Goal: Transaction & Acquisition: Purchase product/service

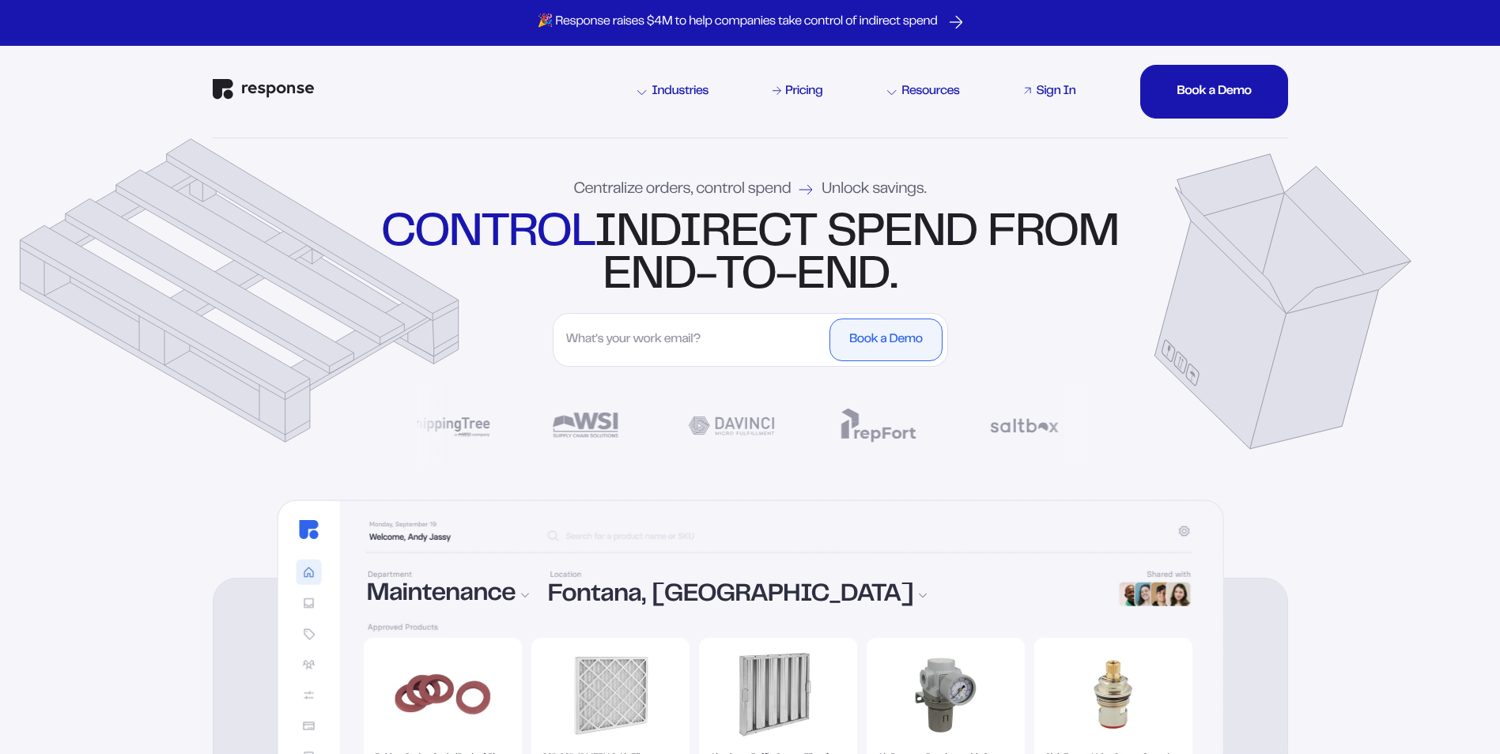
click at [1062, 90] on div "Sign In" at bounding box center [1056, 91] width 40 height 13
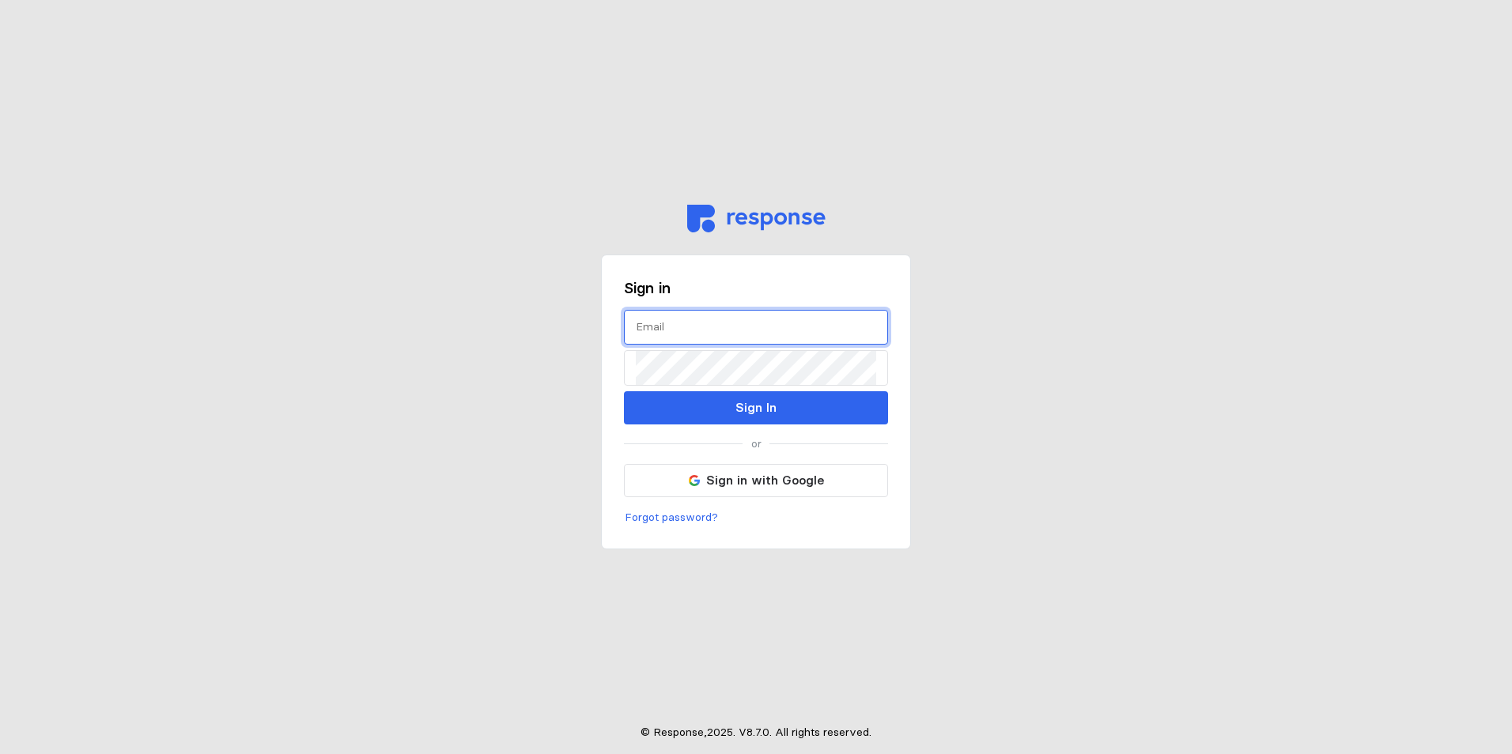
click at [751, 342] on input "text" at bounding box center [756, 328] width 240 height 34
type input "[EMAIL_ADDRESS][DOMAIN_NAME]"
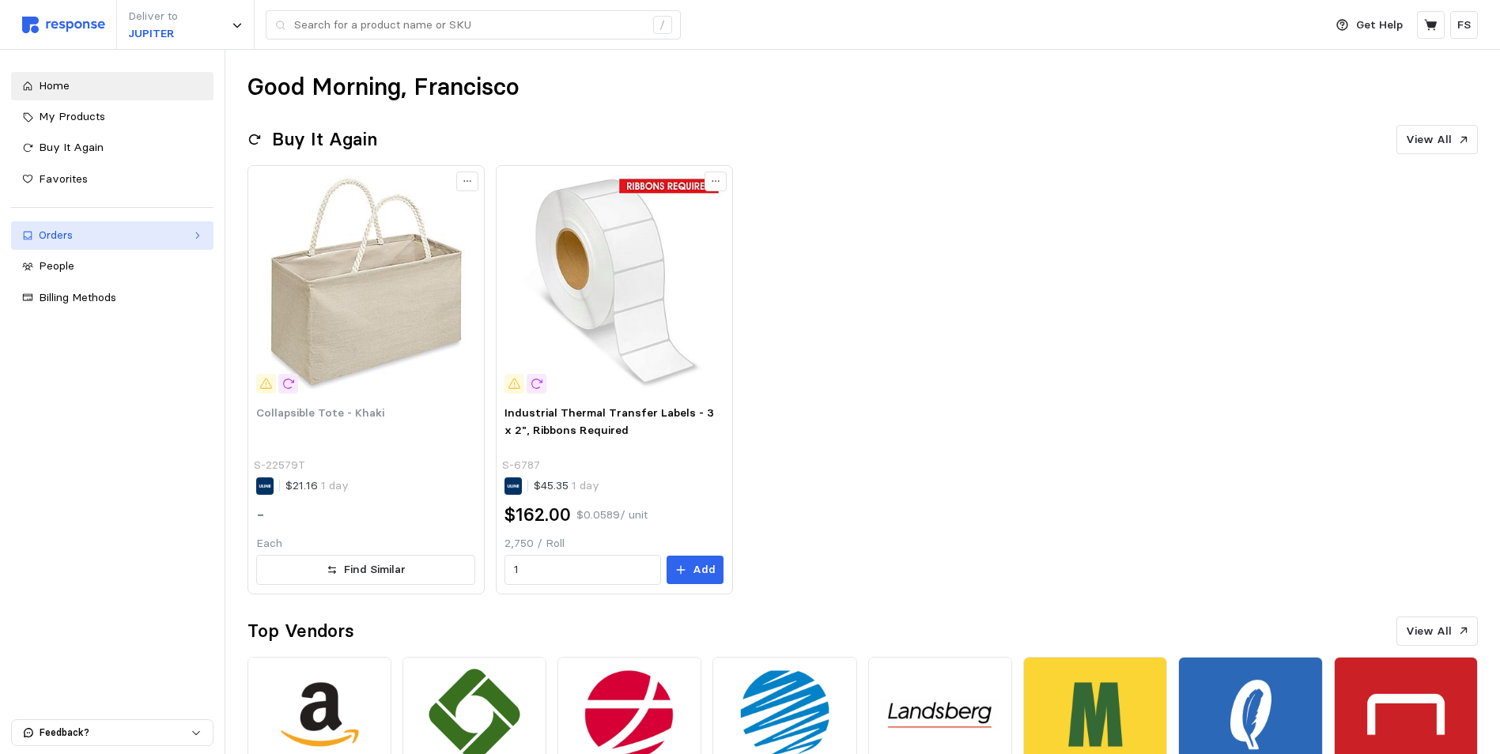
click at [77, 225] on link "Orders" at bounding box center [112, 235] width 202 height 28
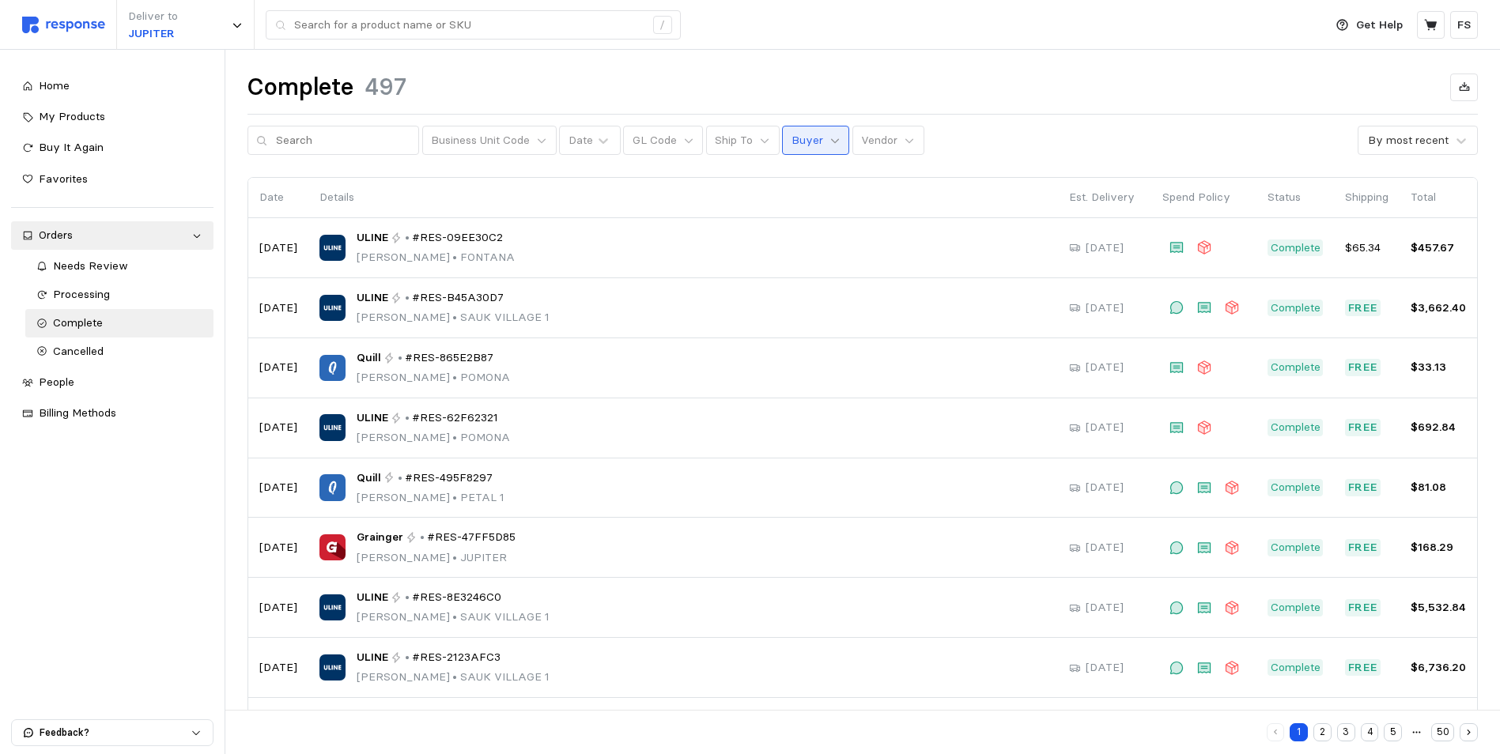
click at [829, 141] on icon at bounding box center [834, 140] width 11 height 11
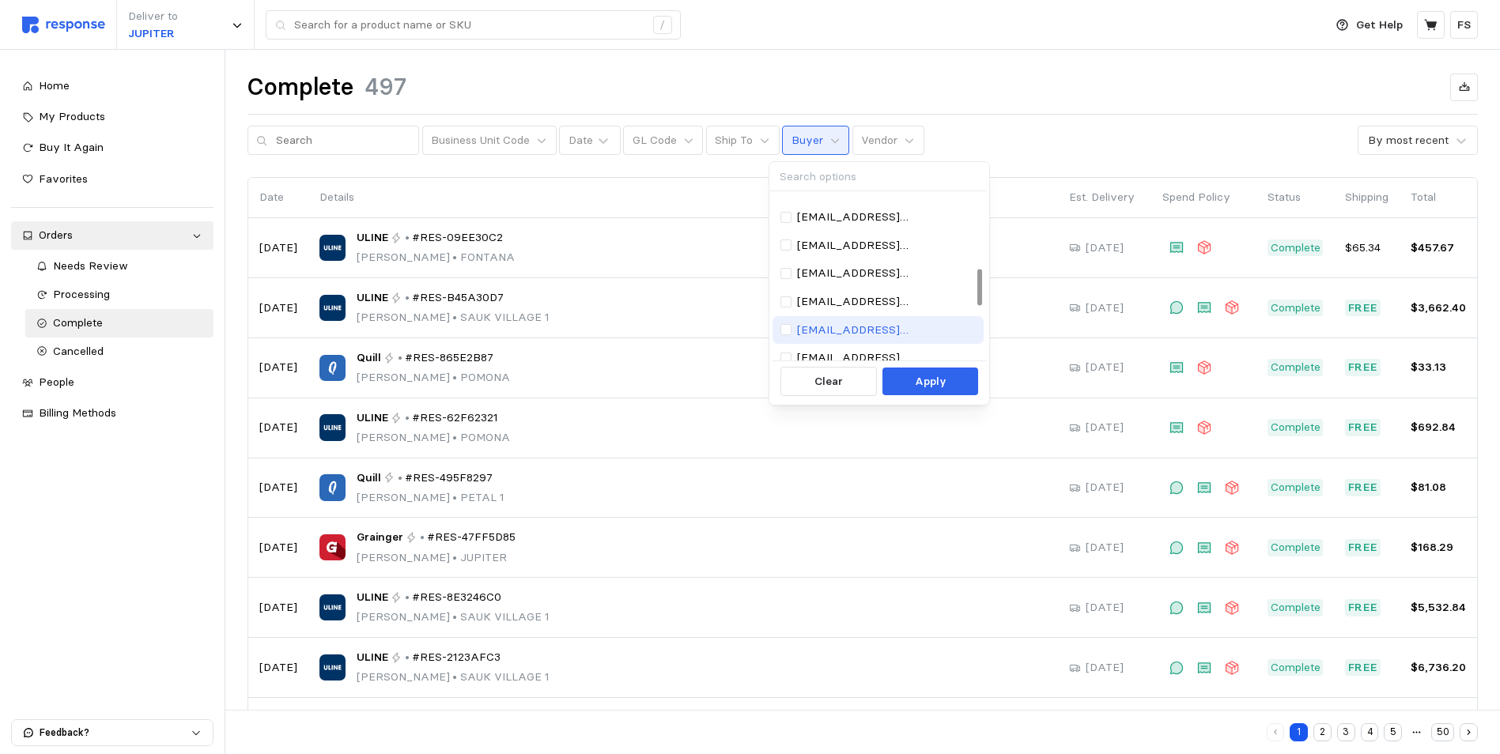
scroll to position [409, 0]
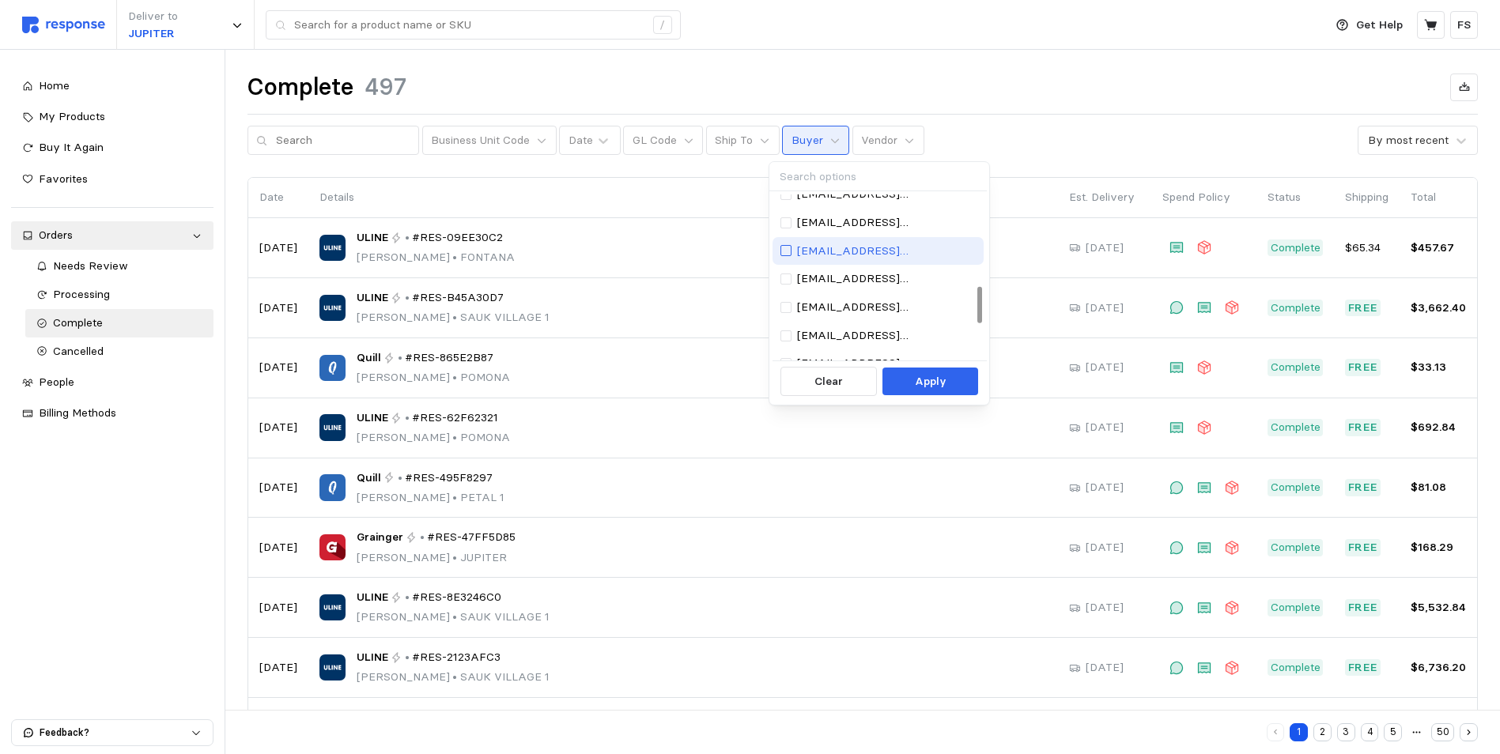
click at [790, 255] on div at bounding box center [785, 250] width 11 height 11
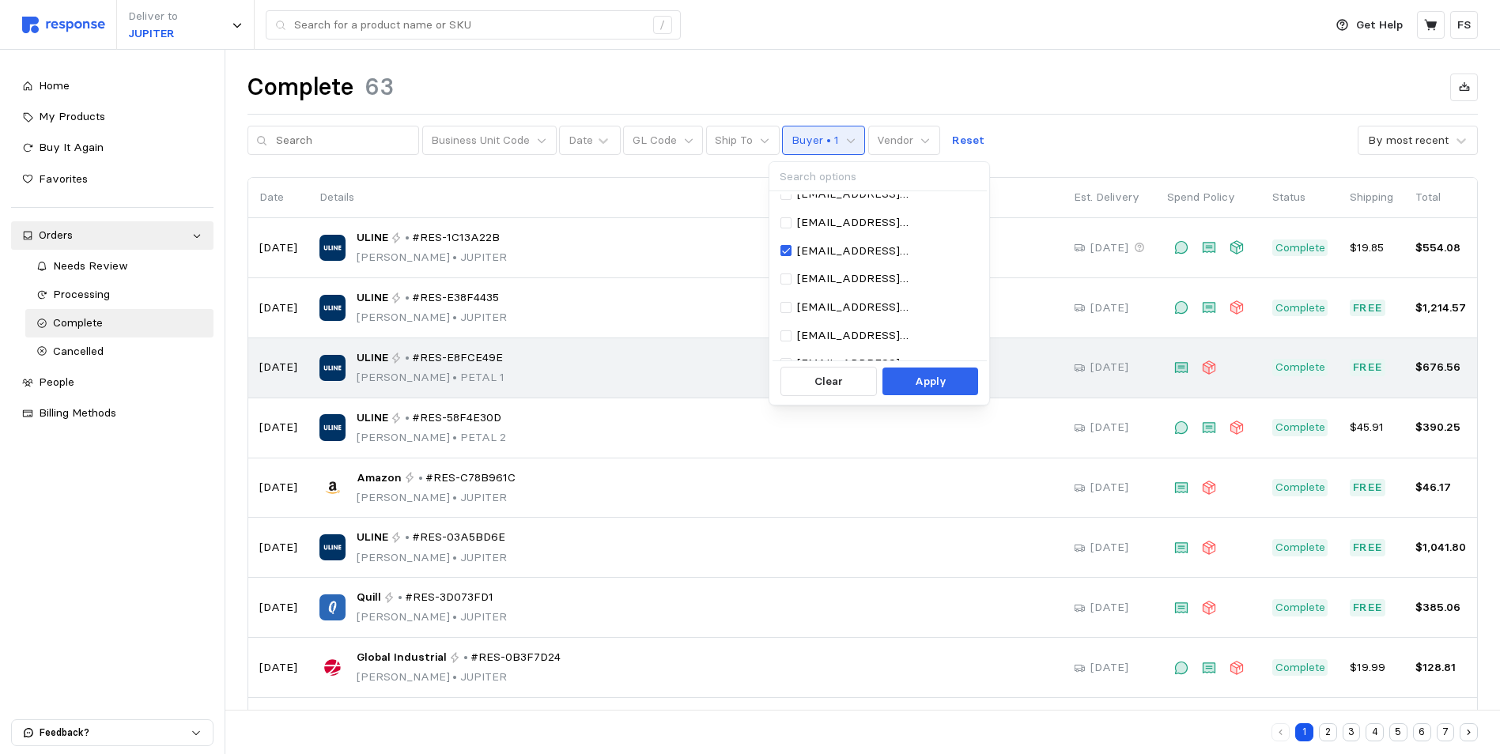
click at [927, 379] on p "Apply" at bounding box center [931, 381] width 32 height 17
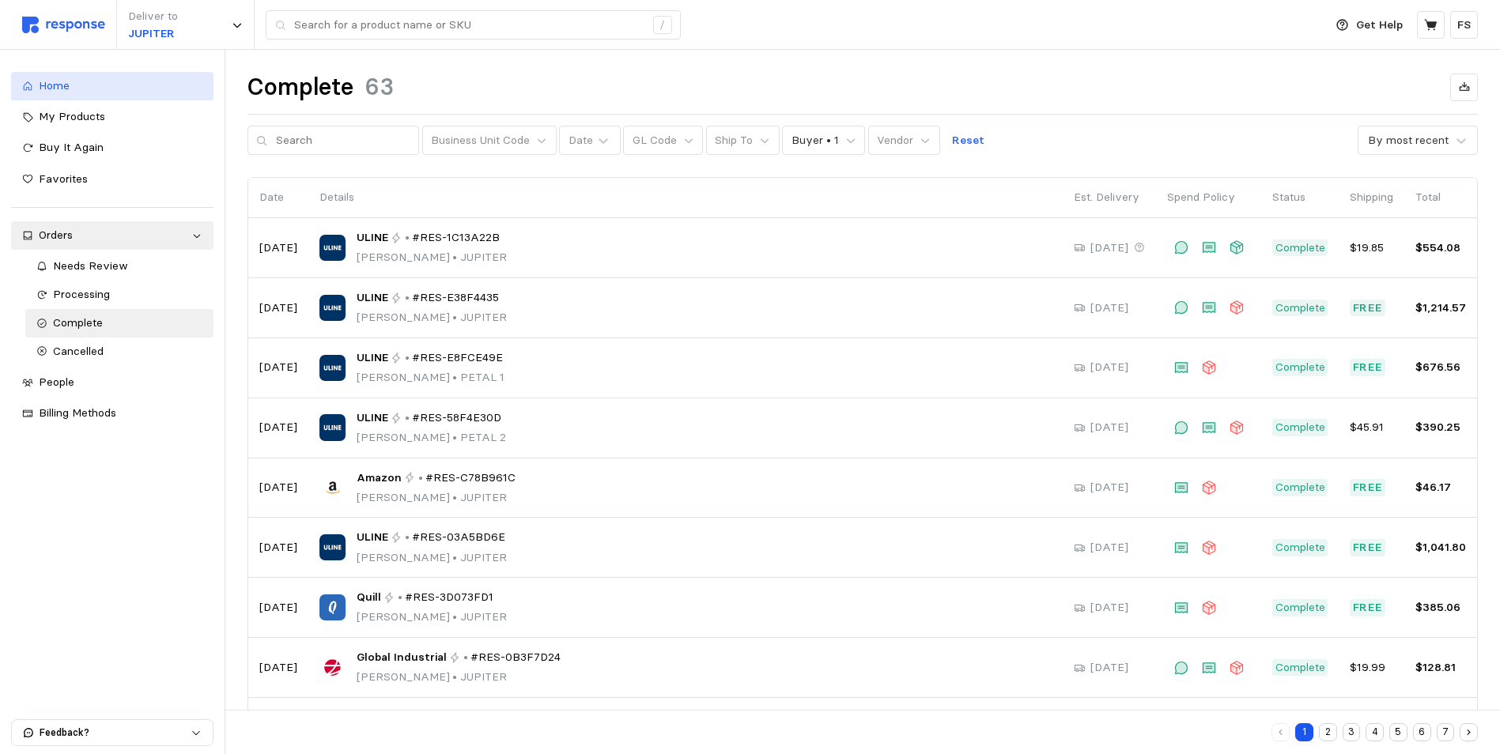
click at [58, 78] on span "Home" at bounding box center [54, 85] width 31 height 14
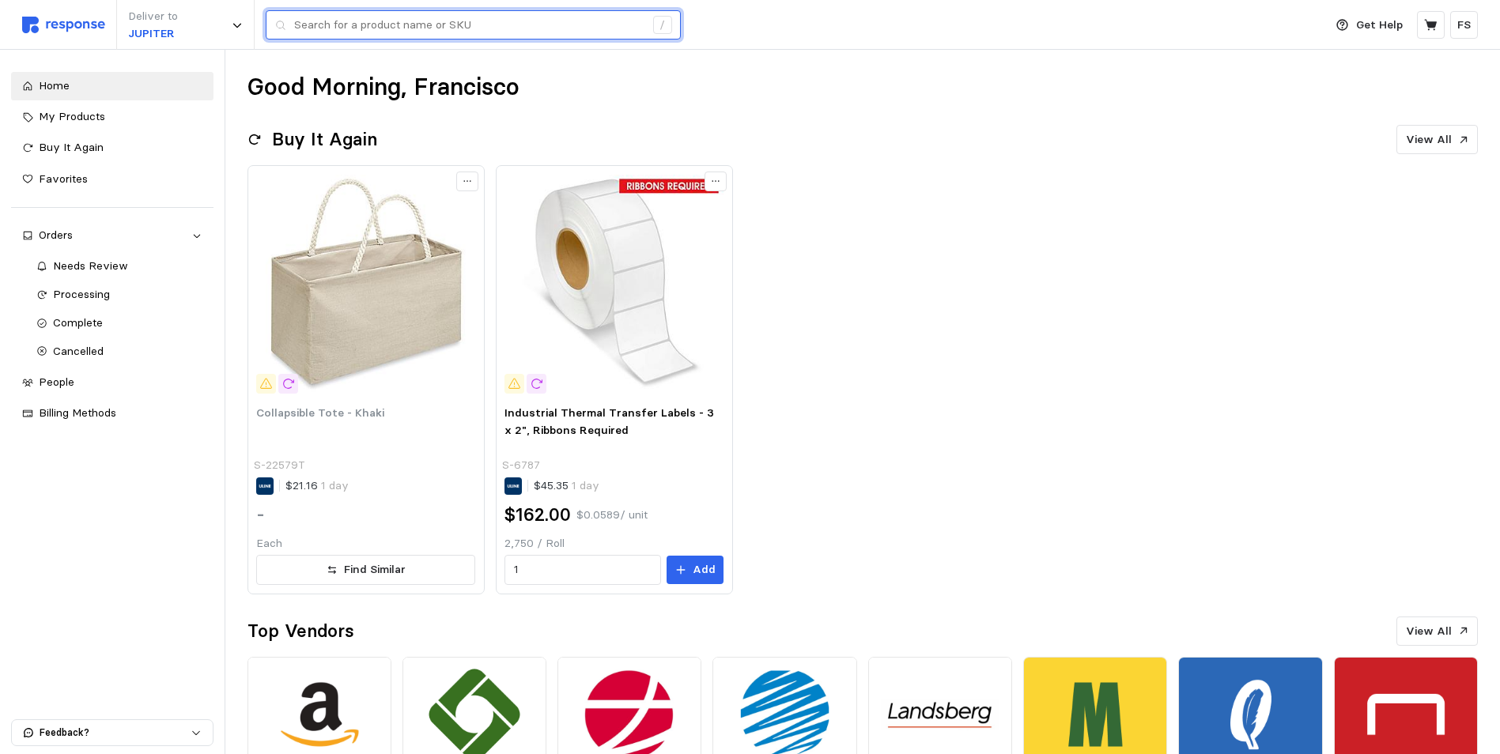
click at [377, 29] on input "text" at bounding box center [469, 25] width 350 height 28
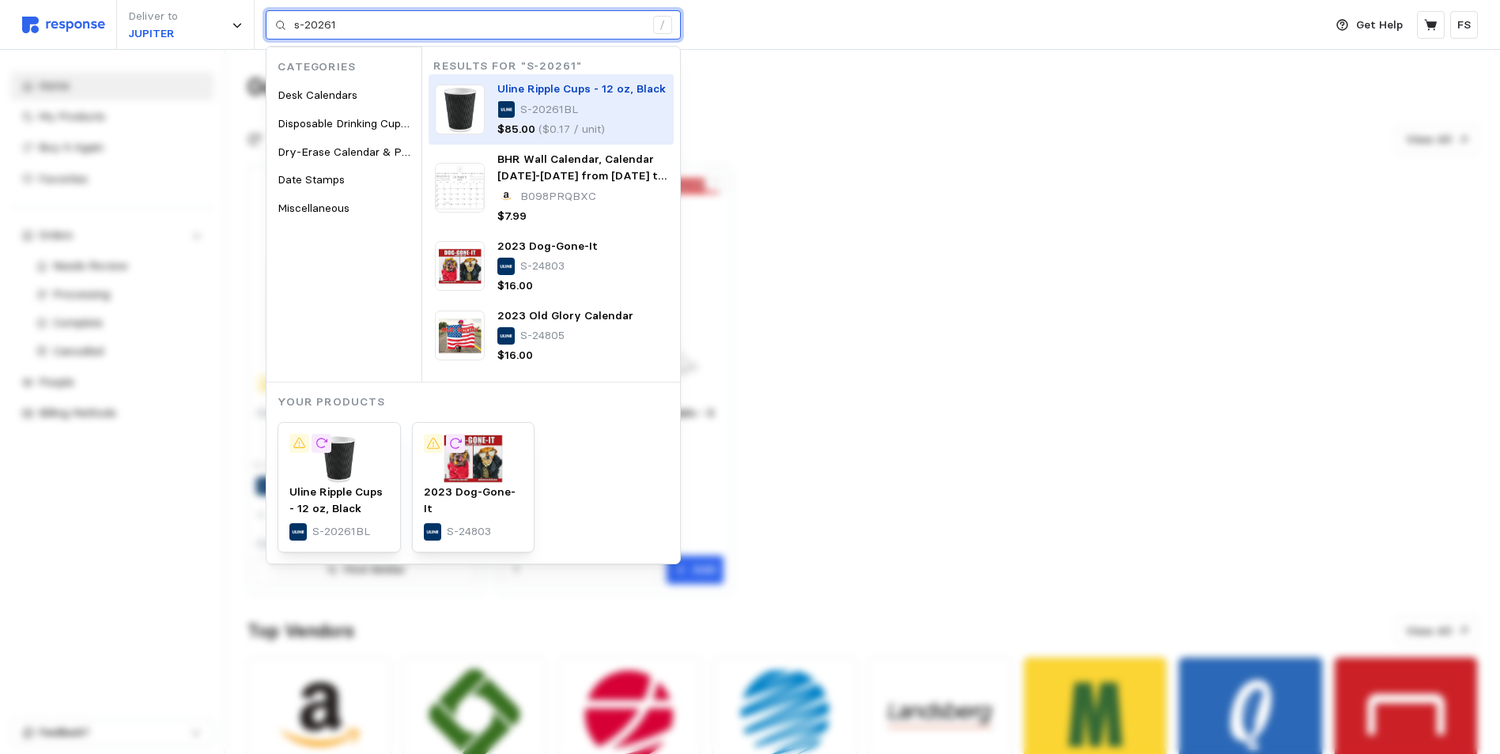
click at [599, 108] on div "S-20261BL" at bounding box center [581, 109] width 168 height 17
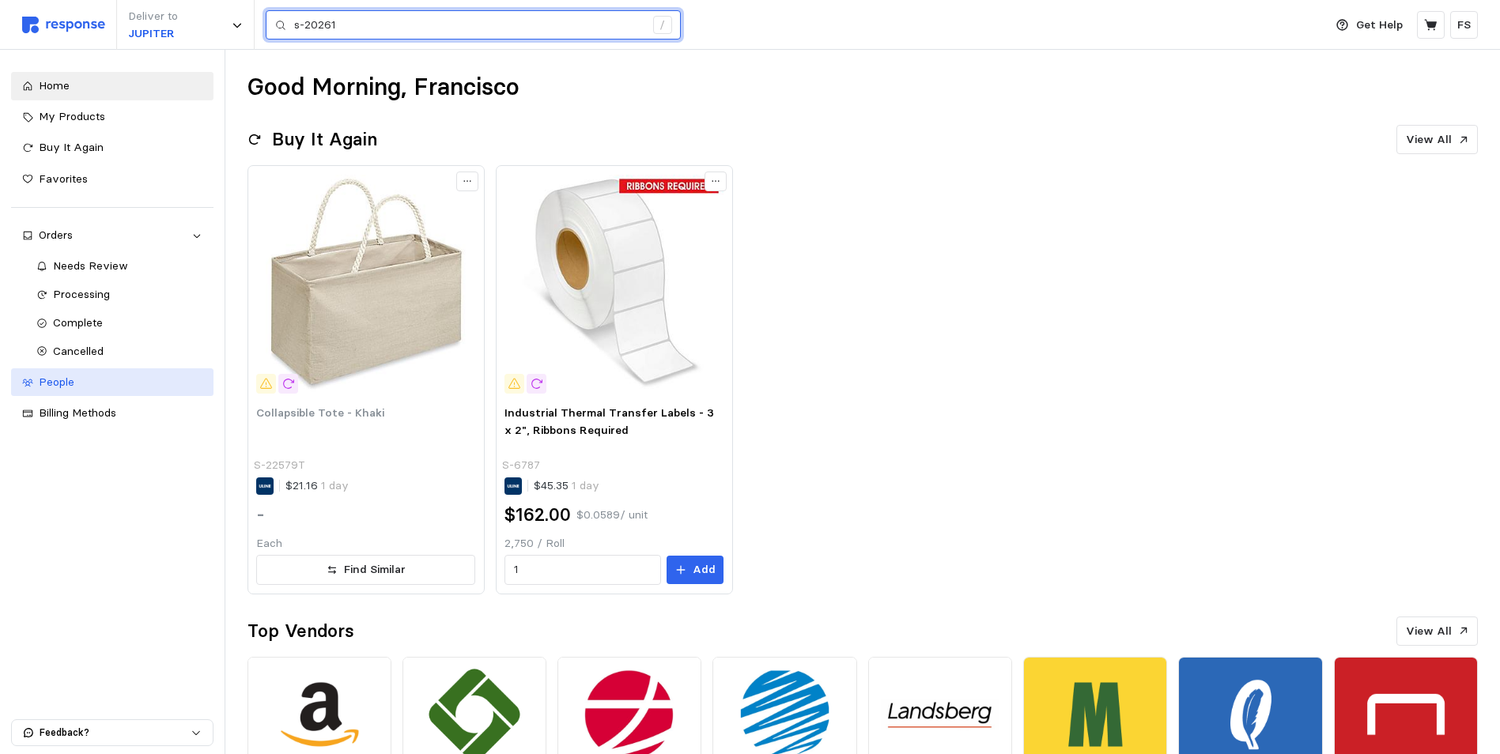
type input "s-20261"
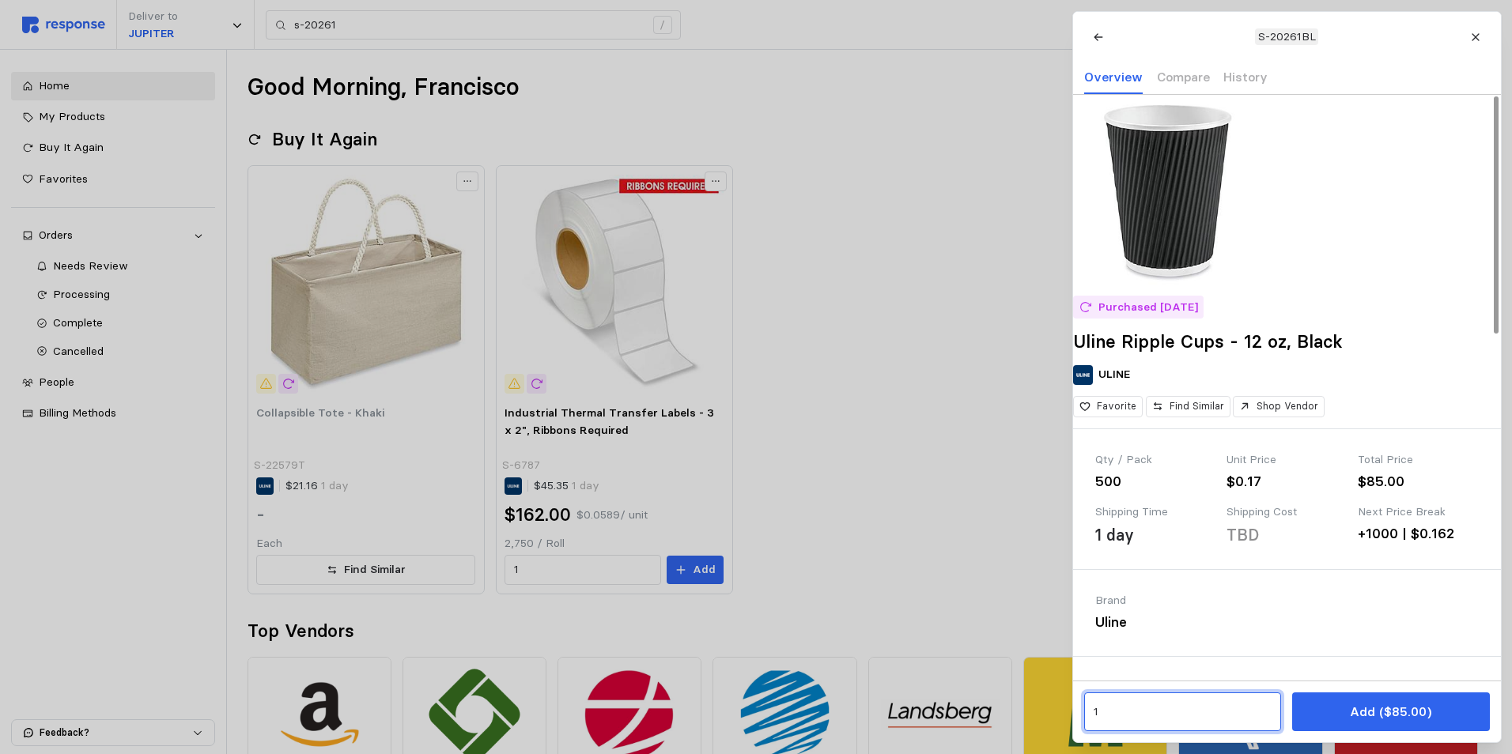
click at [1148, 711] on input "1" at bounding box center [1182, 712] width 179 height 28
type input "2"
type input "4"
type input "2"
click at [1134, 584] on div "2 $170.00" at bounding box center [1167, 580] width 142 height 17
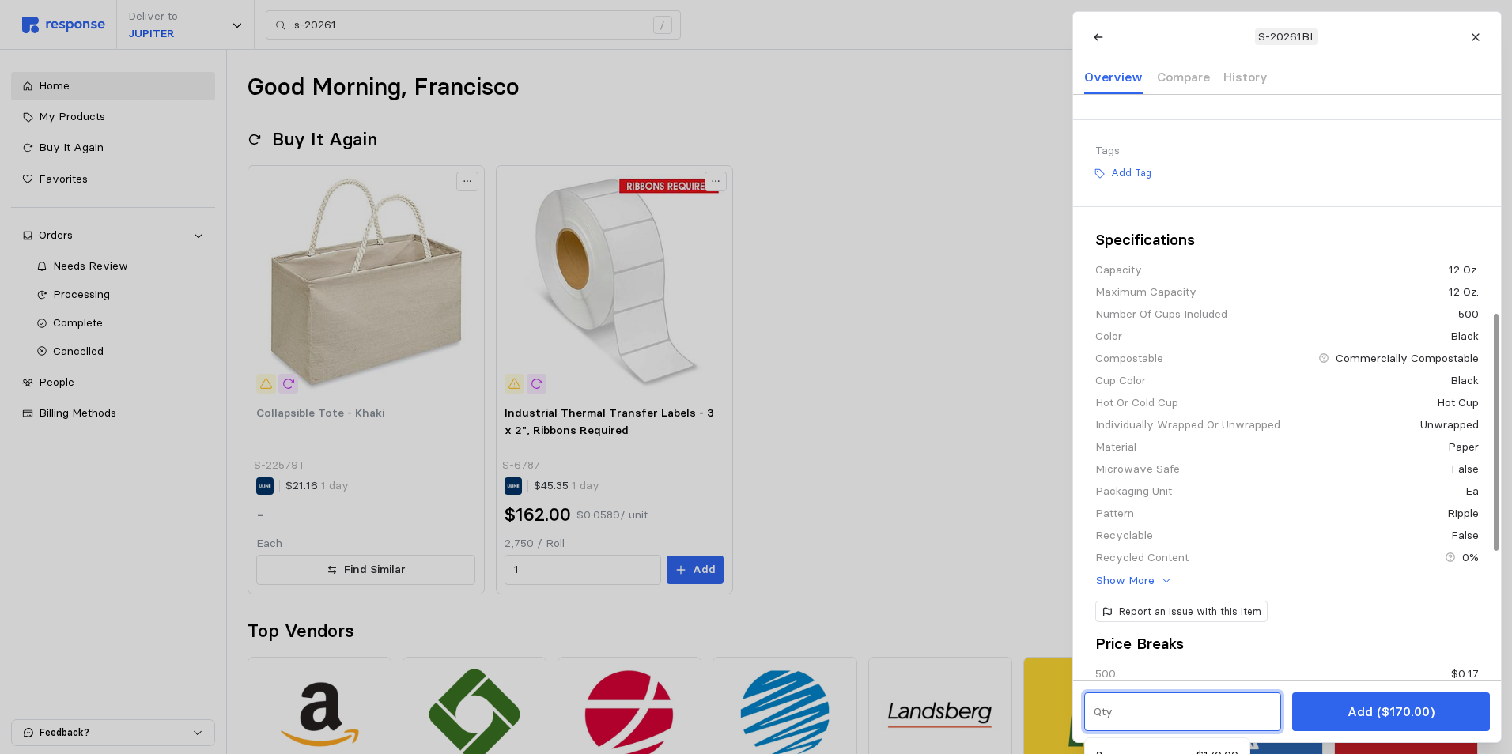
scroll to position [853, 0]
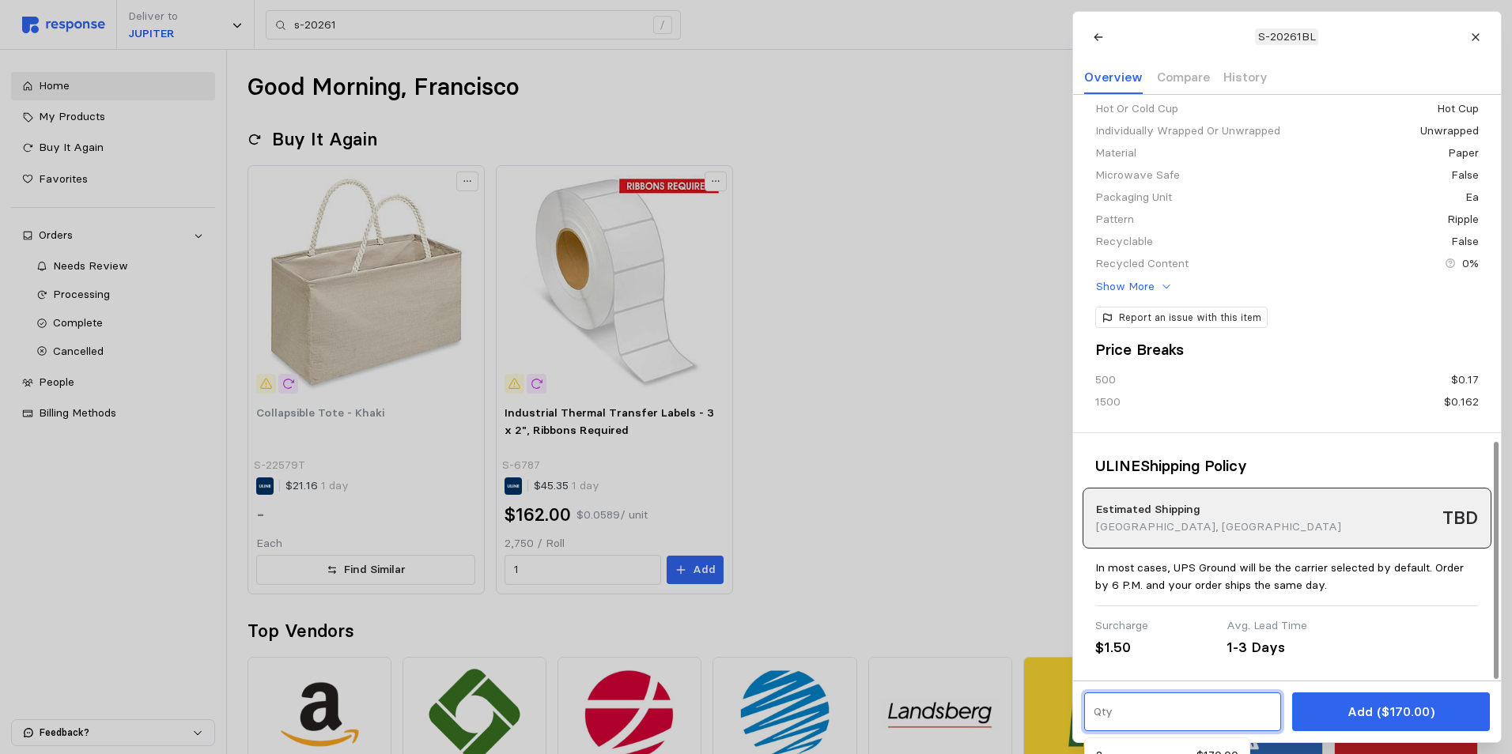
click at [1204, 701] on input "text" at bounding box center [1182, 712] width 179 height 28
type input "2"
click at [1446, 653] on div "Surcharge $1.50 Avg. Lead Time 1-3 Days" at bounding box center [1286, 637] width 383 height 41
click at [1089, 720] on div at bounding box center [1182, 712] width 197 height 39
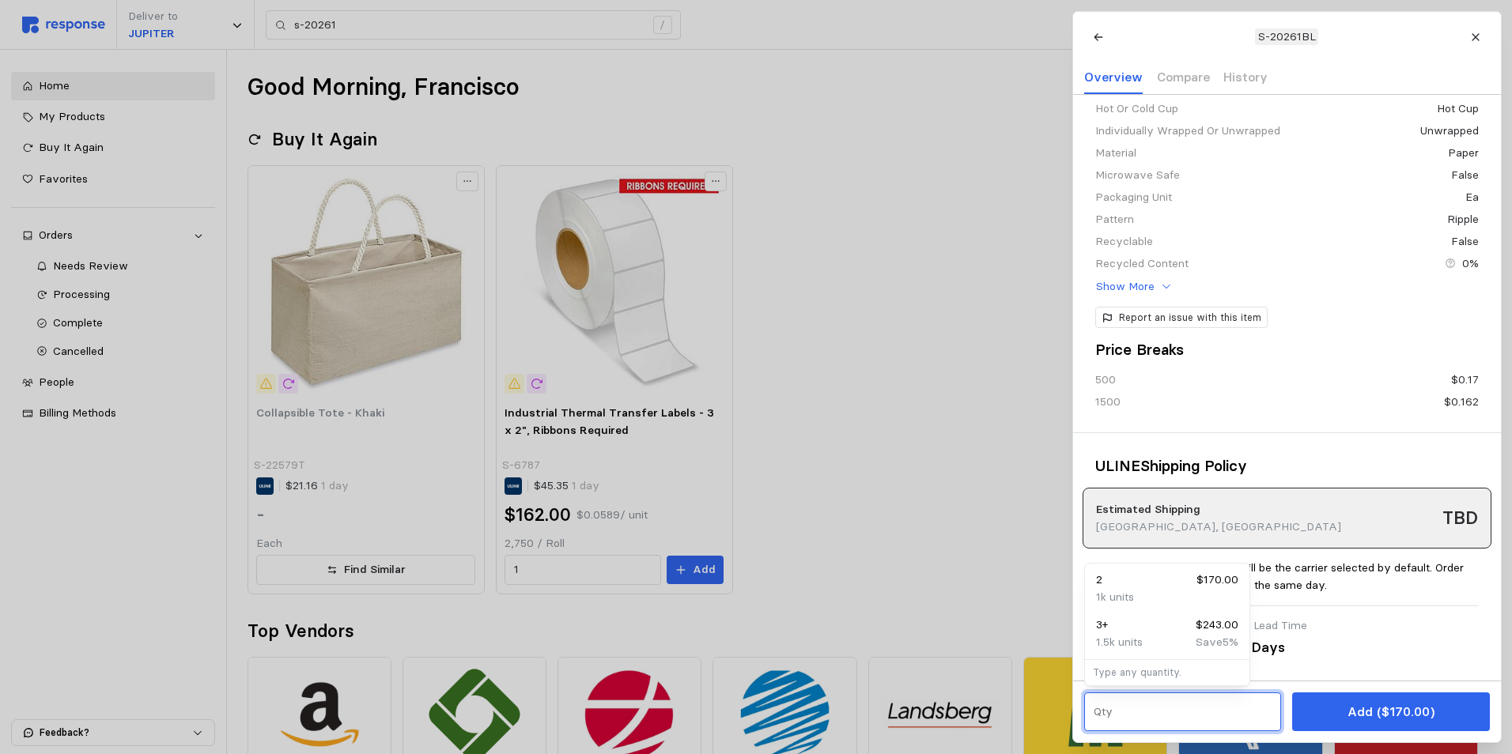
type input "2"
click at [1213, 623] on p "$243.00" at bounding box center [1216, 625] width 43 height 17
type input "3"
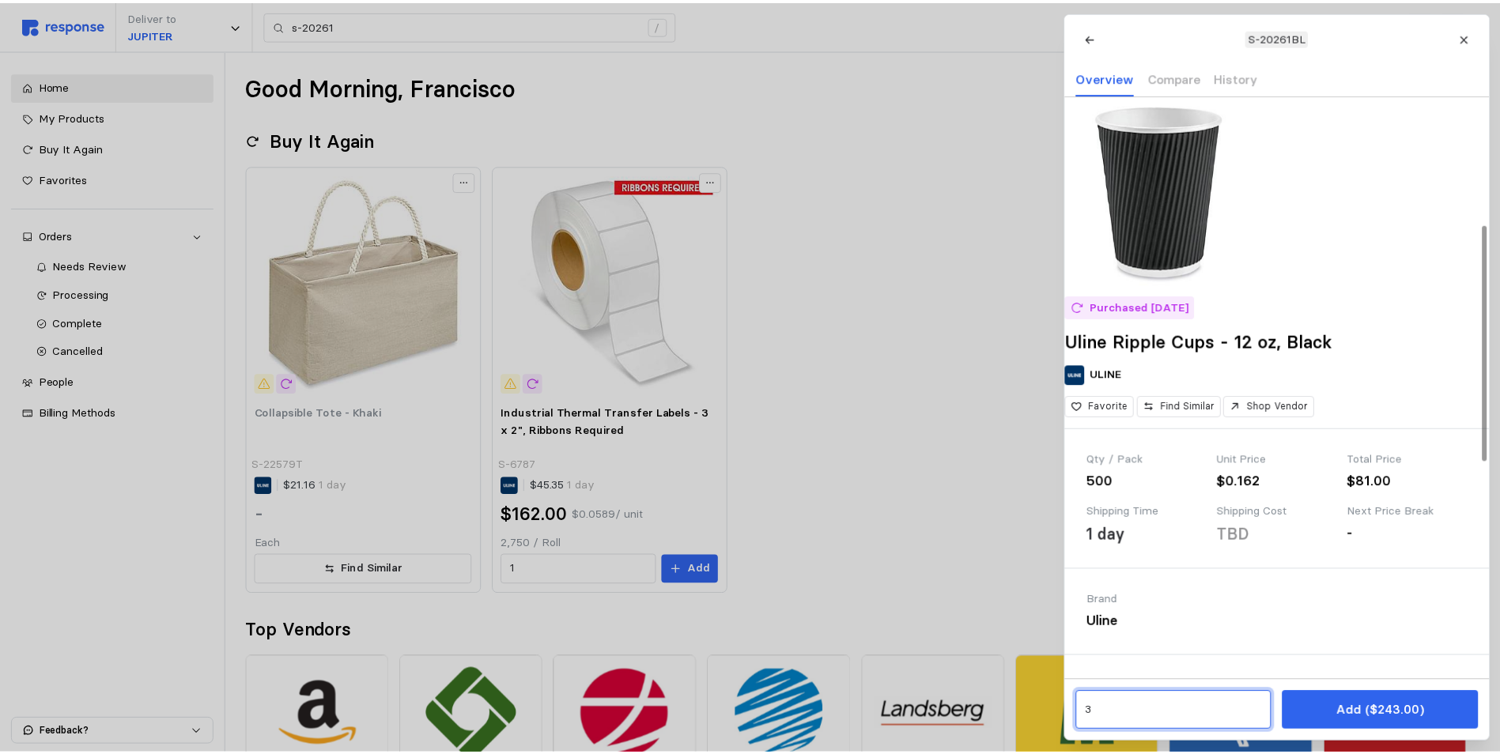
scroll to position [395, 0]
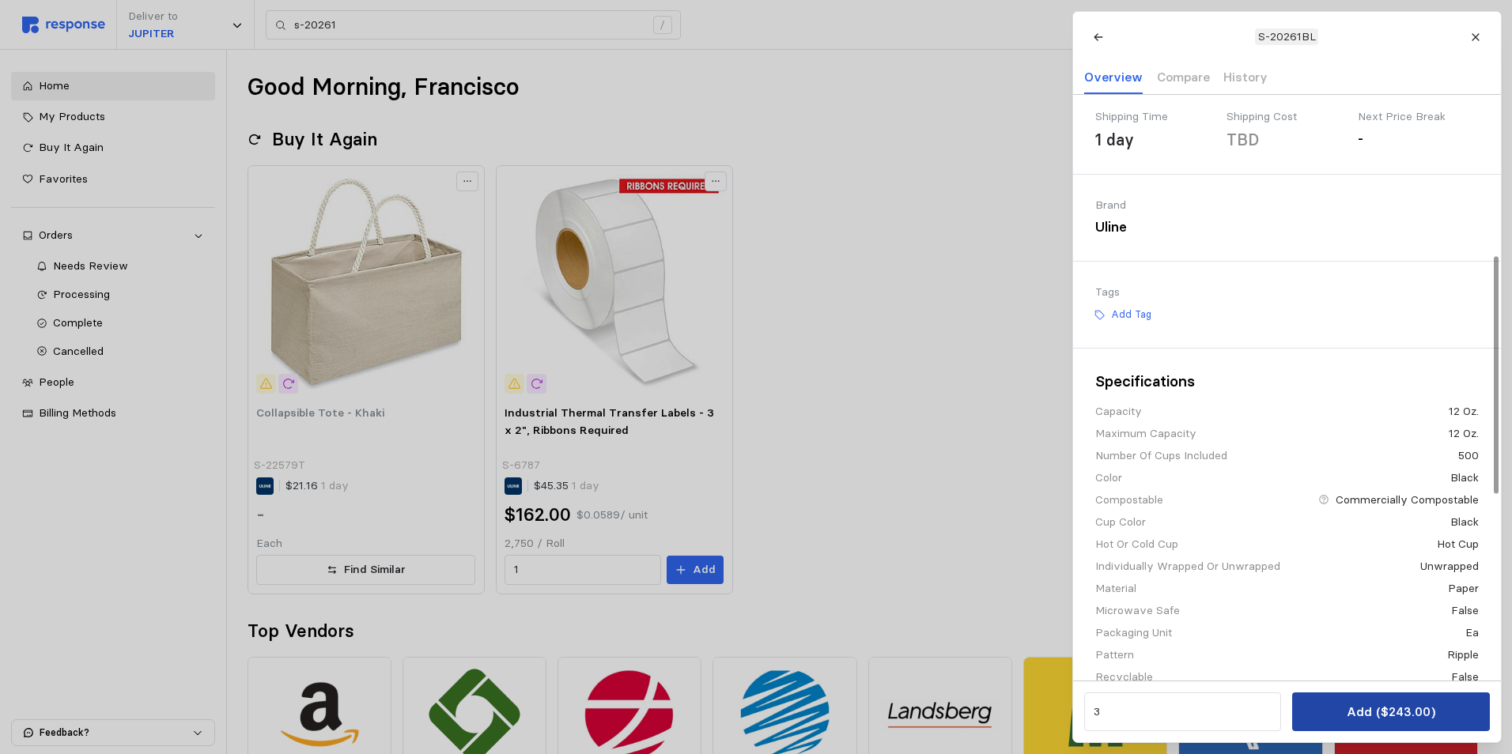
click at [1357, 716] on p "Add ($243.00)" at bounding box center [1389, 712] width 89 height 20
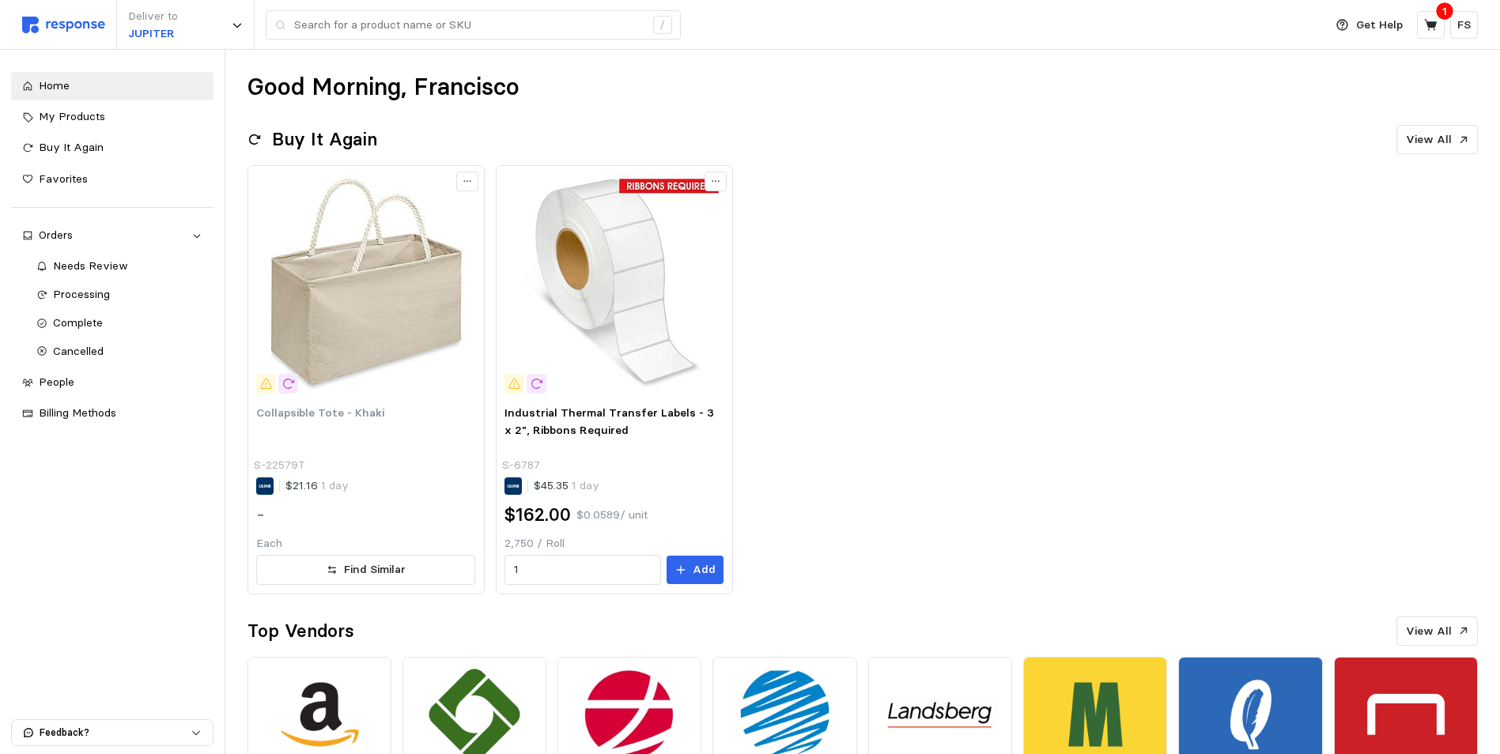
drag, startPoint x: 1204, startPoint y: 440, endPoint x: 991, endPoint y: 90, distance: 410.1
click at [991, 90] on div "Good Morning, Francisco" at bounding box center [862, 87] width 1230 height 31
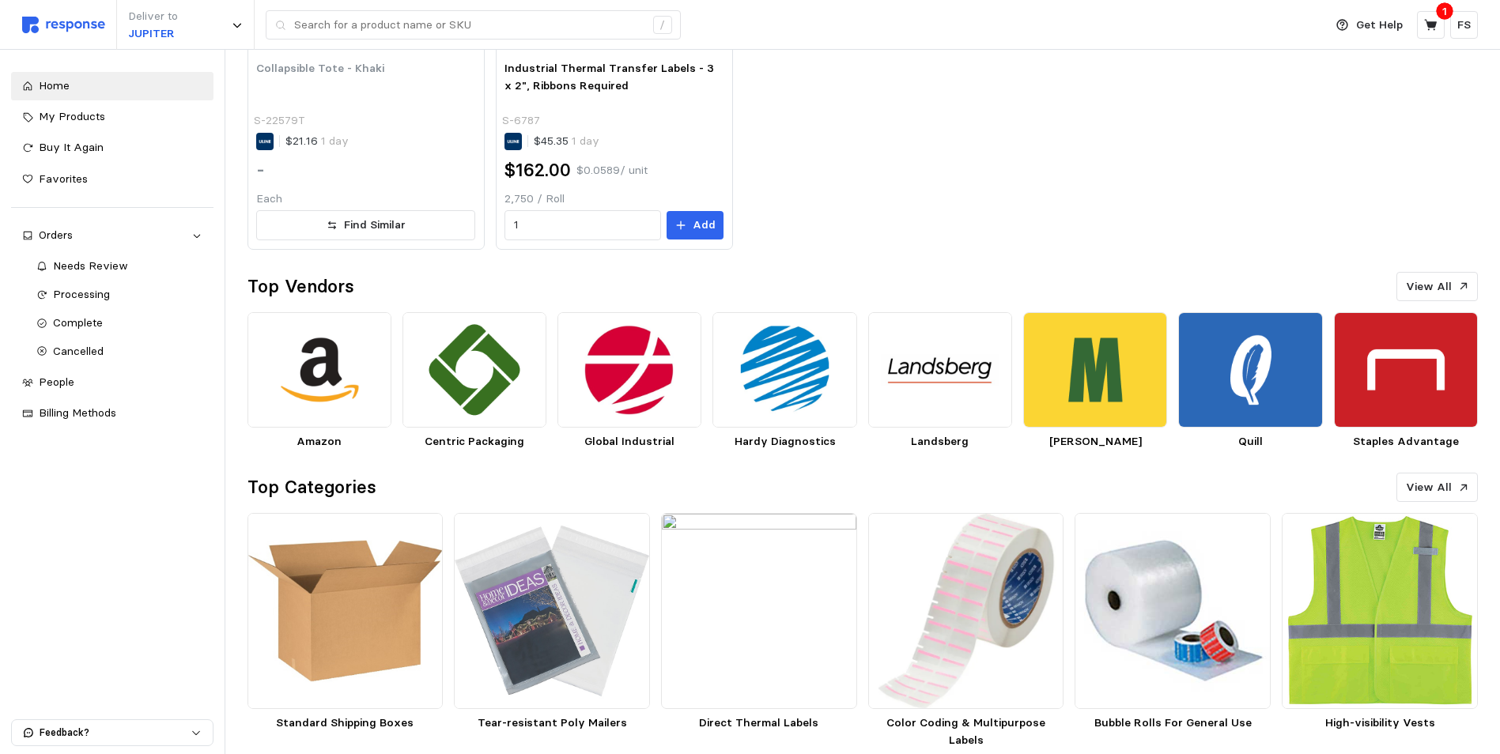
scroll to position [0, 0]
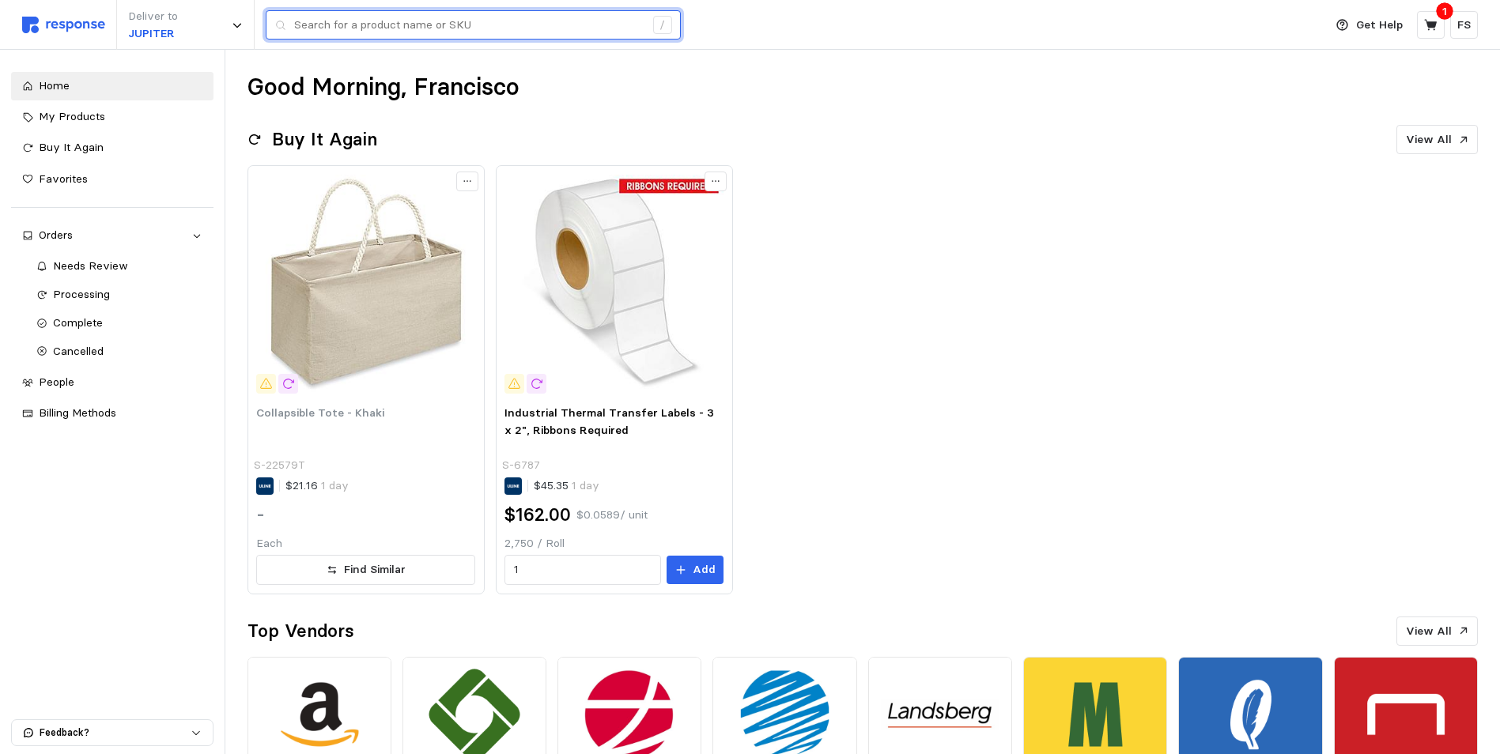
click at [403, 15] on input "text" at bounding box center [469, 25] width 350 height 28
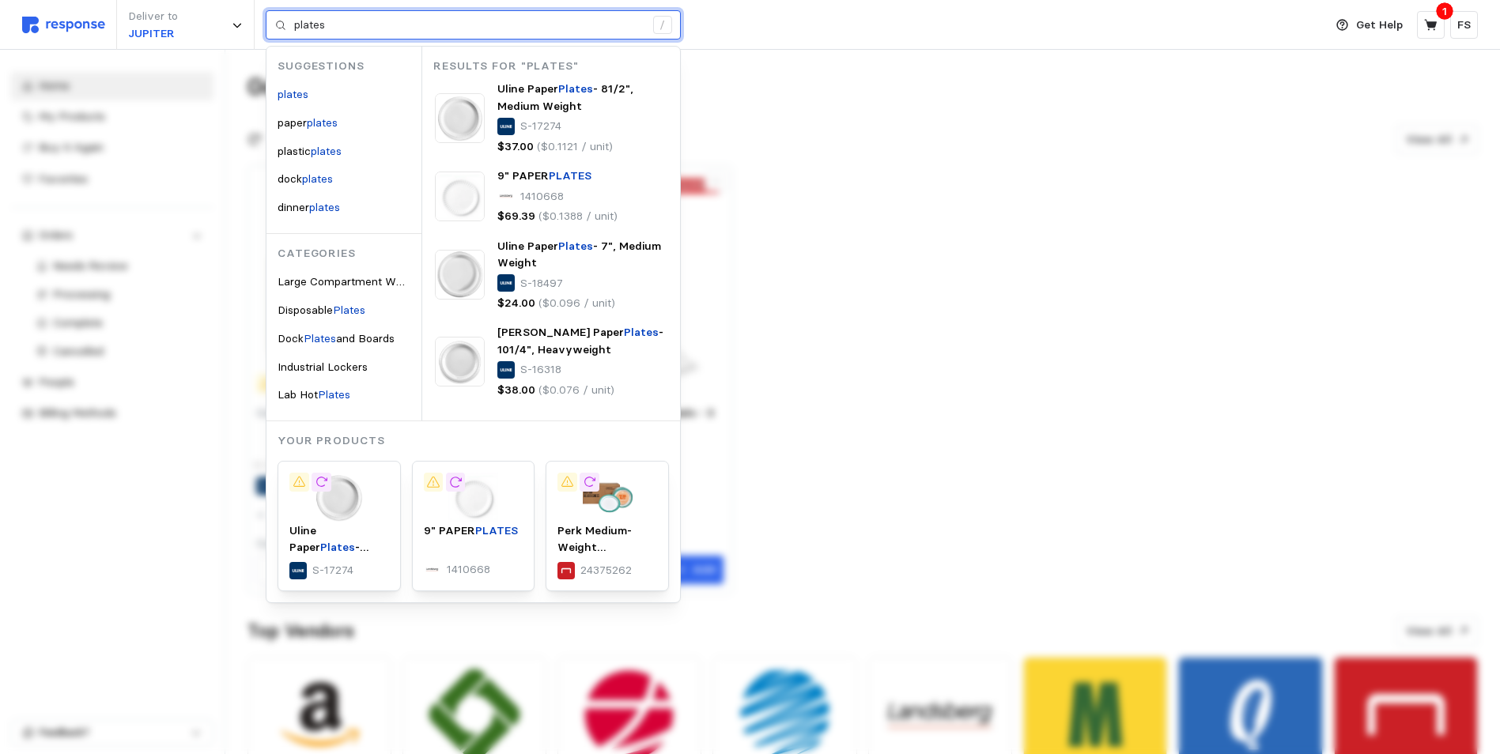
type input "plates"
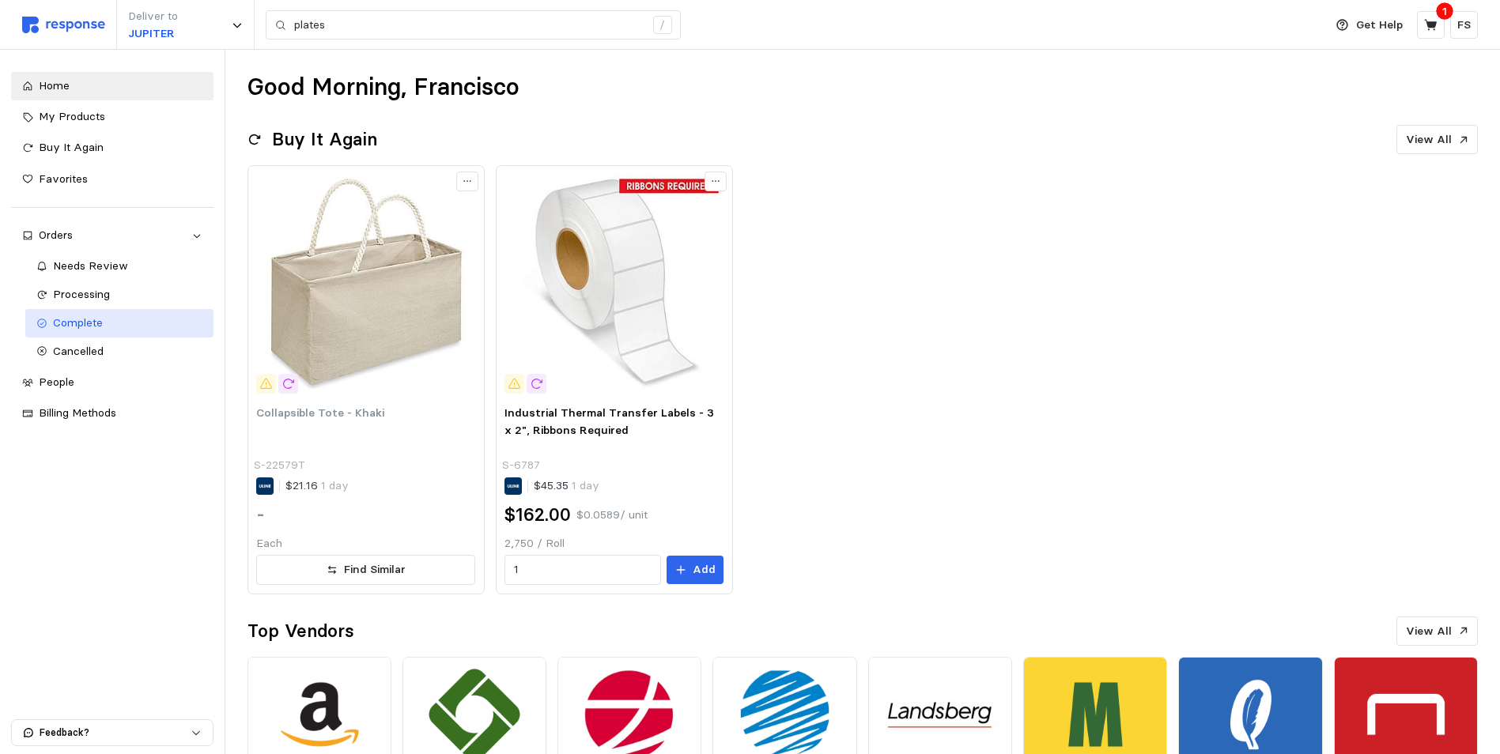
click at [97, 319] on span "Complete" at bounding box center [78, 322] width 50 height 14
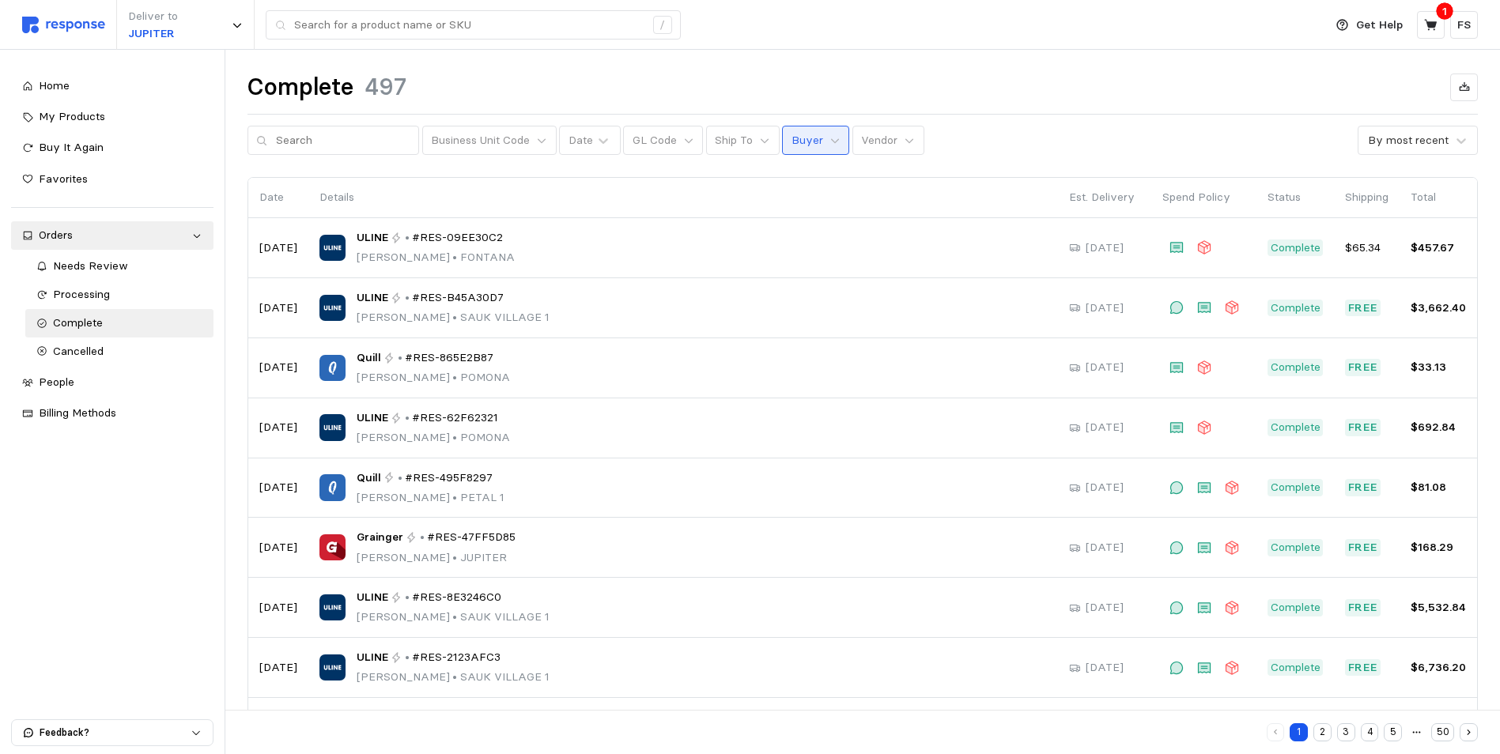
click at [800, 135] on p "Buyer" at bounding box center [807, 140] width 32 height 17
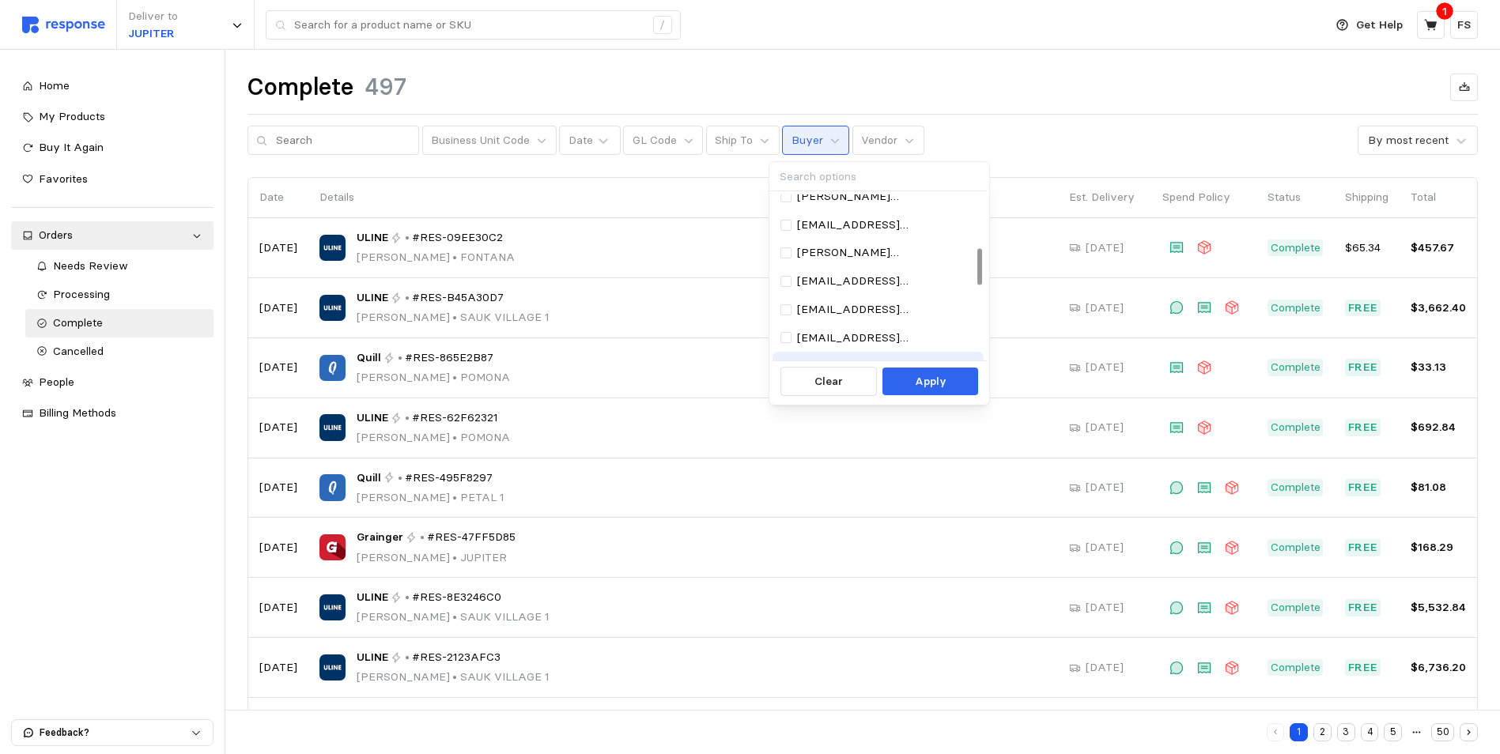
scroll to position [316, 0]
click at [788, 341] on div at bounding box center [785, 343] width 11 height 11
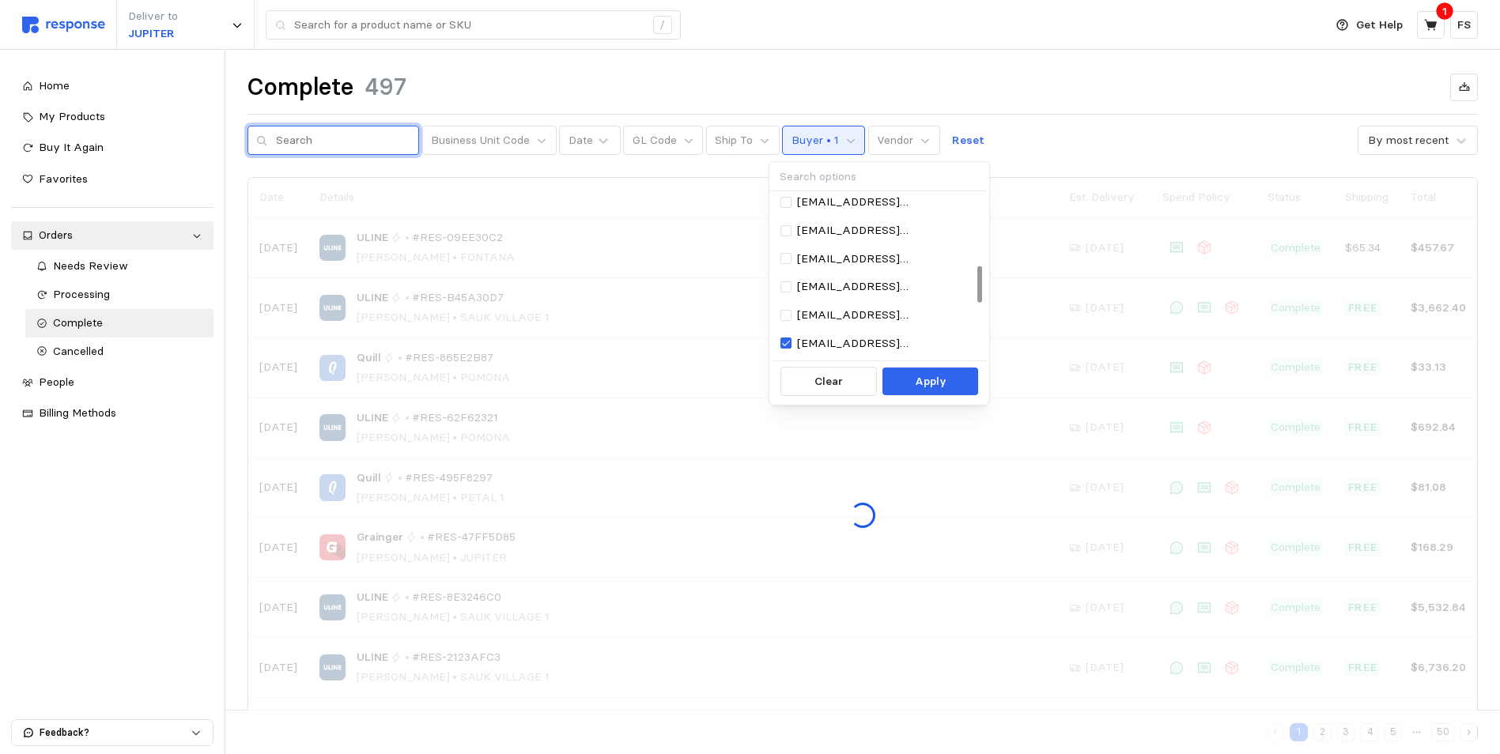
click at [307, 143] on input "text" at bounding box center [343, 140] width 134 height 28
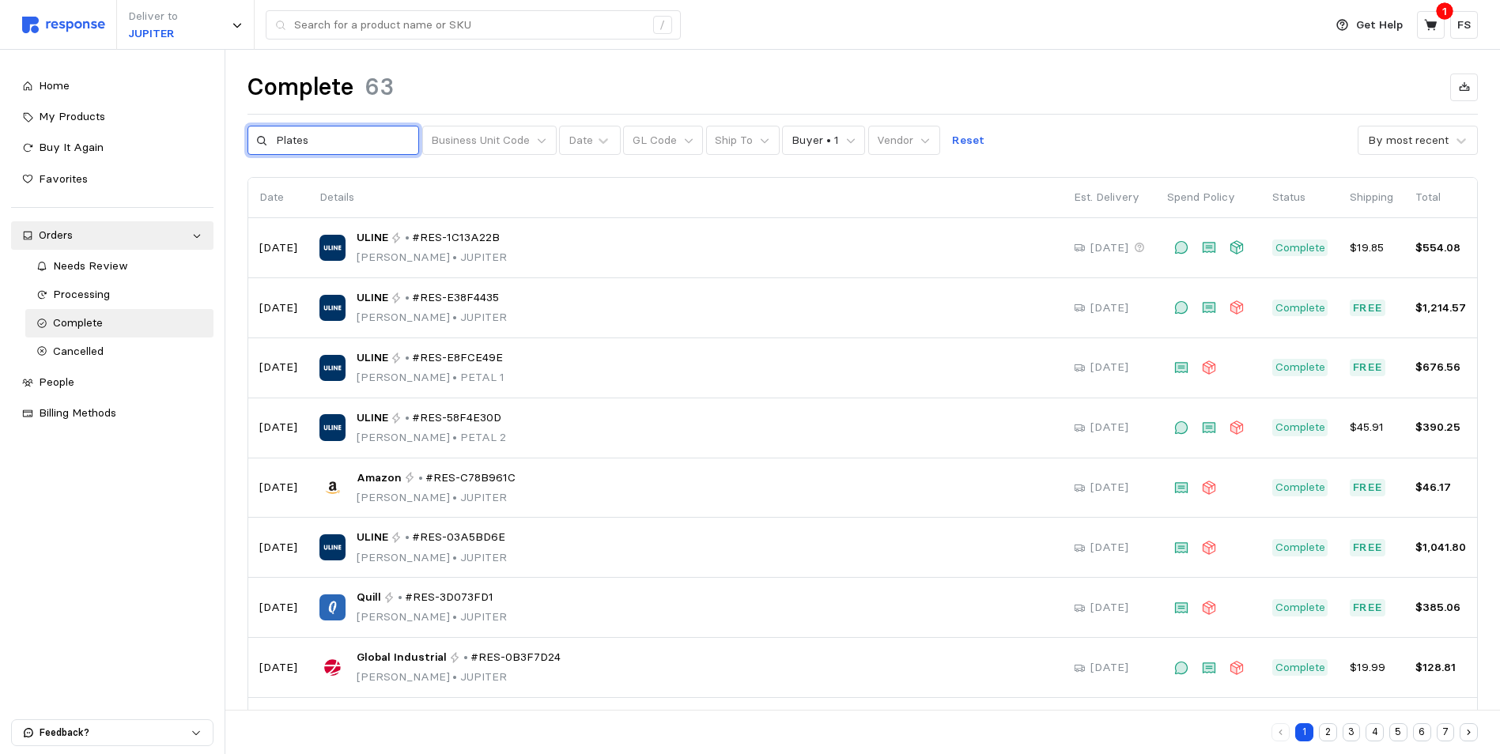
type input "Plates"
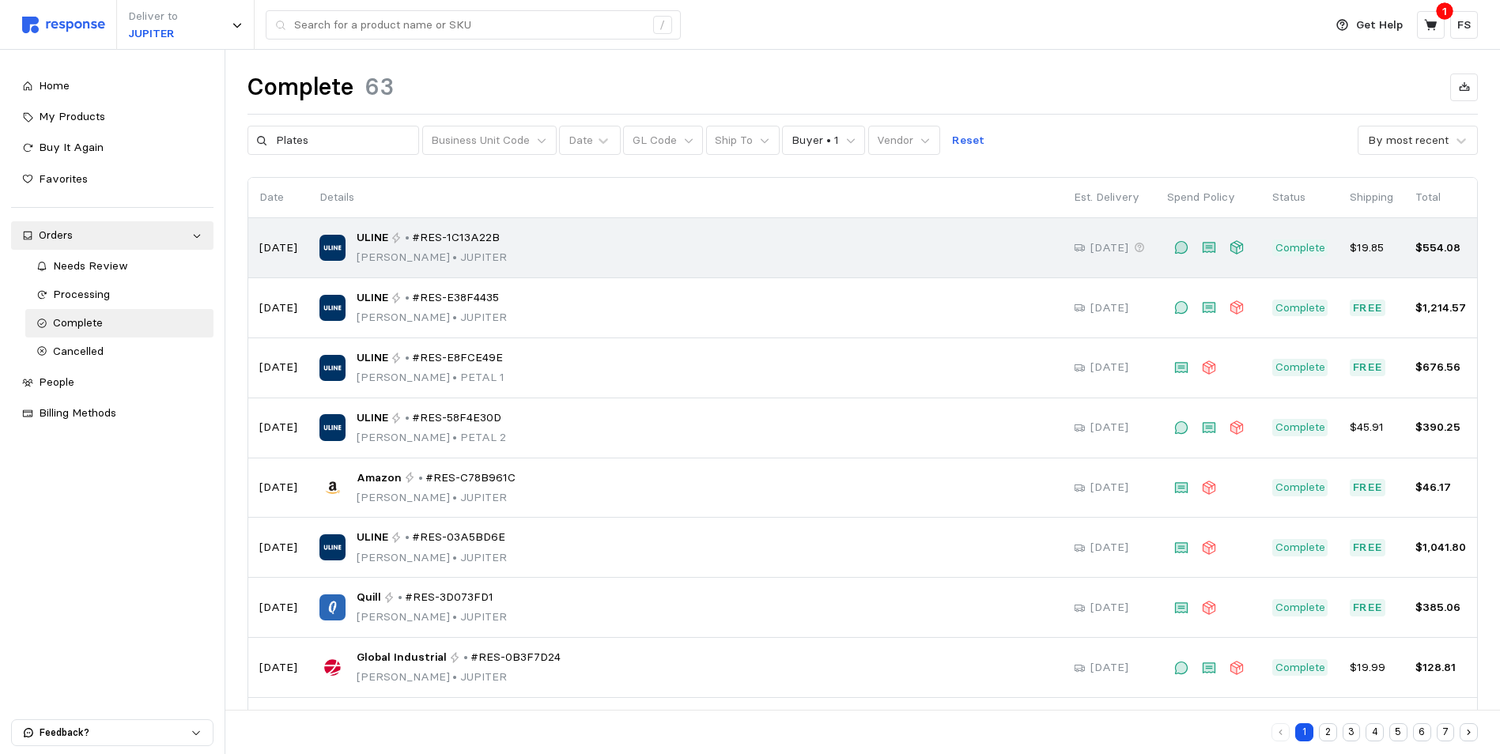
click at [576, 254] on div "ULINE • #RES-1C13A22B [PERSON_NAME] • JUPITER" at bounding box center [685, 247] width 732 height 37
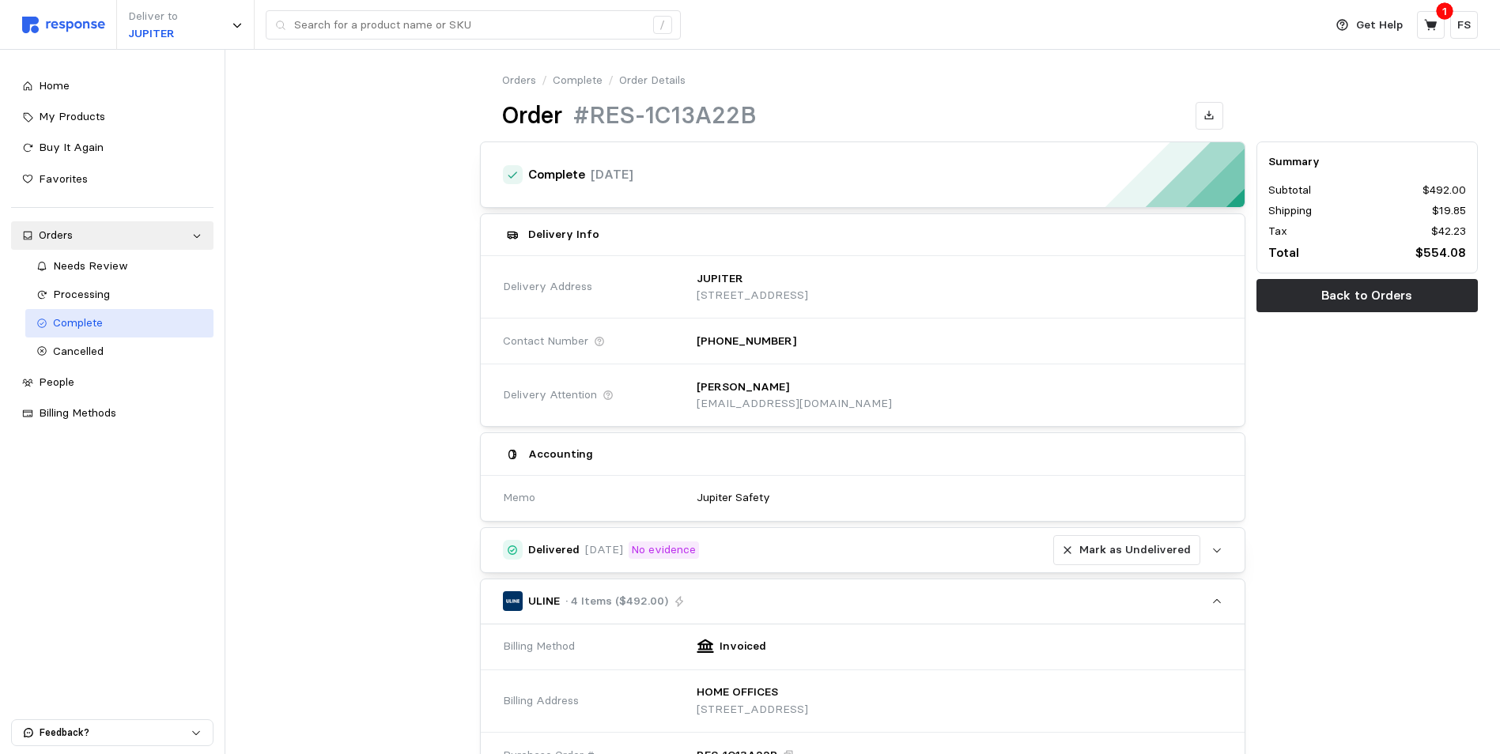
click at [78, 326] on span "Complete" at bounding box center [78, 322] width 50 height 14
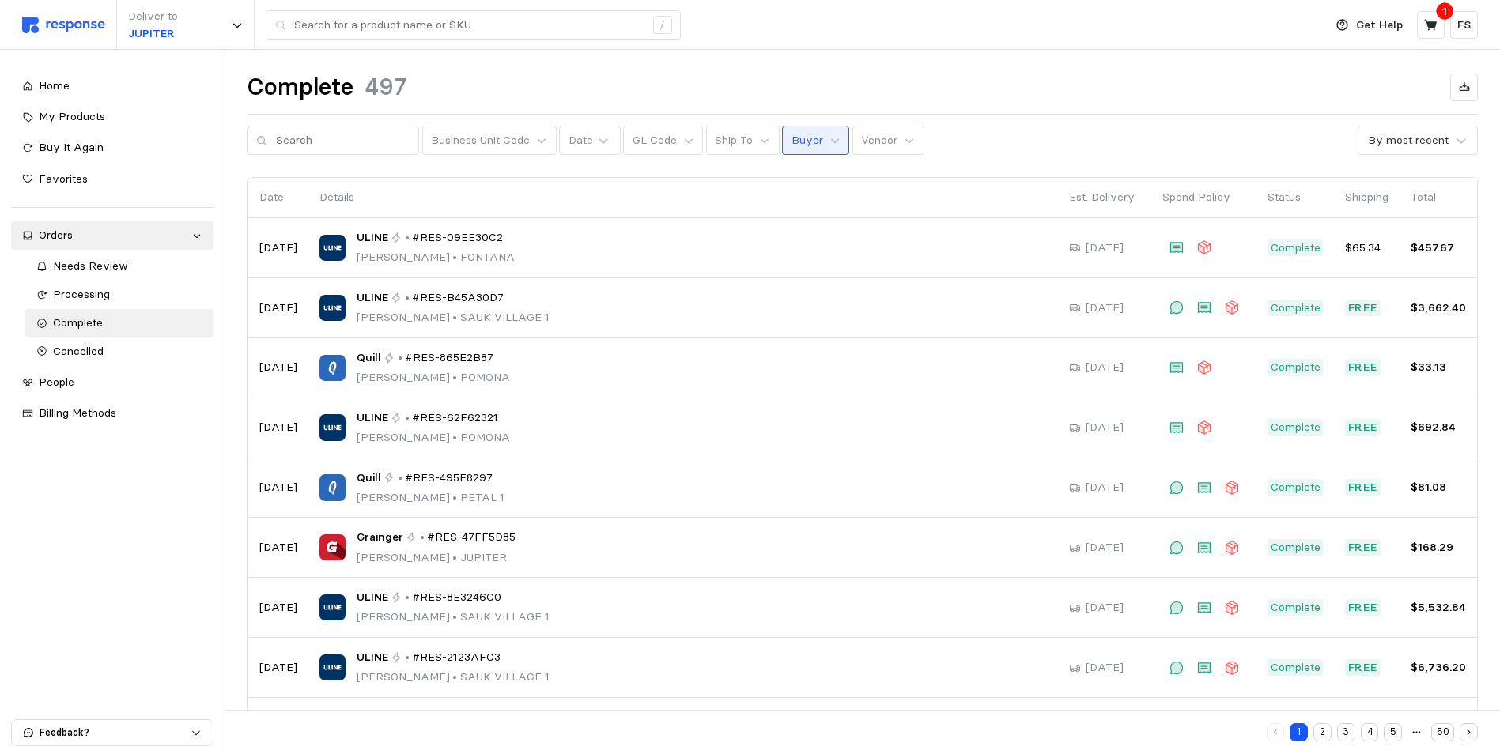
click at [782, 150] on button "Buyer" at bounding box center [815, 141] width 67 height 30
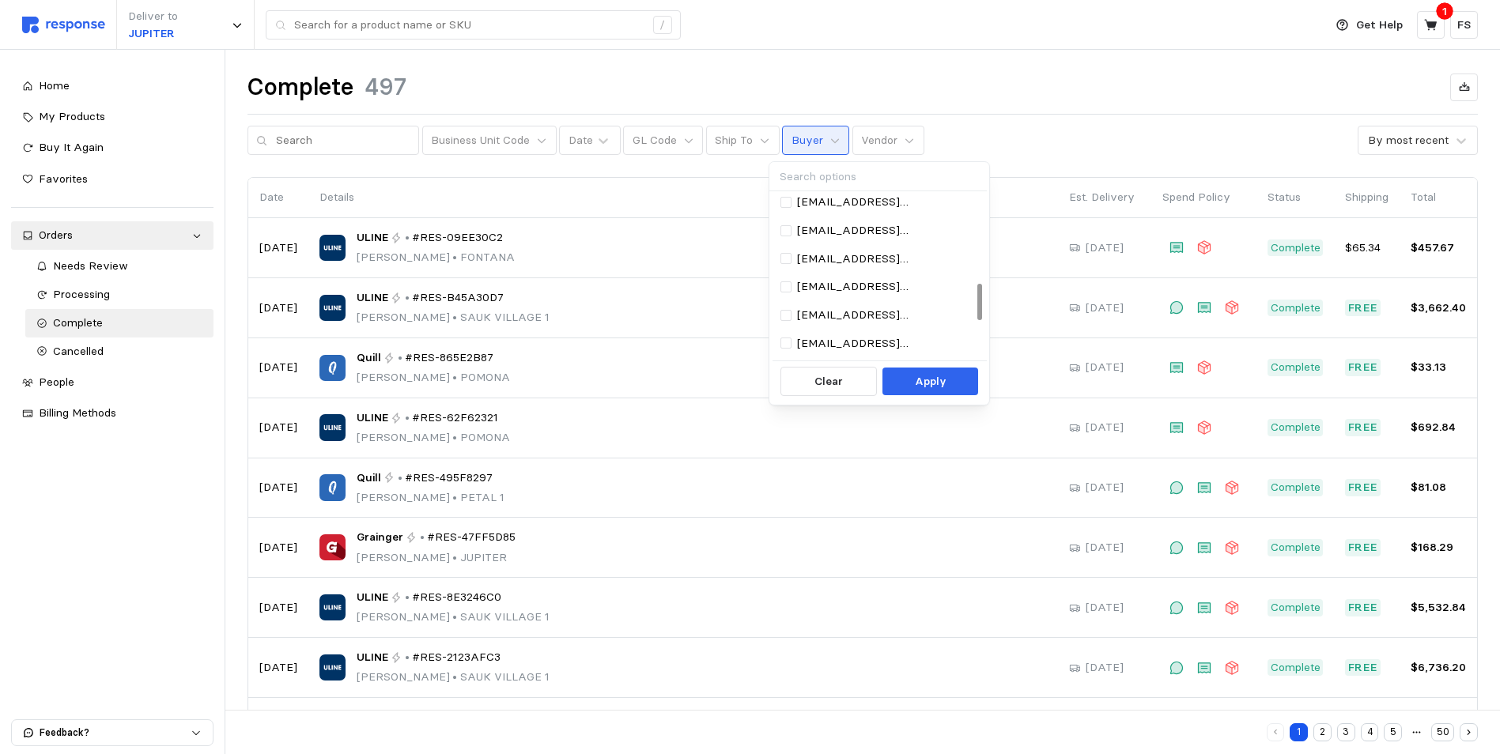
scroll to position [395, 0]
click at [787, 266] on div at bounding box center [785, 264] width 11 height 11
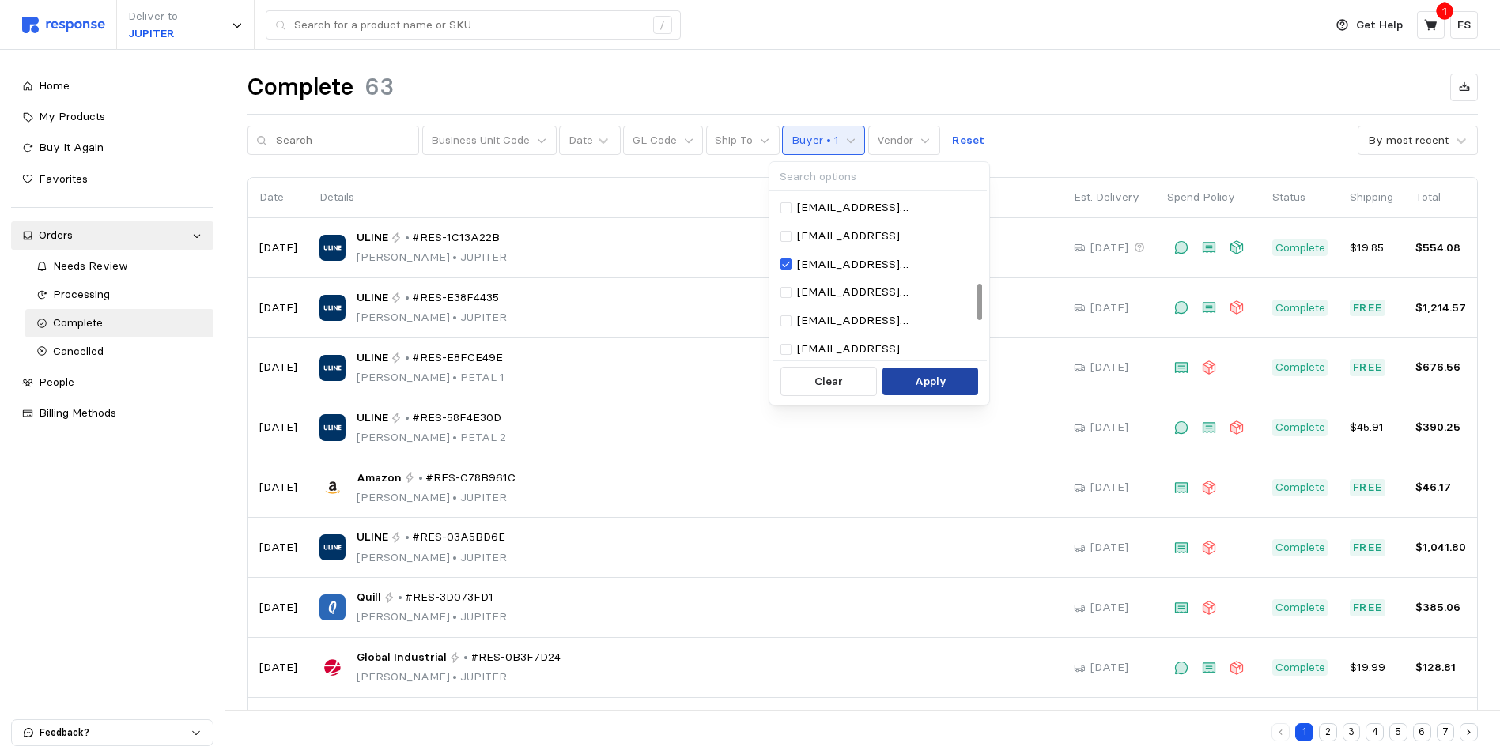
click at [918, 375] on p "Apply" at bounding box center [931, 381] width 32 height 17
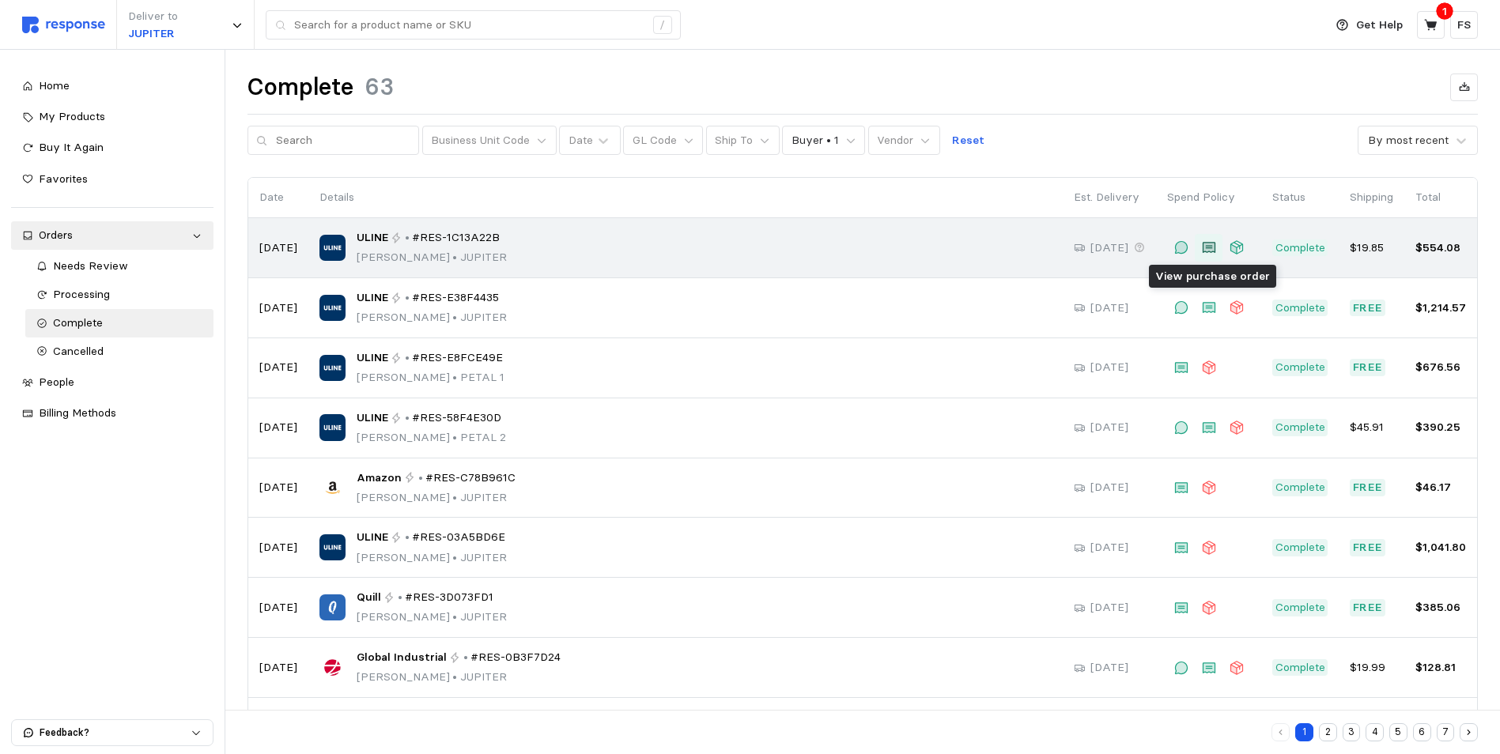
click at [1213, 249] on icon at bounding box center [1208, 248] width 12 height 10
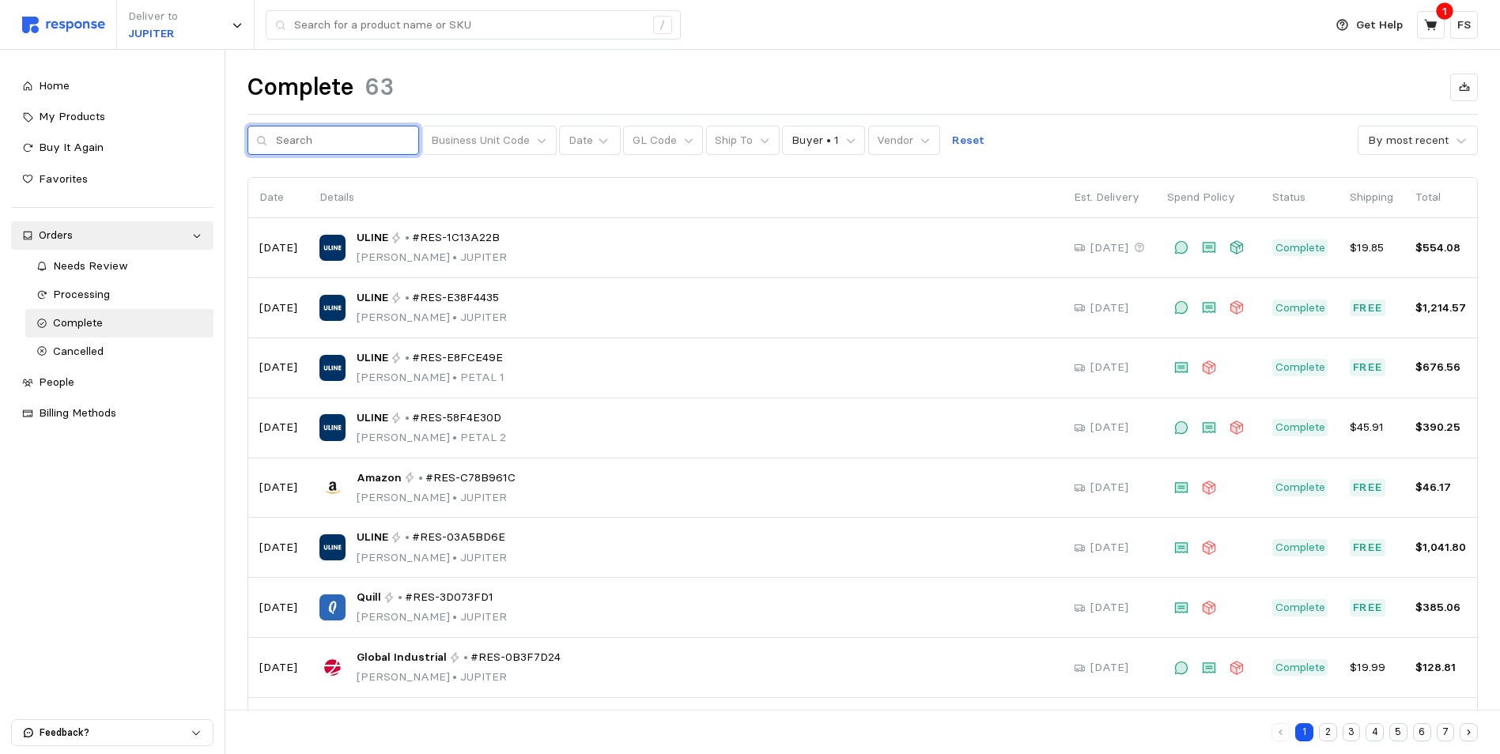
click at [331, 137] on input "text" at bounding box center [343, 140] width 134 height 28
type input "p"
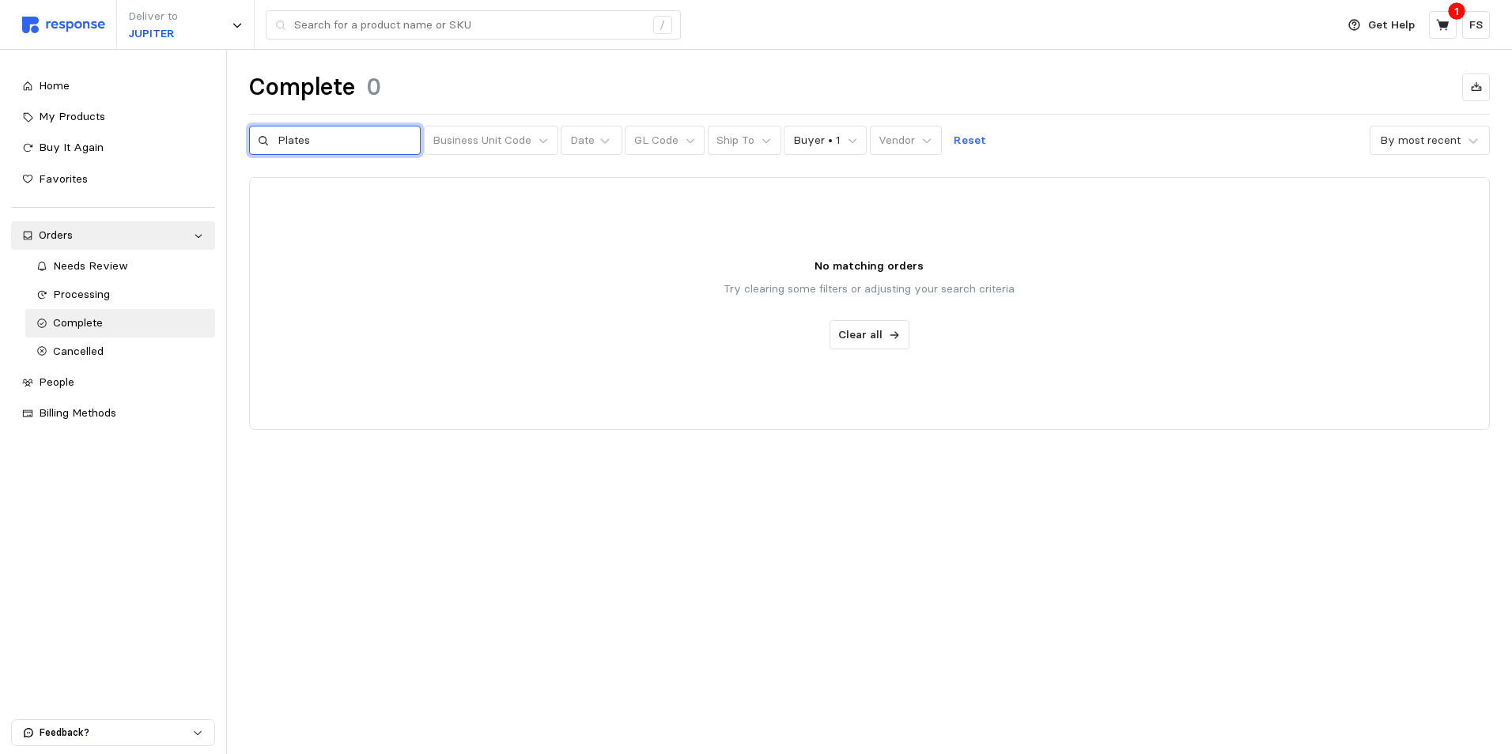
click at [352, 138] on input "Plates" at bounding box center [344, 140] width 134 height 28
type input "P"
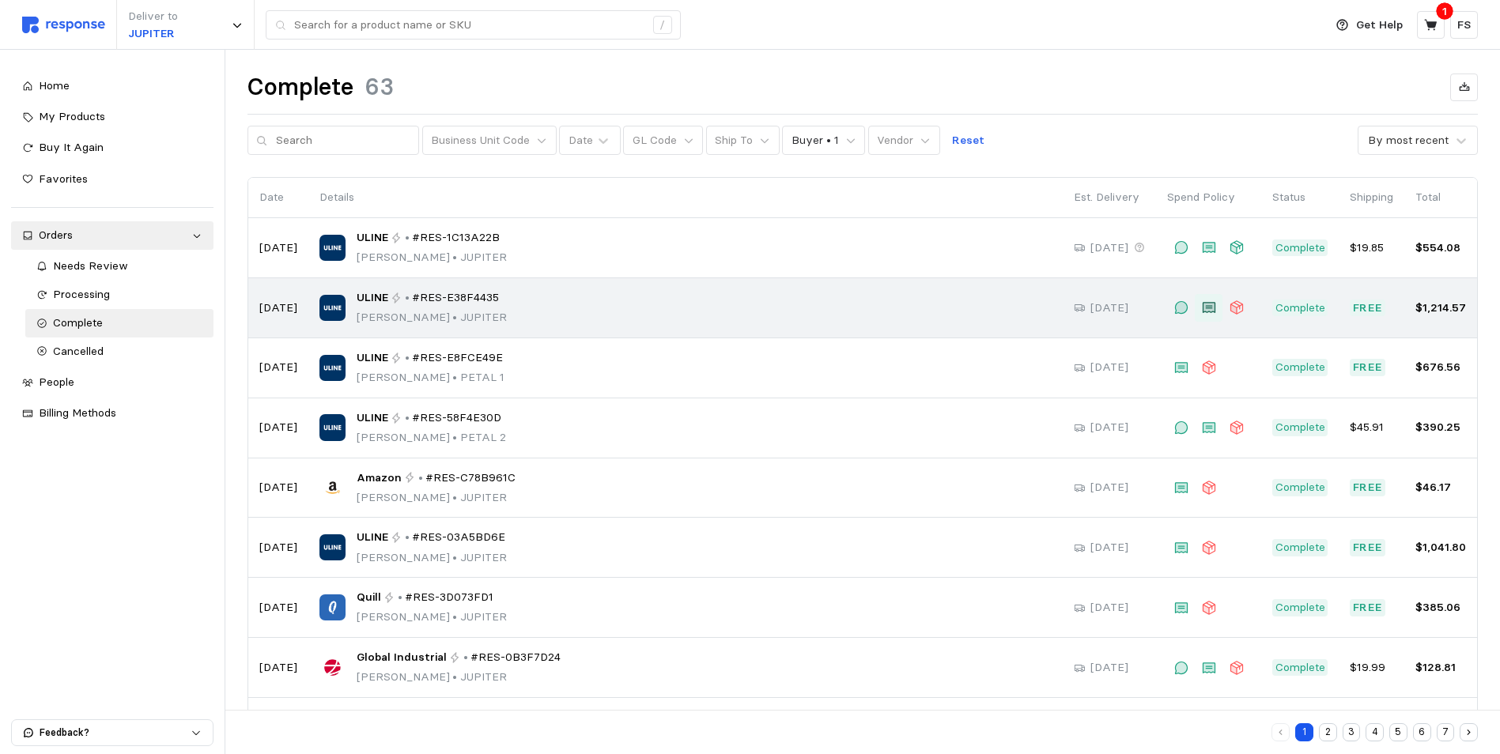
click at [1209, 312] on icon at bounding box center [1208, 307] width 13 height 11
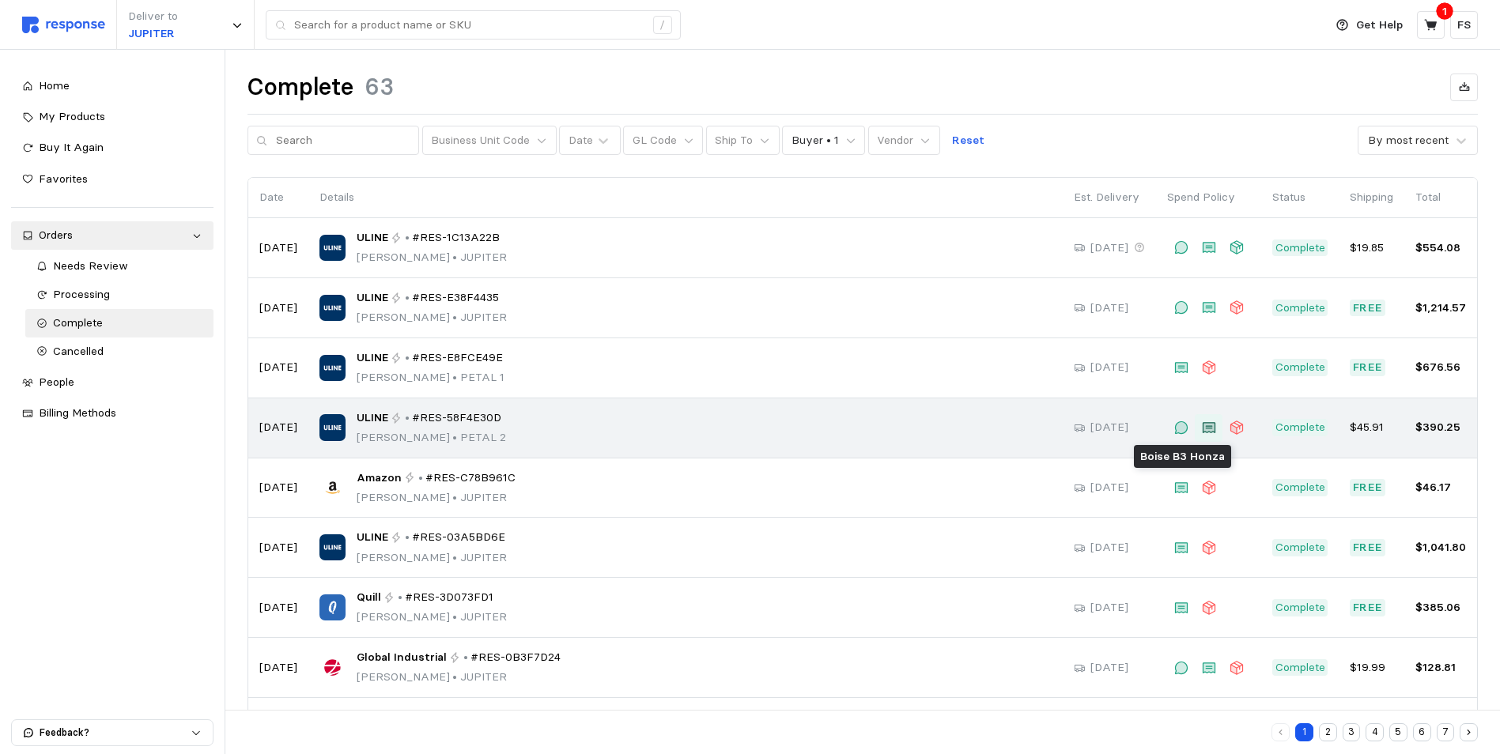
click at [1213, 431] on icon at bounding box center [1208, 427] width 13 height 11
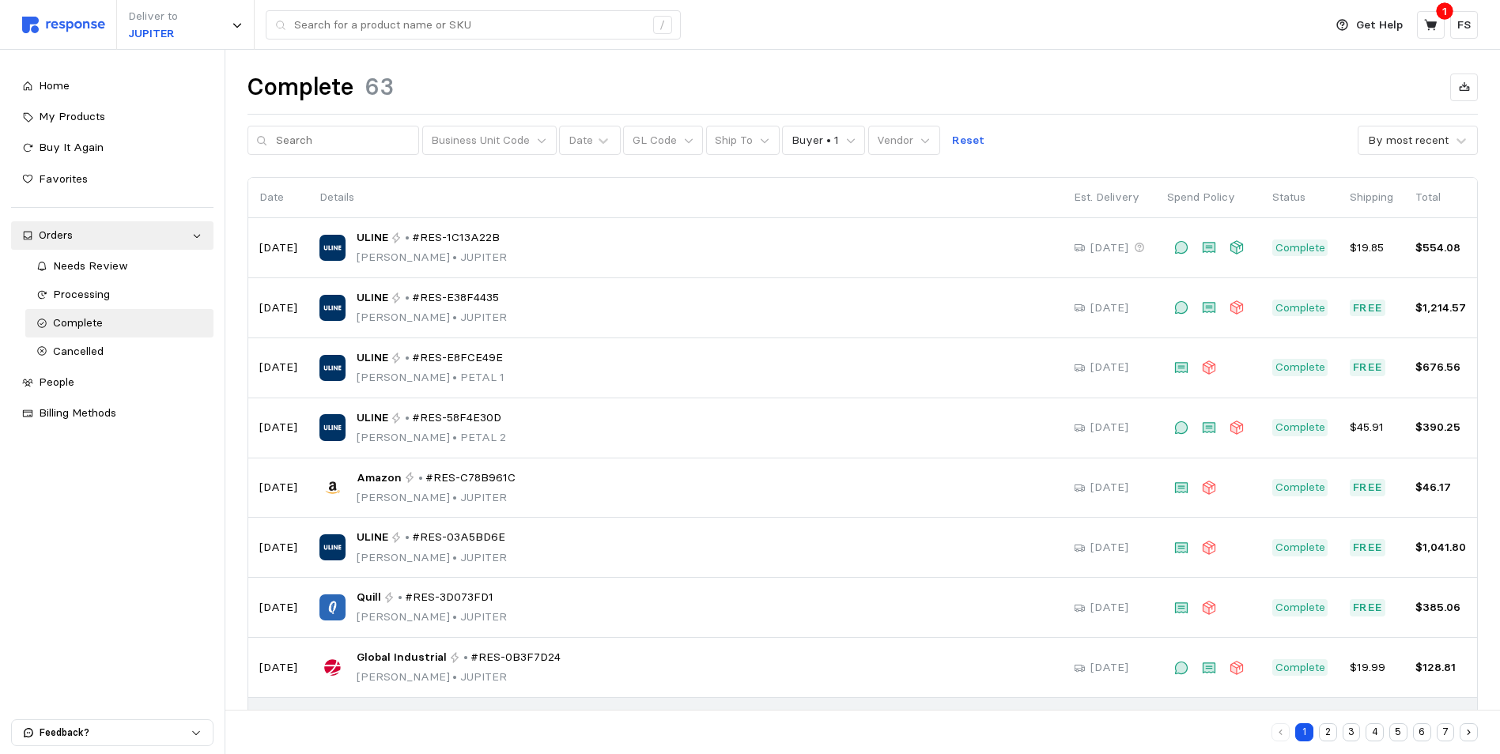
scroll to position [130, 0]
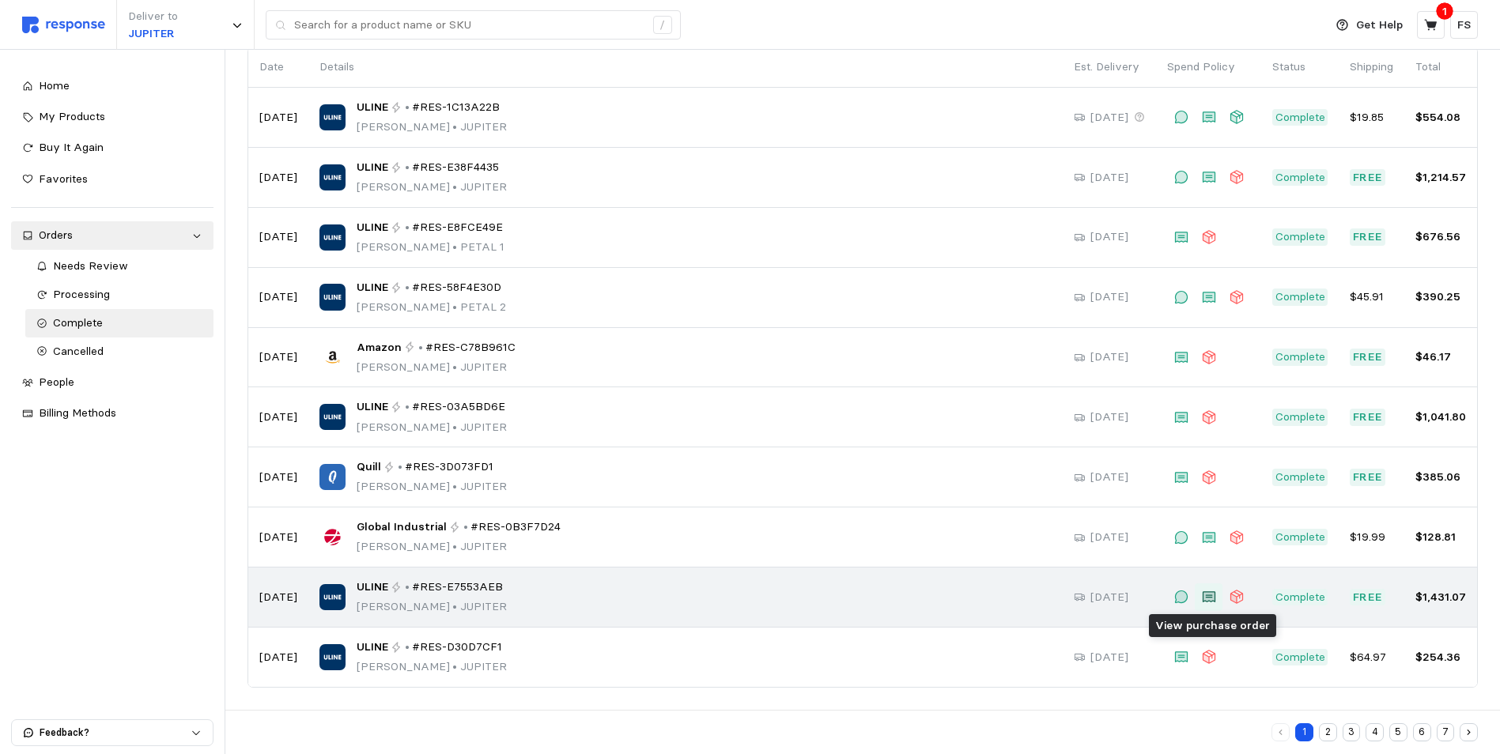
click at [1204, 593] on icon at bounding box center [1208, 597] width 12 height 10
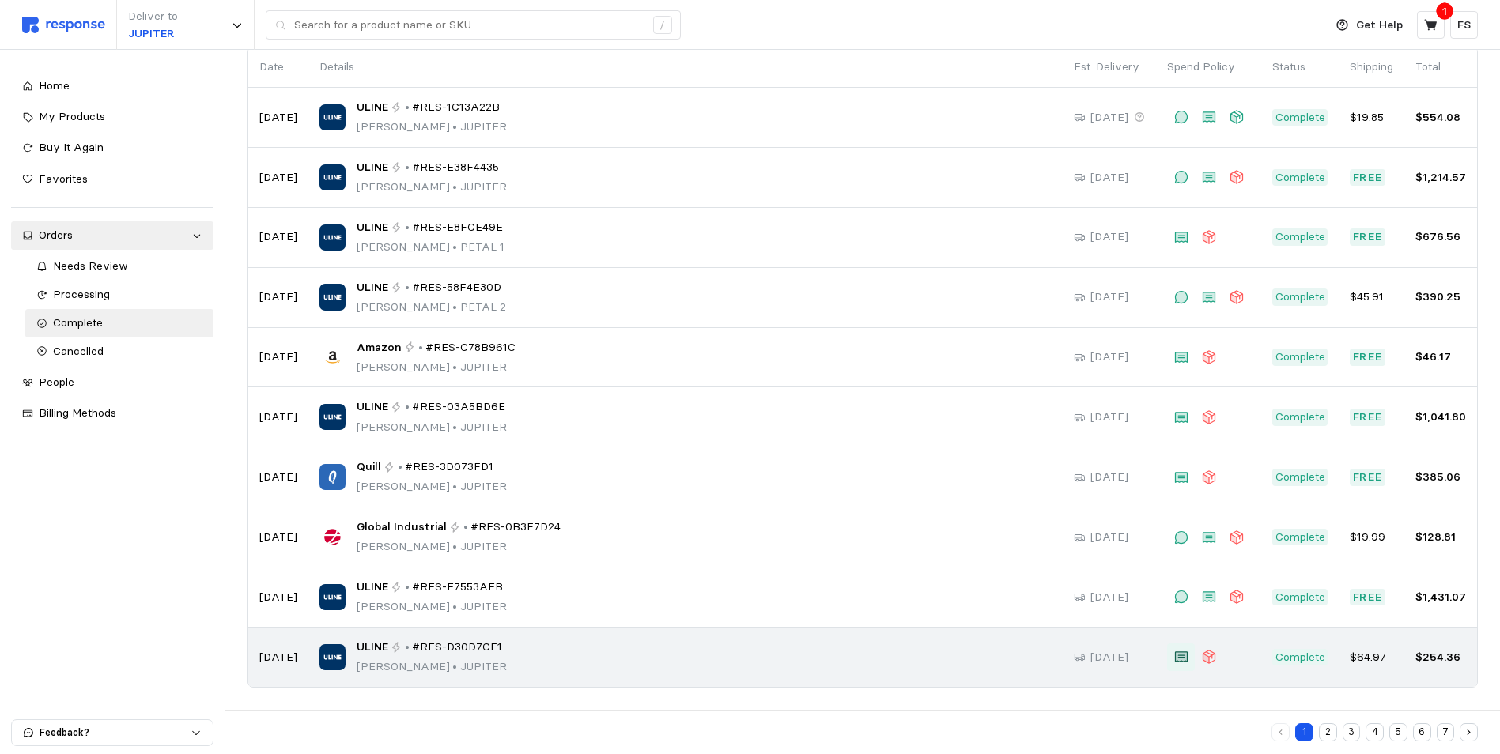
click at [1185, 658] on icon at bounding box center [1181, 657] width 12 height 10
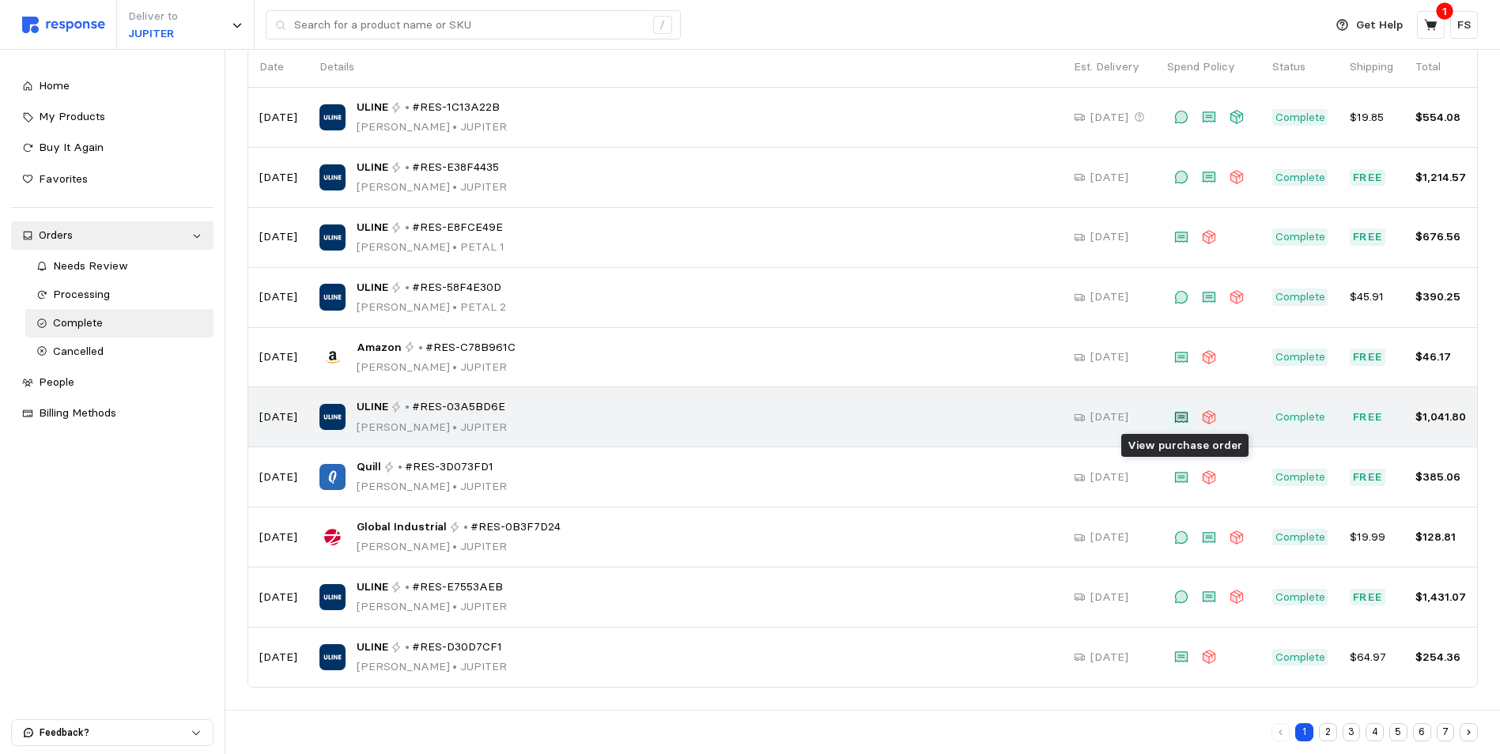
click at [1182, 421] on icon at bounding box center [1181, 418] width 12 height 10
click at [1177, 417] on icon at bounding box center [1180, 417] width 13 height 11
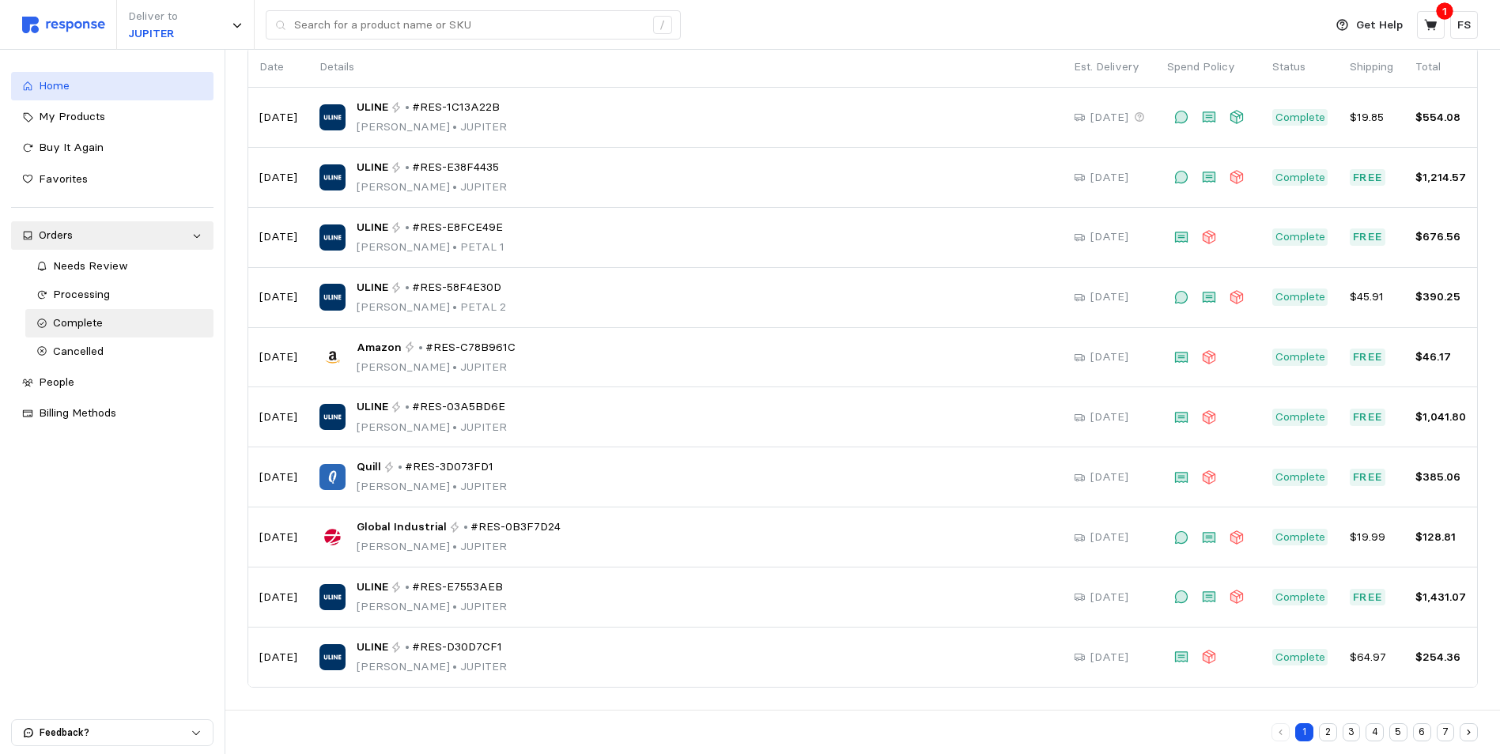
click at [81, 89] on div "Home" at bounding box center [121, 85] width 164 height 17
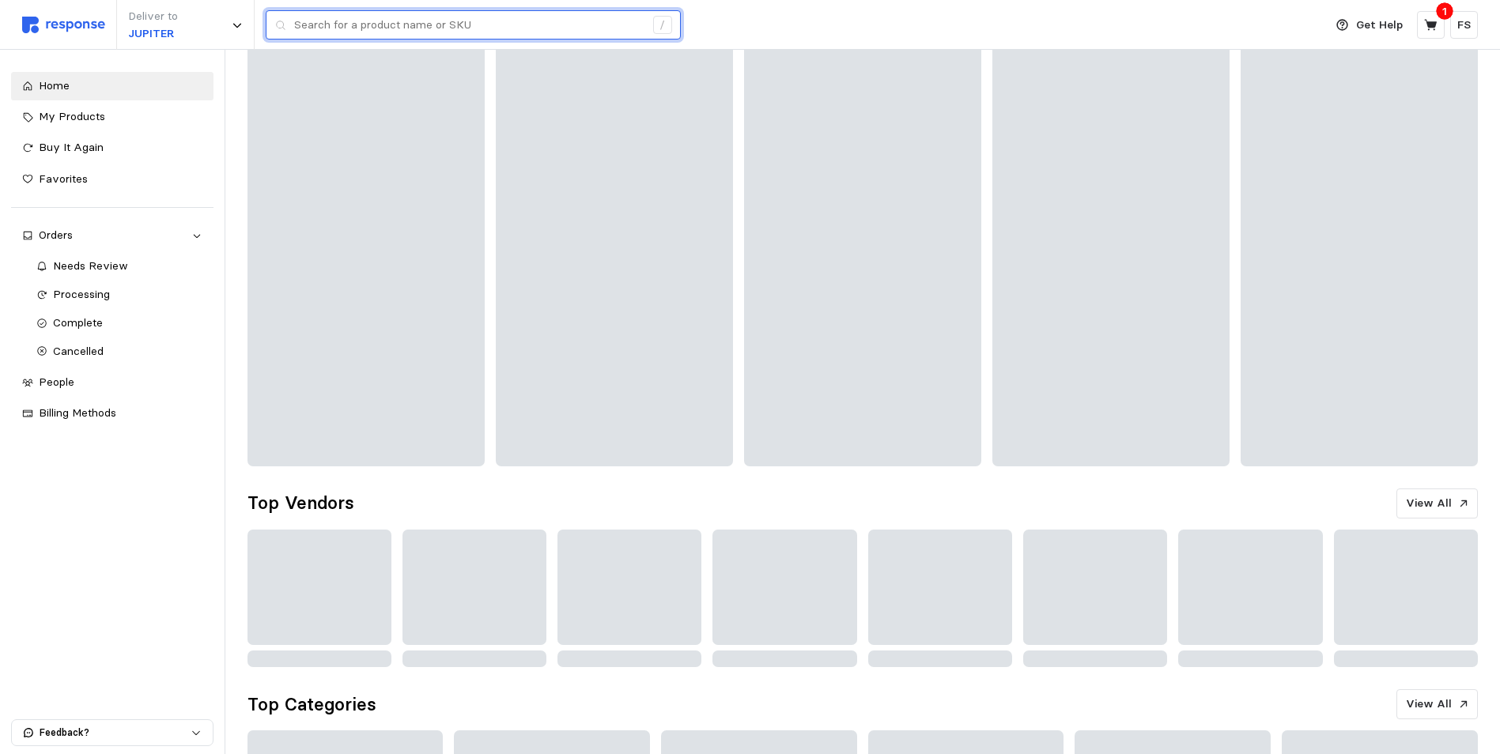
click at [396, 32] on input "text" at bounding box center [469, 25] width 350 height 28
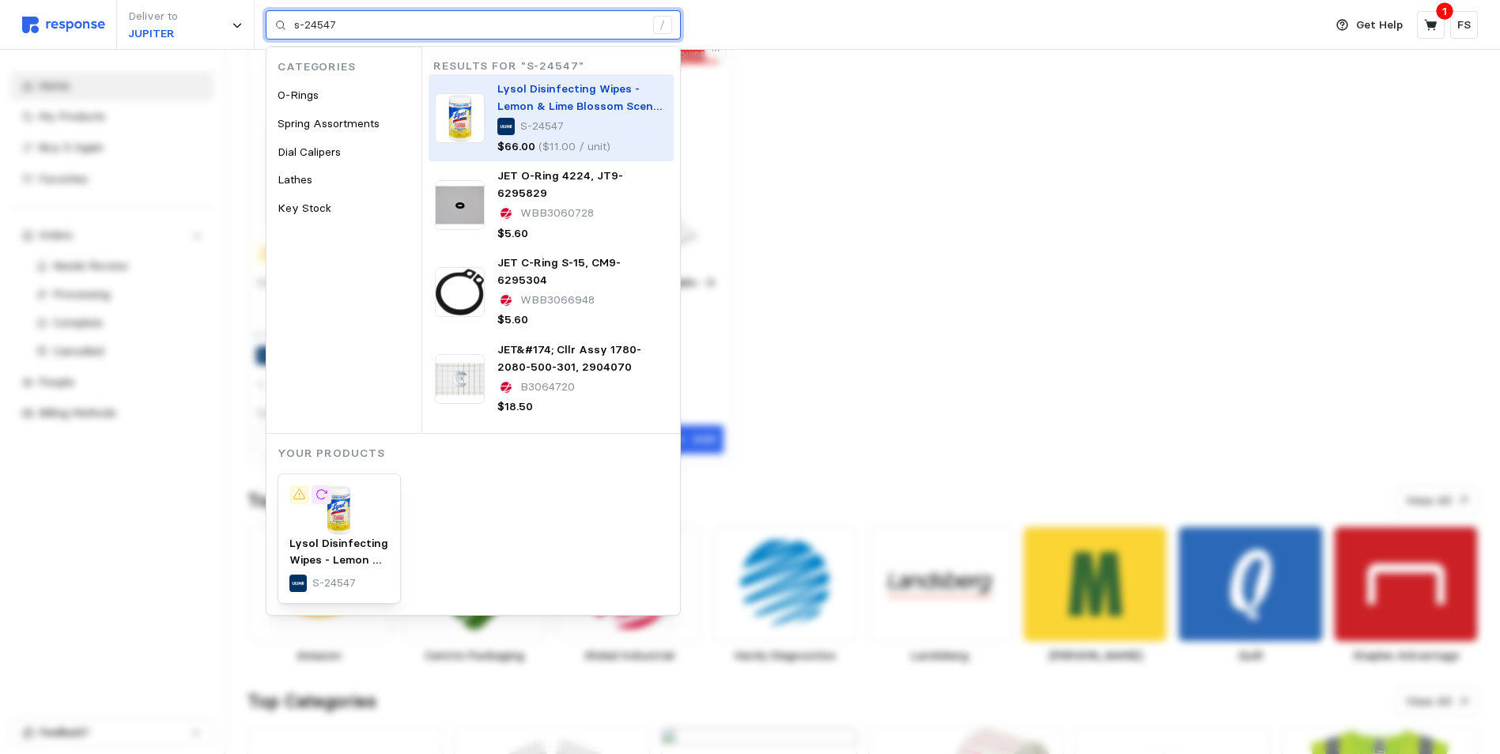
click at [580, 96] on p "Lysol Disinfecting Wipes - Lemon & Lime Blossom Scent, 80 ct" at bounding box center [582, 98] width 170 height 34
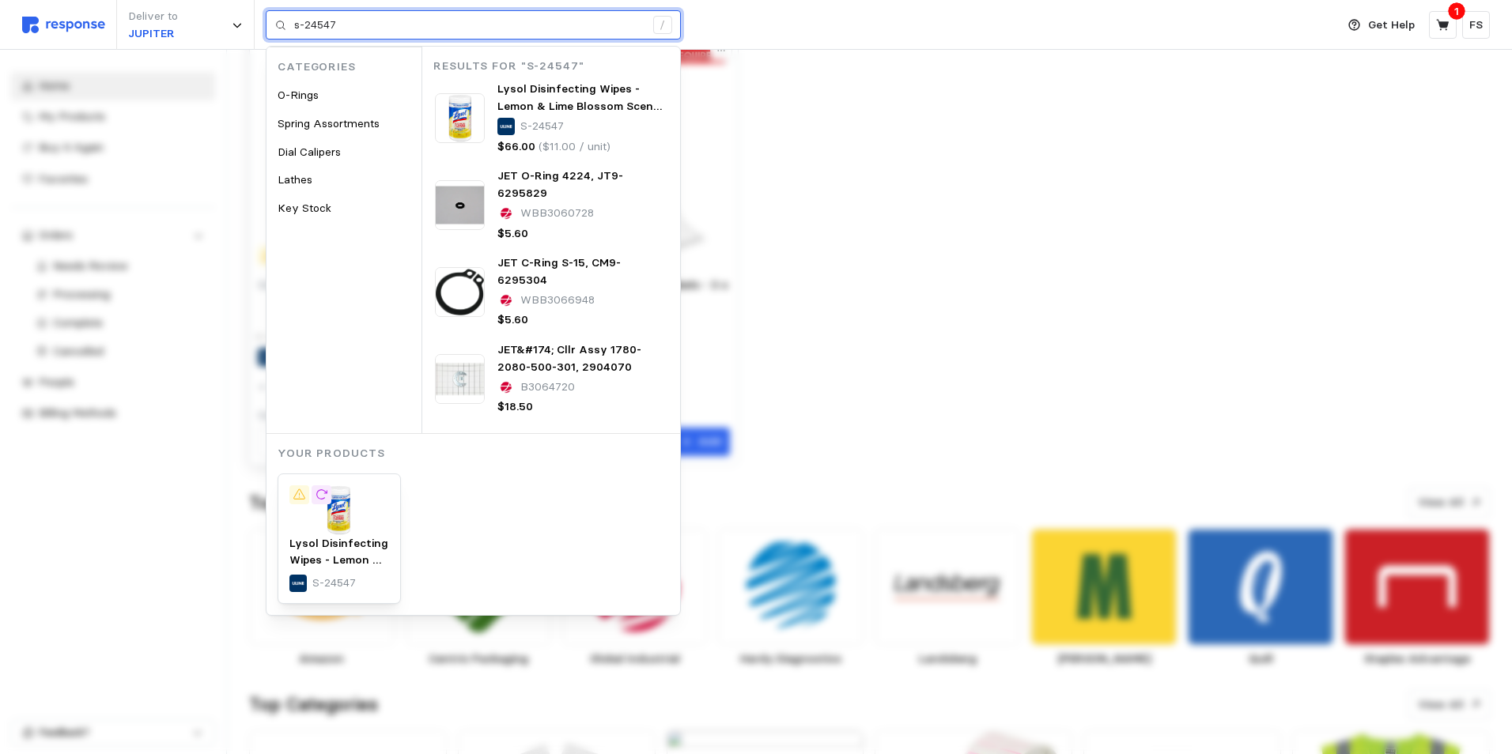
type input "s-24547"
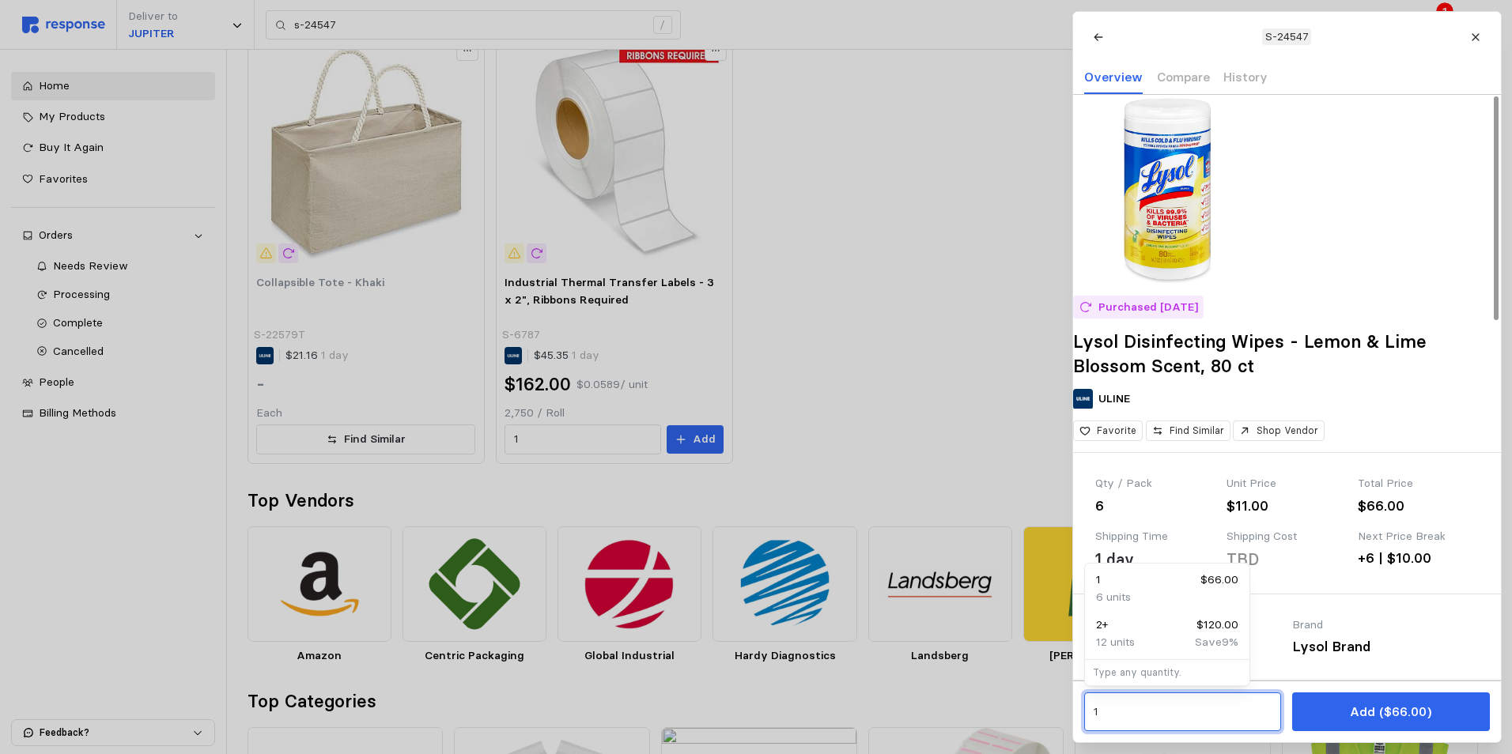
click at [1155, 724] on input "1" at bounding box center [1182, 712] width 179 height 28
type input "1"
type input "8"
click at [1172, 618] on div "3 $180.00" at bounding box center [1167, 625] width 142 height 17
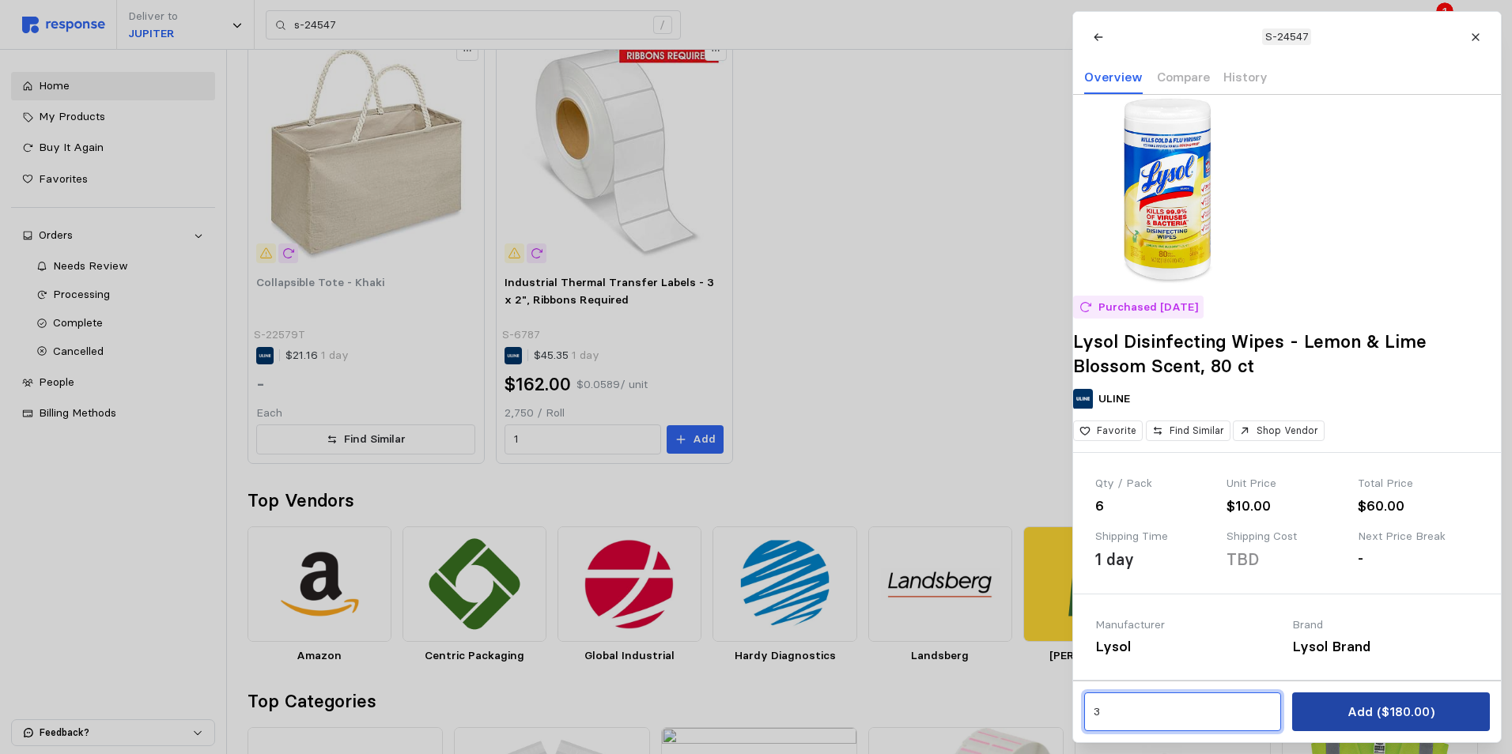
type input "3"
click at [1398, 709] on p "Add ($180.00)" at bounding box center [1389, 712] width 87 height 20
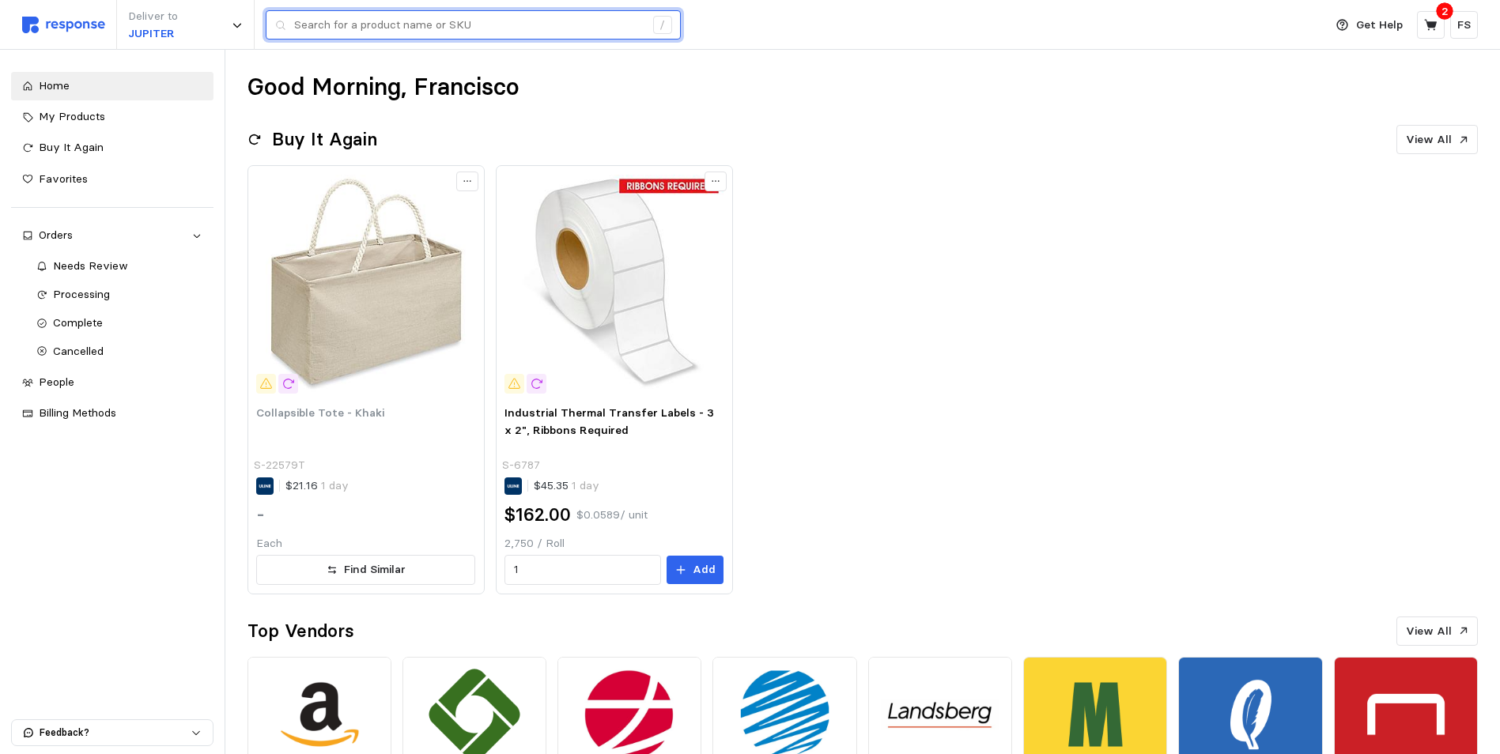
click at [461, 28] on input "text" at bounding box center [469, 25] width 350 height 28
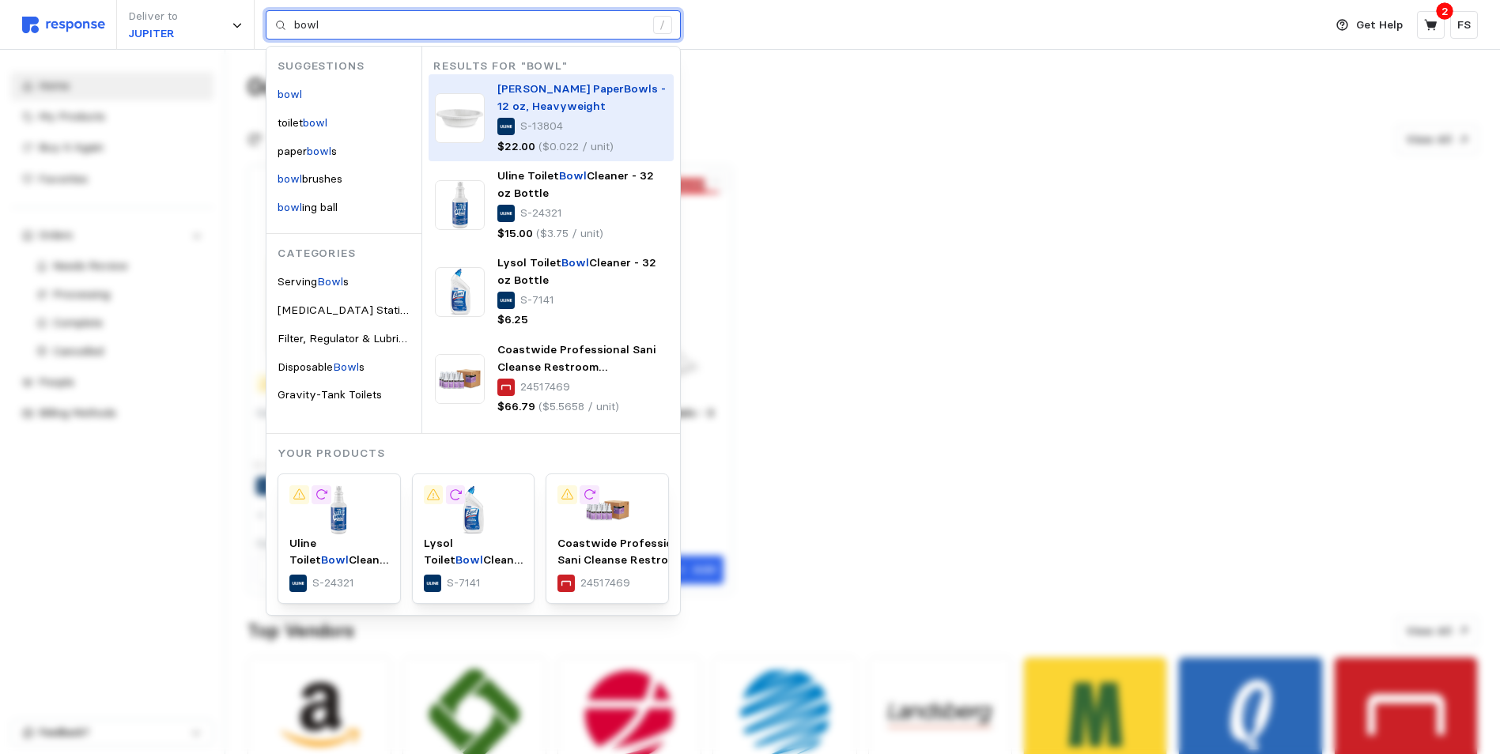
click at [624, 94] on mark "Bowl" at bounding box center [638, 88] width 28 height 14
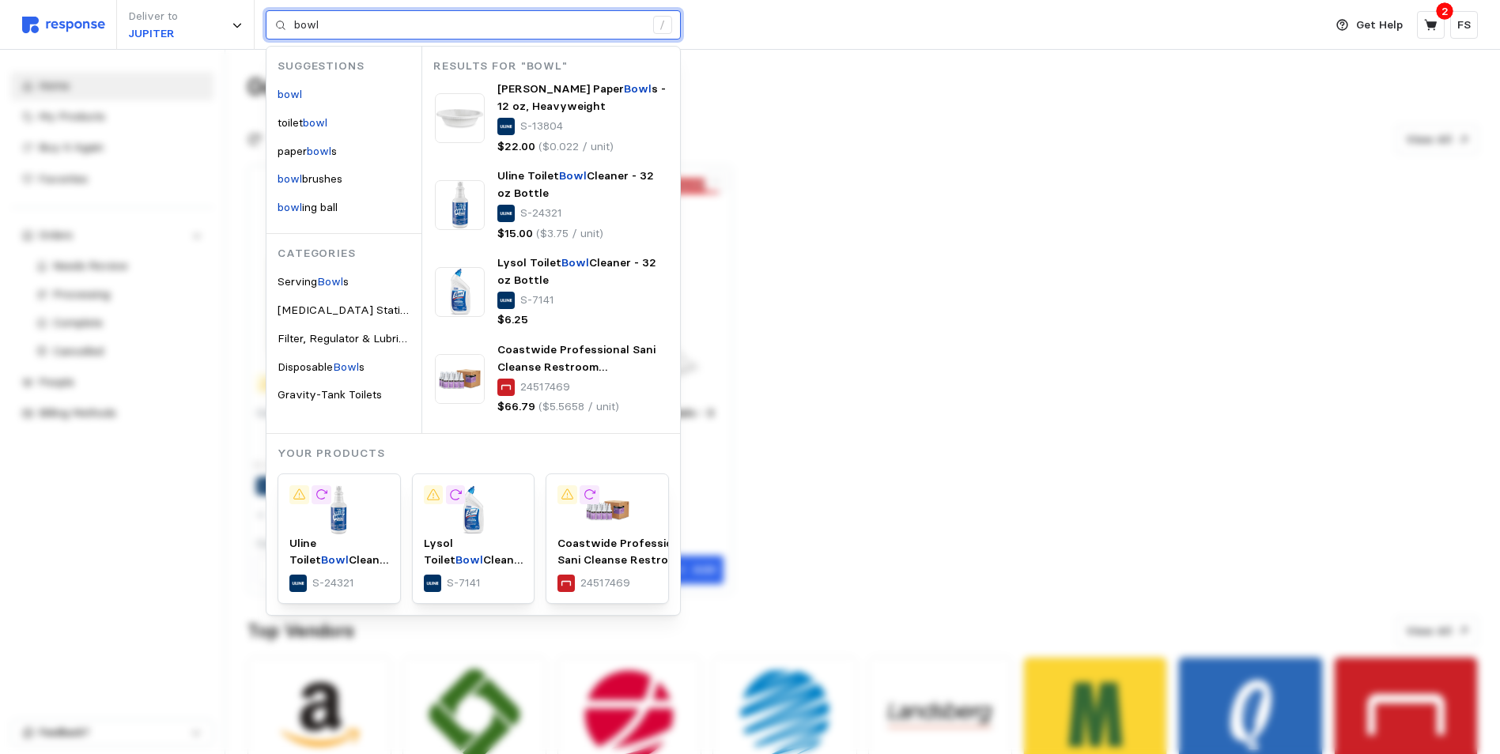
type input "bowl"
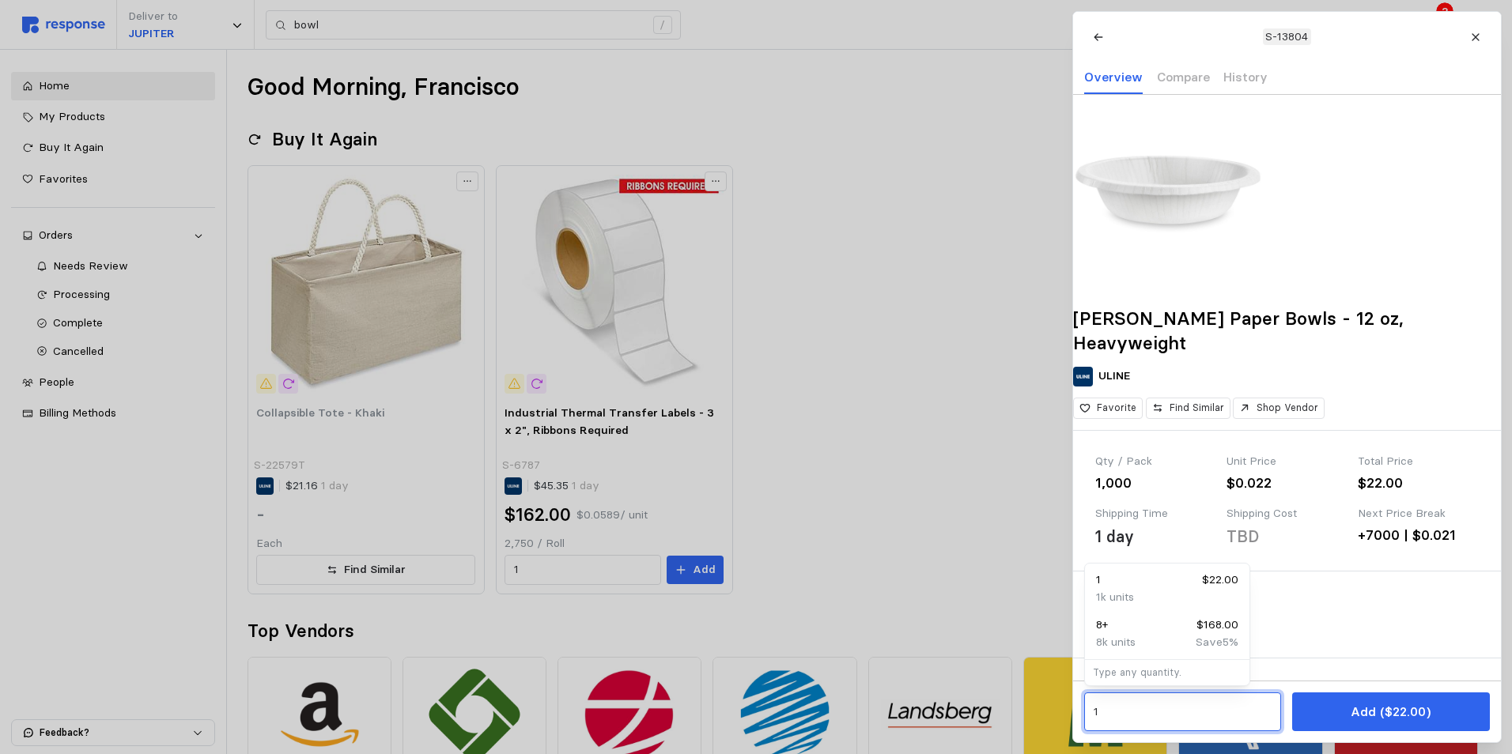
click at [1120, 715] on input "1" at bounding box center [1182, 712] width 179 height 28
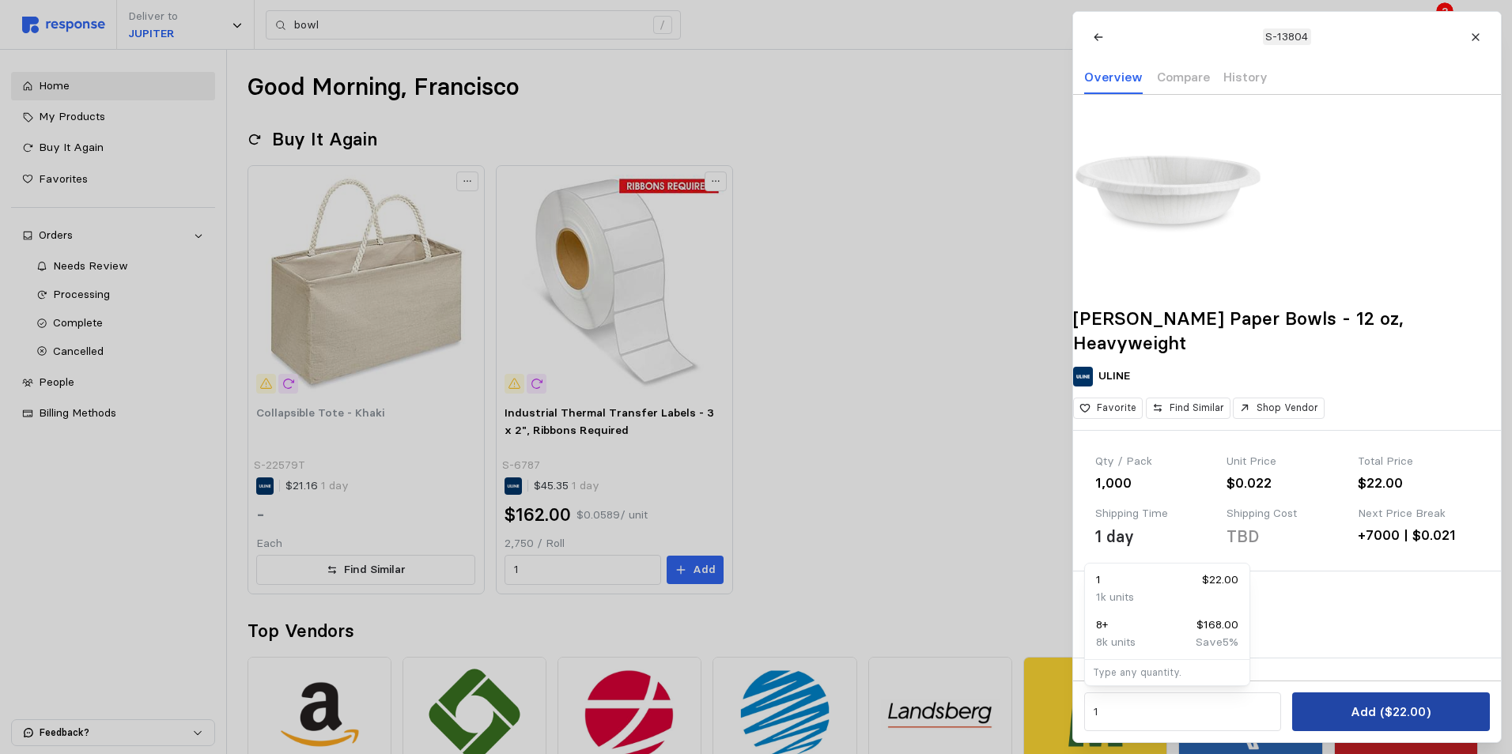
click at [1424, 708] on p "Add ($22.00)" at bounding box center [1390, 712] width 80 height 20
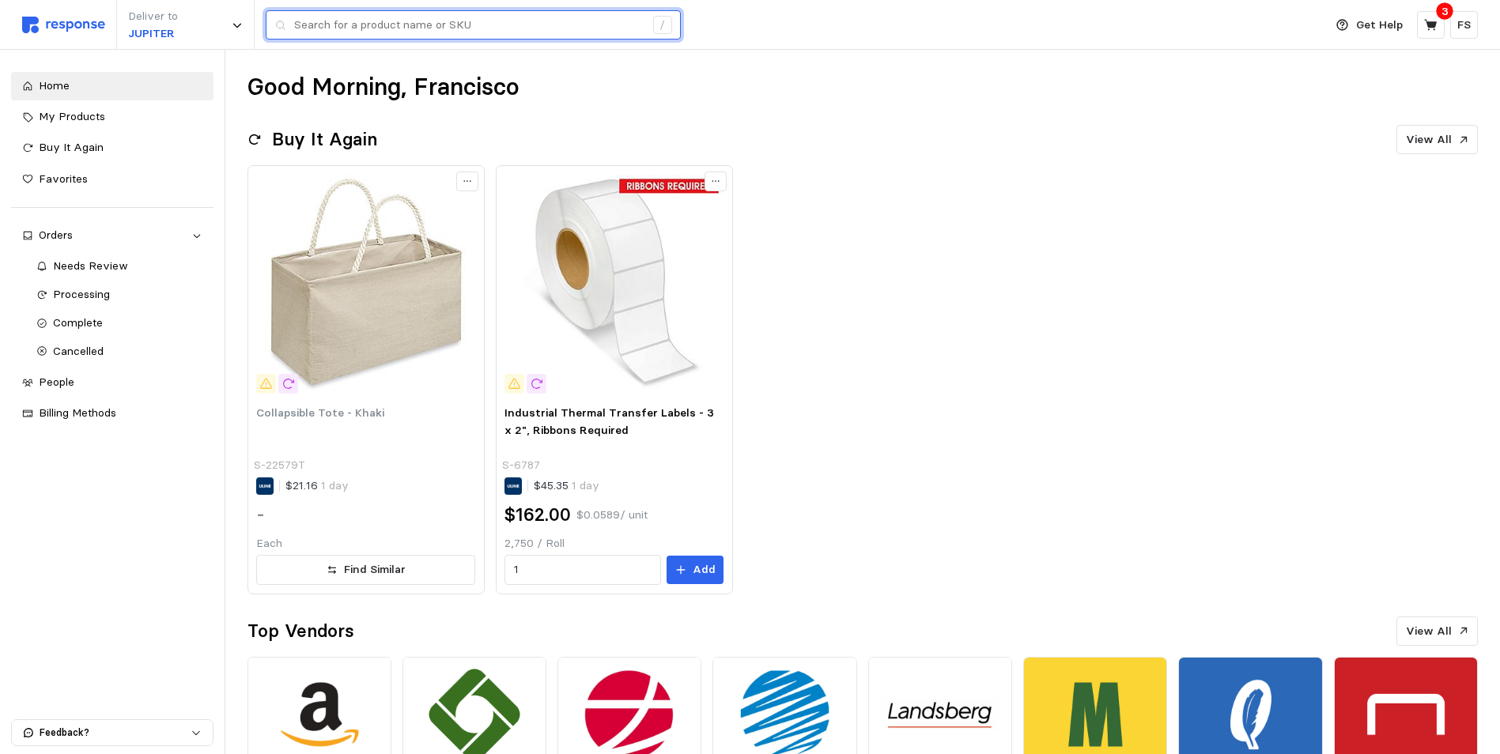
click at [406, 18] on input "text" at bounding box center [469, 25] width 350 height 28
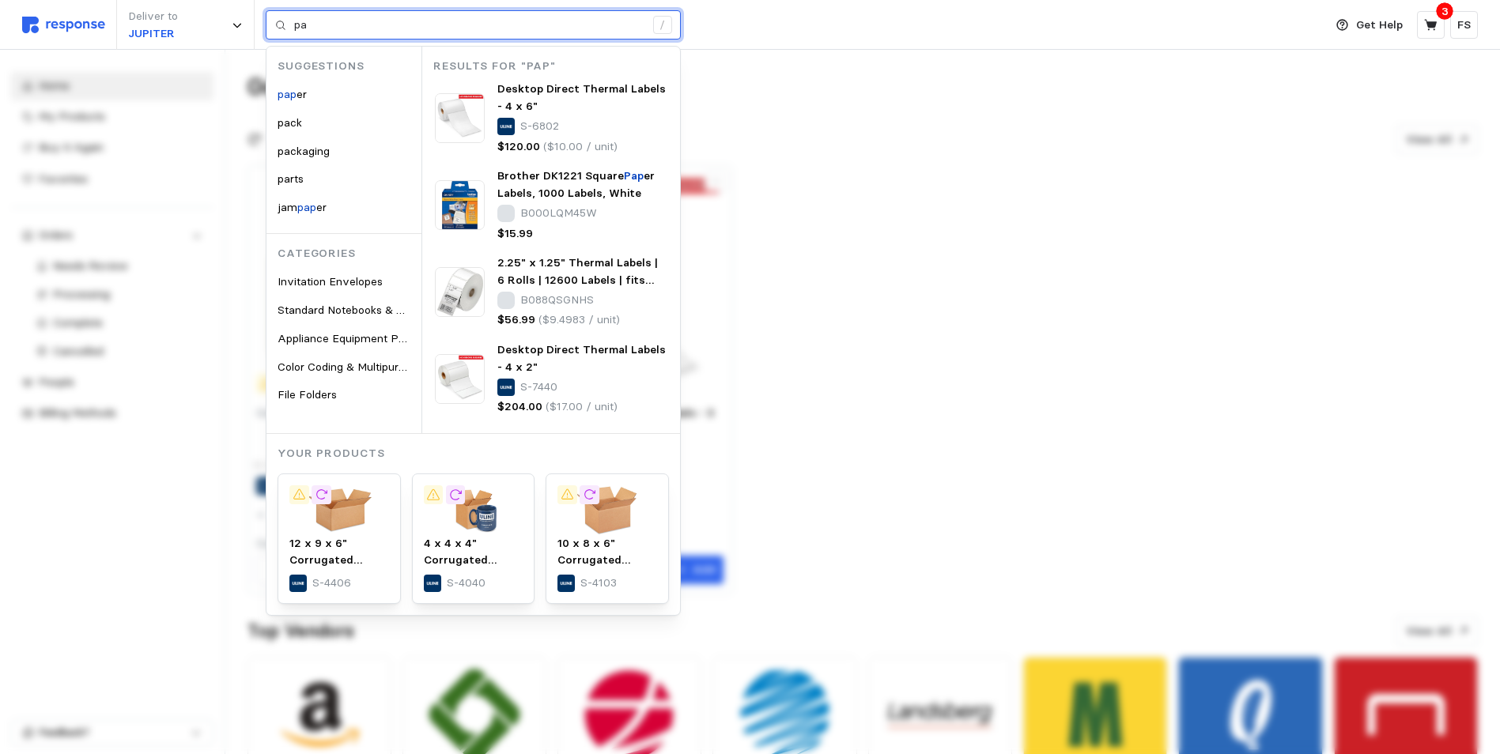
type input "p"
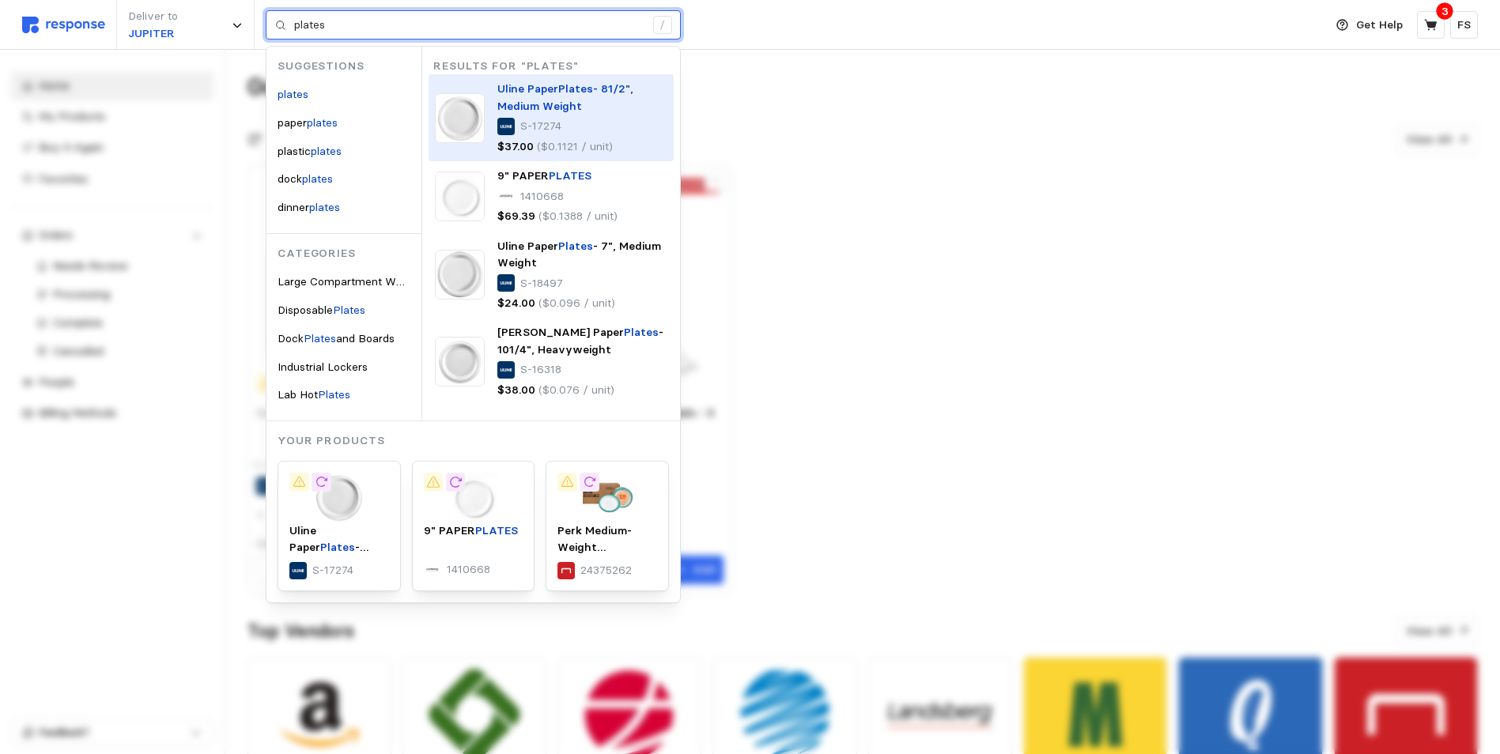
scroll to position [187, 0]
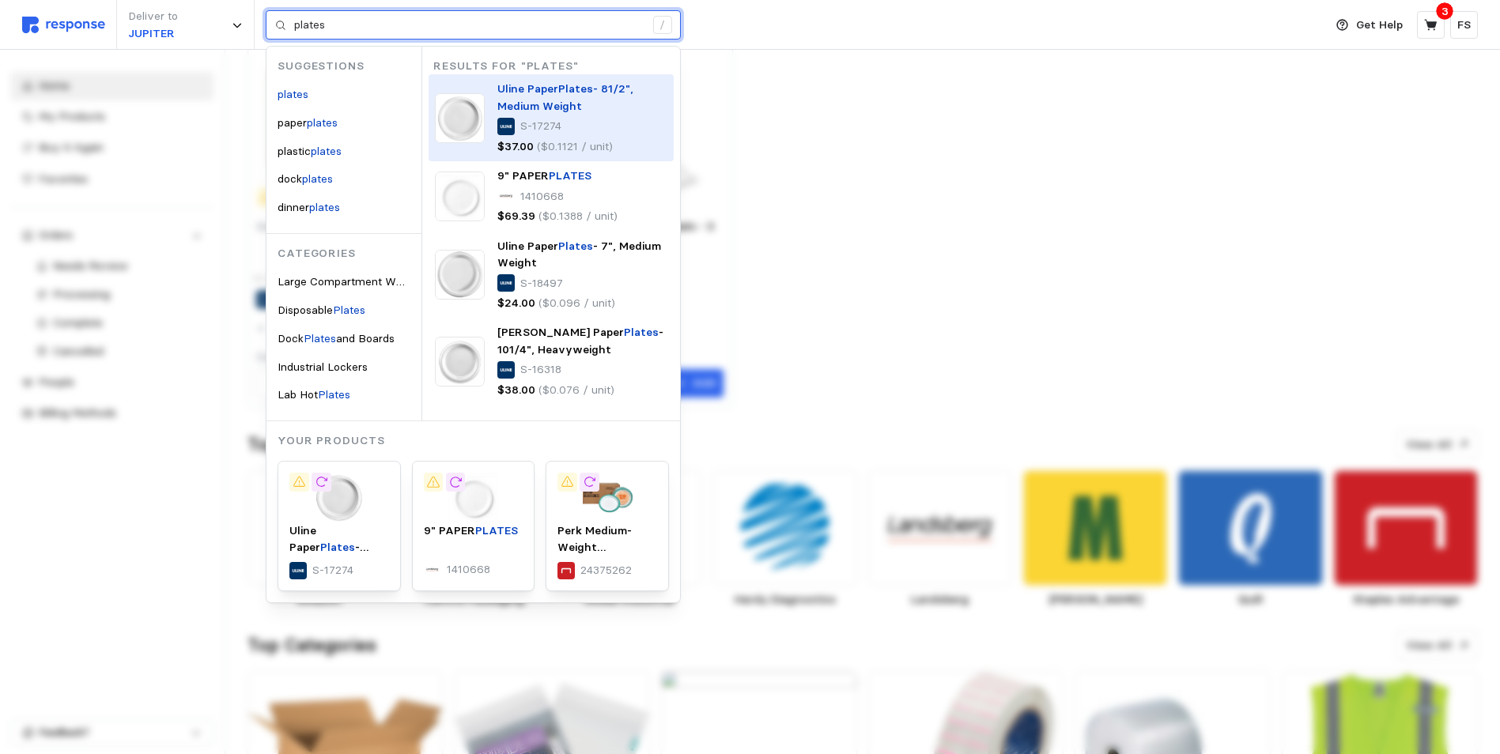
type input "plates"
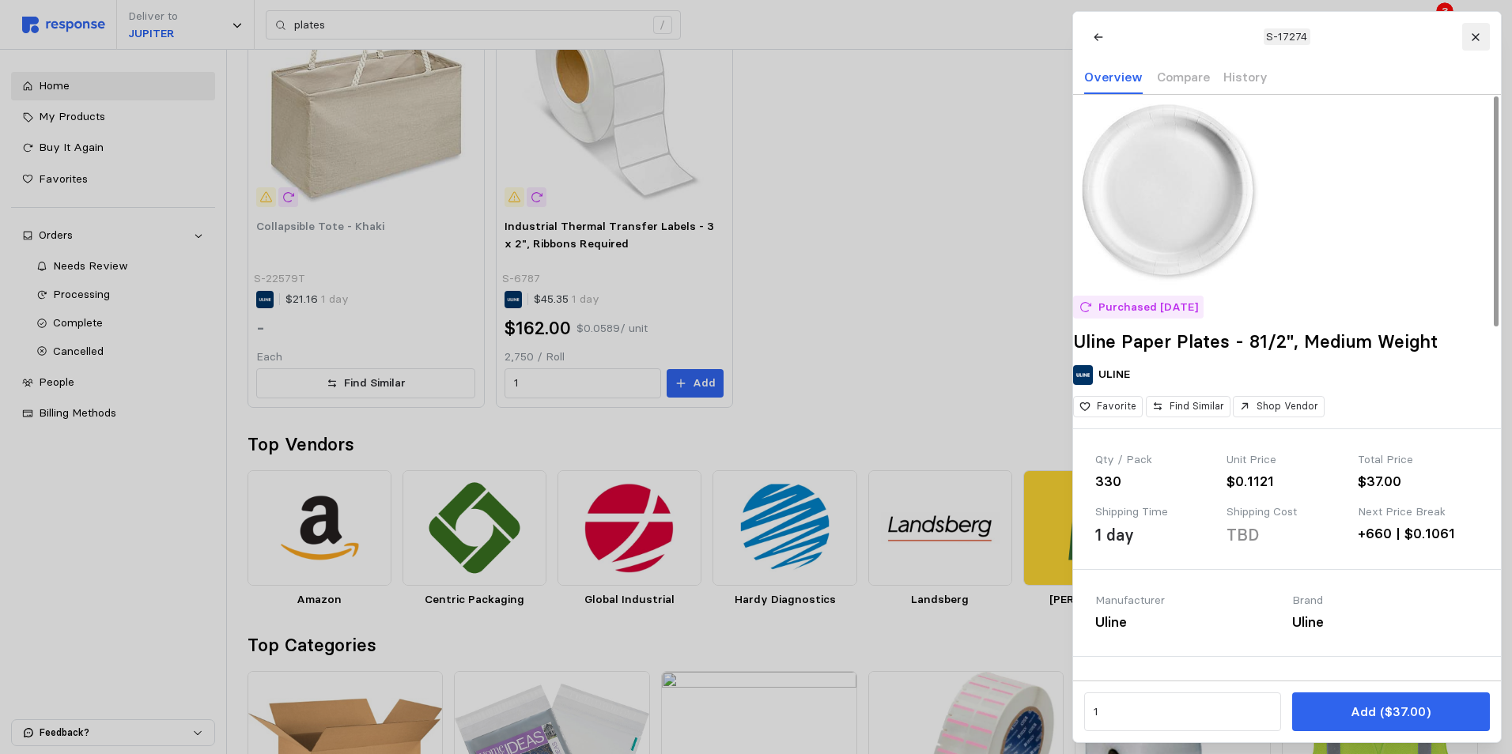
click at [1479, 40] on icon at bounding box center [1475, 37] width 11 height 11
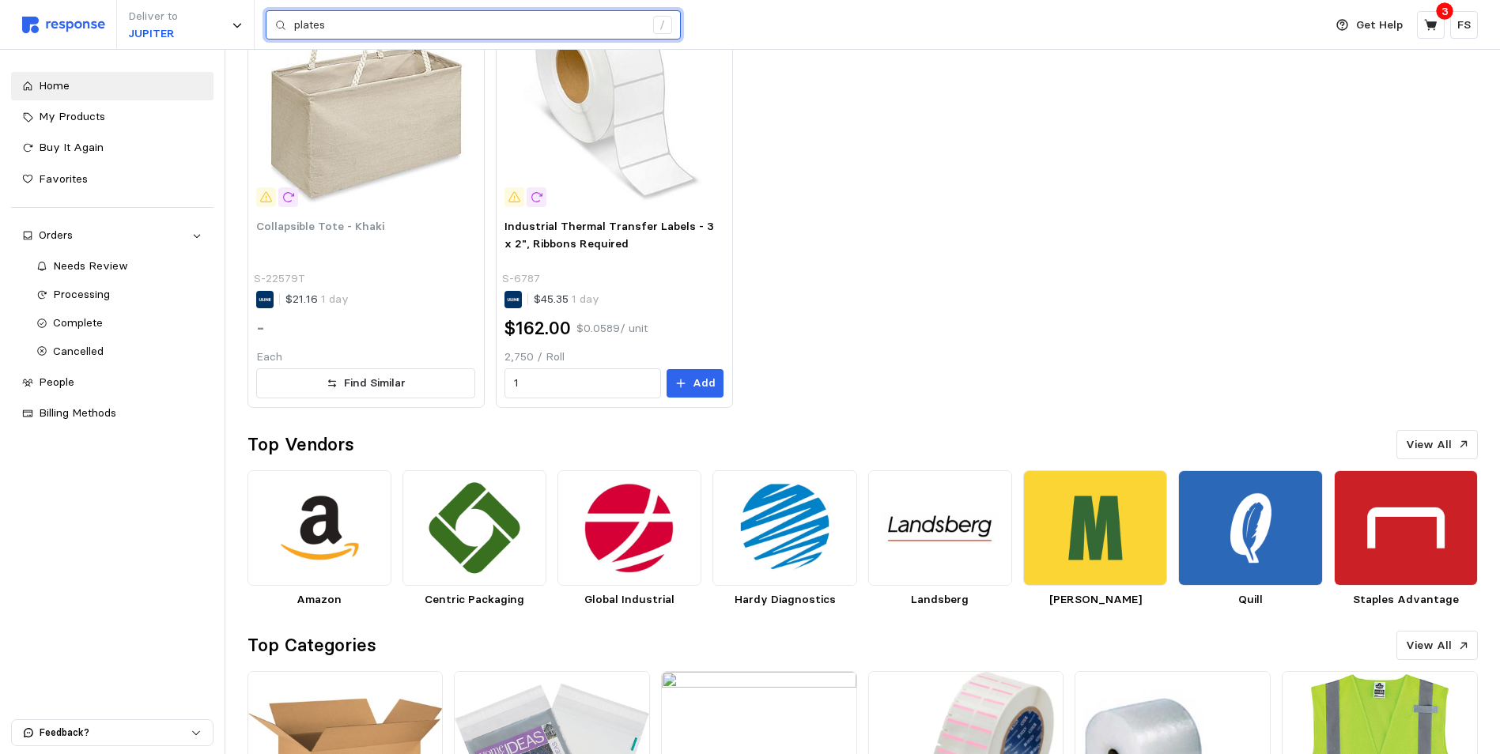
click at [336, 21] on input "plates" at bounding box center [469, 25] width 350 height 28
click at [345, 27] on input "plates" at bounding box center [469, 25] width 350 height 28
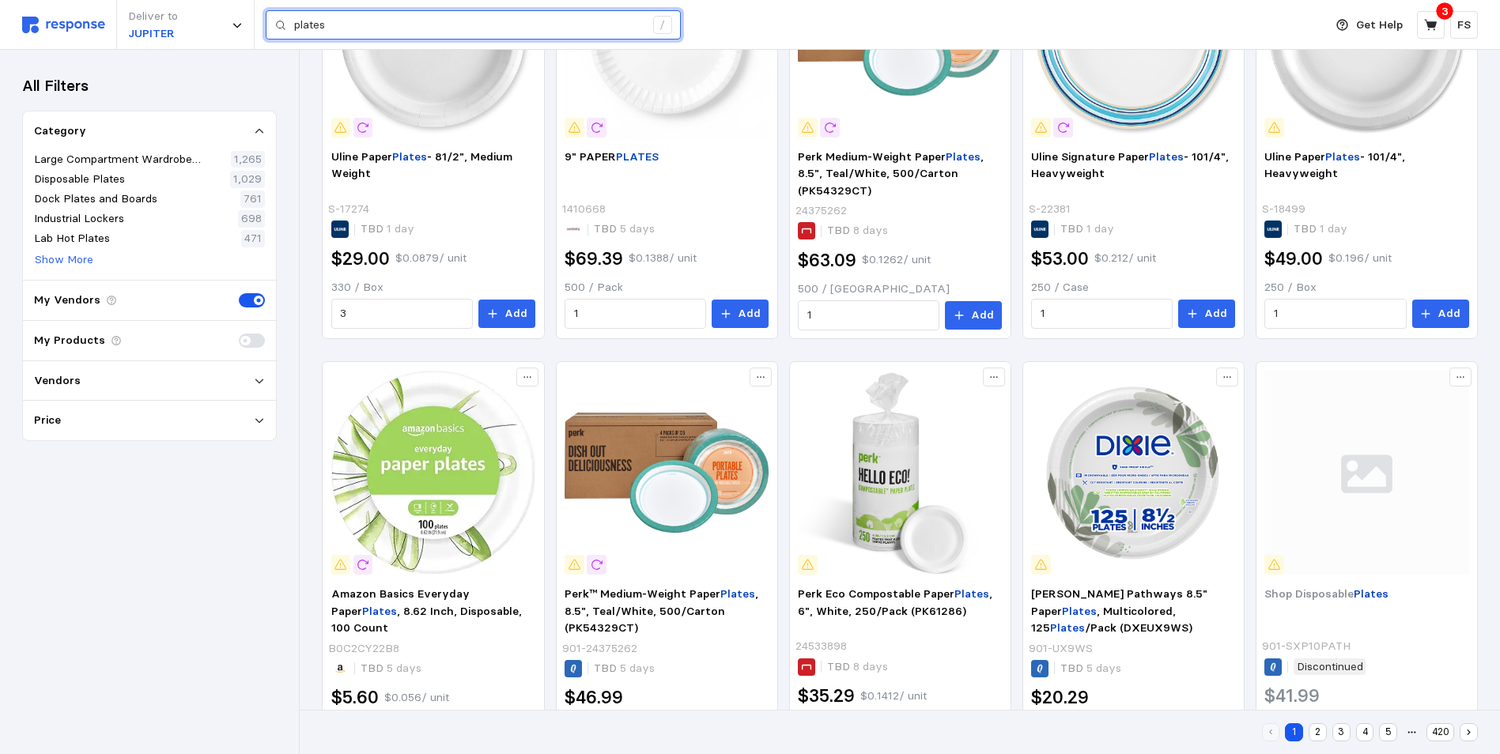
click at [364, 27] on input "plates" at bounding box center [469, 25] width 350 height 28
click at [339, 26] on input "plates" at bounding box center [469, 25] width 350 height 28
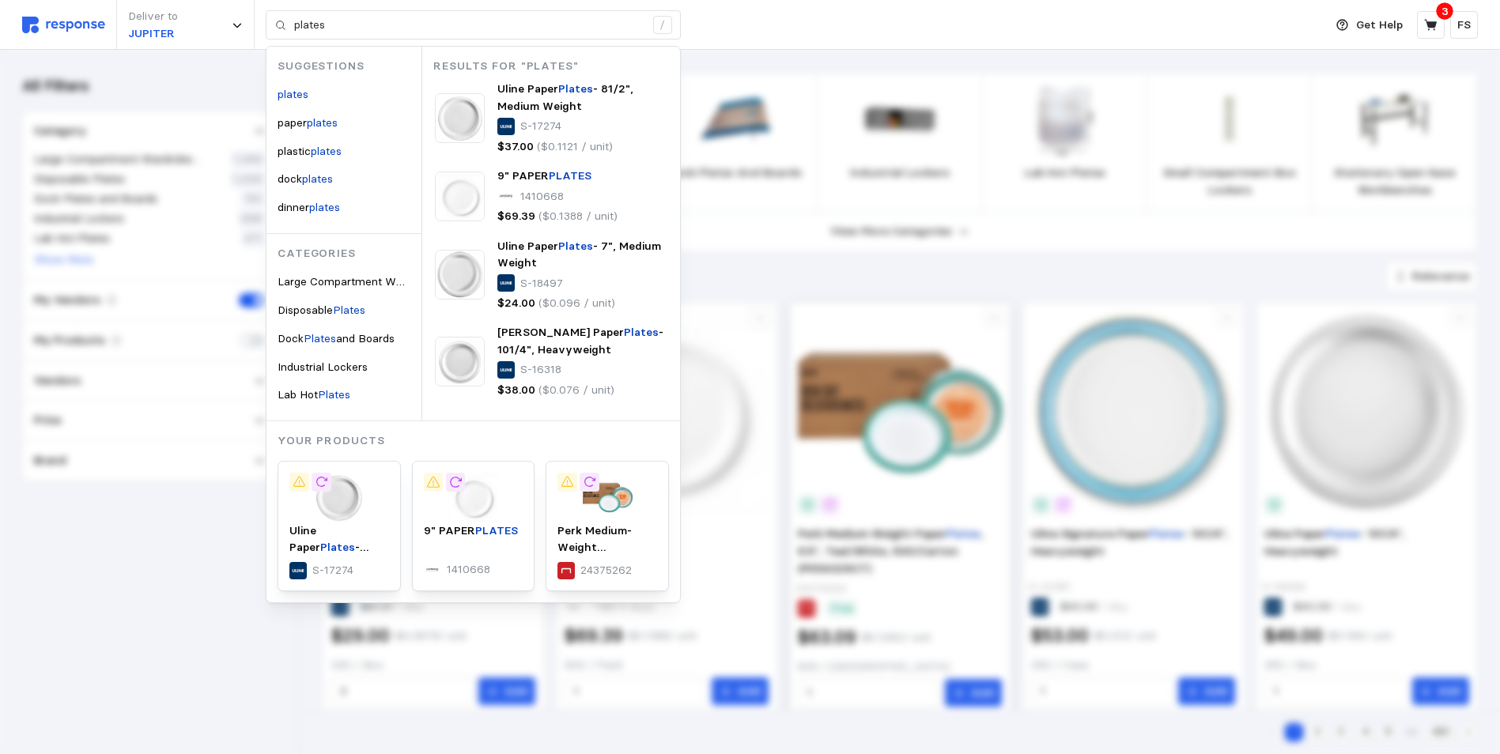
click at [1063, 213] on button "View More Categories" at bounding box center [900, 232] width 1154 height 39
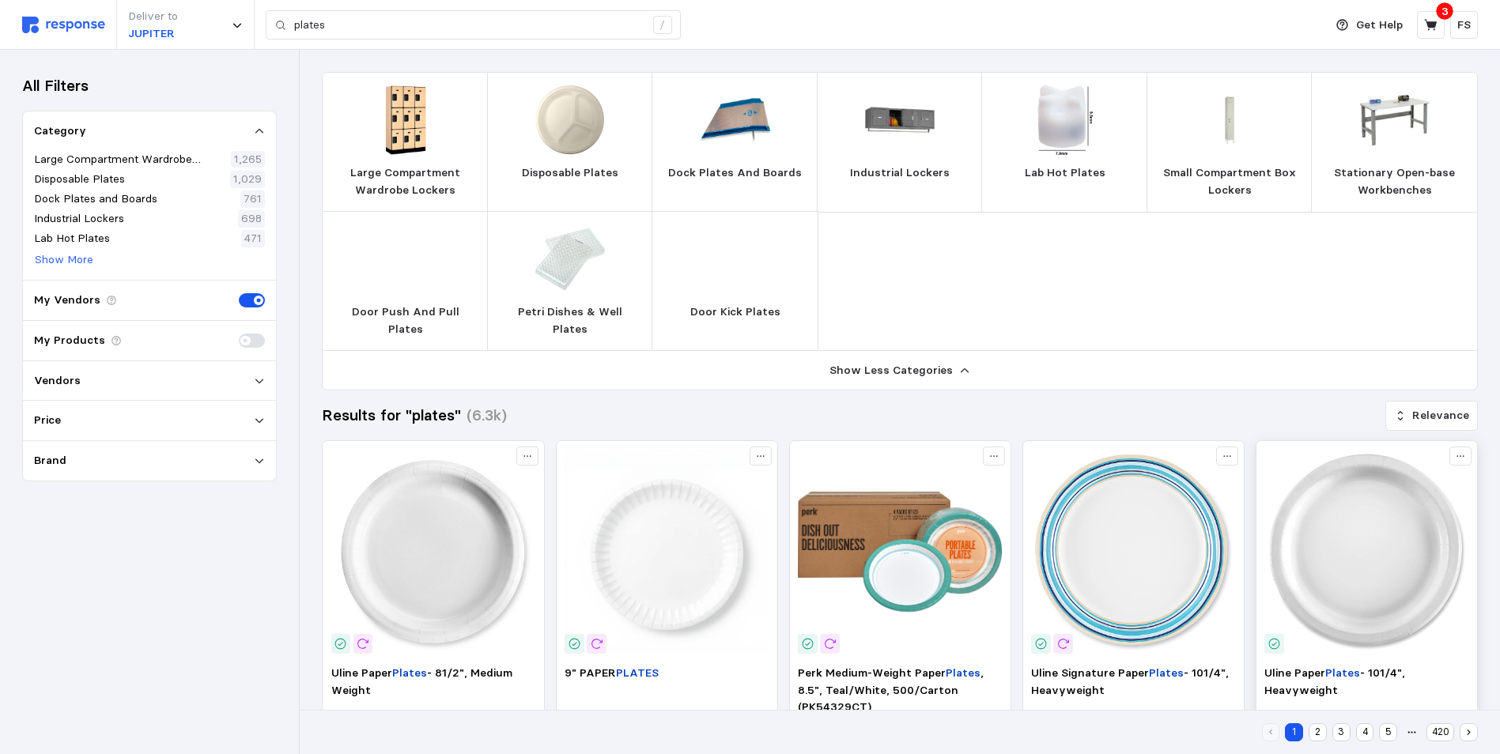
scroll to position [158, 0]
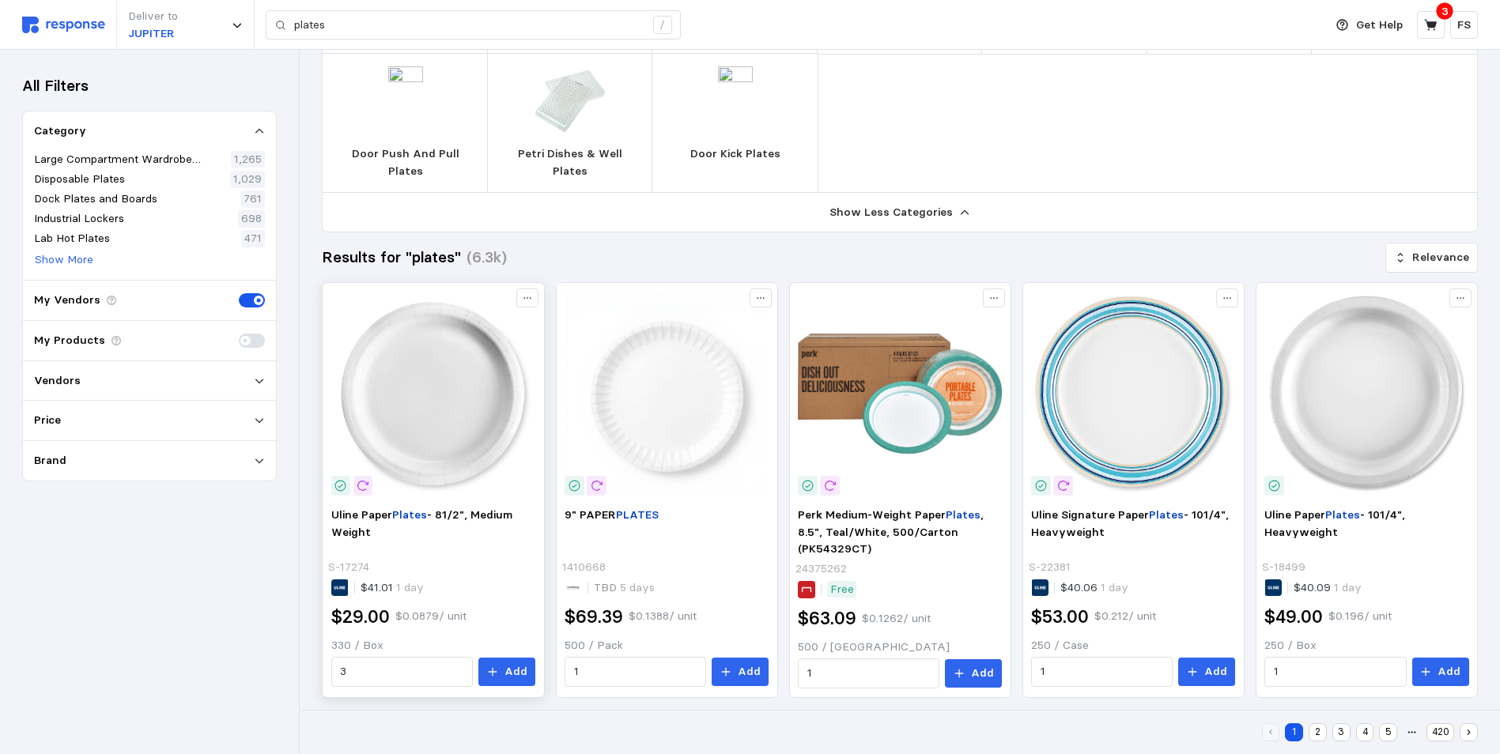
click at [447, 397] on img at bounding box center [433, 394] width 204 height 204
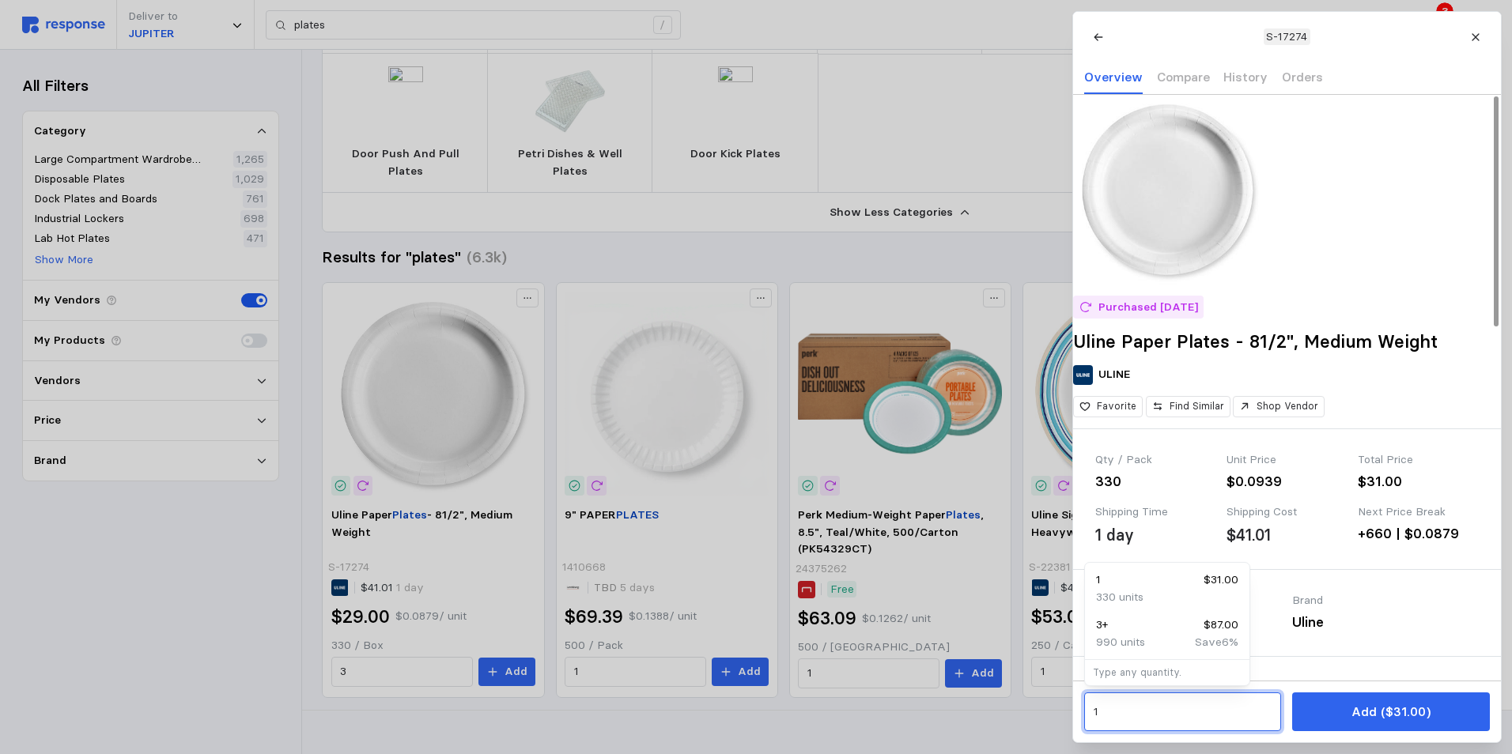
click at [1124, 725] on input "1" at bounding box center [1182, 712] width 179 height 28
type input "2"
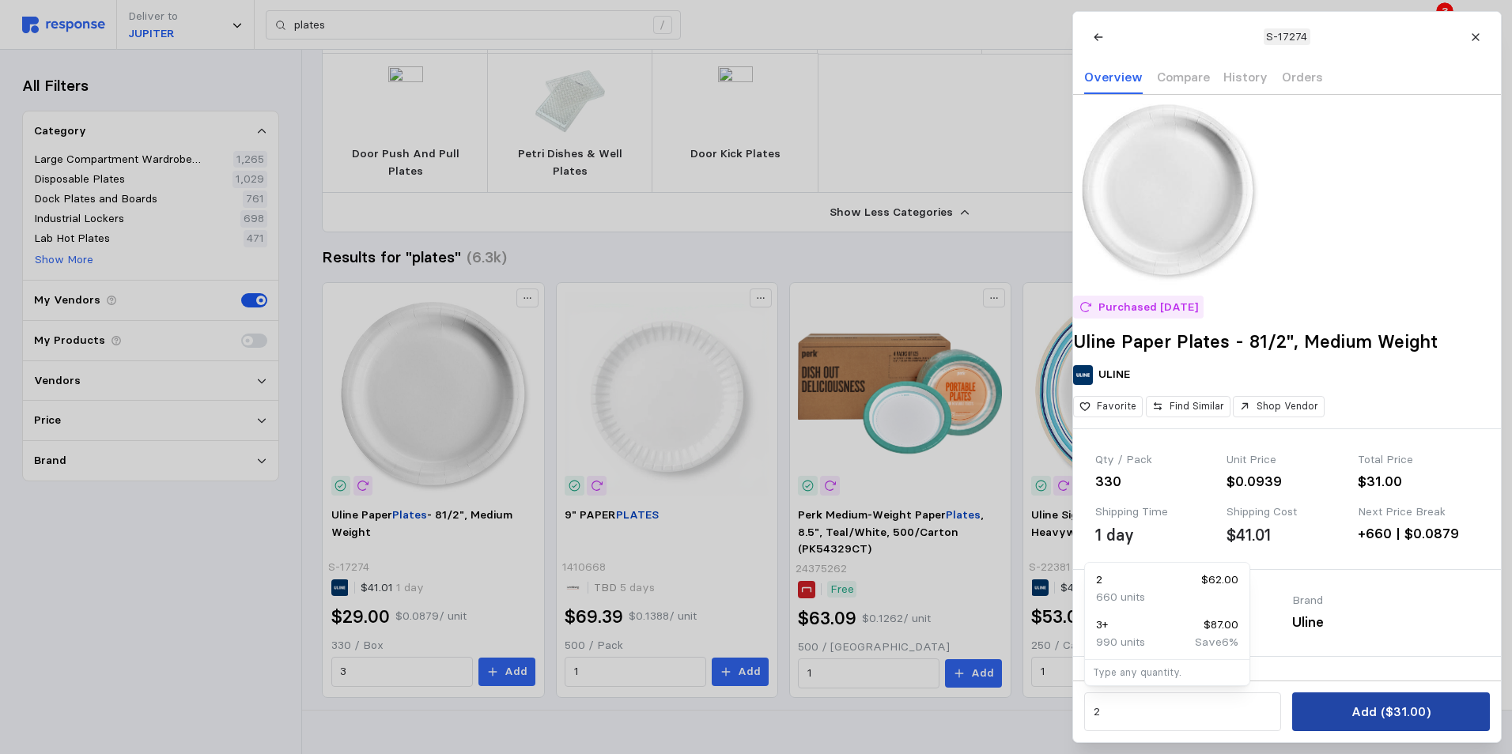
click at [1389, 710] on p "Add ($31.00)" at bounding box center [1389, 712] width 79 height 20
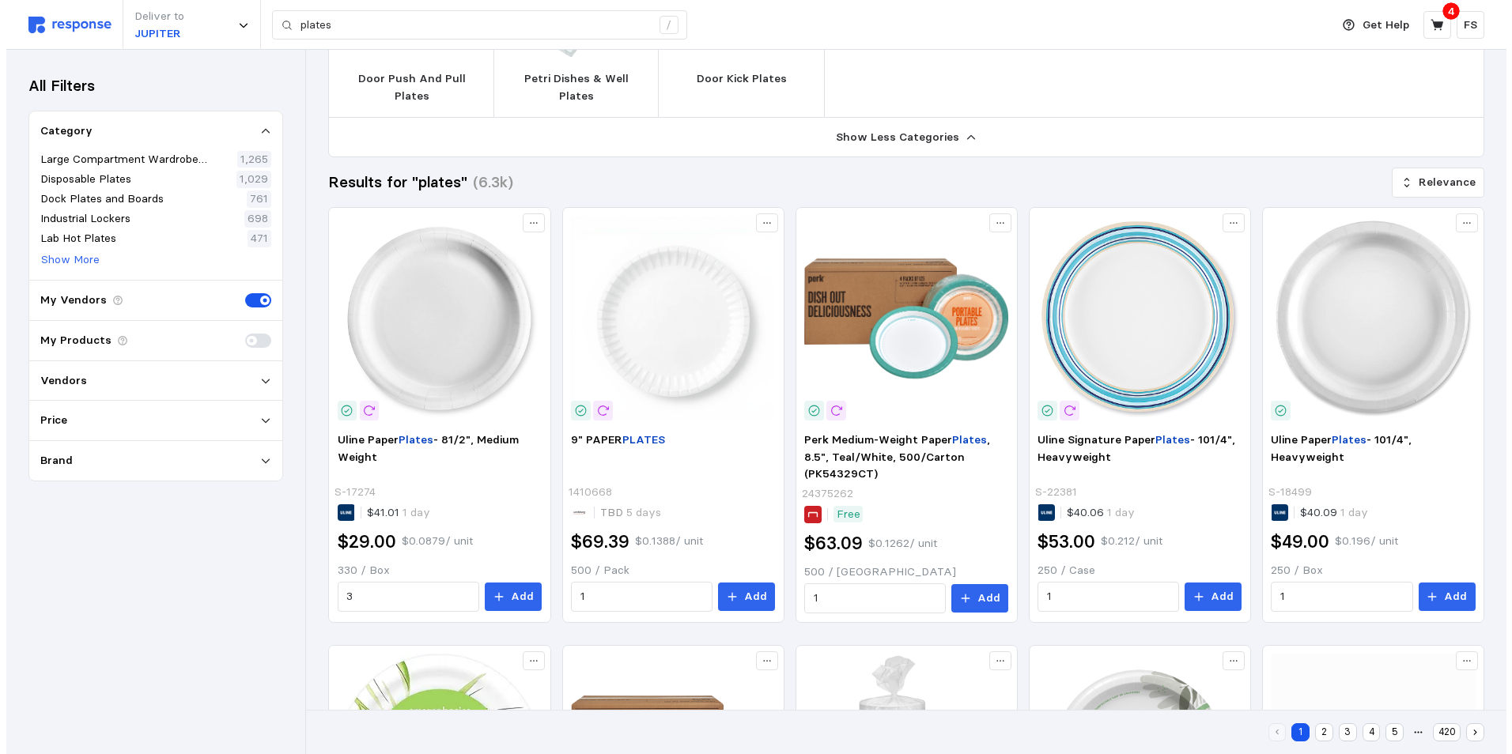
scroll to position [0, 0]
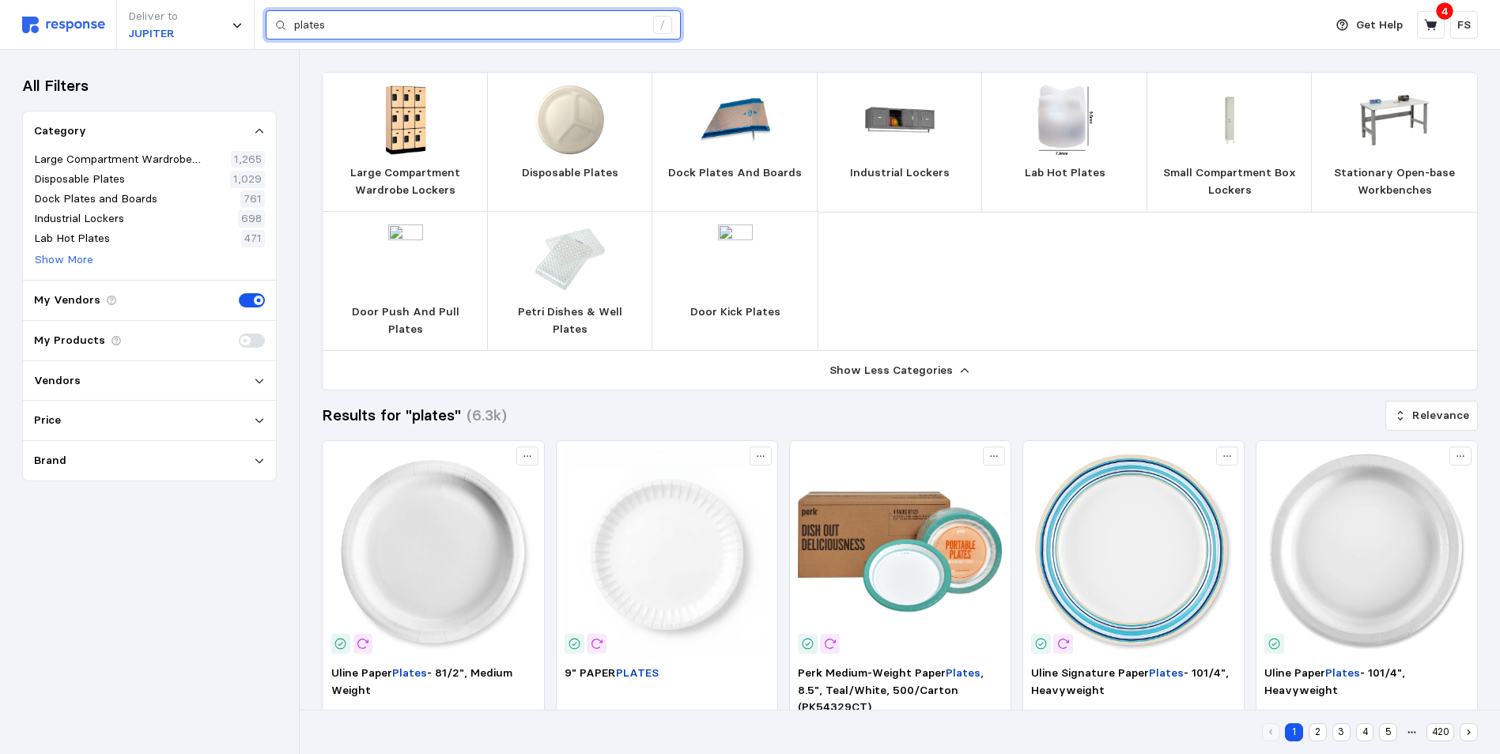
click at [370, 26] on input "plates" at bounding box center [469, 25] width 350 height 28
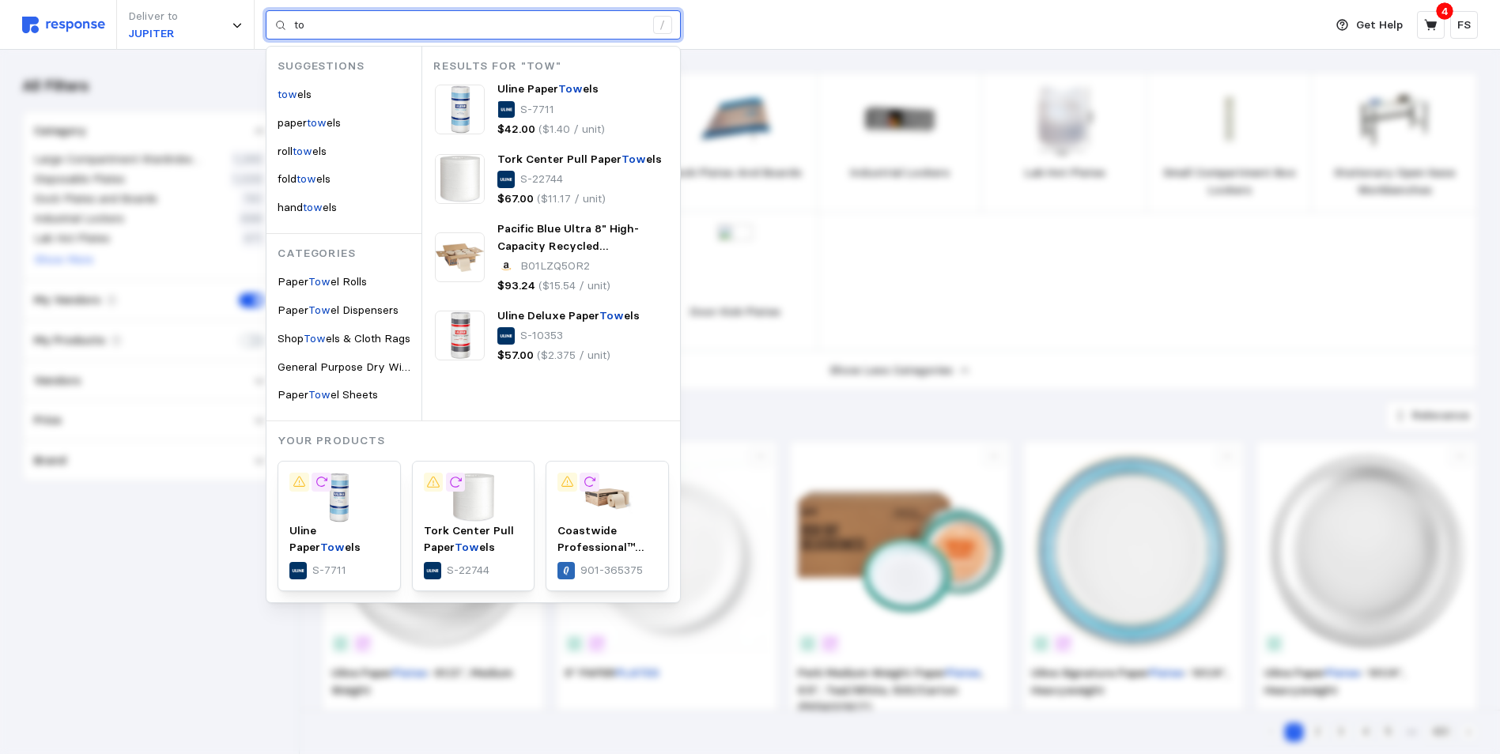
type input "t"
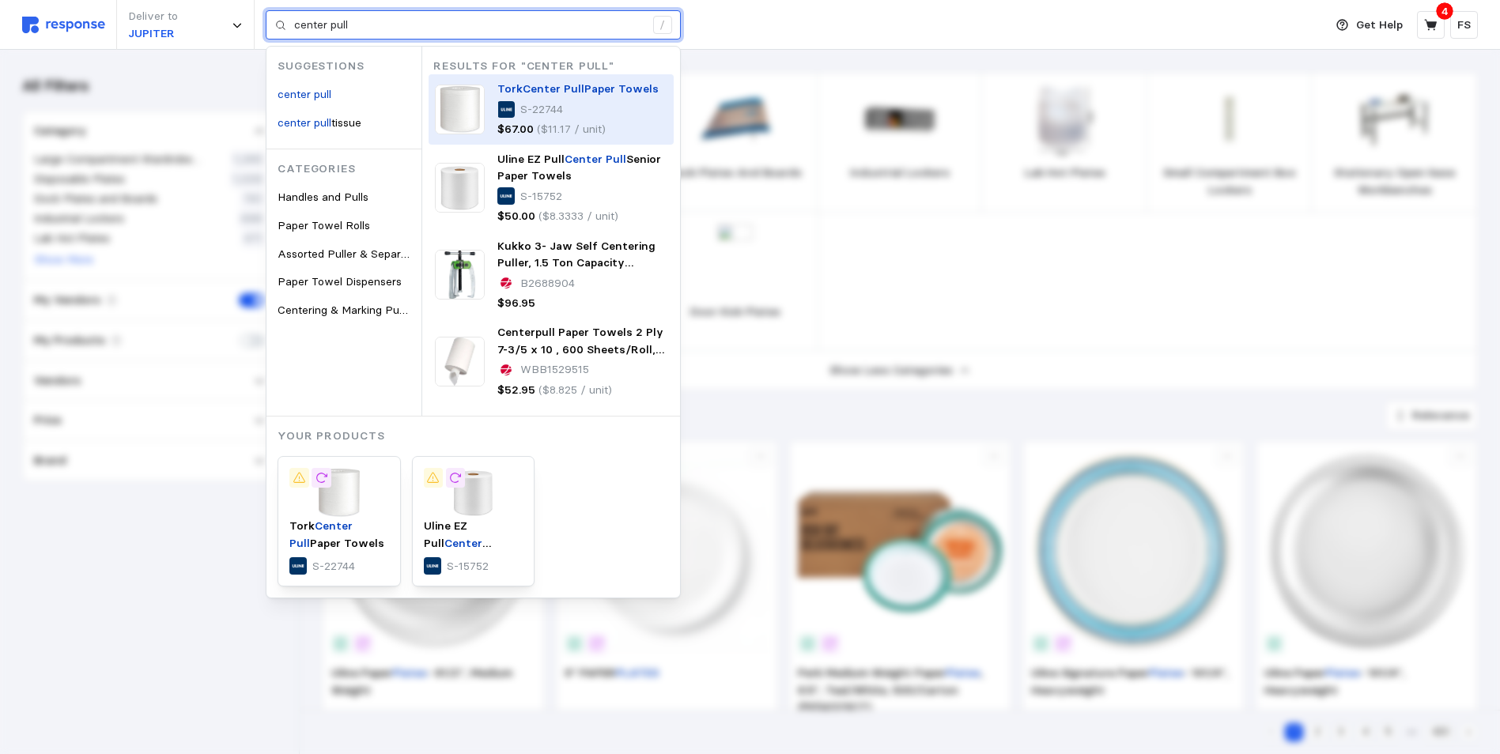
click at [594, 96] on p "Tork Center Pull Paper Towels" at bounding box center [577, 89] width 161 height 17
type input "center pull"
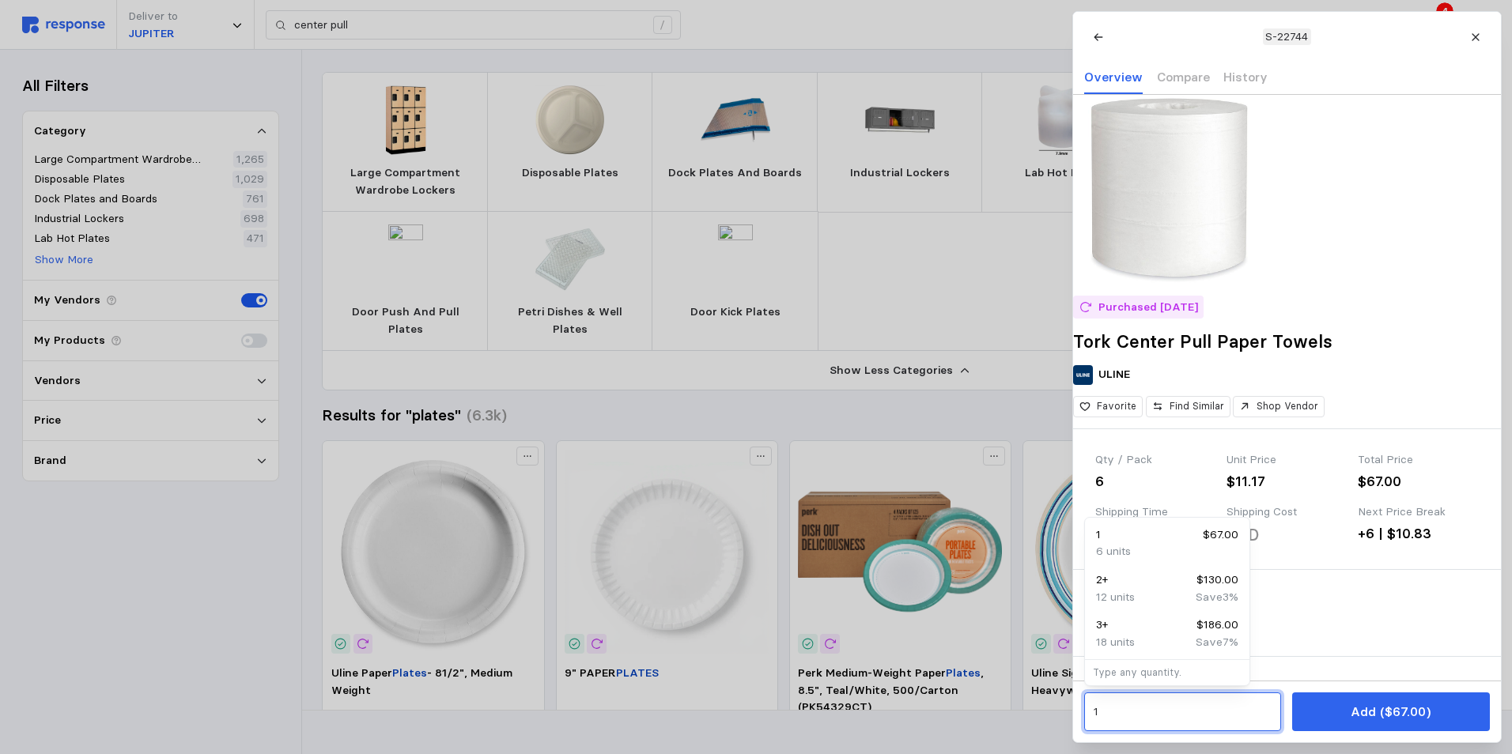
click at [1134, 713] on input "1" at bounding box center [1182, 712] width 179 height 28
click at [1155, 572] on div "2 + $130.00" at bounding box center [1167, 580] width 142 height 17
type input "2"
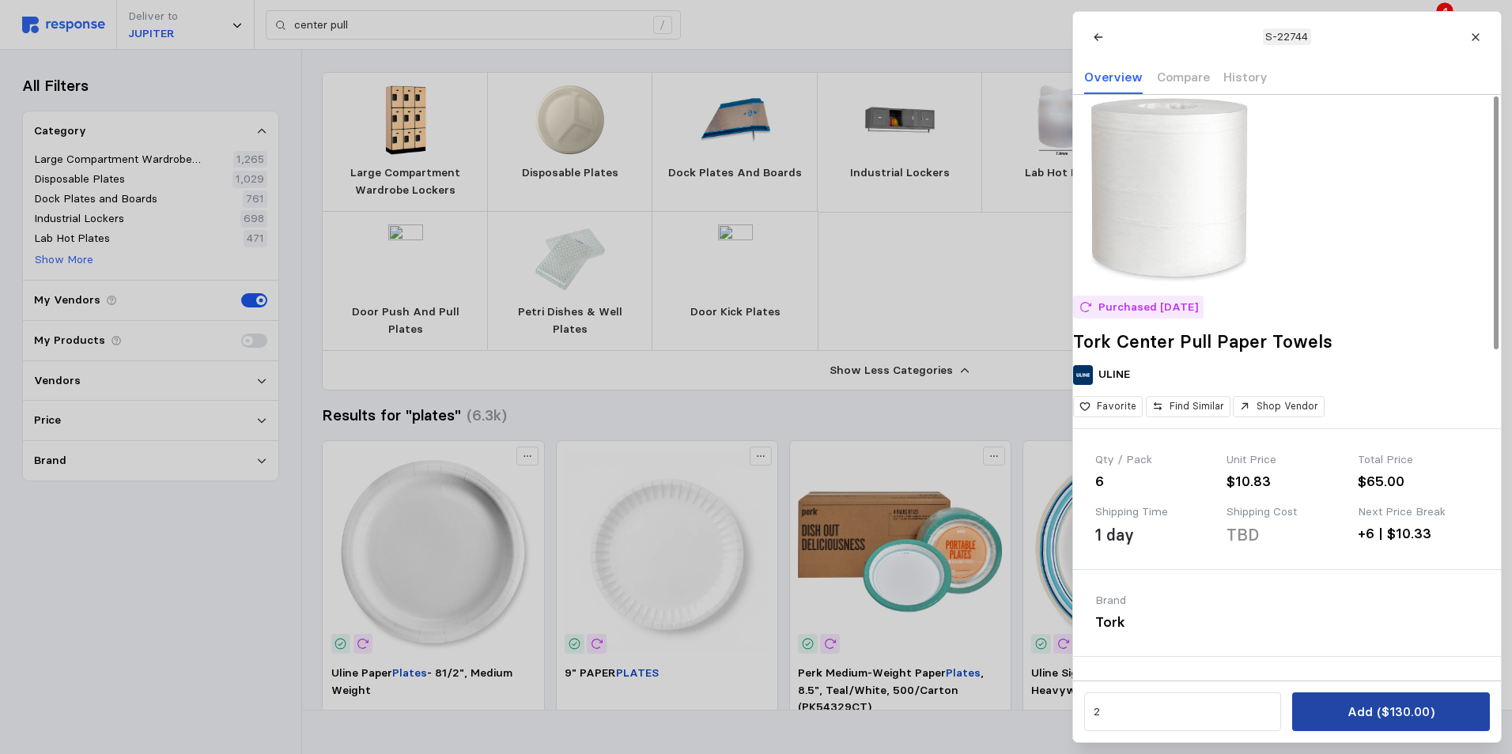
click at [1380, 722] on p "Add ($130.00)" at bounding box center [1389, 712] width 87 height 20
type input "plates"
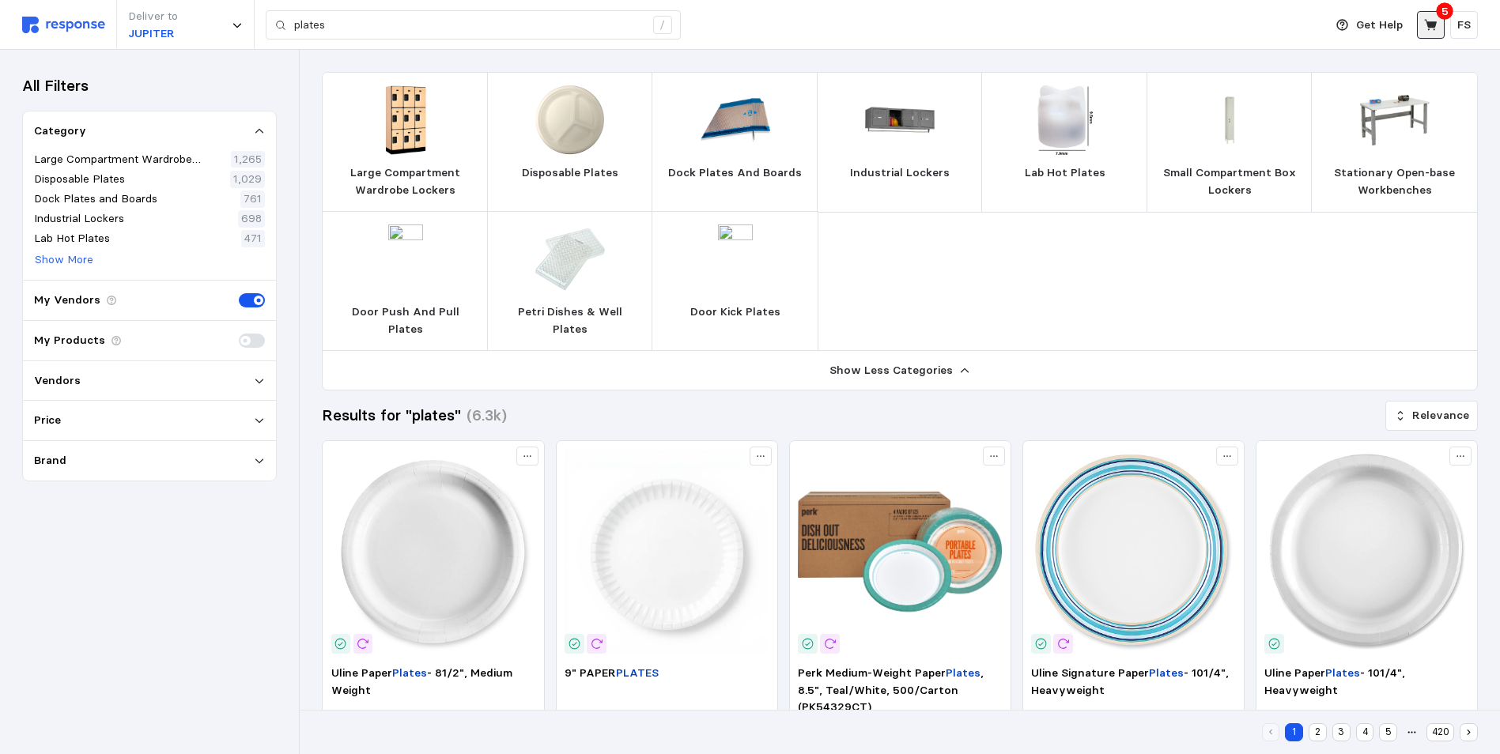
click at [1428, 20] on icon at bounding box center [1431, 25] width 14 height 14
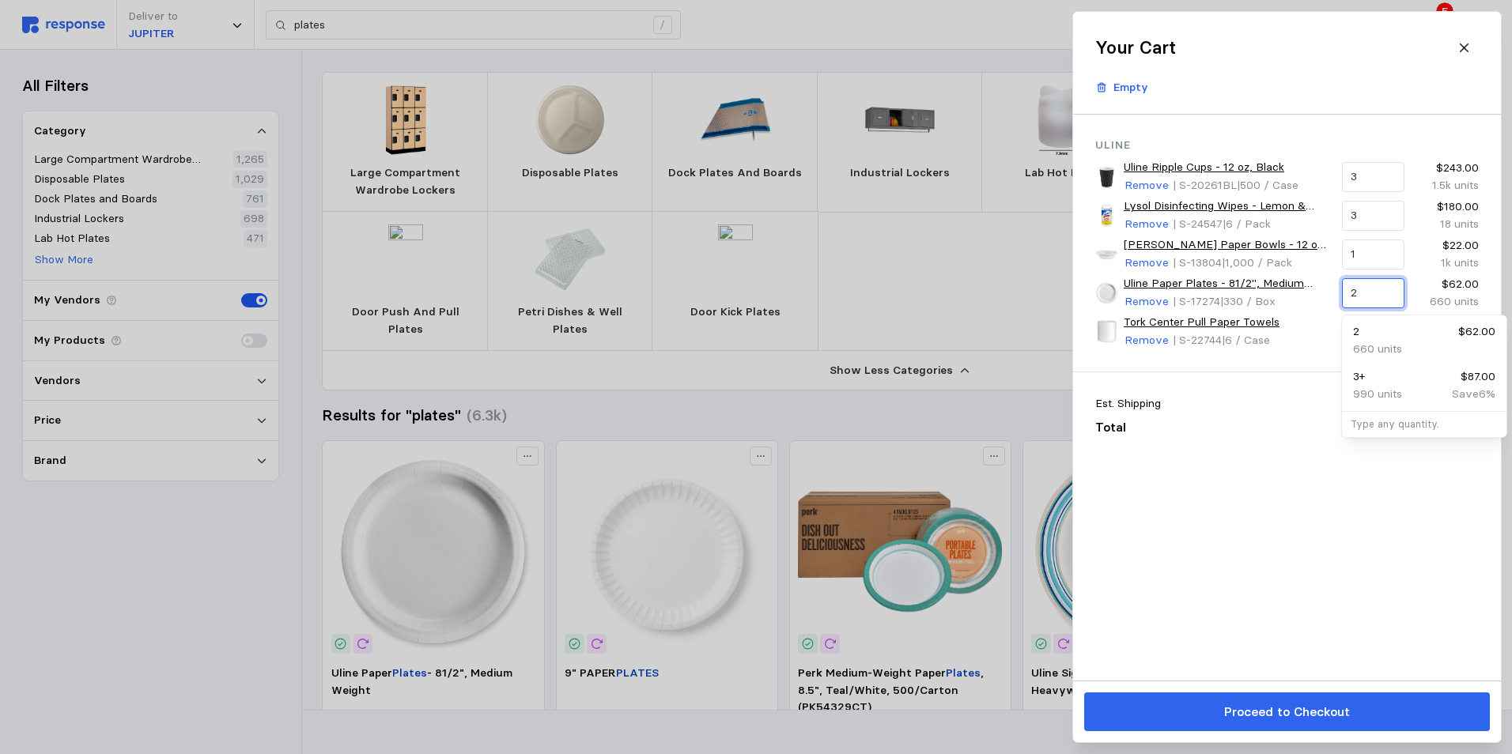
click at [1366, 292] on input "2" at bounding box center [1372, 293] width 44 height 28
type input "3"
click at [1410, 378] on div "3 + $87.00" at bounding box center [1424, 376] width 142 height 17
type input "3"
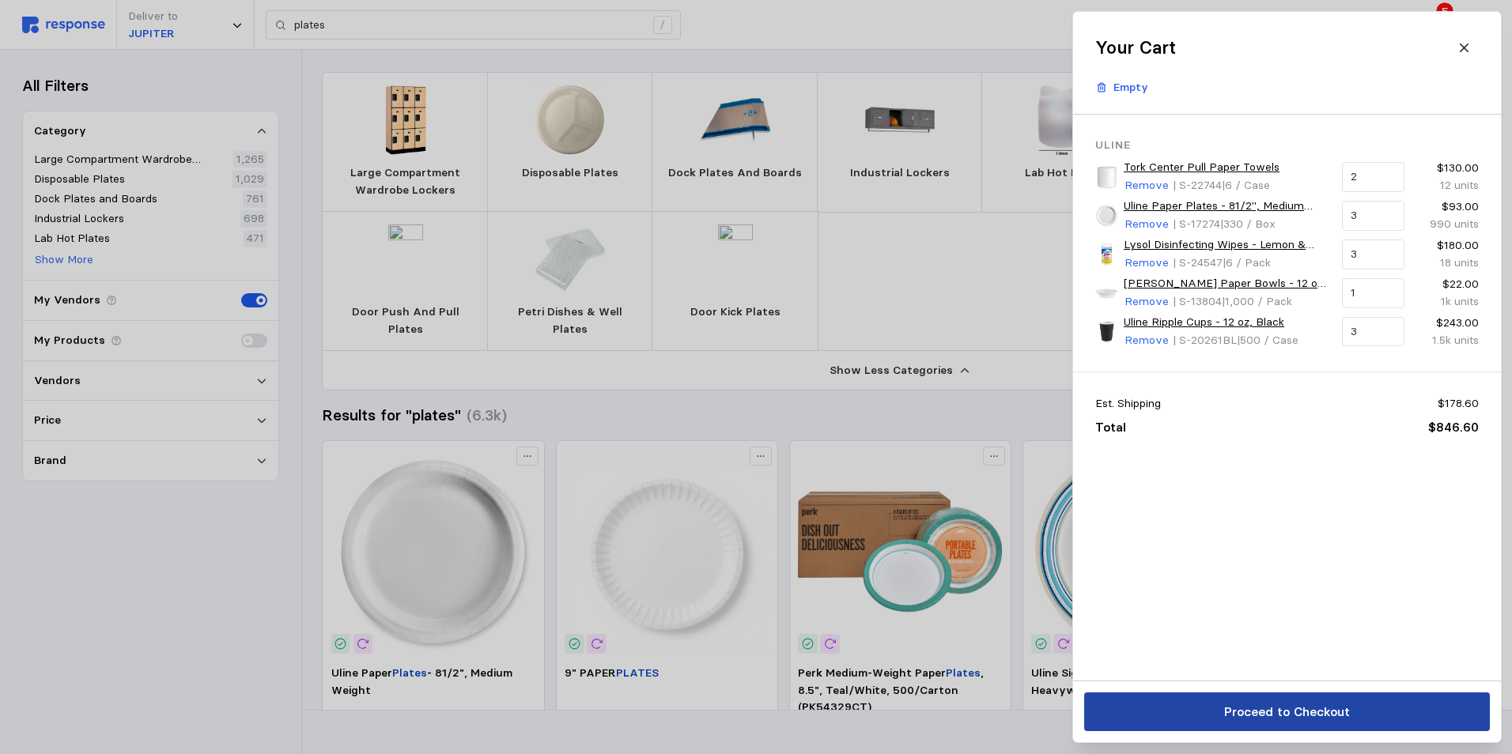
click at [1372, 721] on button "Proceed to Checkout" at bounding box center [1287, 712] width 406 height 39
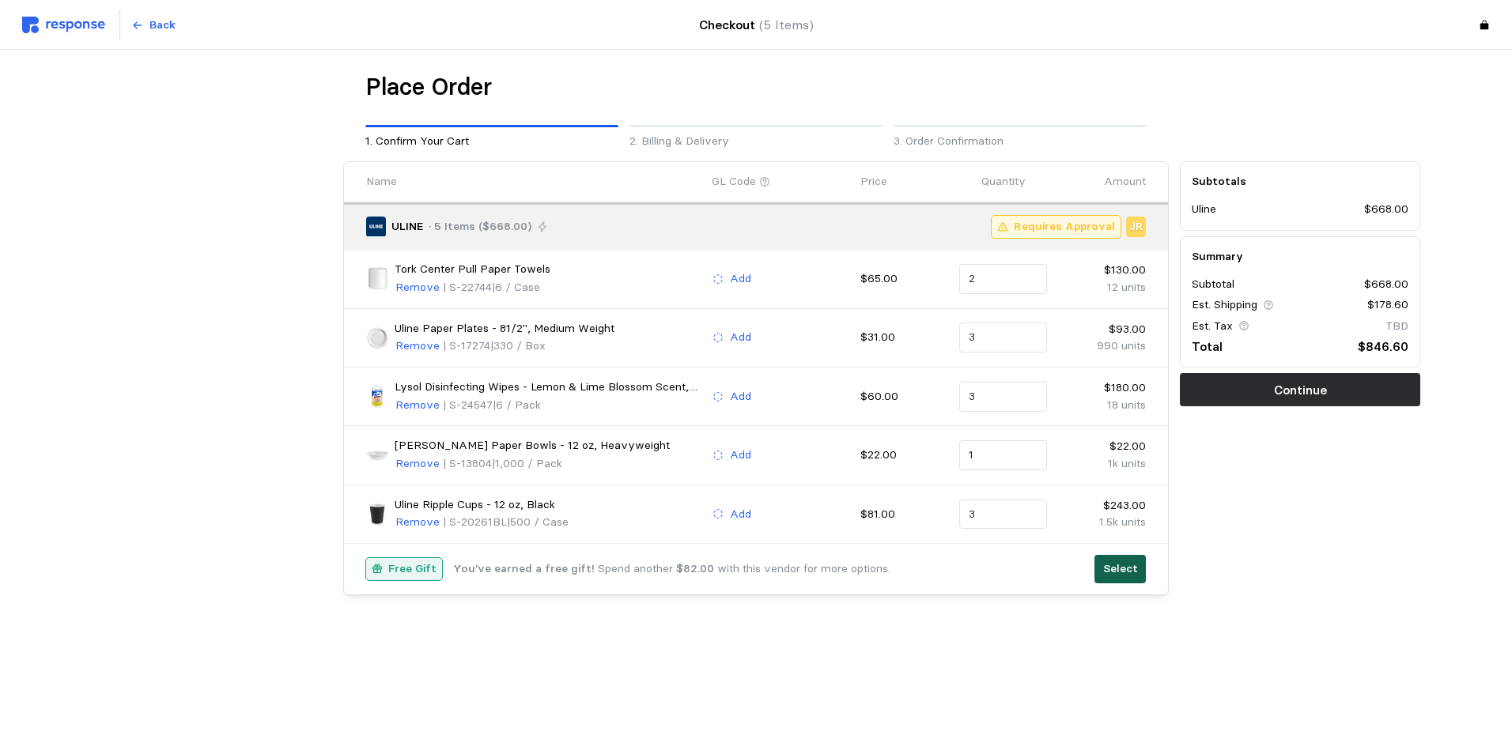
click at [1111, 563] on p "Select" at bounding box center [1120, 568] width 35 height 17
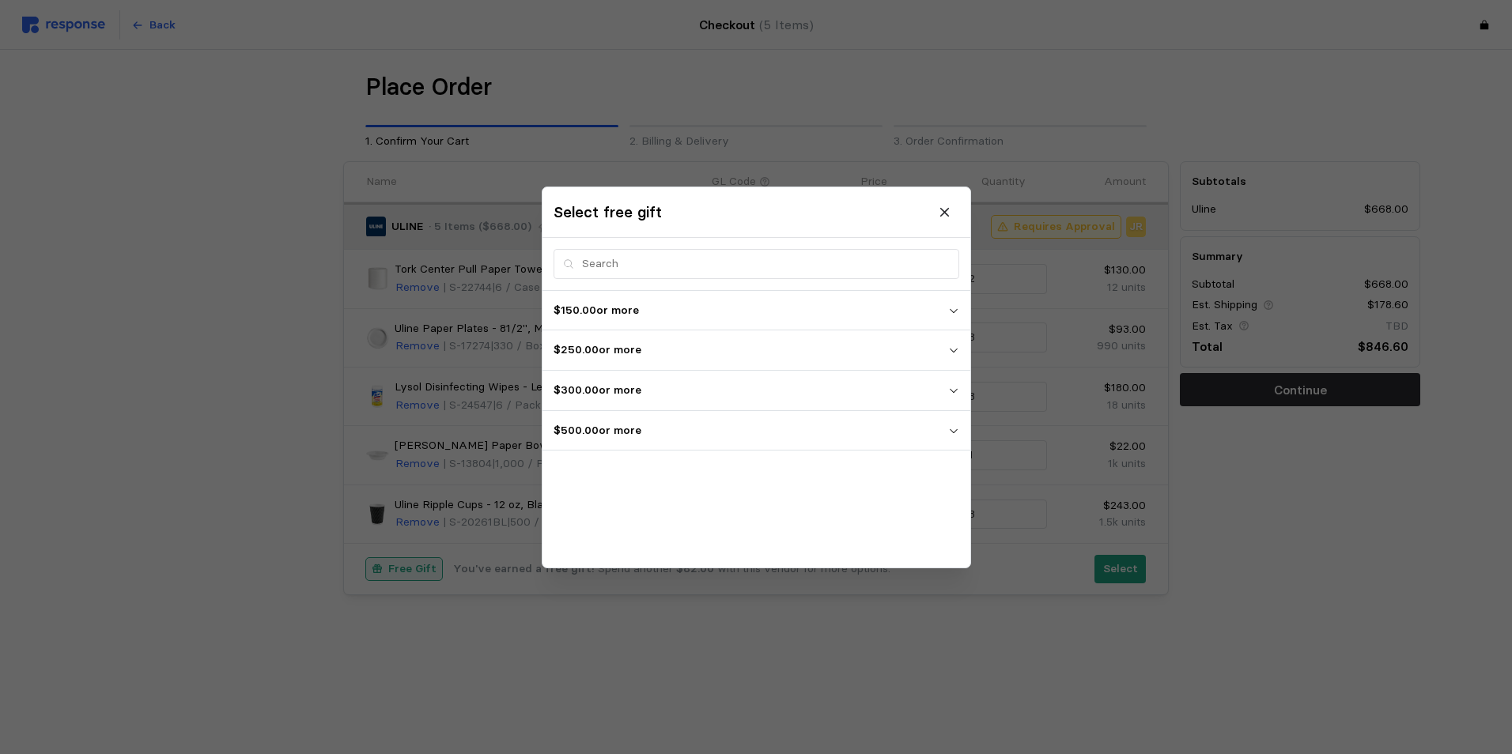
click at [947, 432] on button "$500.00 or more" at bounding box center [756, 430] width 428 height 40
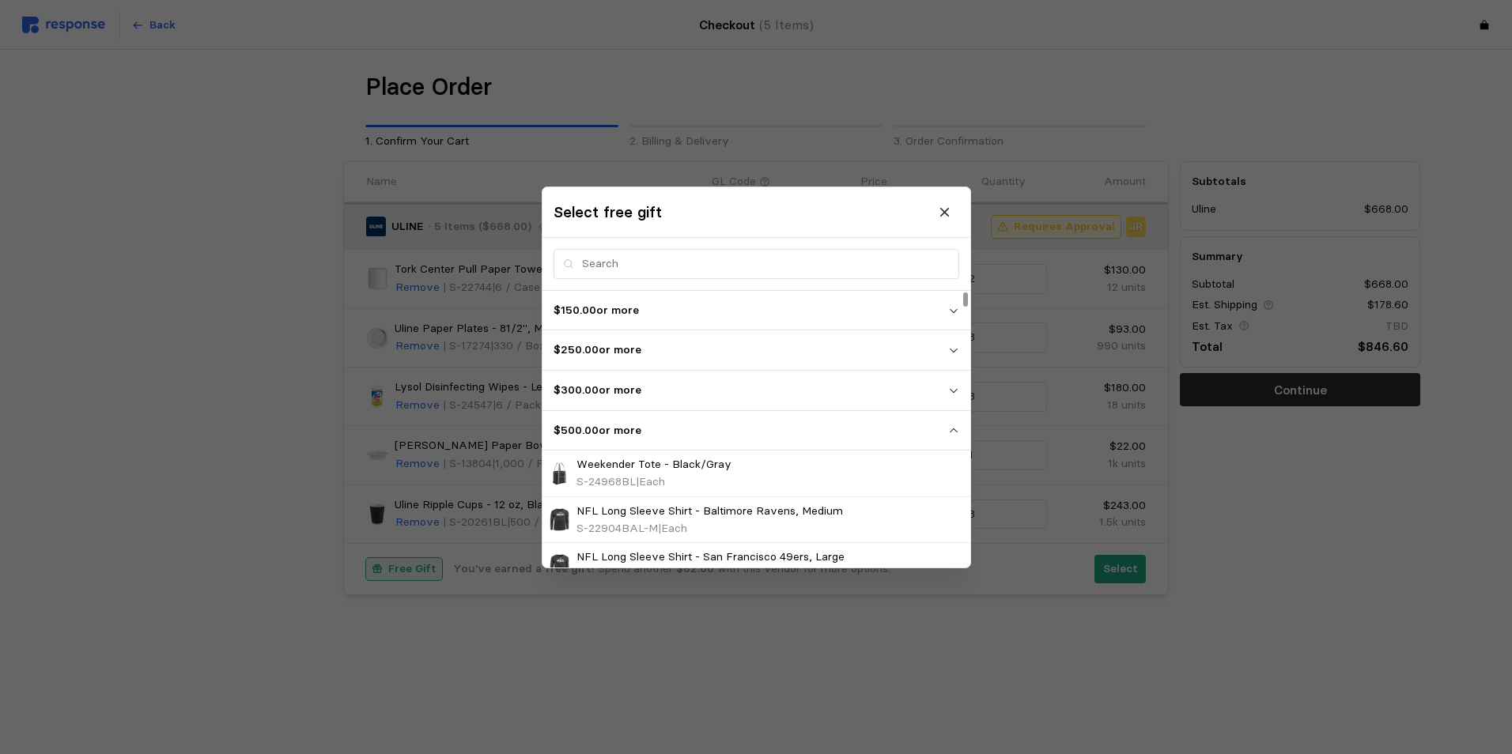
click at [809, 387] on p "$300.00 or more" at bounding box center [750, 390] width 394 height 17
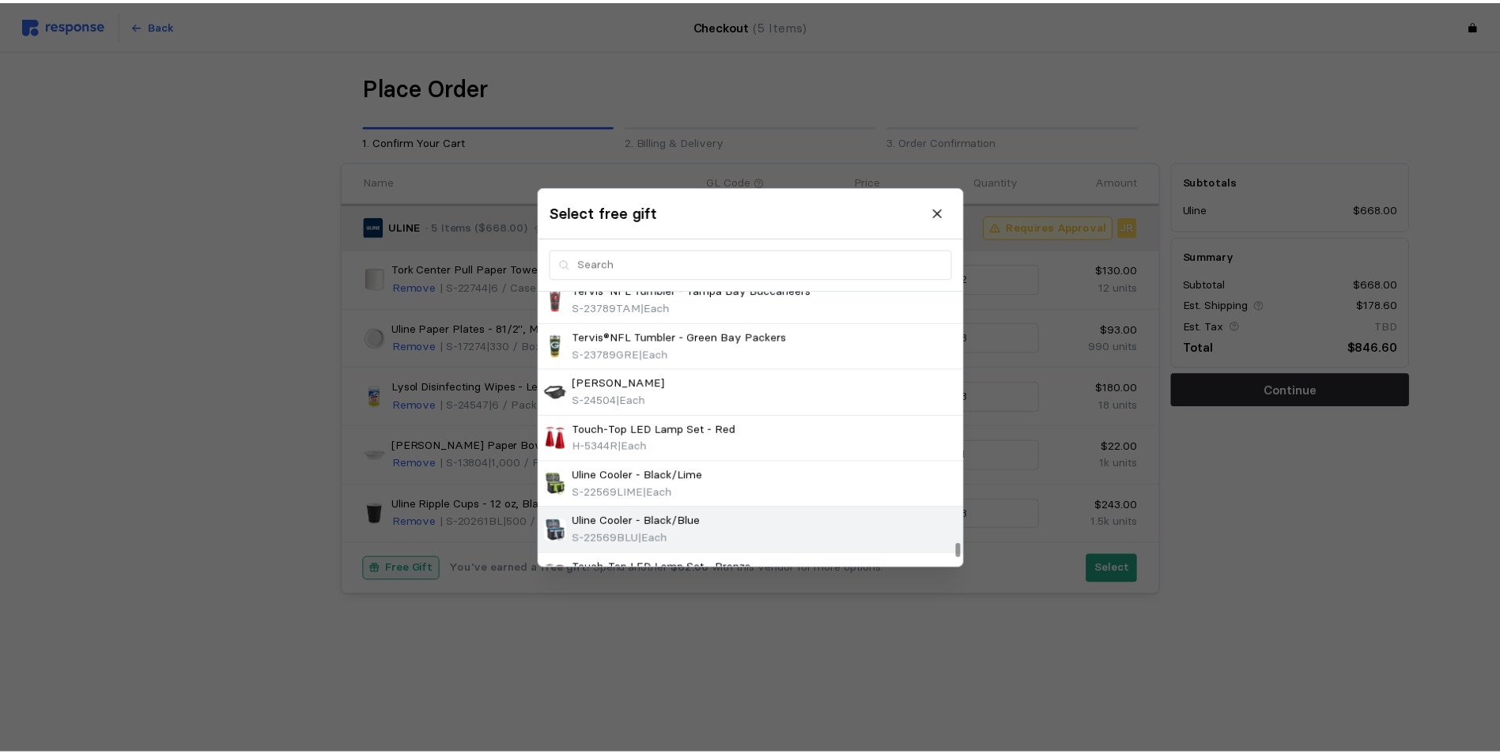
scroll to position [13042, 0]
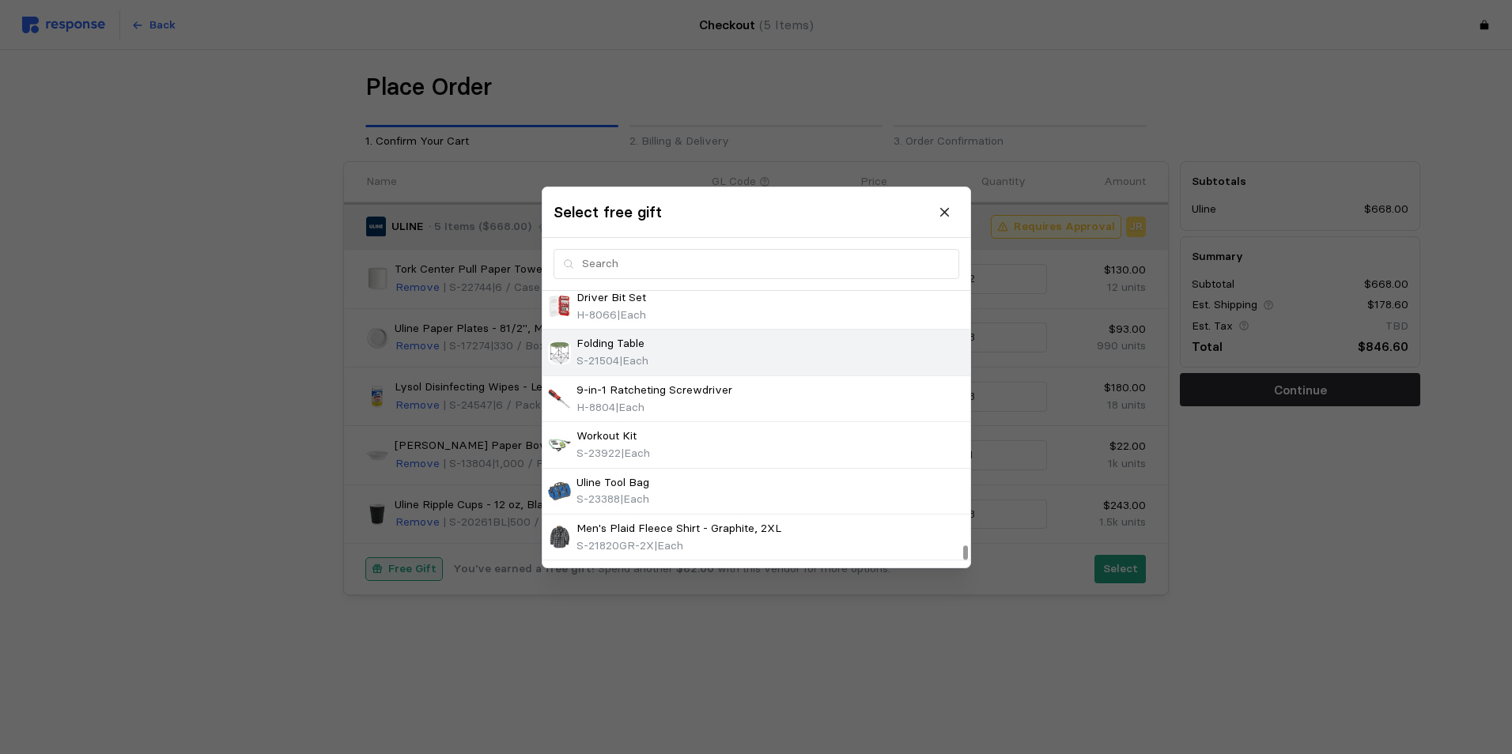
click at [648, 359] on span "| Each" at bounding box center [633, 360] width 29 height 14
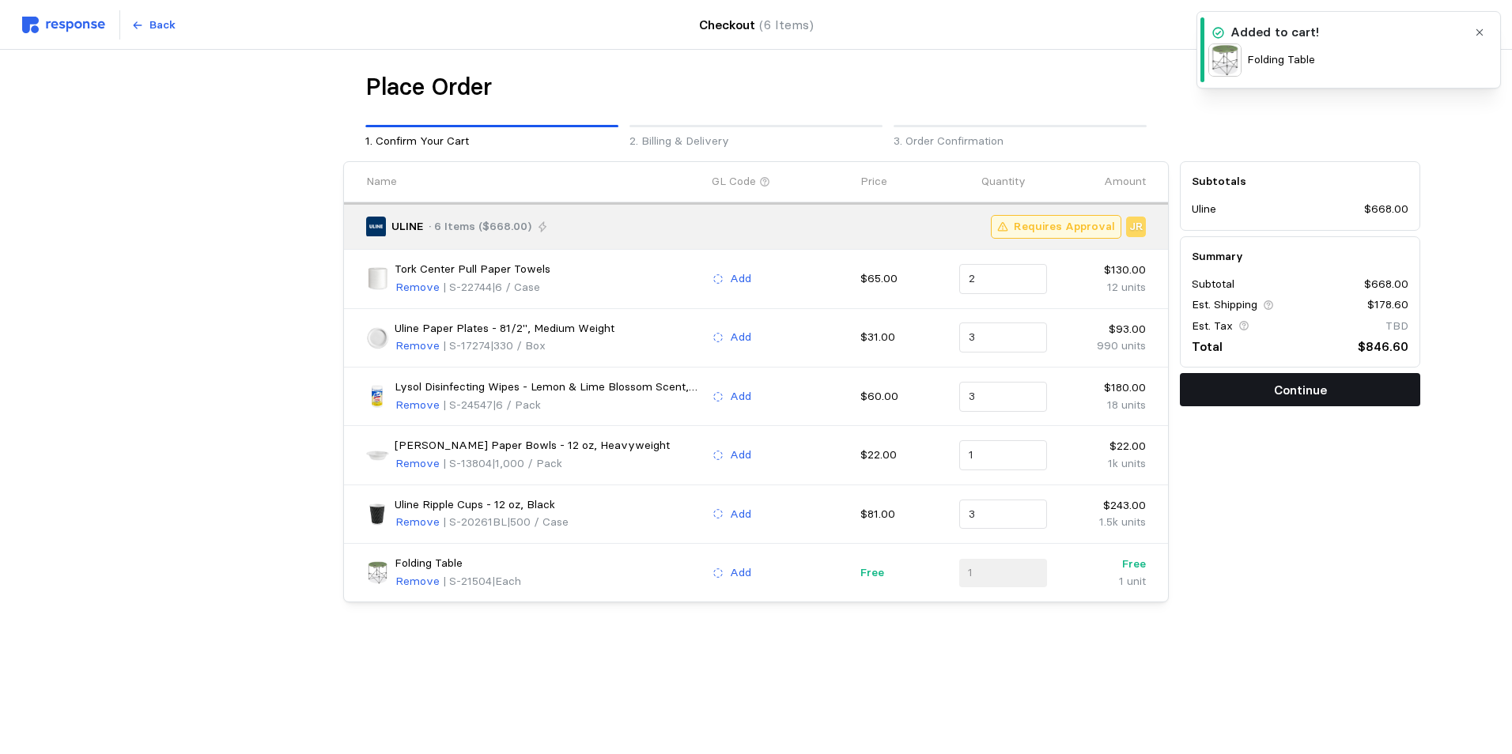
click at [1314, 391] on p "Continue" at bounding box center [1300, 390] width 53 height 20
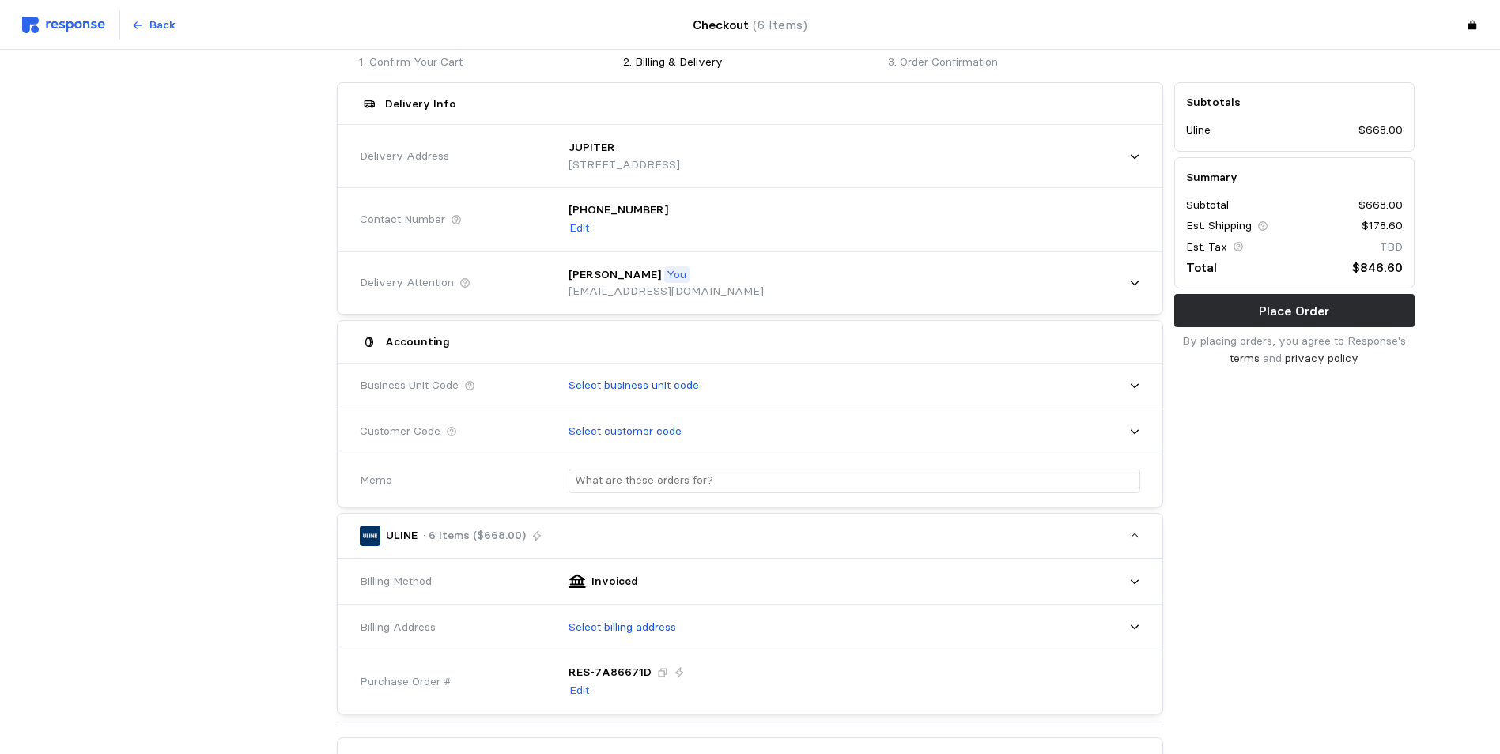
scroll to position [0, 0]
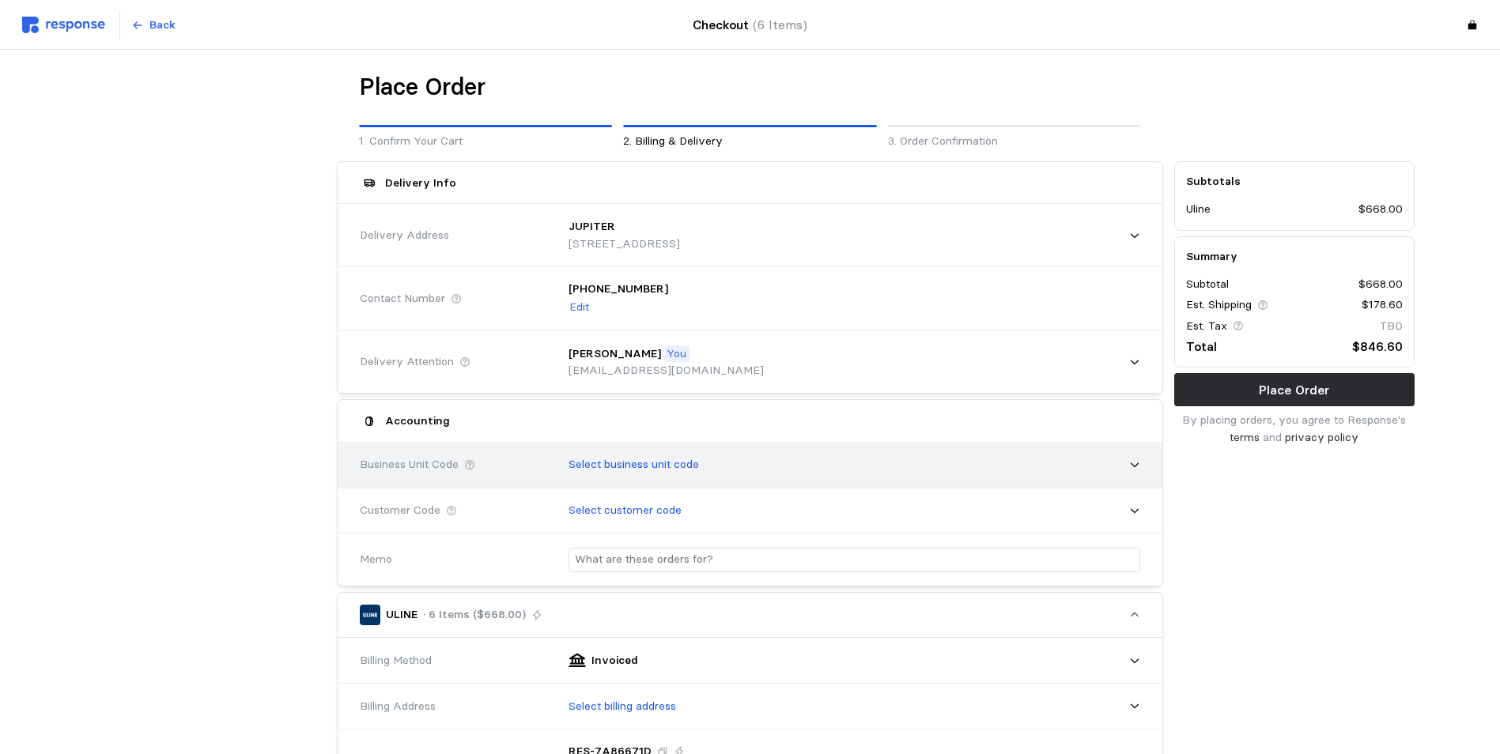
click at [1136, 467] on icon at bounding box center [1134, 464] width 11 height 11
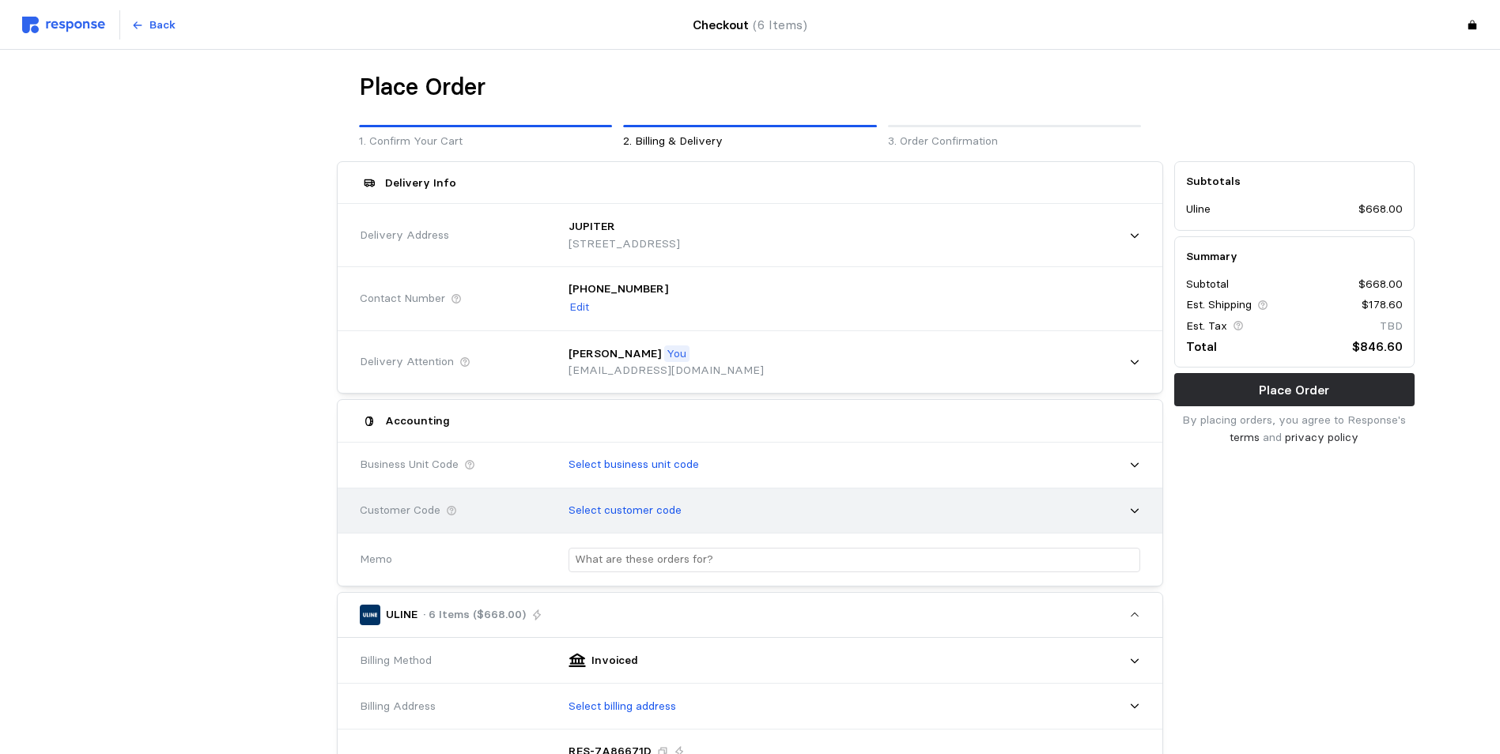
click at [1142, 520] on div "Select customer code" at bounding box center [849, 510] width 594 height 51
click at [1136, 510] on icon at bounding box center [1134, 510] width 11 height 11
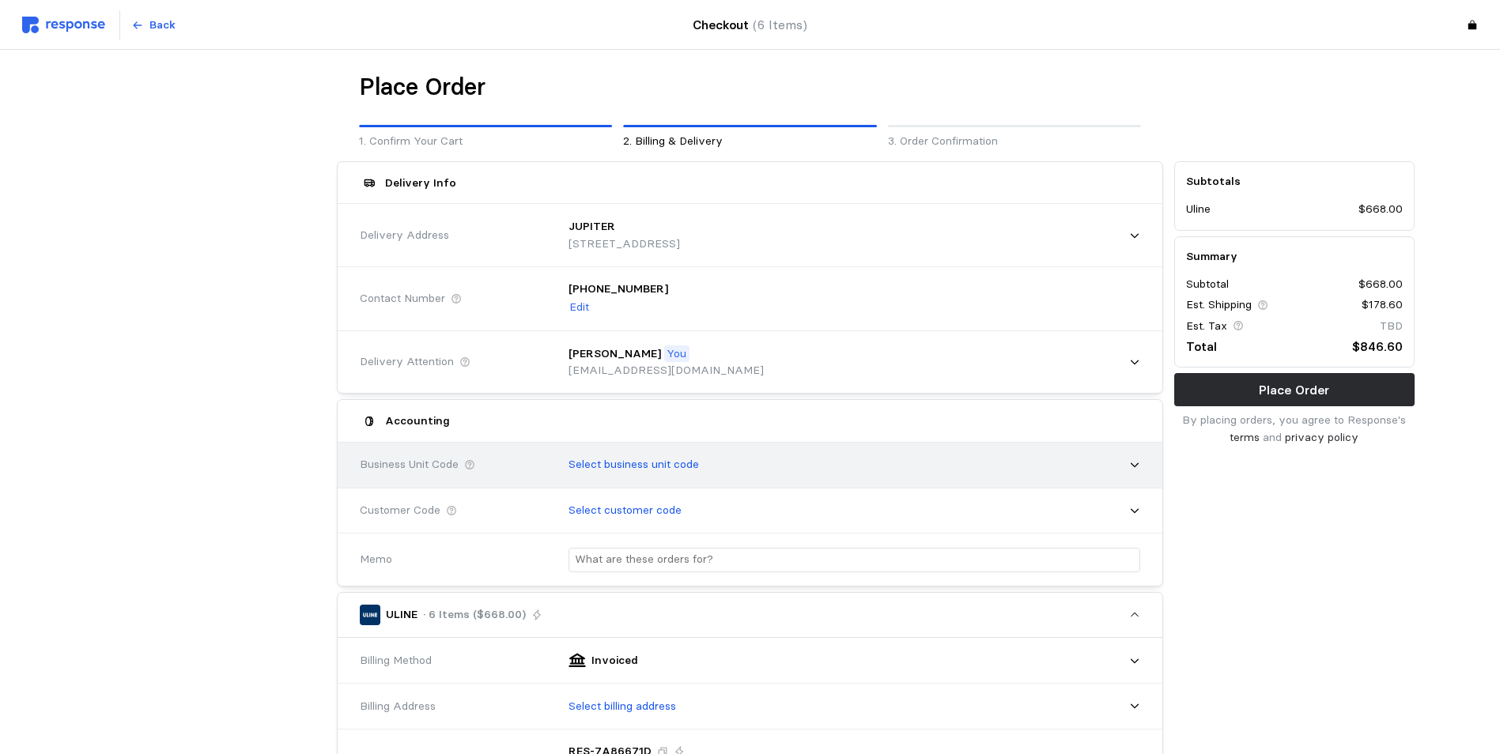
click at [1138, 462] on div "Select business unit code" at bounding box center [848, 465] width 583 height 40
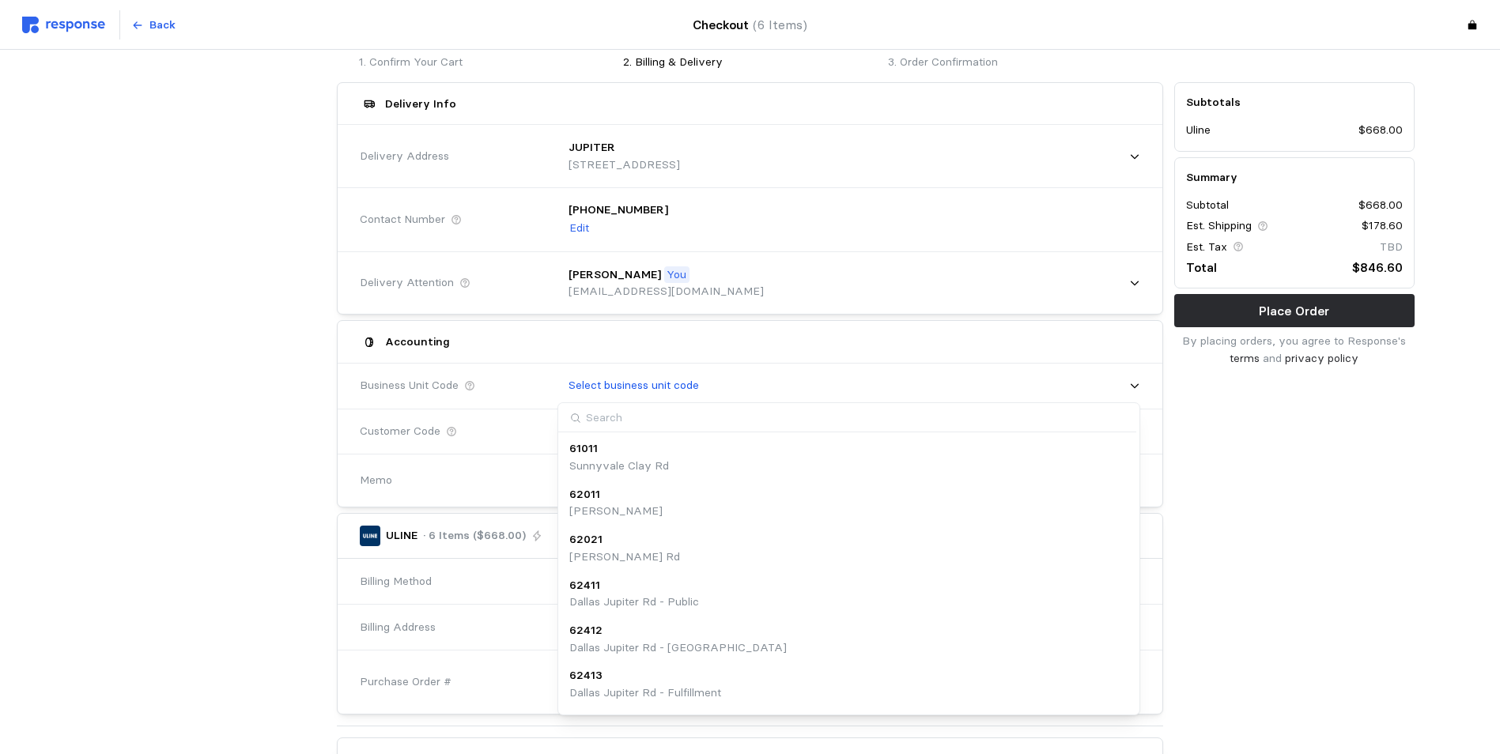
click at [1395, 518] on div "Subtotals Uline $668.00 Summary Subtotal $668.00 Est. Shipping $178.60 Est. Tax…" at bounding box center [1293, 729] width 251 height 1305
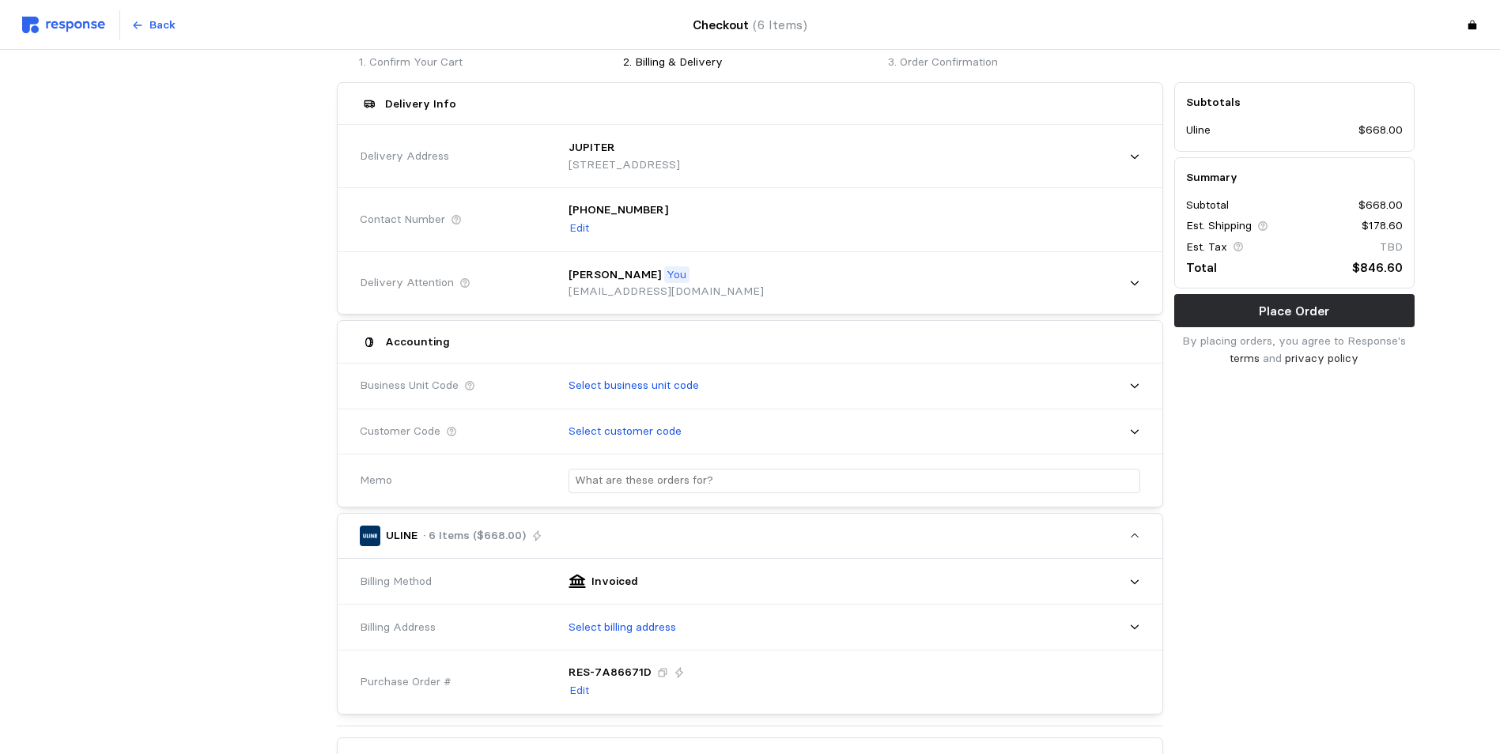
scroll to position [316, 0]
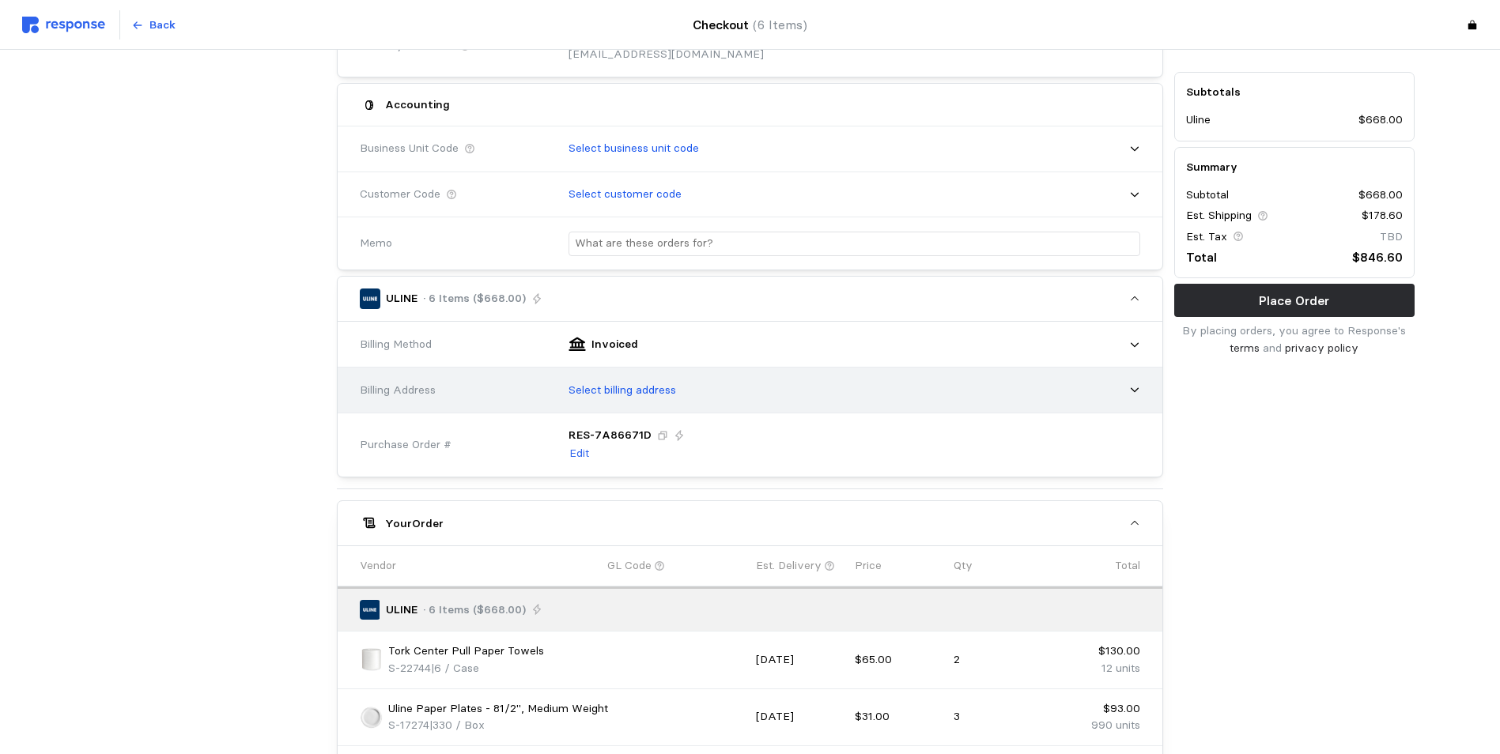
click at [1141, 398] on div "Select billing address" at bounding box center [849, 390] width 594 height 51
click at [1130, 389] on icon at bounding box center [1134, 390] width 8 height 5
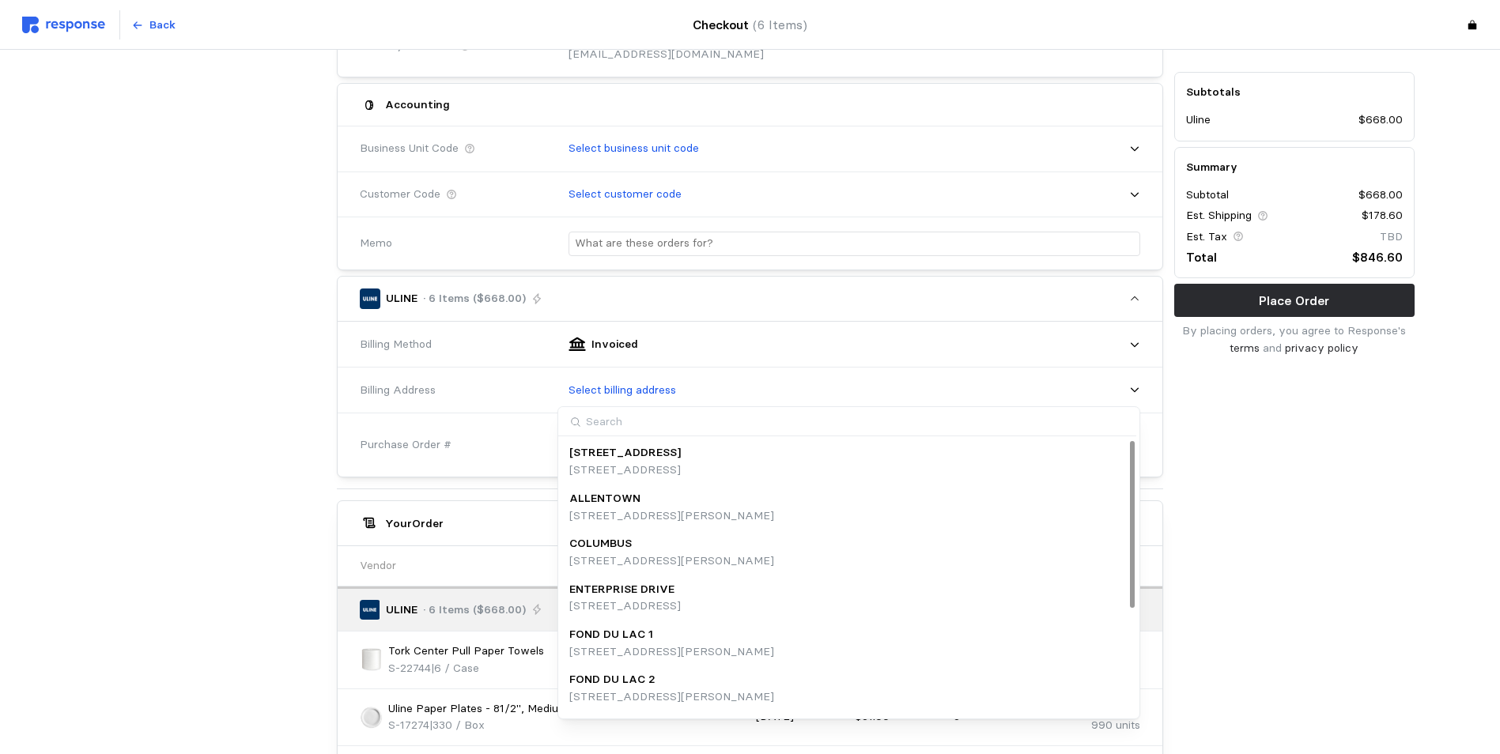
scroll to position [177, 0]
click at [681, 689] on div "HOME OFFICES" at bounding box center [624, 684] width 111 height 17
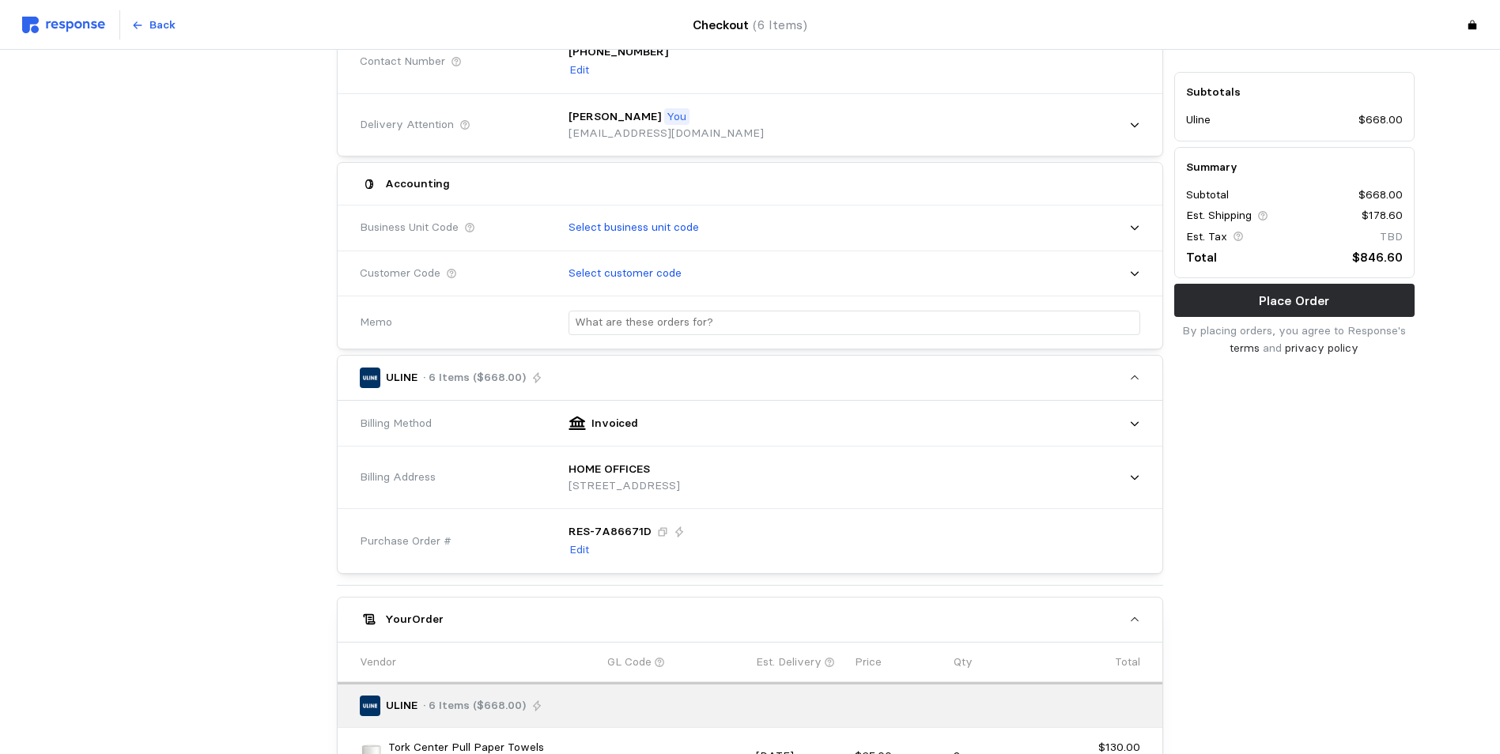
scroll to position [158, 0]
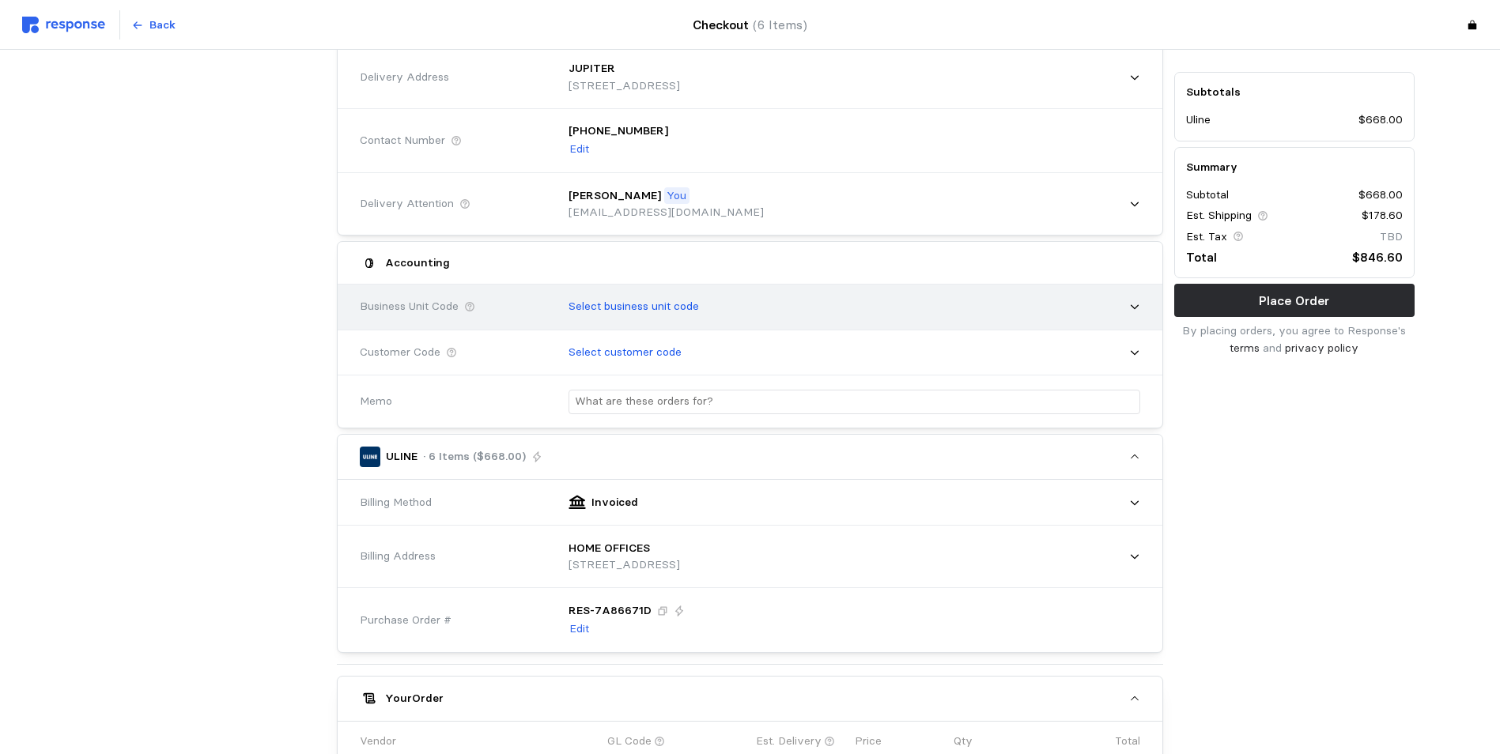
click at [1131, 301] on icon at bounding box center [1134, 306] width 11 height 11
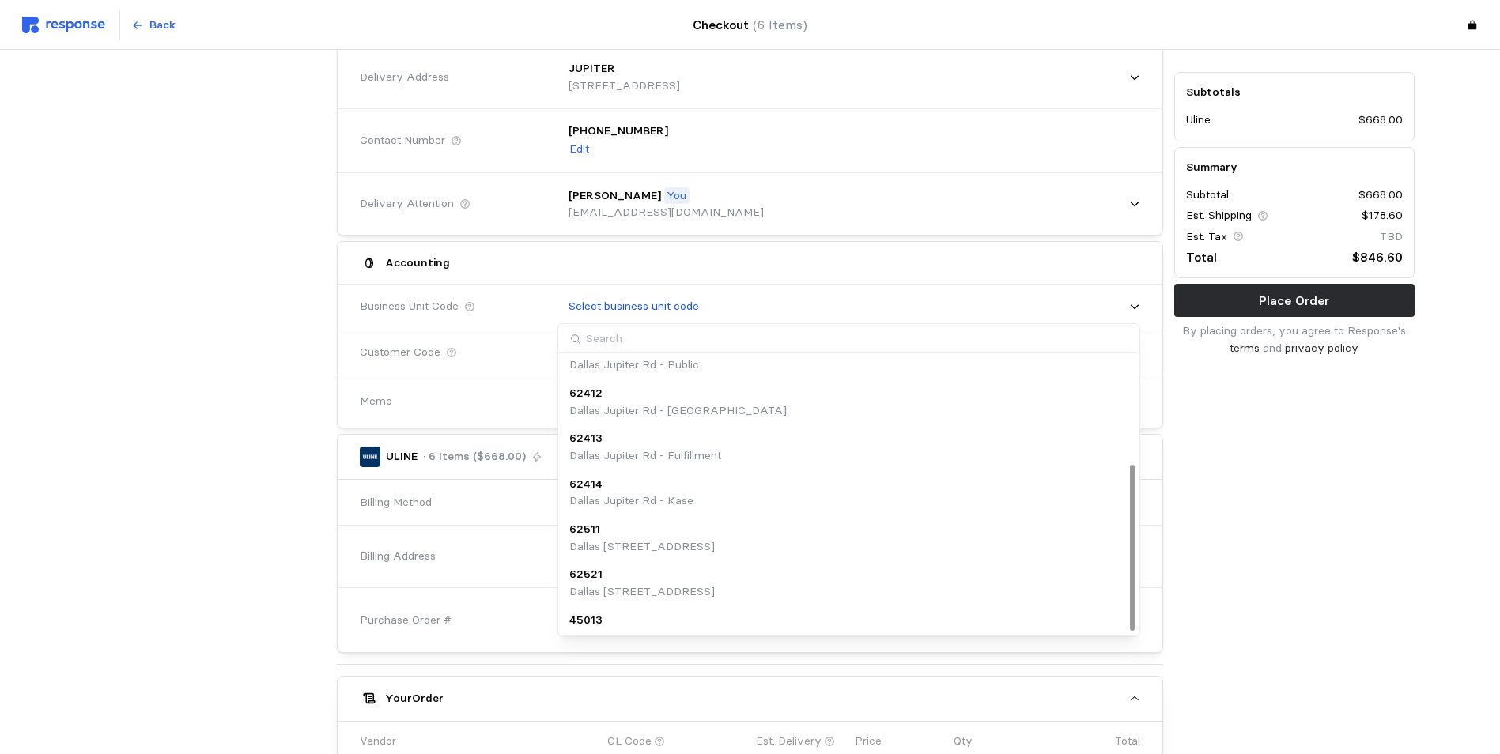
scroll to position [177, 0]
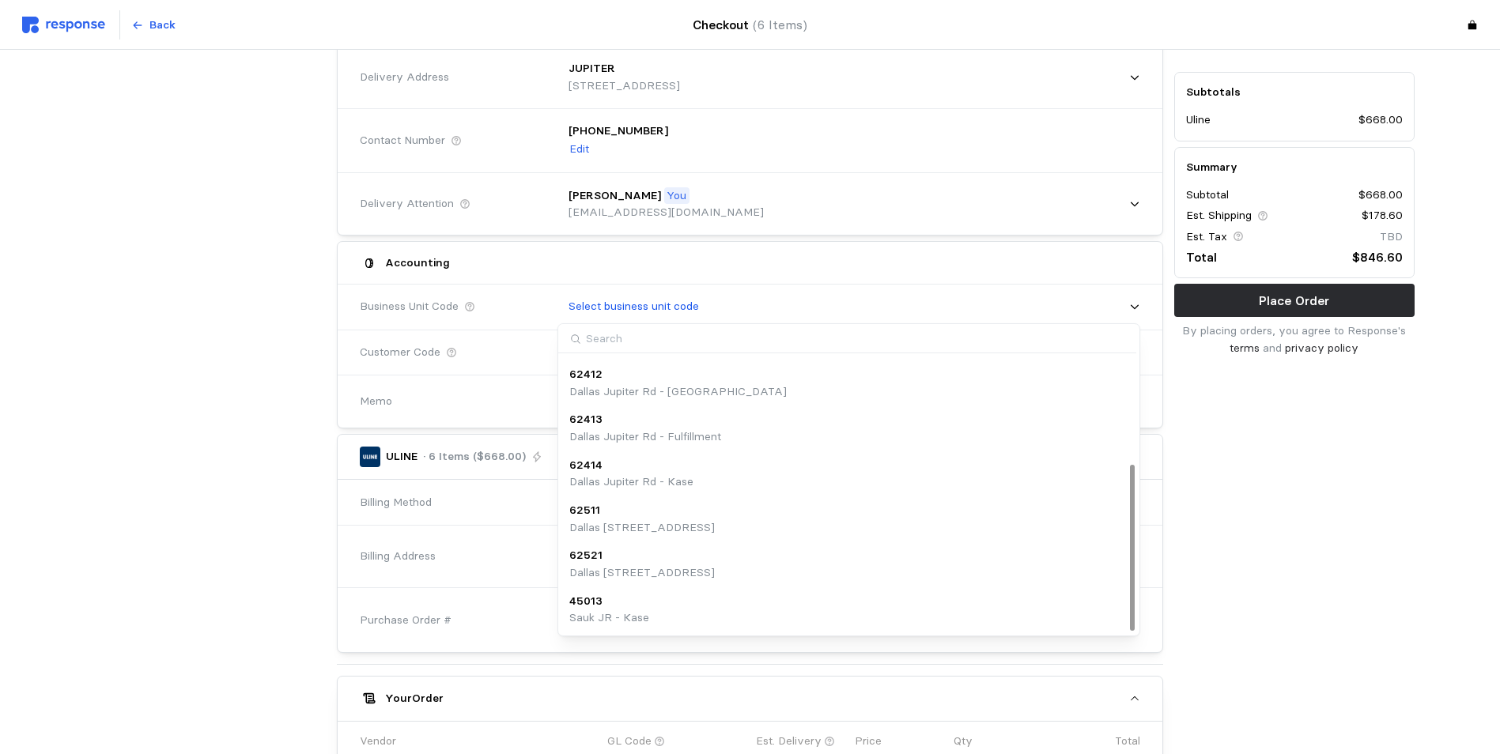
click at [1249, 553] on div "Subtotals Uline $668.00 Summary Subtotal $668.00 Est. Shipping $178.60 Est. Tax…" at bounding box center [1293, 659] width 251 height 1322
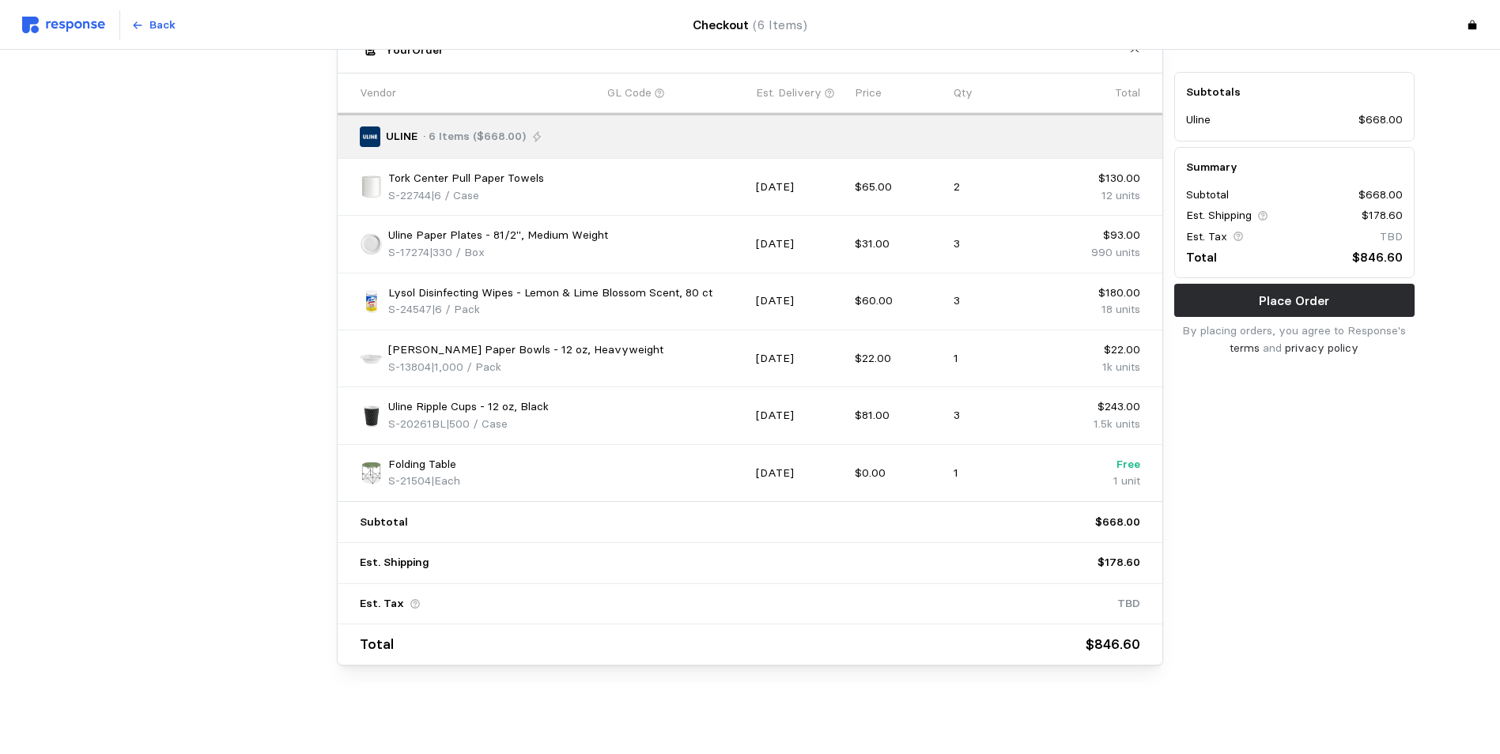
scroll to position [727, 0]
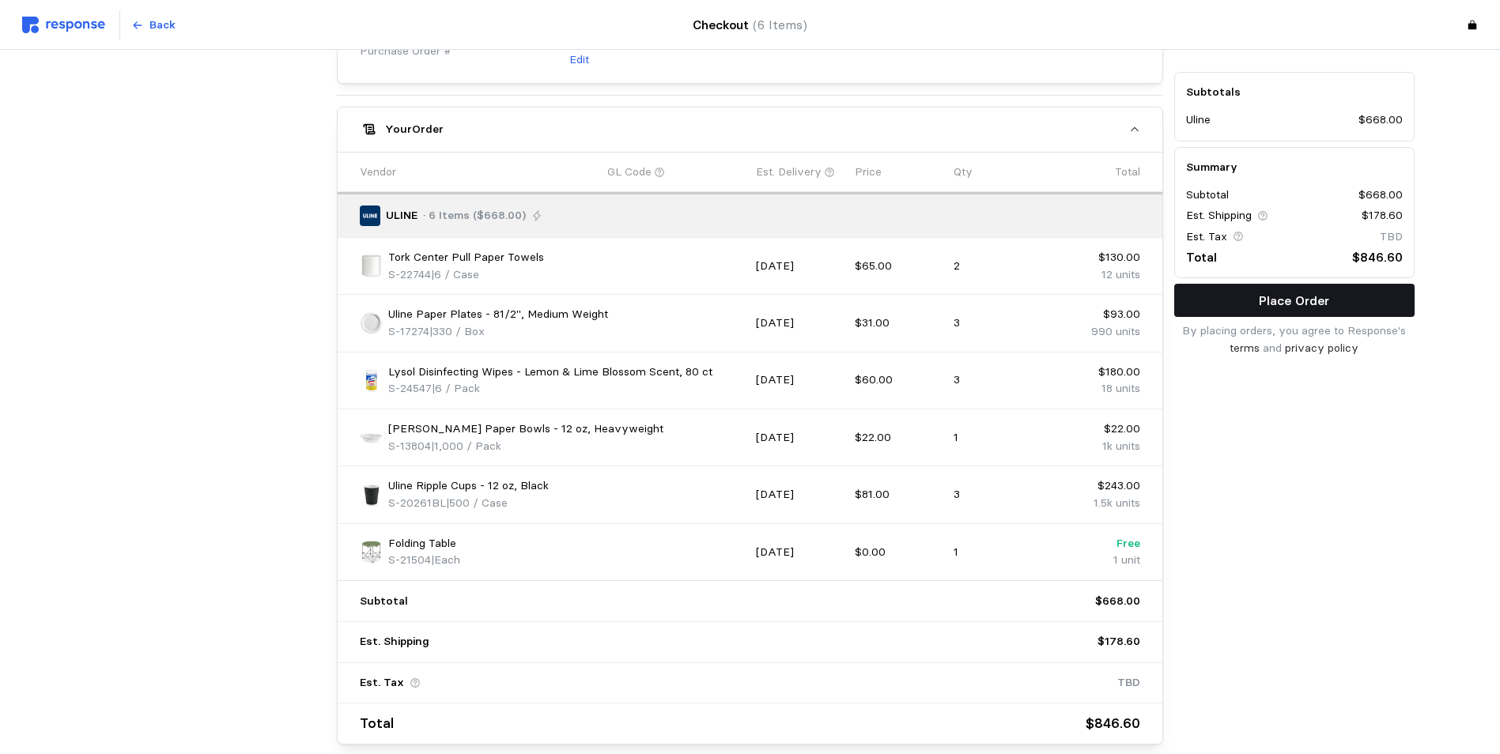
click at [1284, 298] on p "Place Order" at bounding box center [1294, 301] width 70 height 20
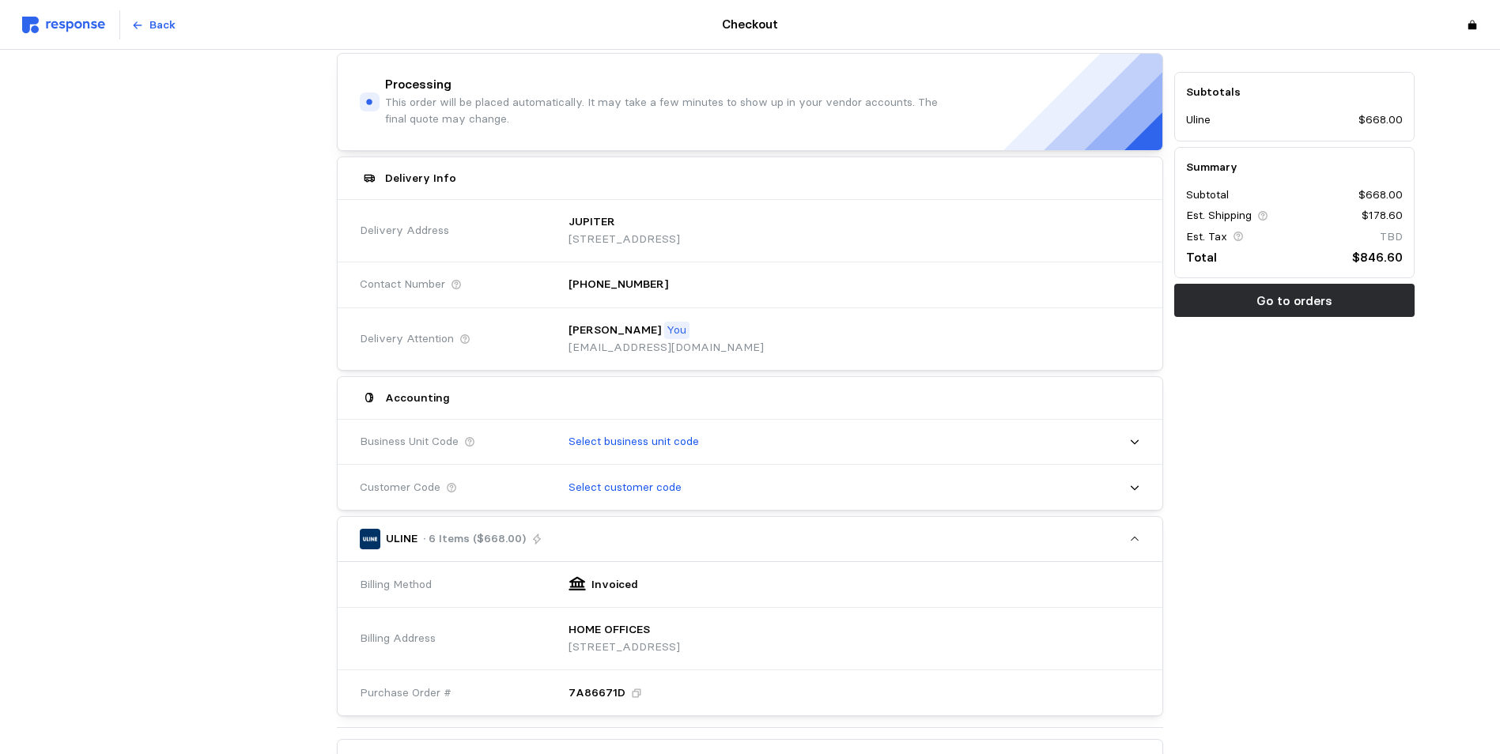
scroll to position [0, 0]
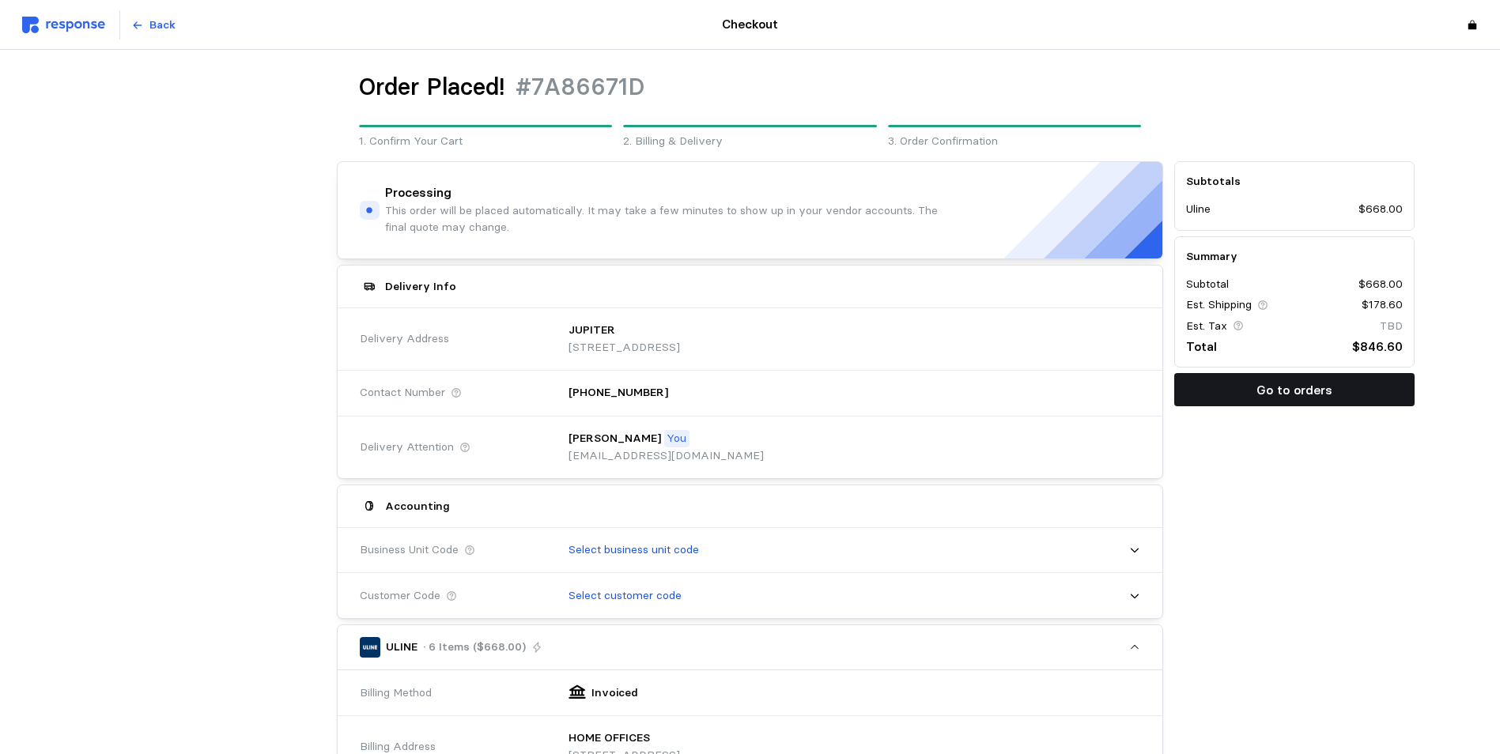
click at [1290, 392] on p "Go to orders" at bounding box center [1294, 390] width 76 height 20
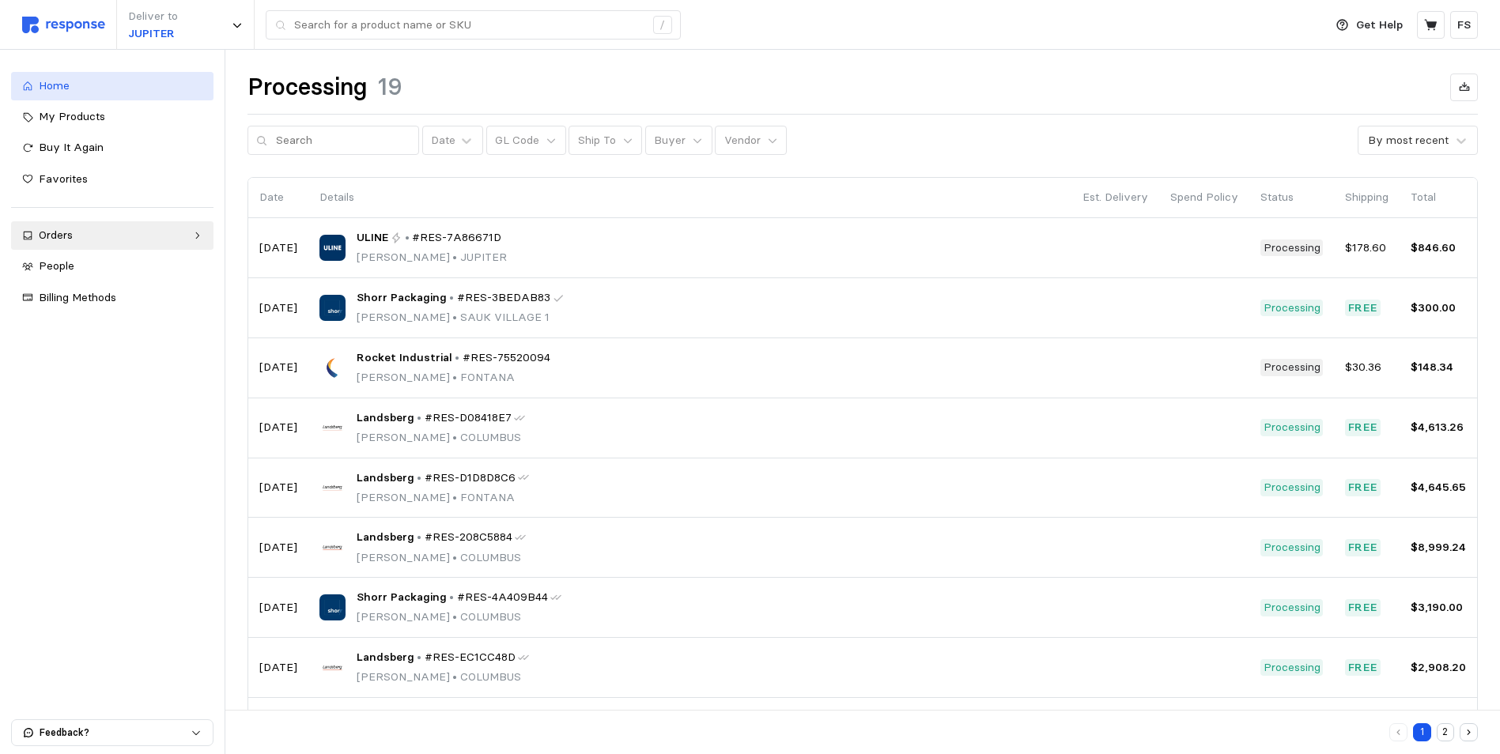
click at [75, 89] on div "Home" at bounding box center [121, 85] width 164 height 17
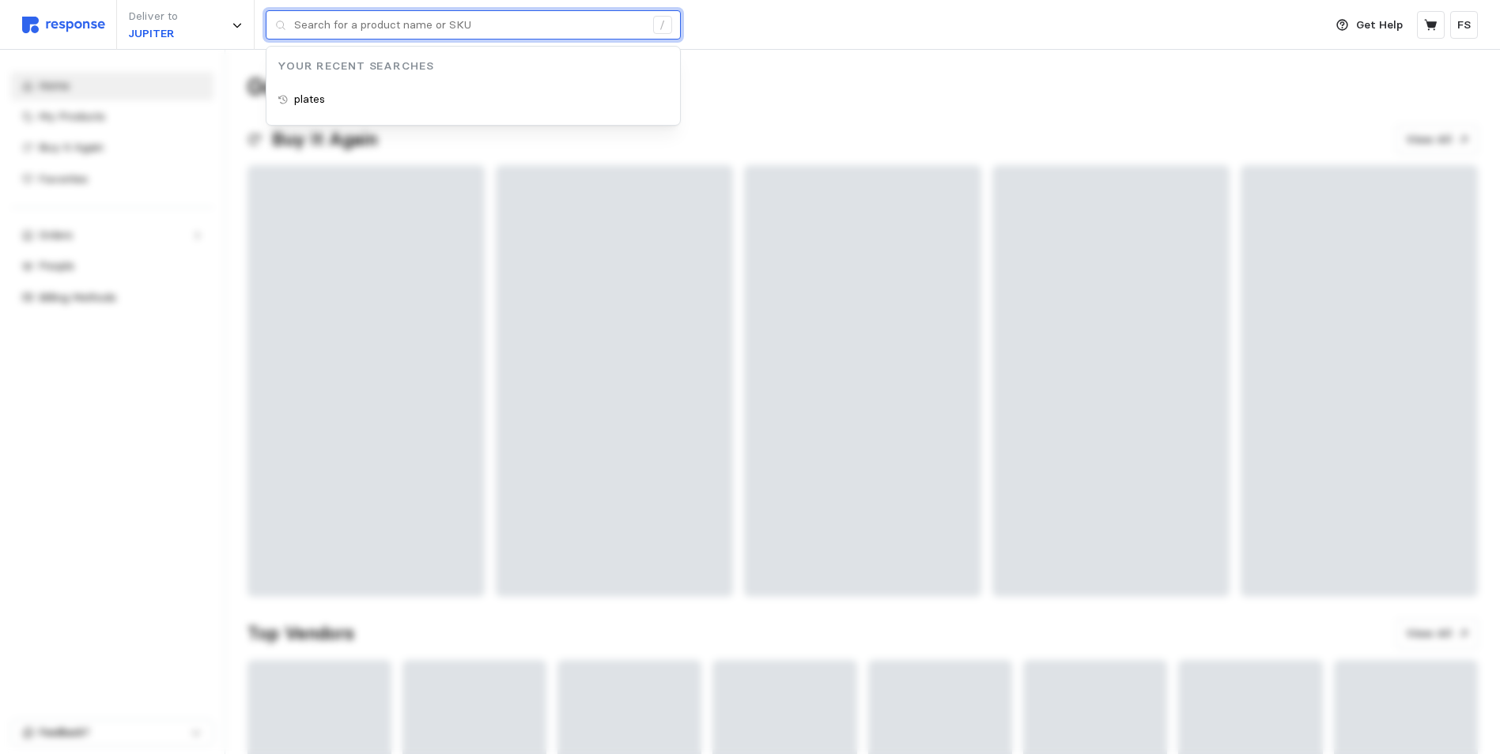
click at [319, 25] on input "text" at bounding box center [469, 25] width 350 height 28
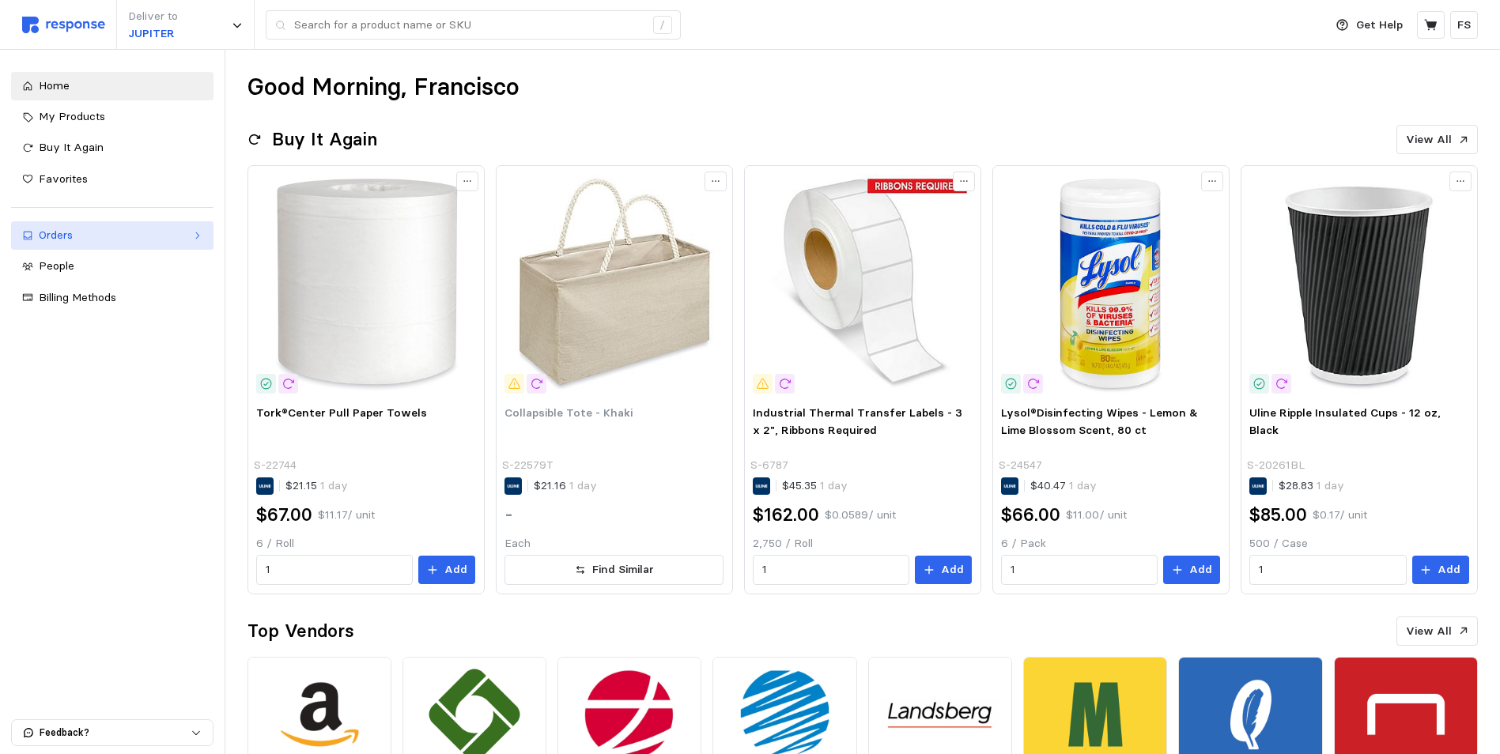
click at [67, 236] on div "Orders" at bounding box center [112, 235] width 147 height 17
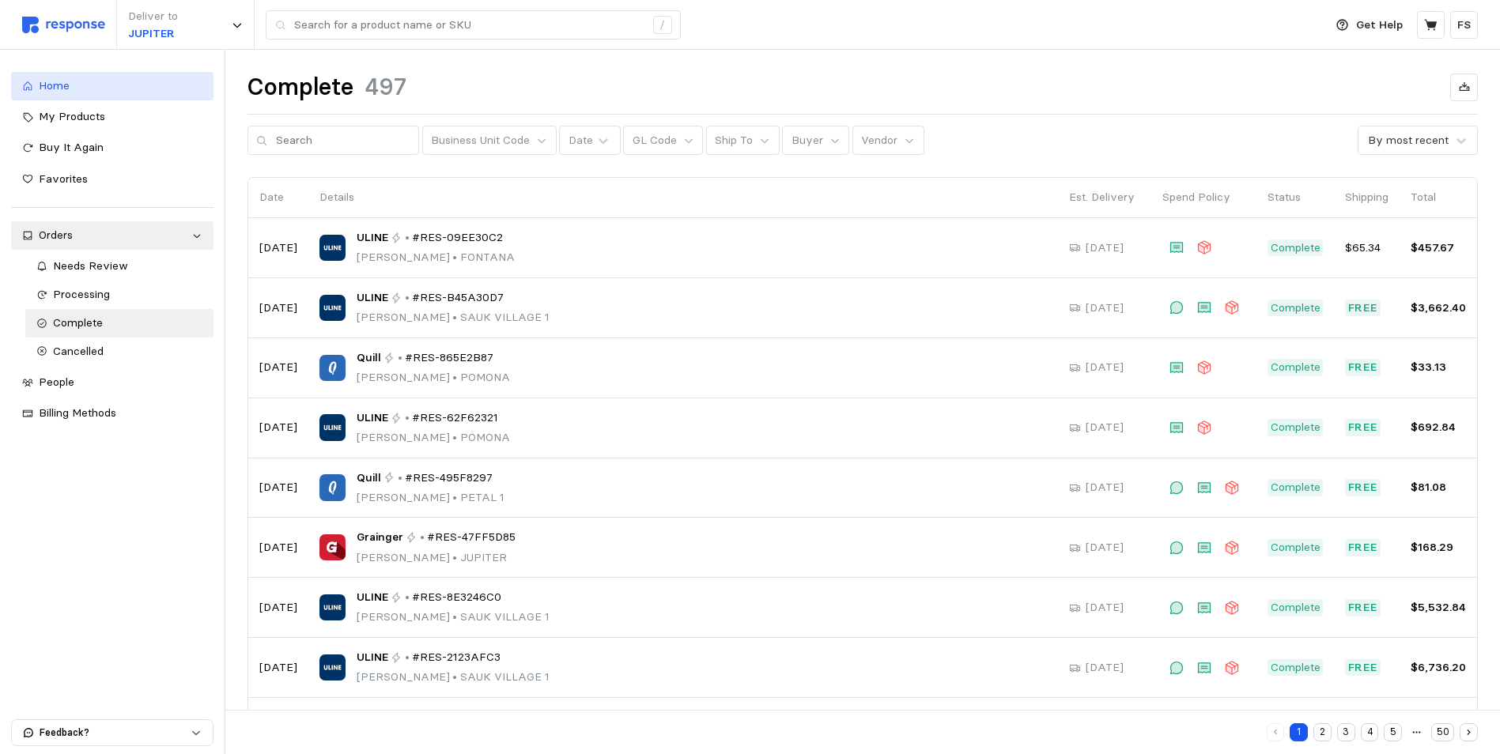
click at [79, 83] on div "Home" at bounding box center [121, 85] width 164 height 17
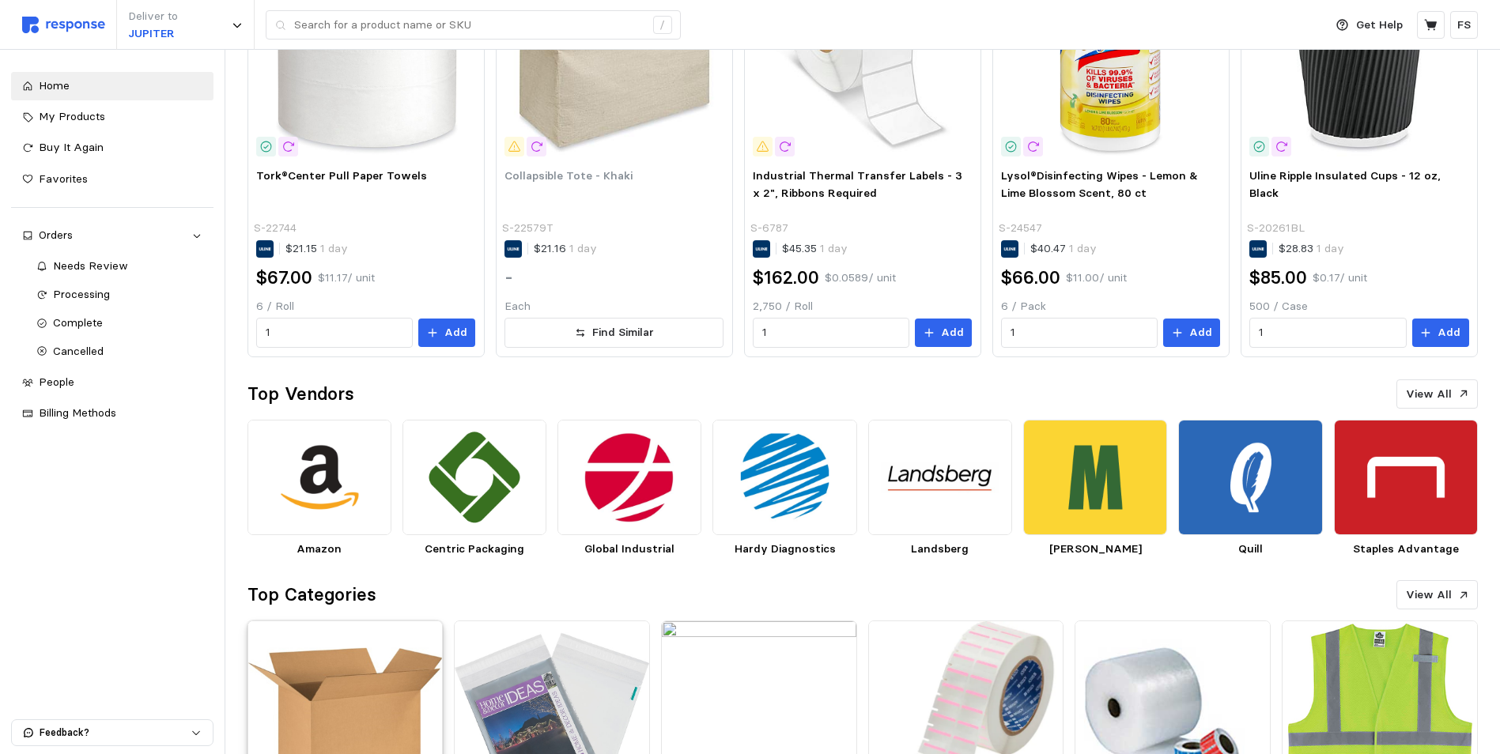
scroll to position [316, 0]
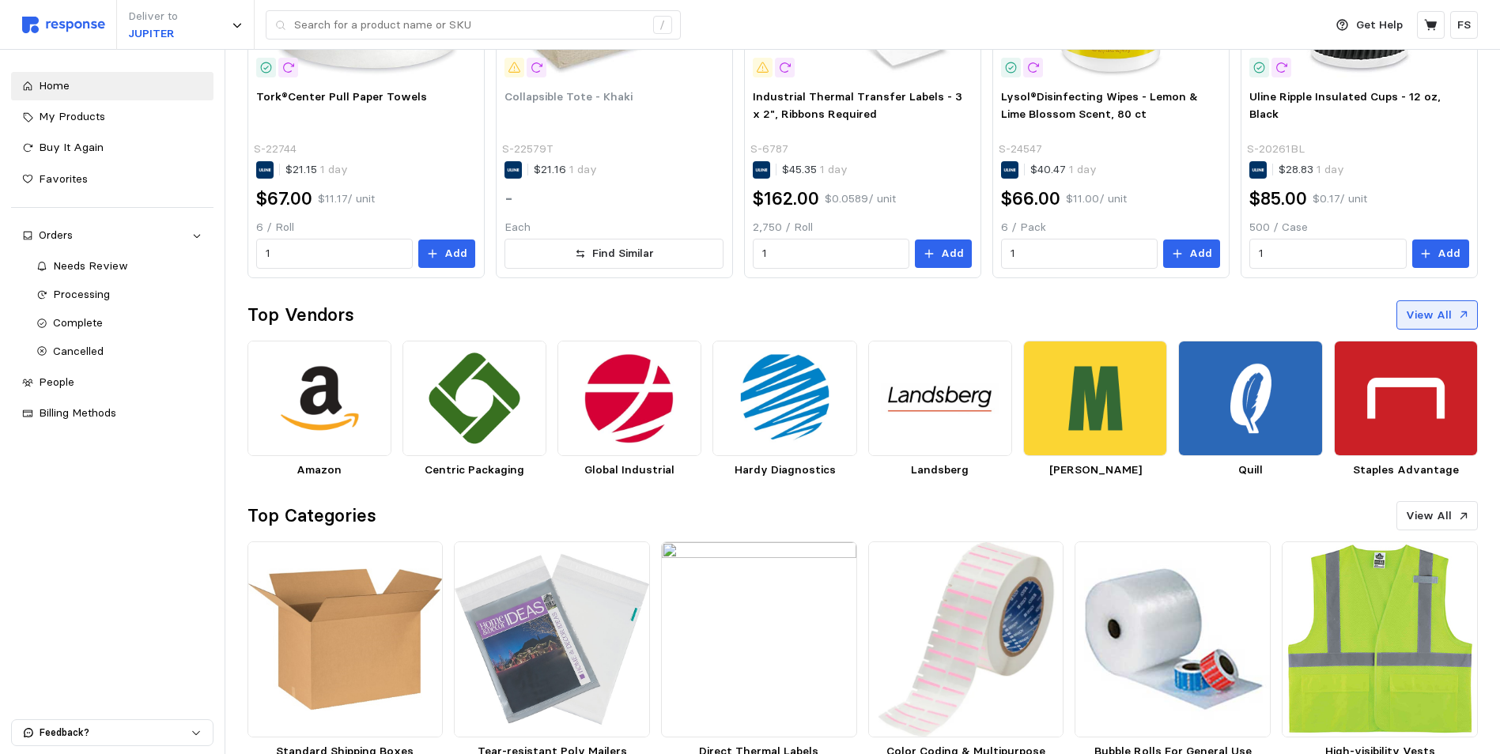
click at [1425, 317] on p "View All" at bounding box center [1429, 315] width 46 height 17
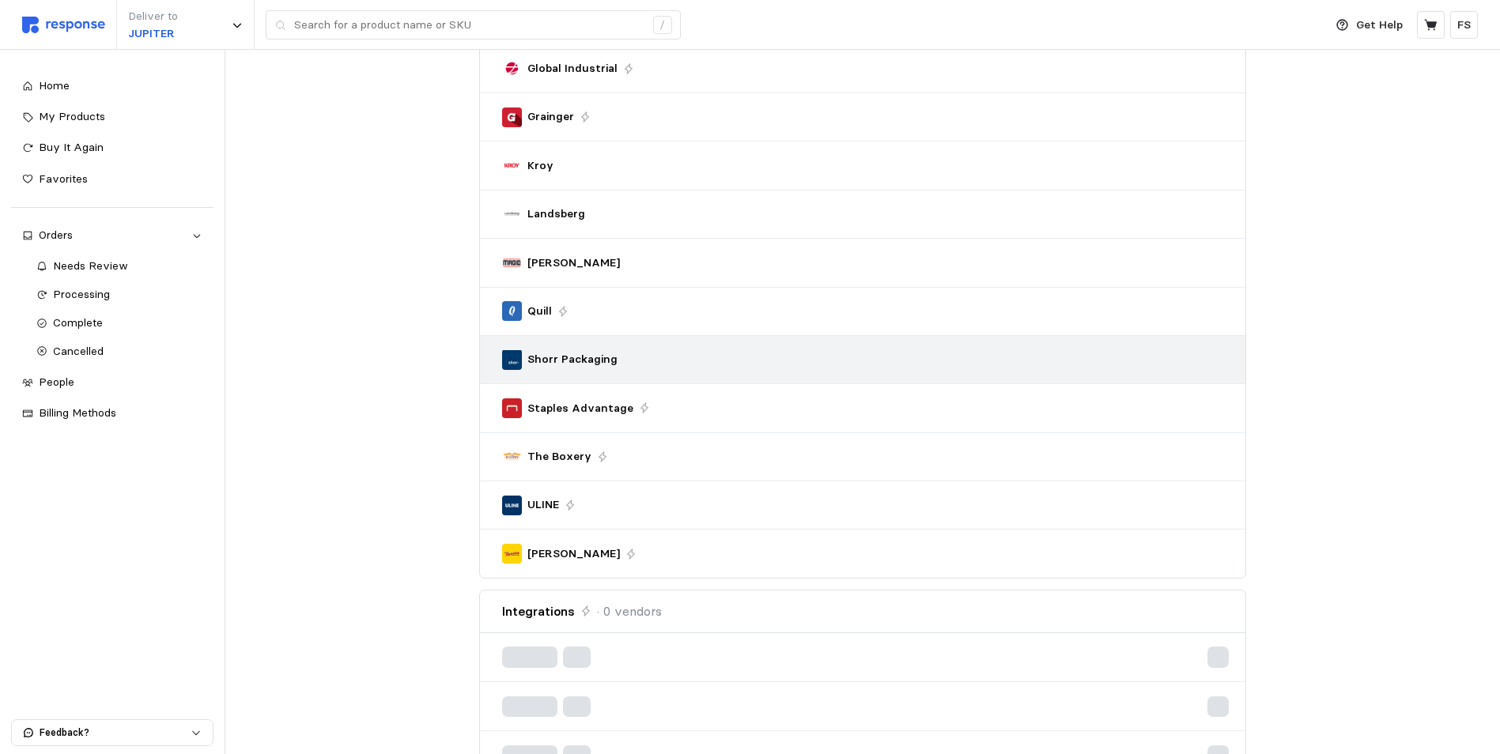
scroll to position [237, 0]
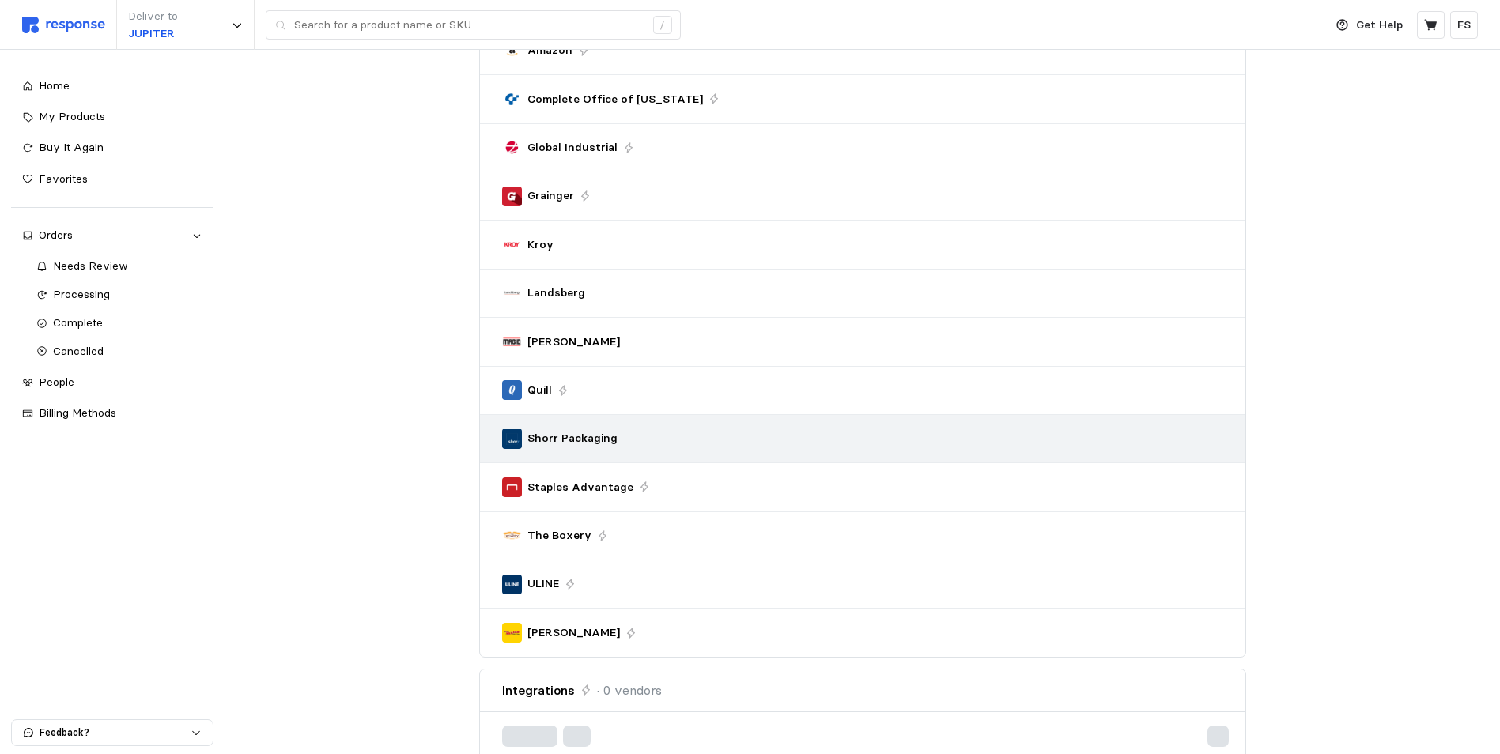
click at [556, 438] on p "Shorr Packaging" at bounding box center [572, 438] width 90 height 17
click at [560, 437] on p "Shorr Packaging" at bounding box center [572, 438] width 90 height 17
click at [561, 437] on p "Shorr Packaging" at bounding box center [572, 438] width 90 height 17
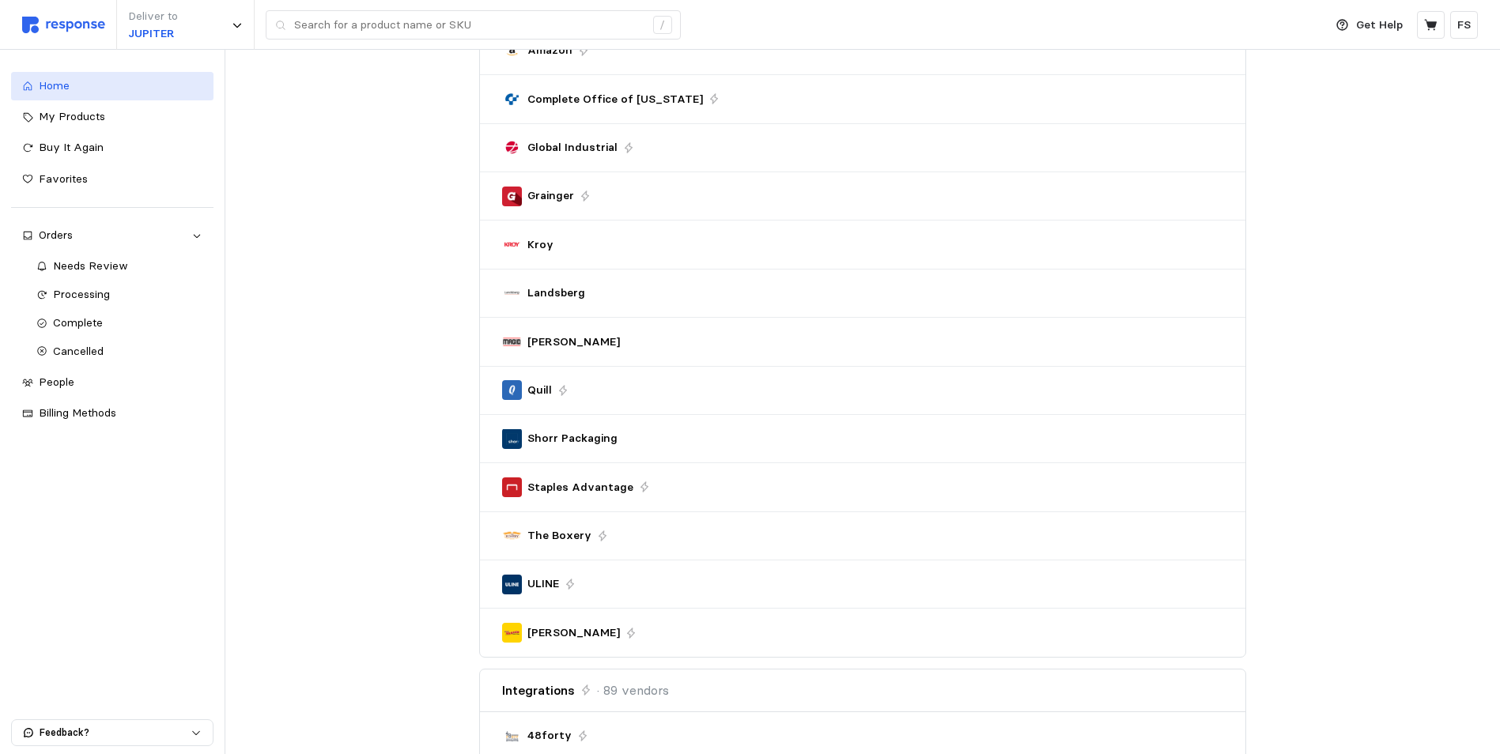
click at [34, 82] on link "Home" at bounding box center [112, 86] width 202 height 28
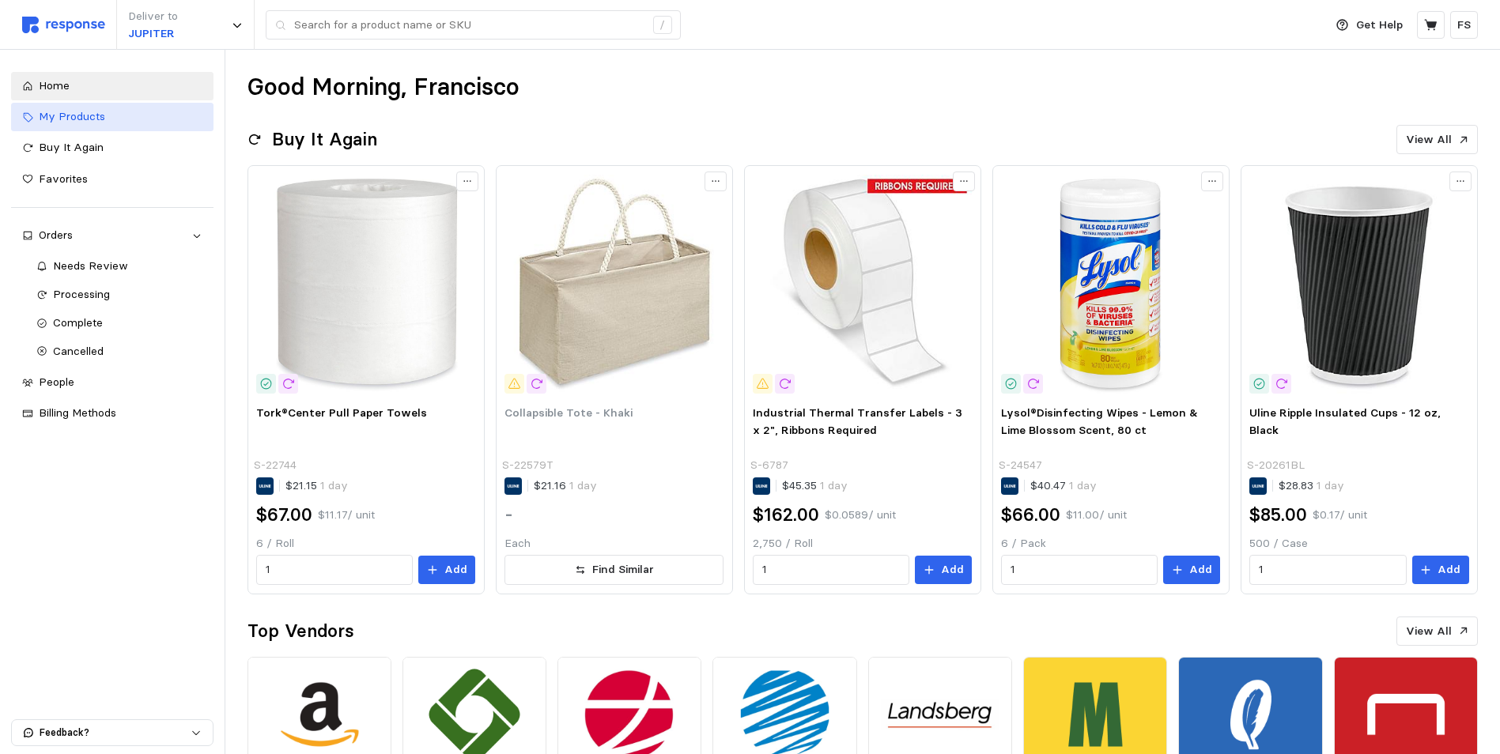
click at [50, 119] on span "My Products" at bounding box center [72, 116] width 66 height 14
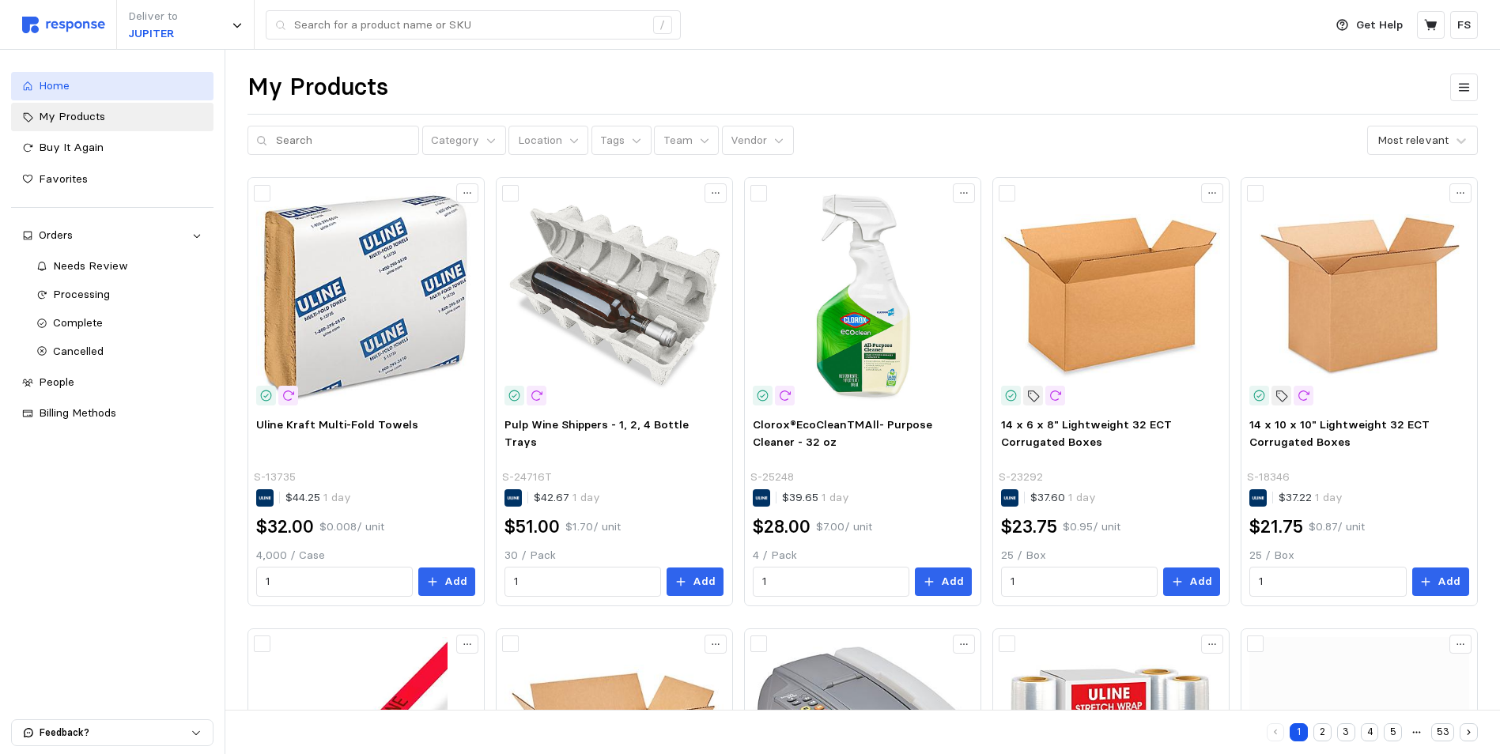
click at [83, 81] on div "Home" at bounding box center [121, 85] width 164 height 17
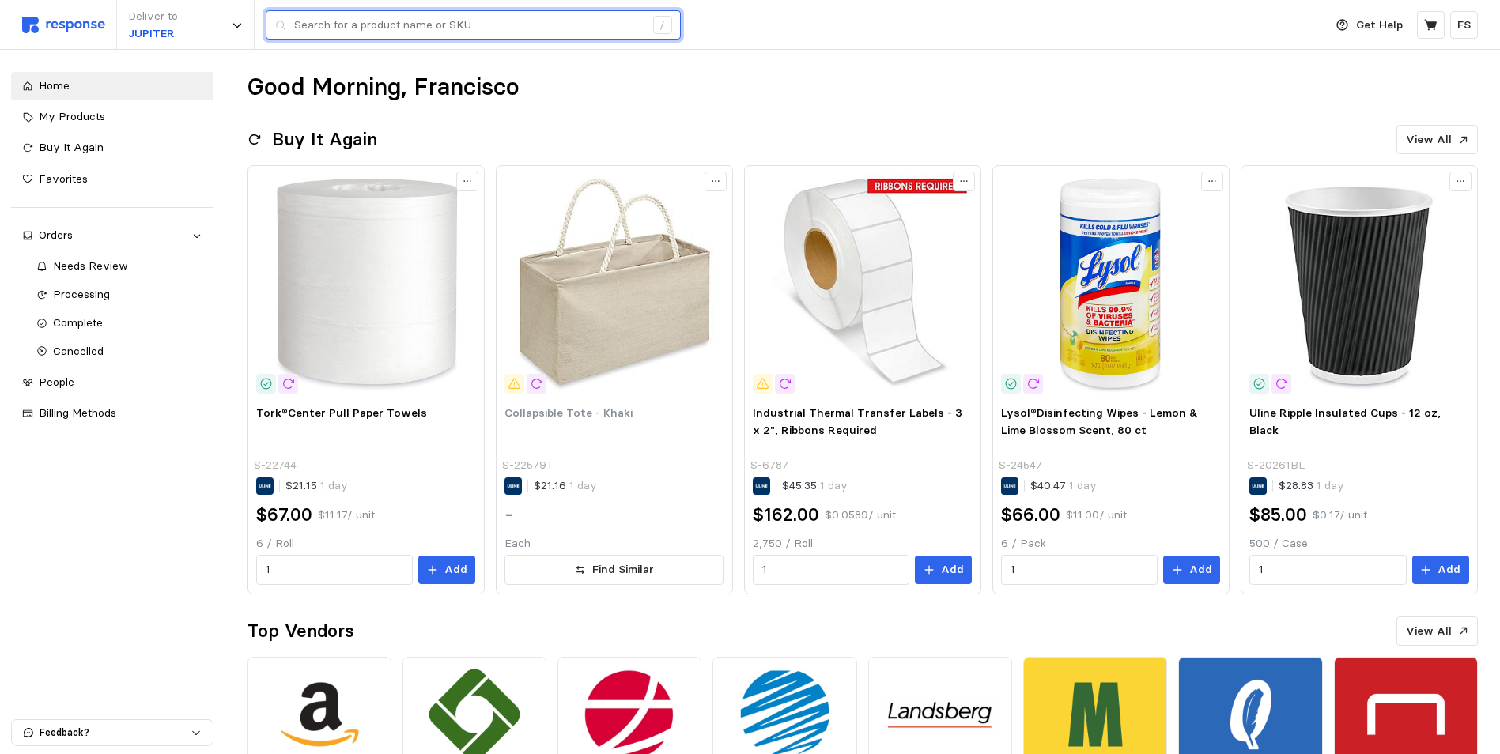
click at [360, 35] on input "text" at bounding box center [469, 25] width 350 height 28
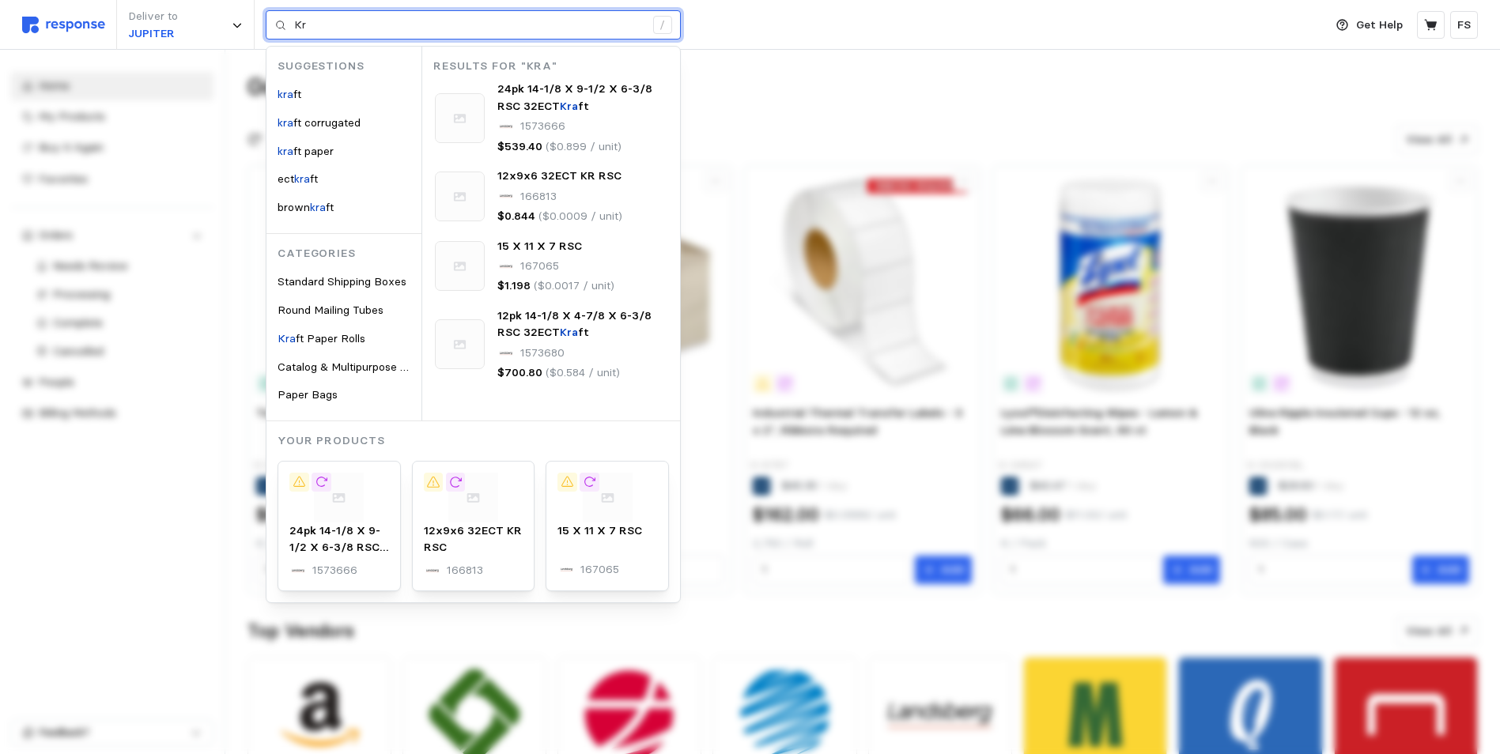
type input "K"
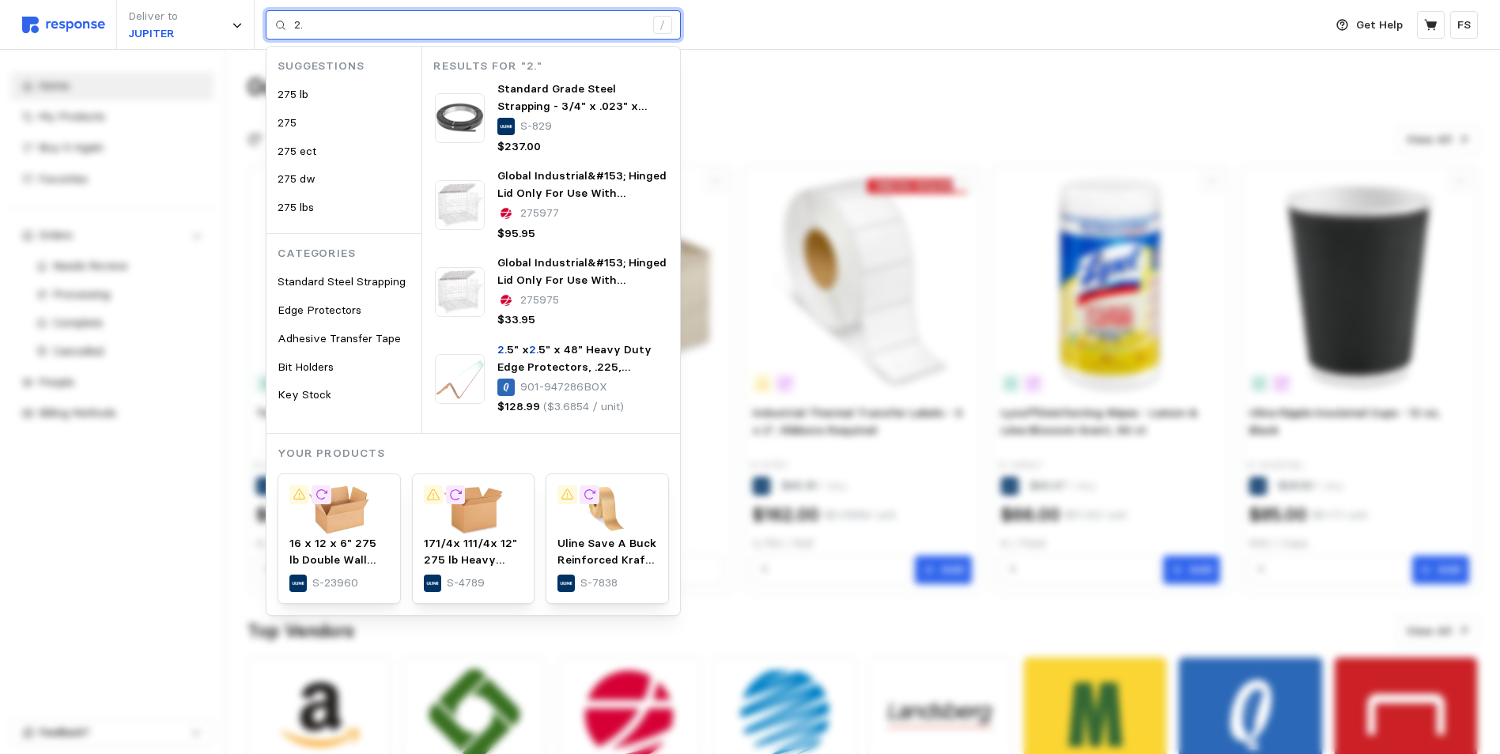
type input "2"
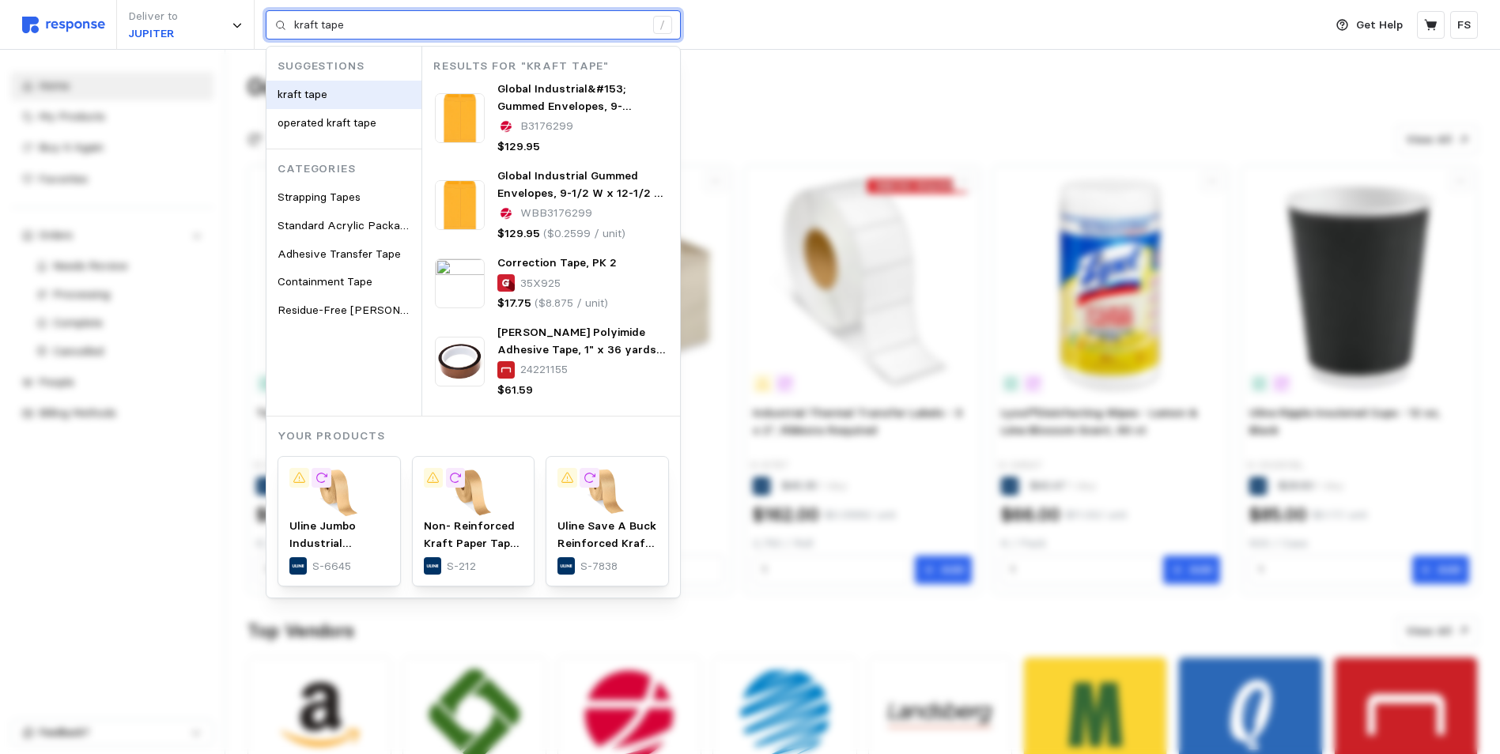
click at [308, 99] on span "kraft tape" at bounding box center [302, 94] width 50 height 14
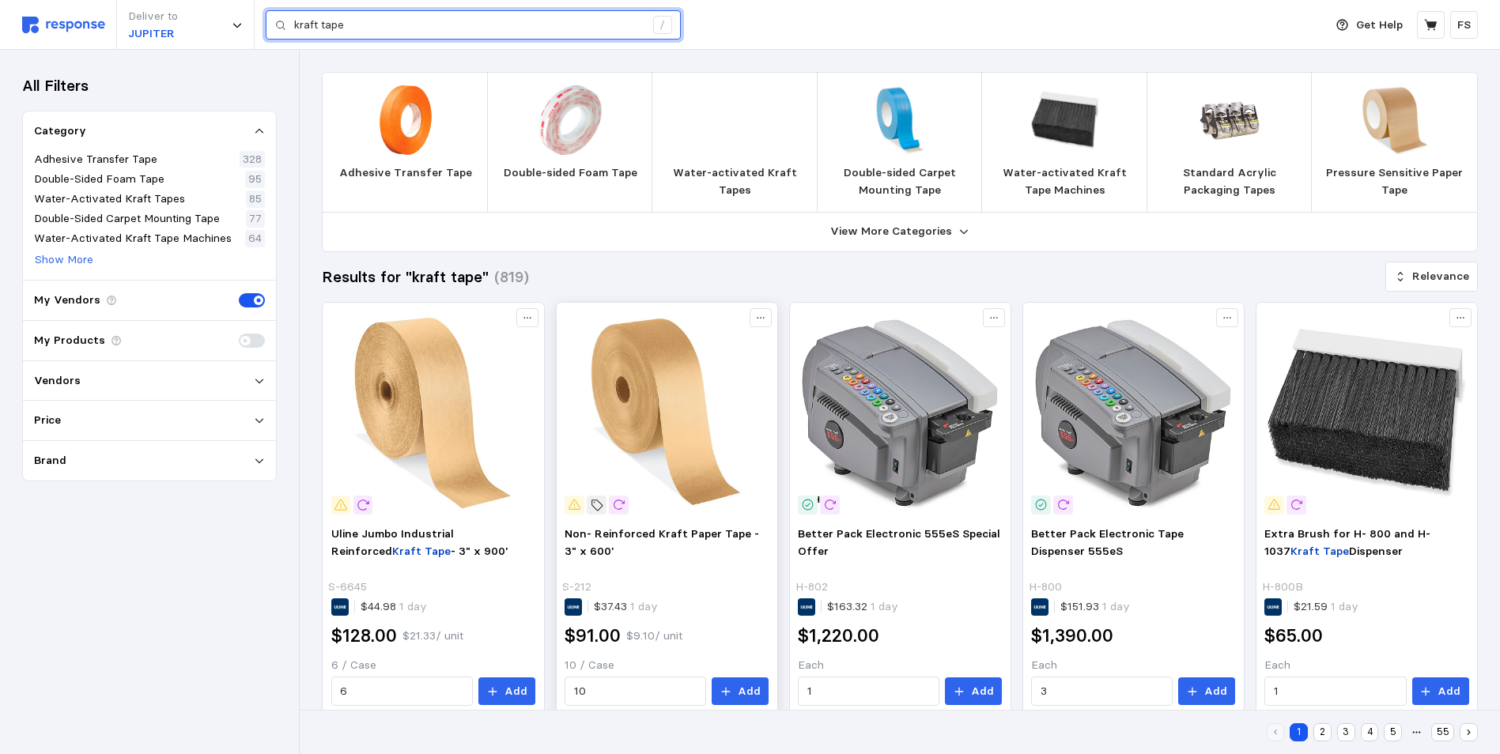
scroll to position [158, 0]
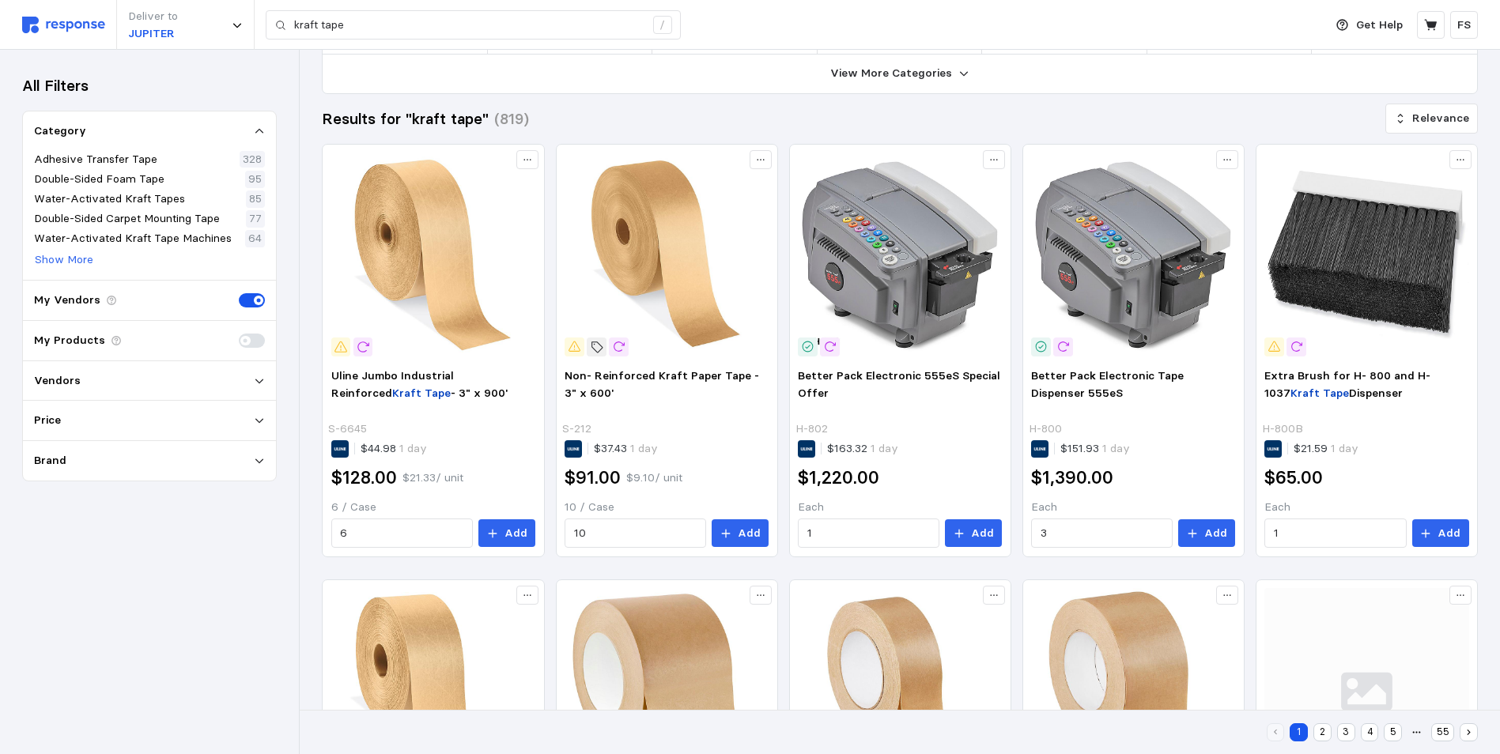
click at [230, 591] on div "All Filters Category Adhesive Transfer Tape 328 Double-Sided Foam Tape 95 Water…" at bounding box center [149, 402] width 299 height 704
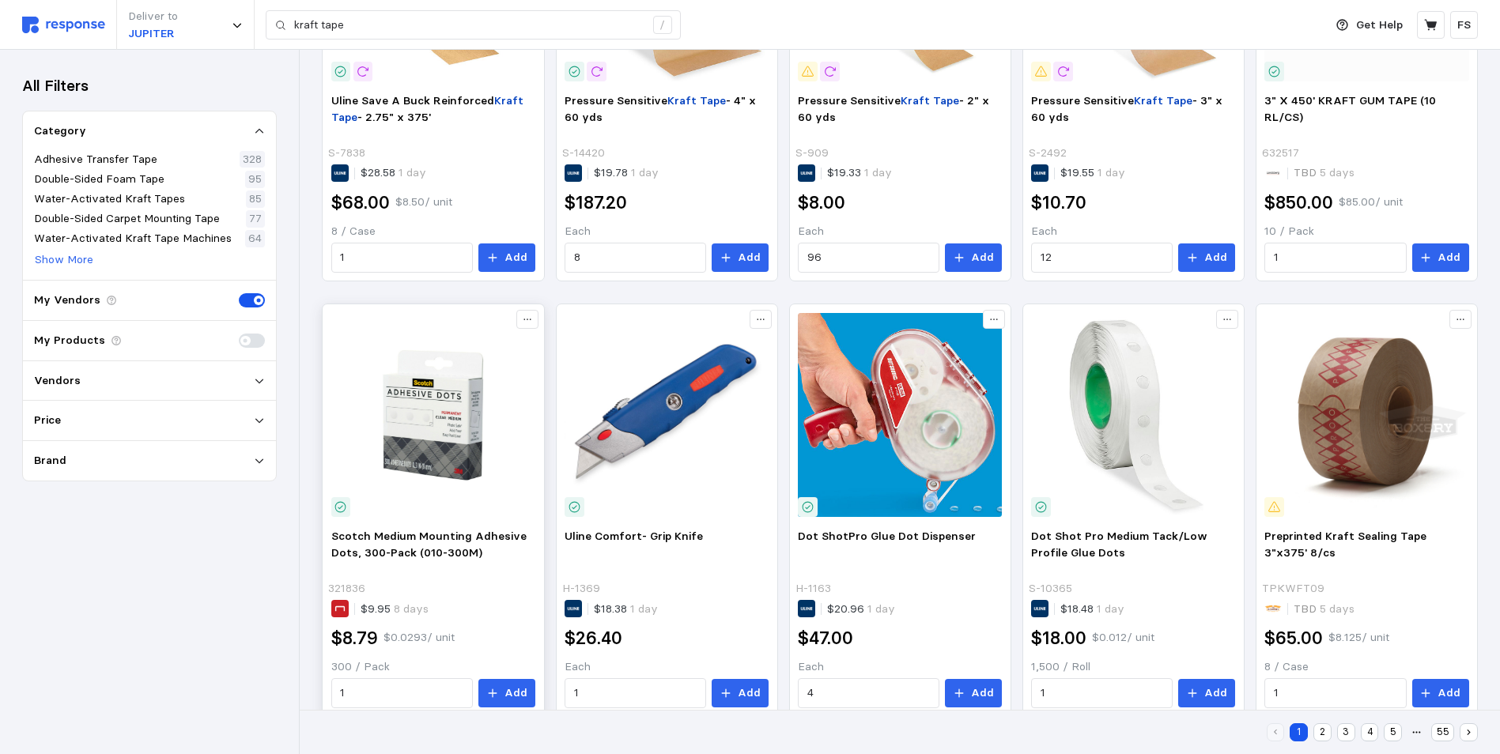
scroll to position [791, 0]
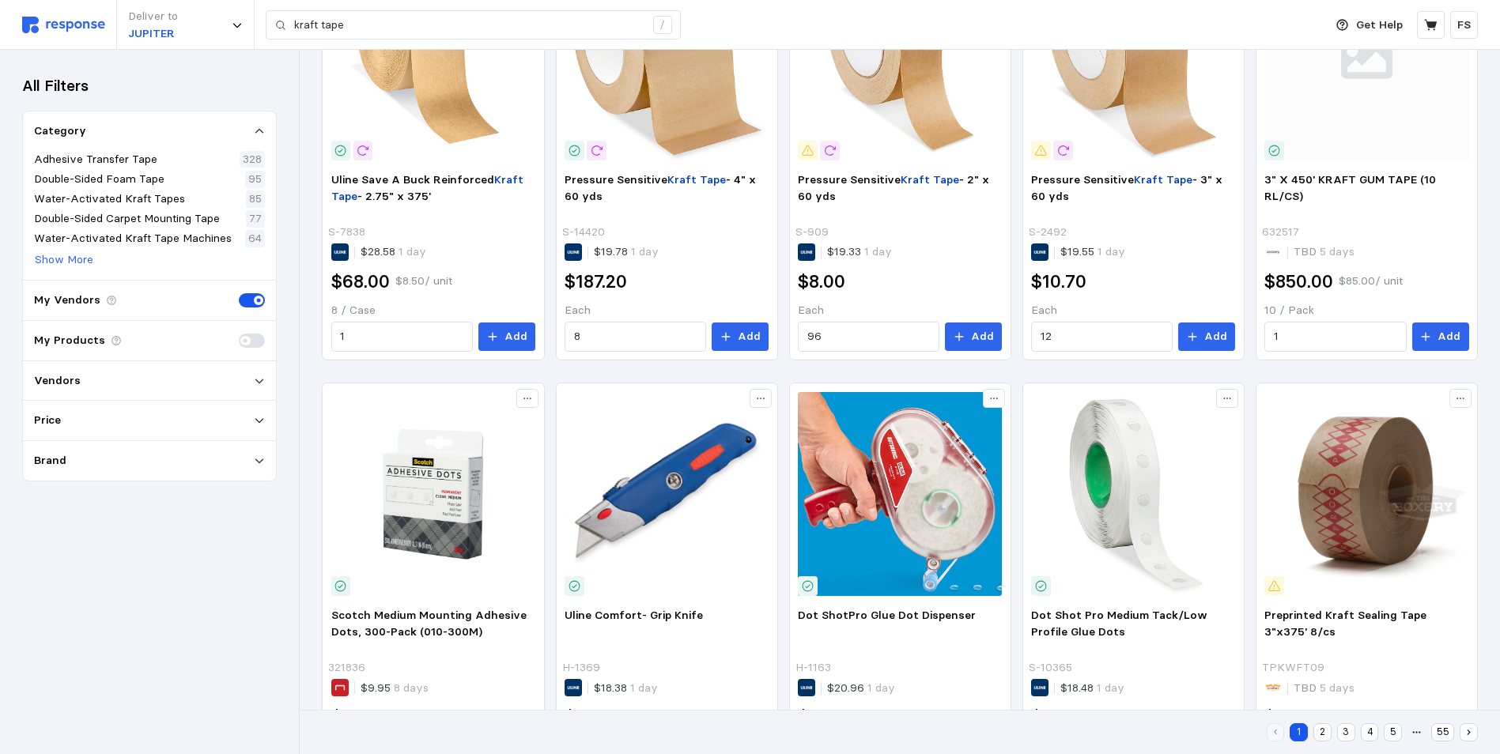
click at [245, 381] on div "Vendors" at bounding box center [149, 380] width 231 height 17
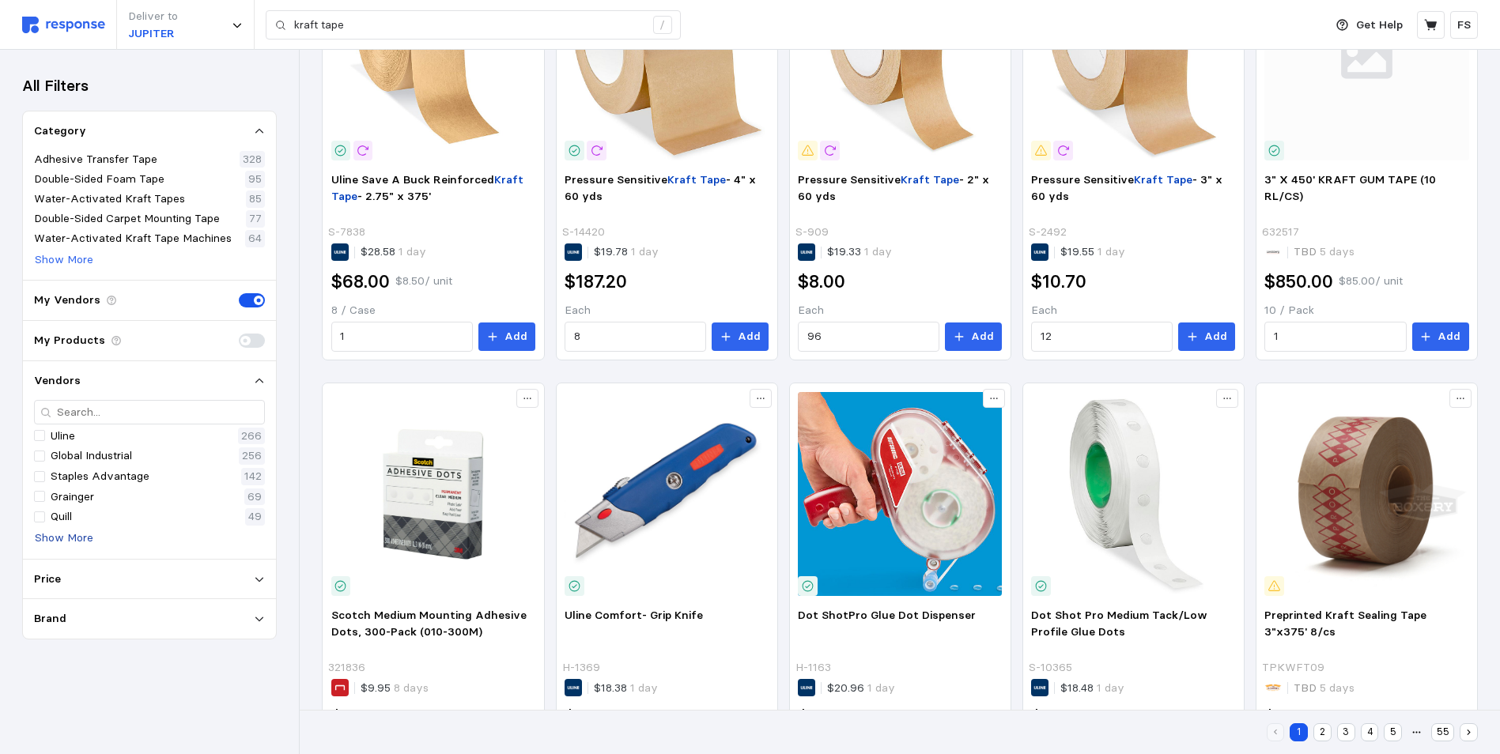
click at [63, 539] on p "Show More" at bounding box center [64, 538] width 58 height 17
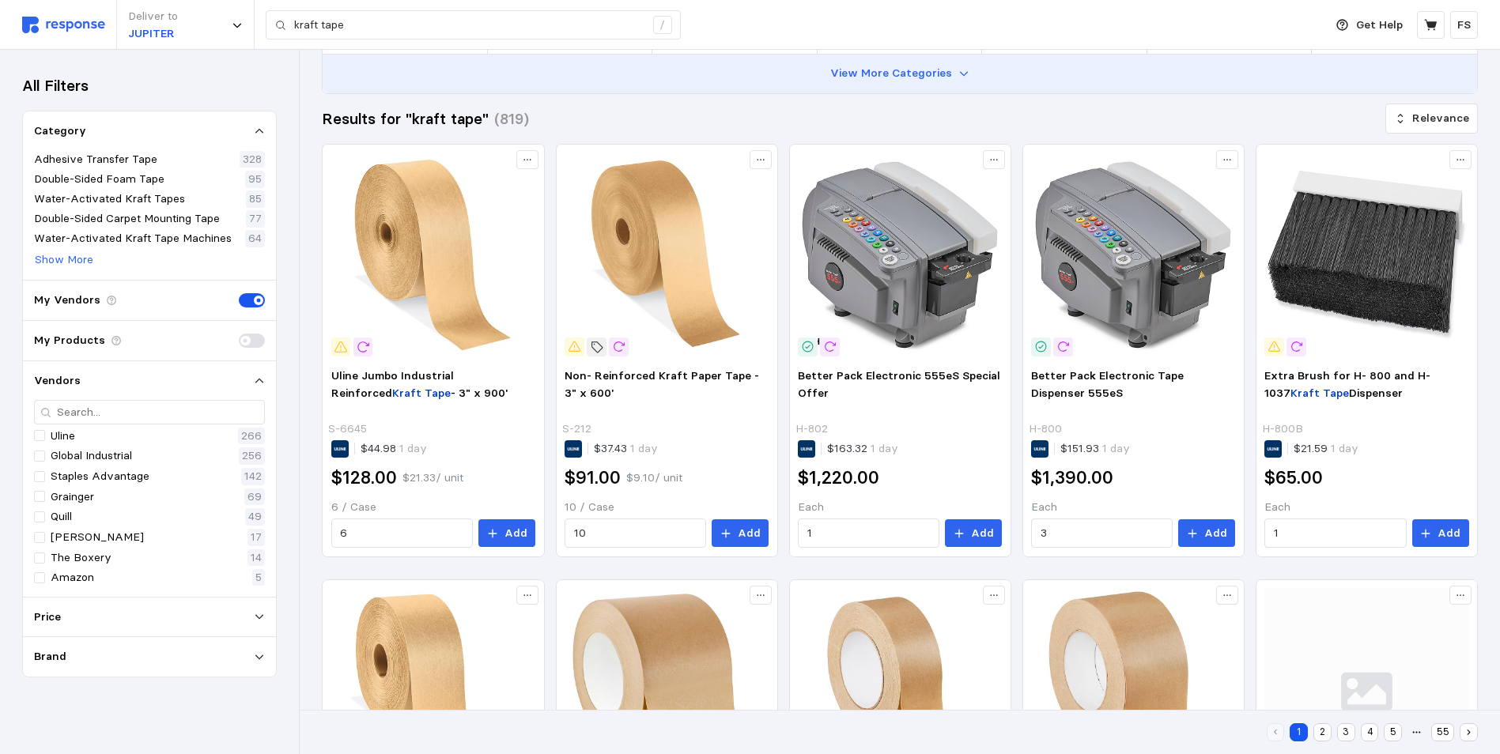
scroll to position [0, 0]
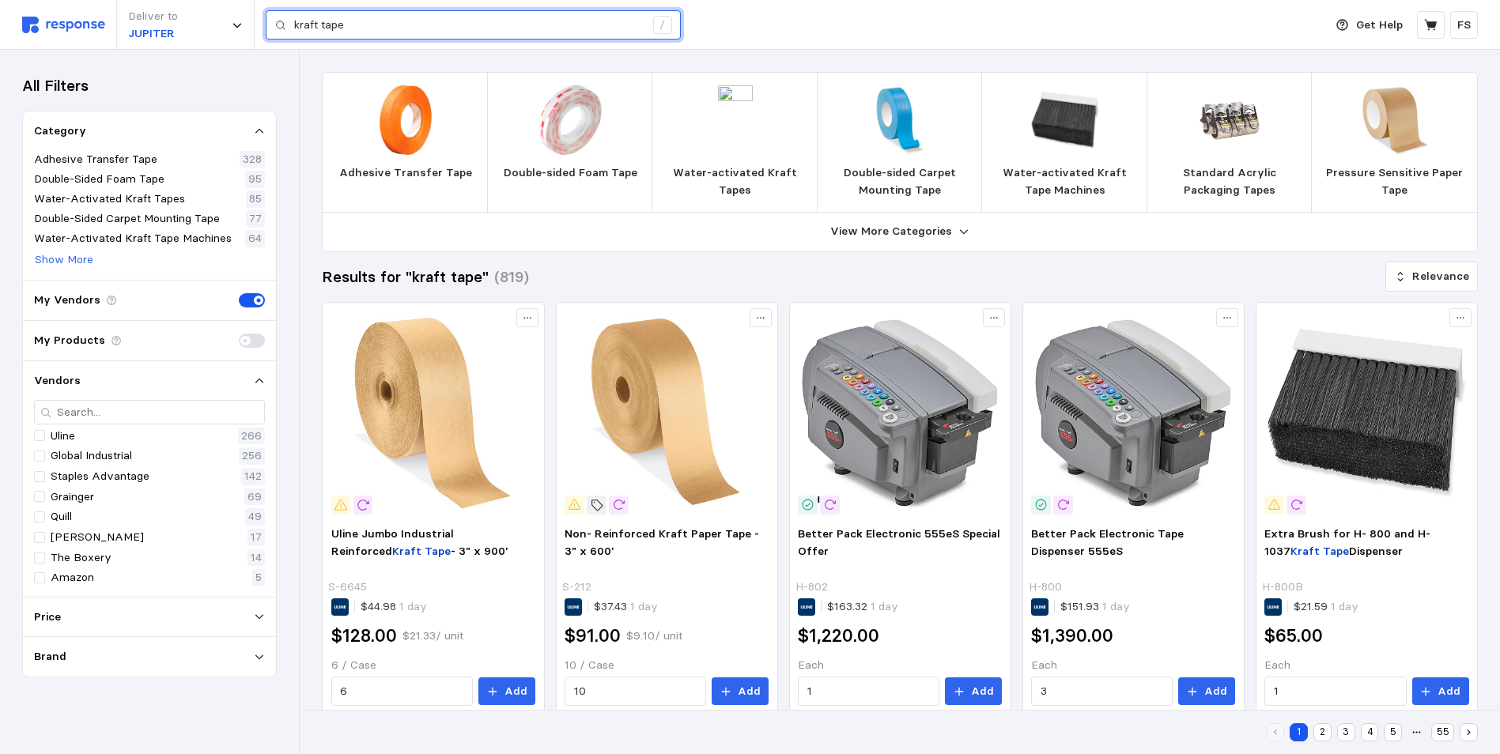
click at [354, 29] on input "kraft tape" at bounding box center [469, 25] width 350 height 28
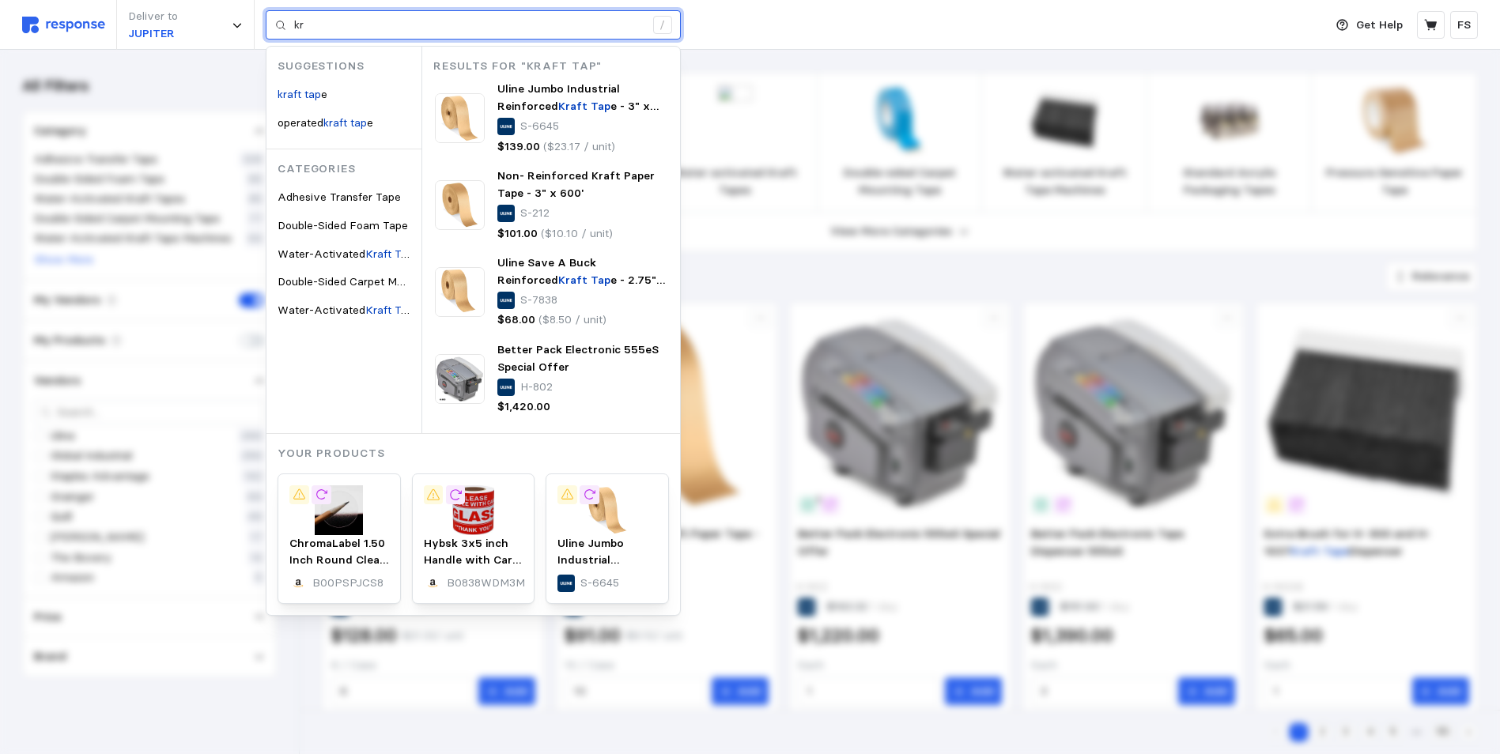
type input "k"
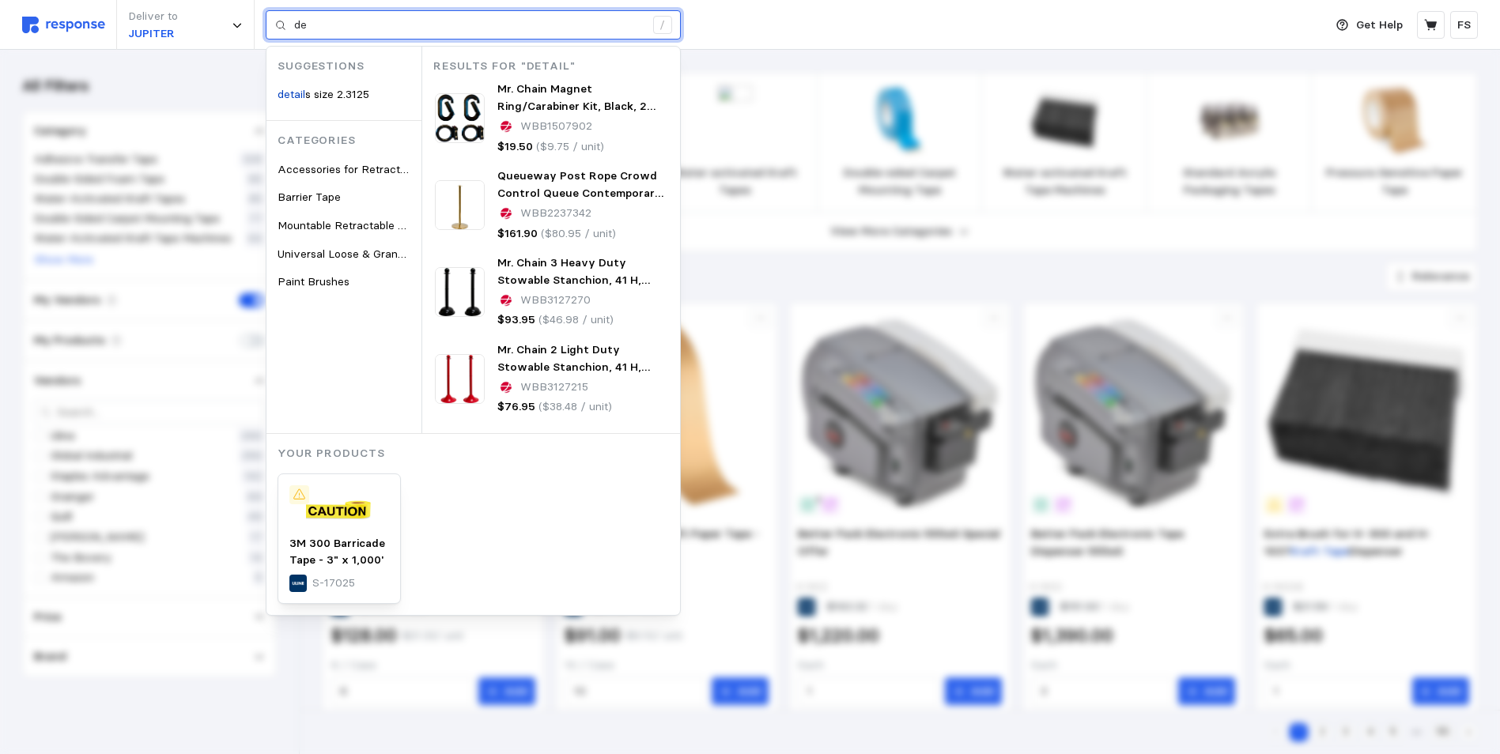
type input "d"
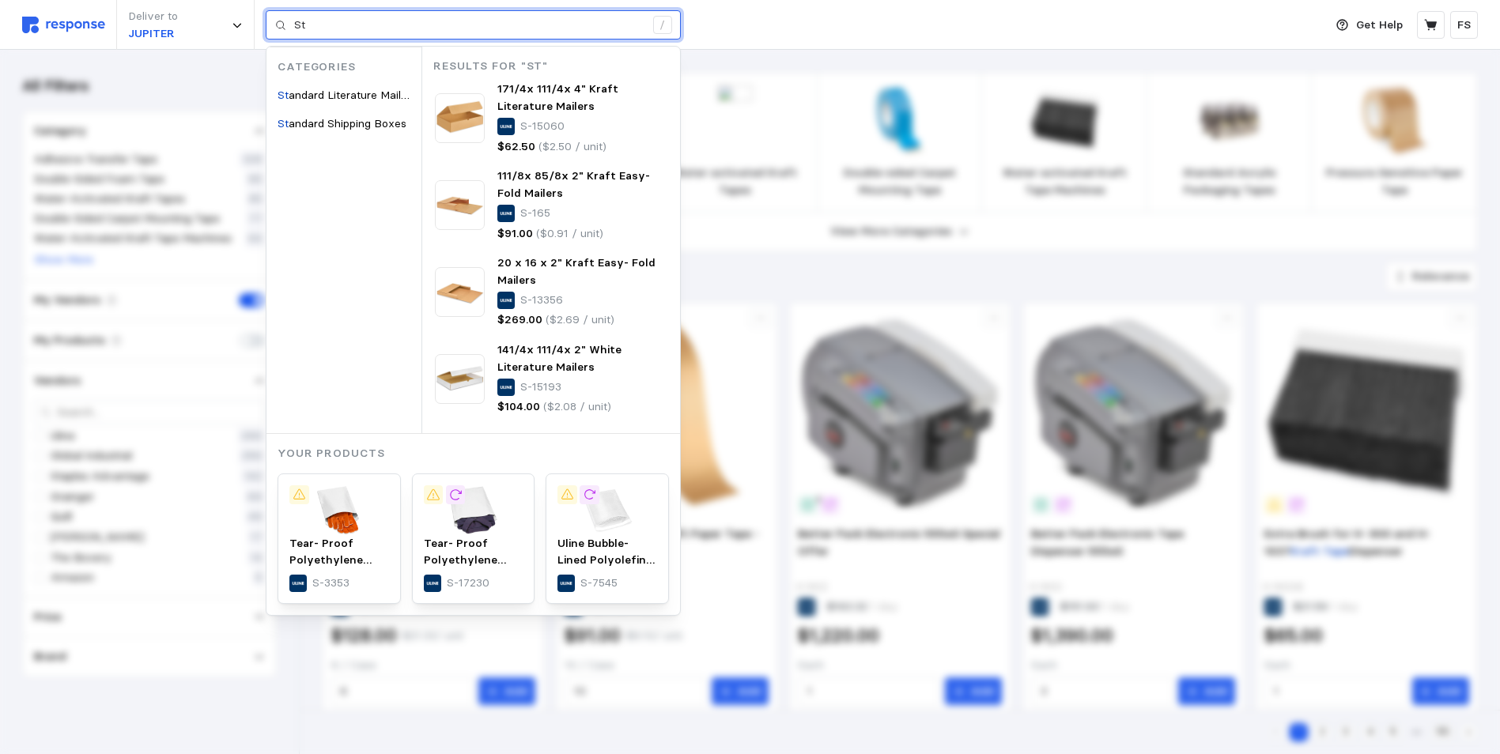
type input "S"
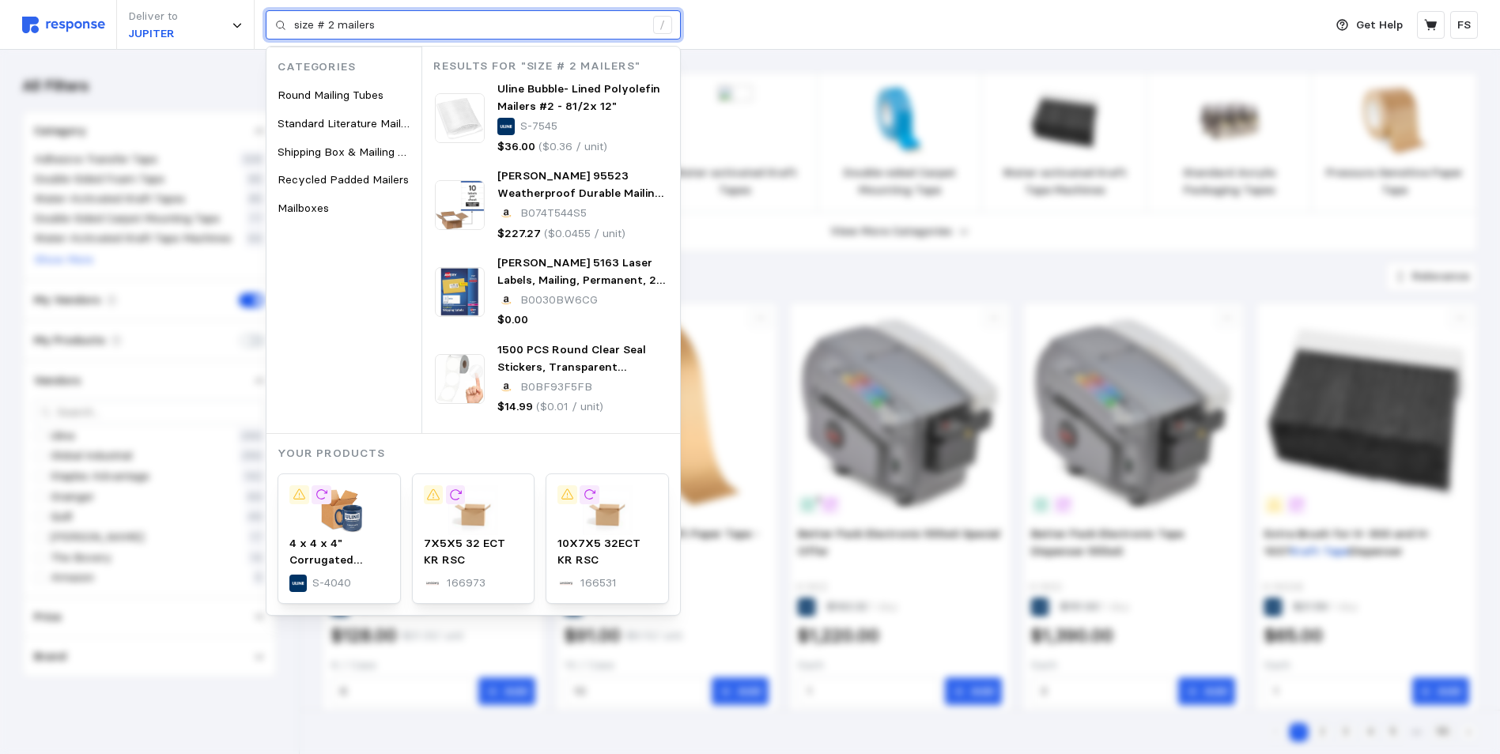
type input "size # 2 mailers"
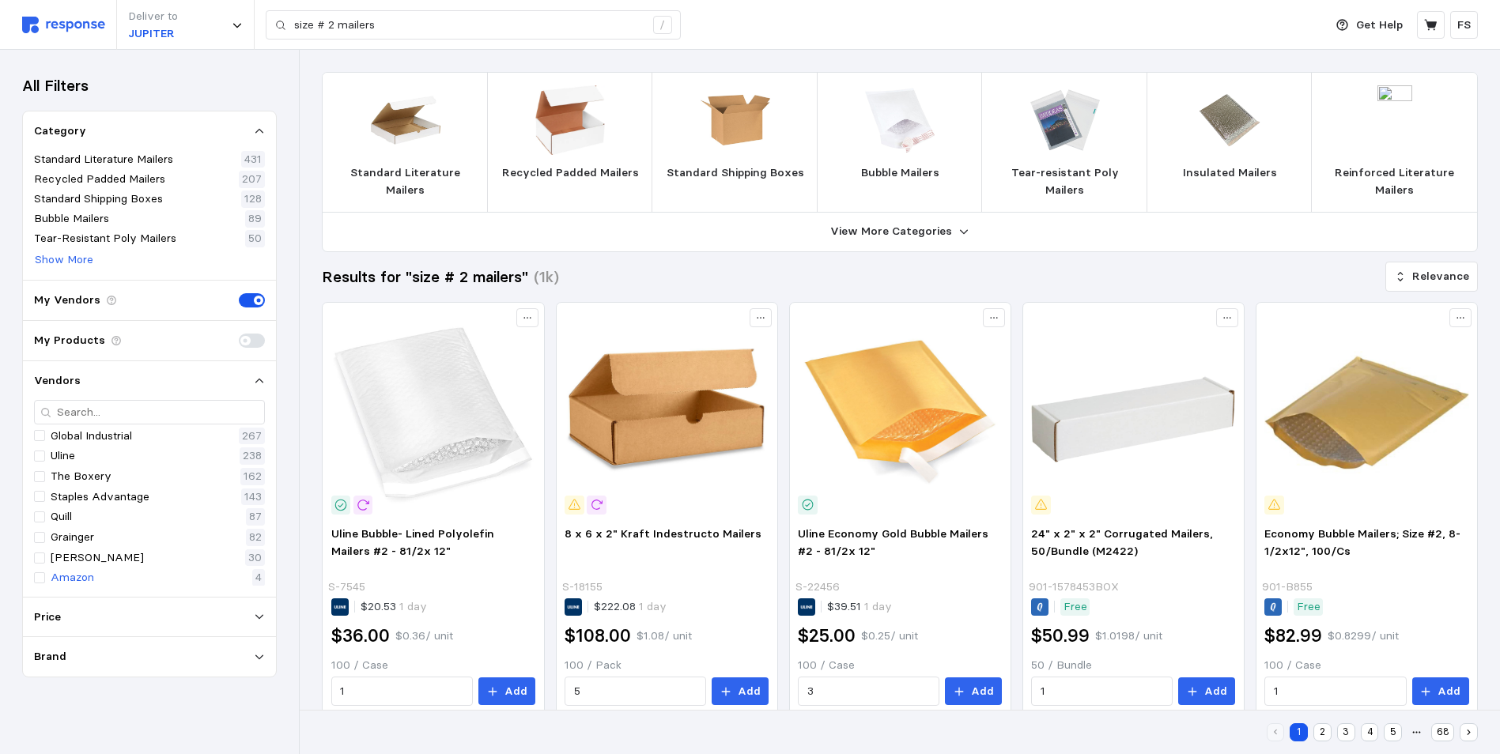
scroll to position [23, 0]
click at [62, 572] on p "Show Less" at bounding box center [62, 576] width 55 height 17
click at [77, 533] on p "Show More" at bounding box center [64, 538] width 58 height 17
click at [254, 295] on span at bounding box center [247, 300] width 17 height 14
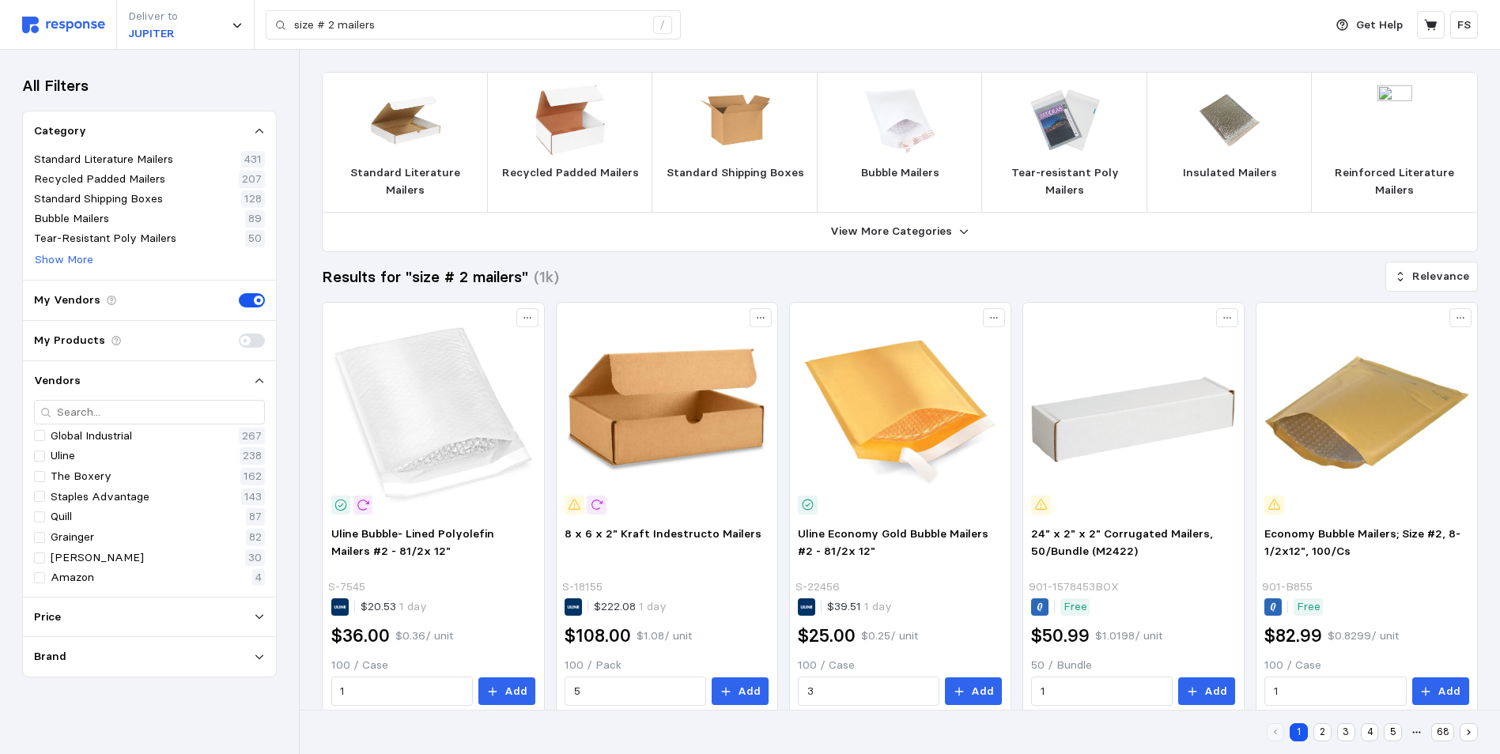
click at [239, 293] on input "checkbox" at bounding box center [239, 293] width 0 height 0
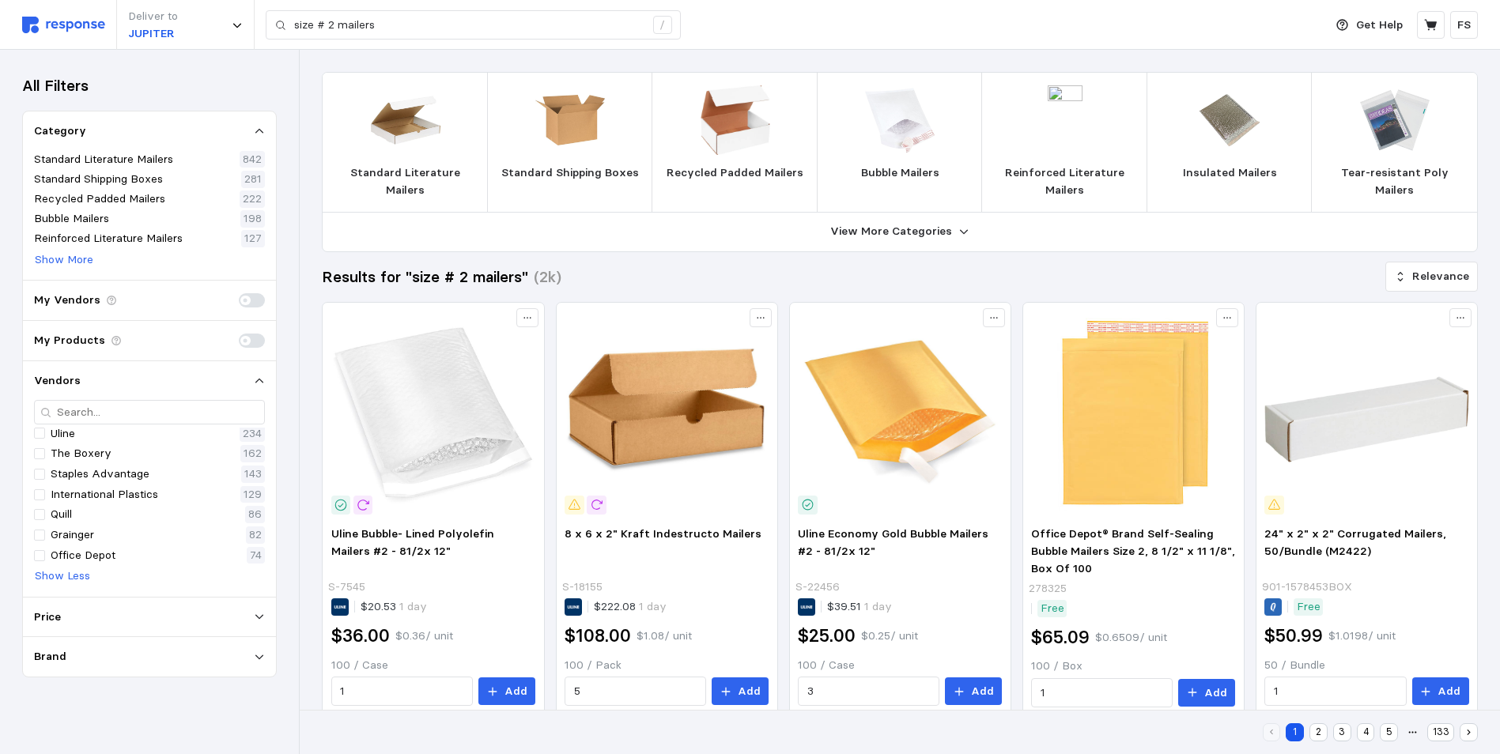
scroll to position [79, 0]
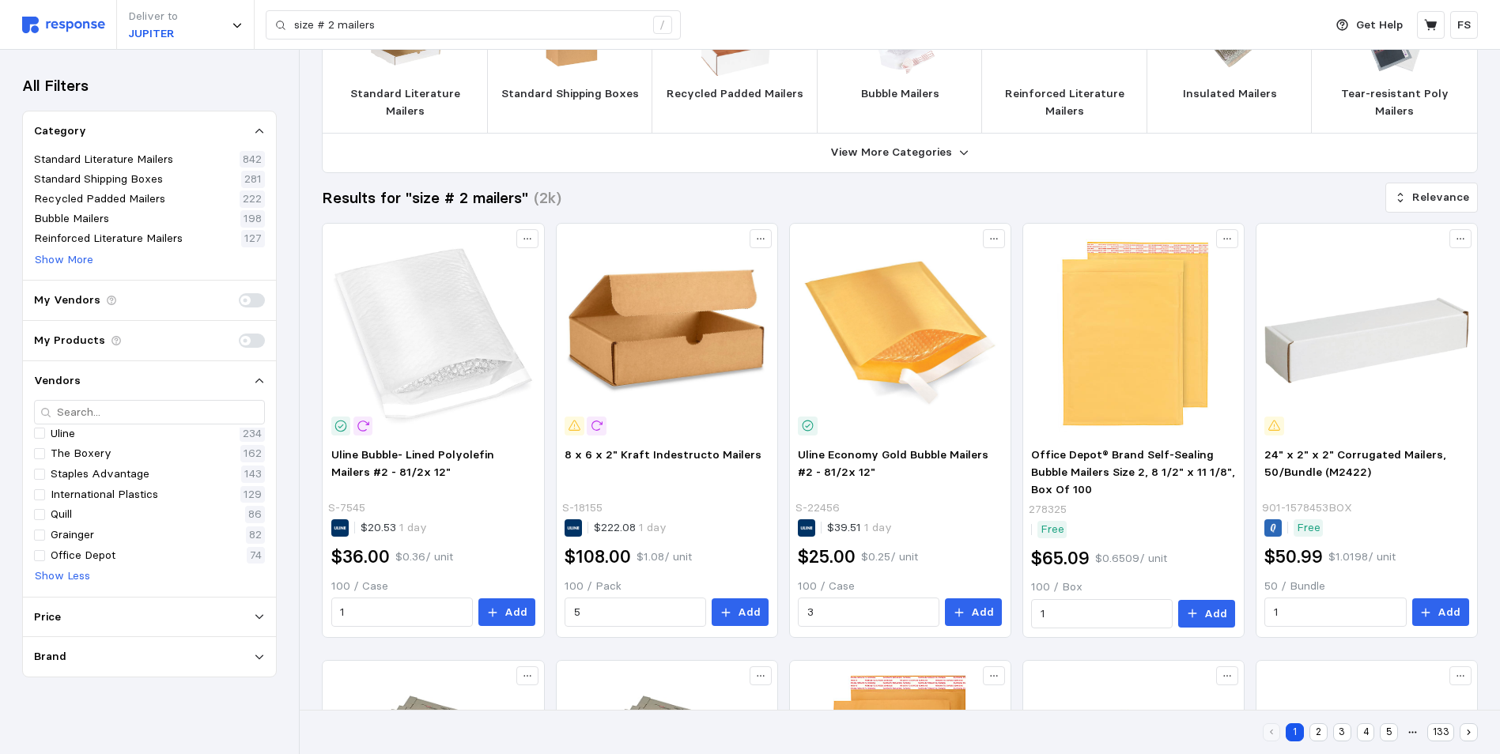
click at [252, 299] on span at bounding box center [259, 300] width 17 height 14
click at [239, 293] on input "checkbox" at bounding box center [239, 293] width 0 height 0
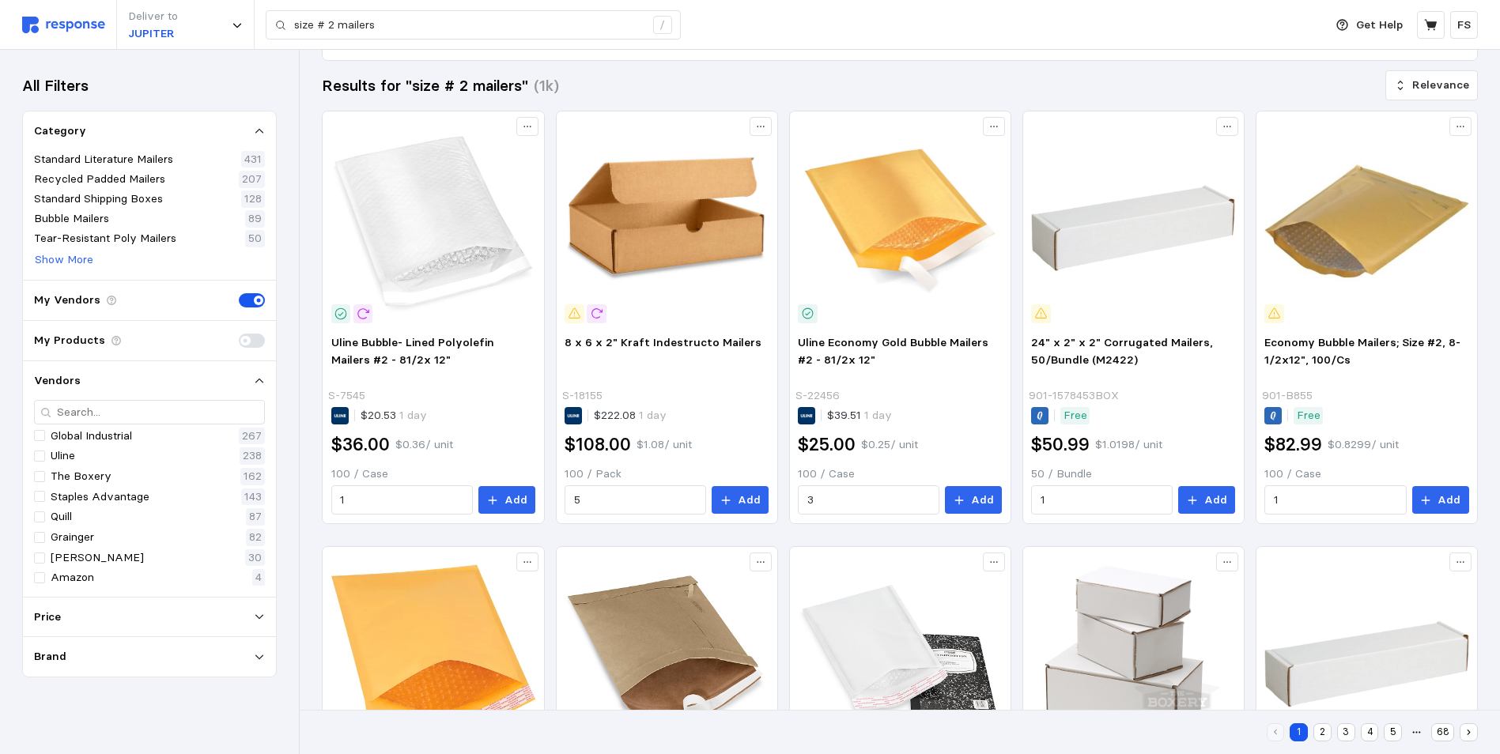
scroll to position [0, 0]
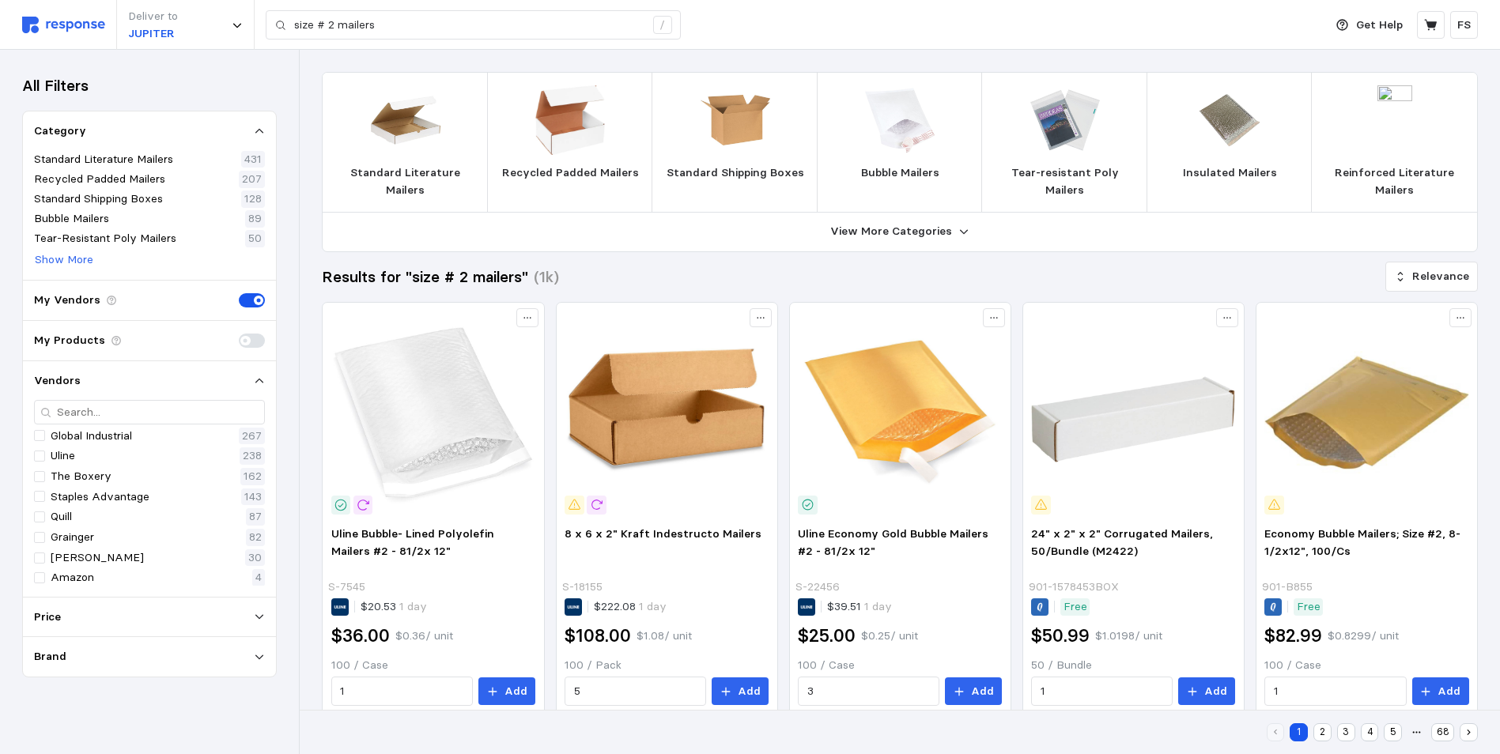
click at [66, 13] on div "Deliver to JUPITER size # 2 mailers /" at bounding box center [668, 25] width 1293 height 50
click at [64, 26] on img at bounding box center [63, 25] width 83 height 17
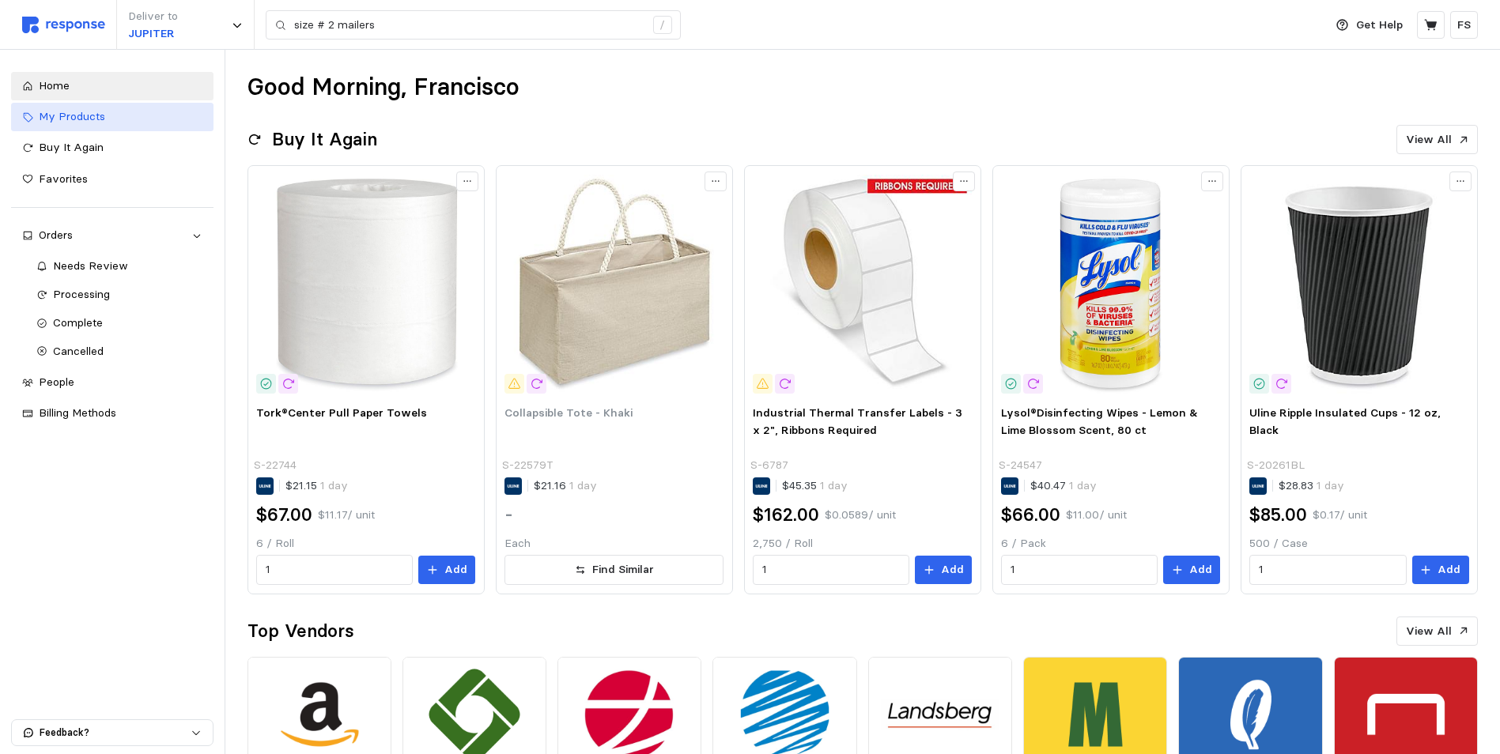
click at [75, 126] on link "My Products" at bounding box center [112, 117] width 202 height 28
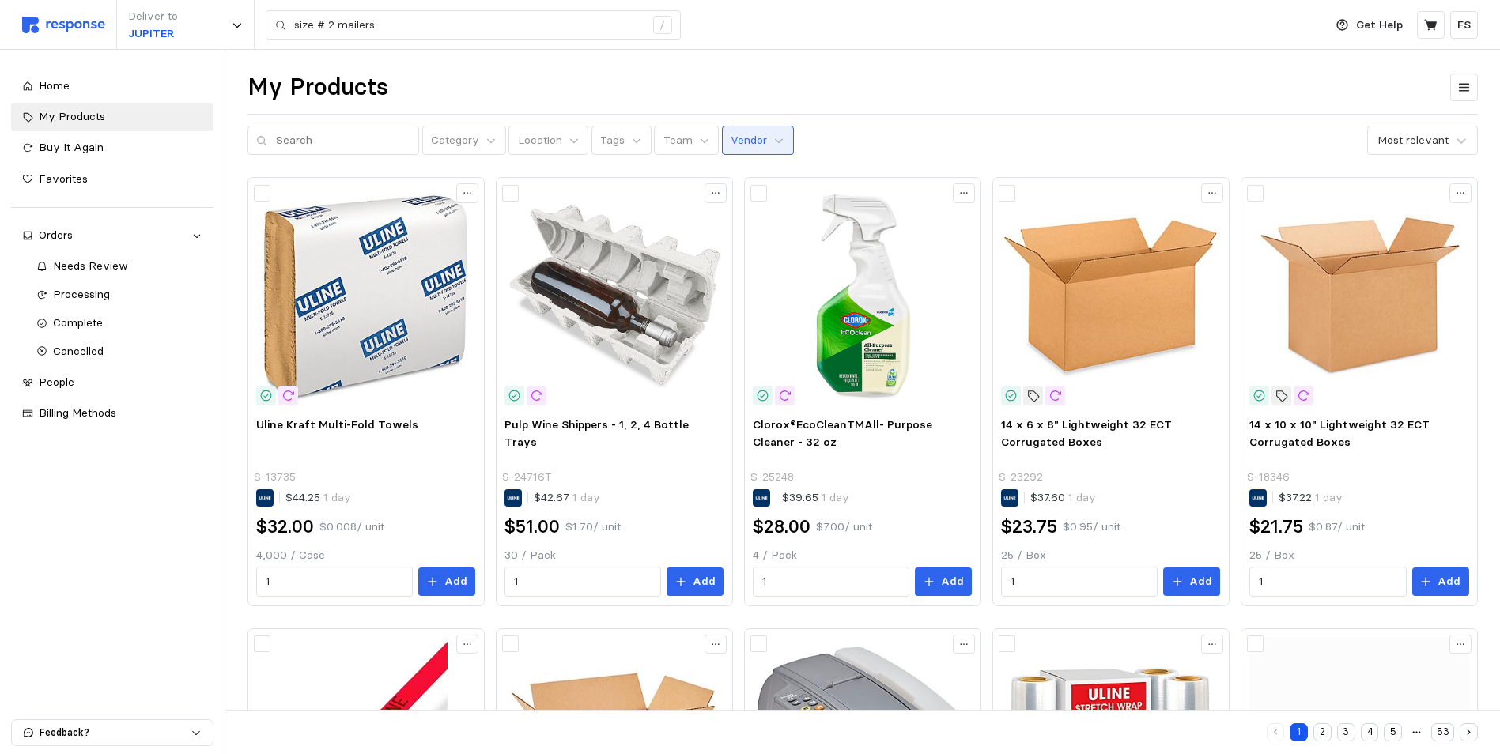
click at [744, 140] on p "Vendor" at bounding box center [748, 140] width 36 height 17
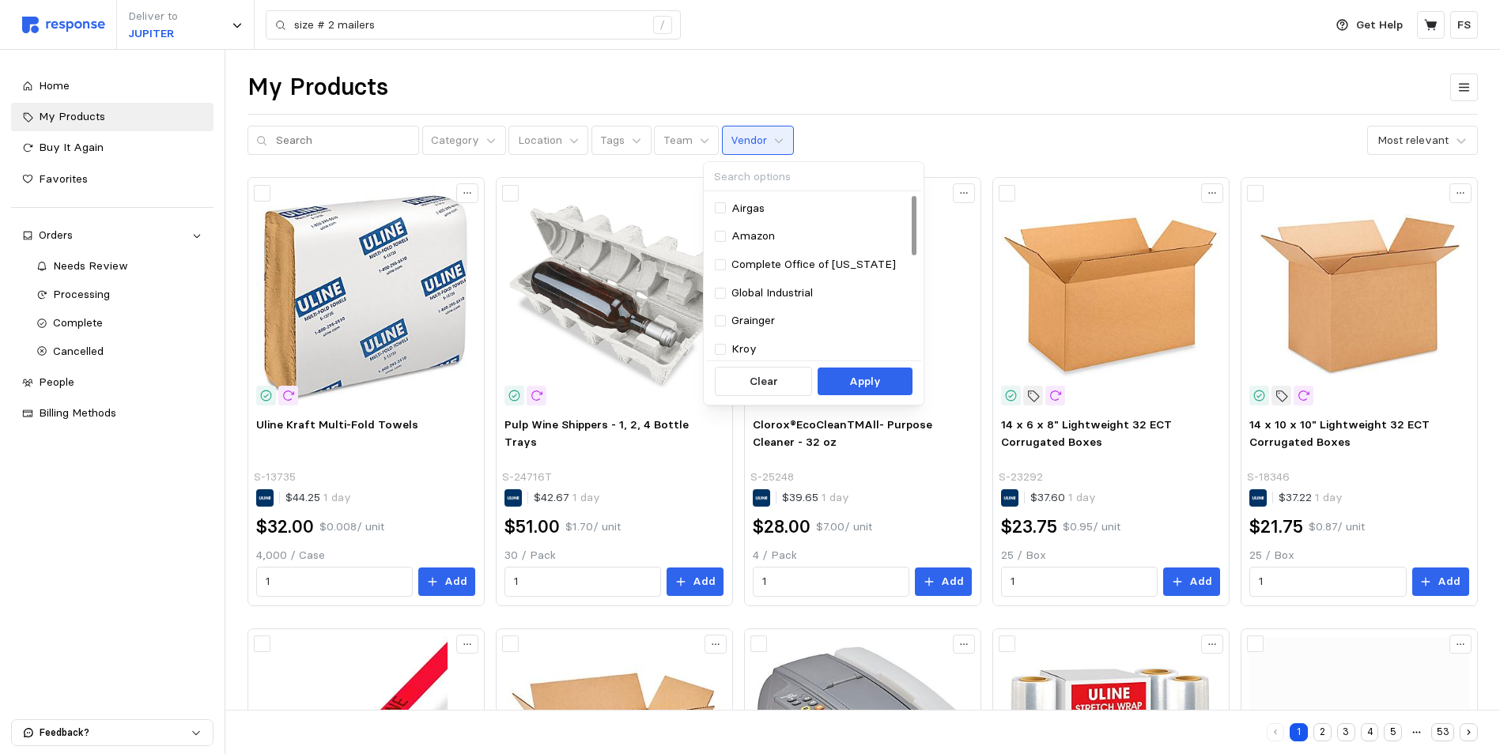
click at [754, 177] on input at bounding box center [812, 176] width 217 height 29
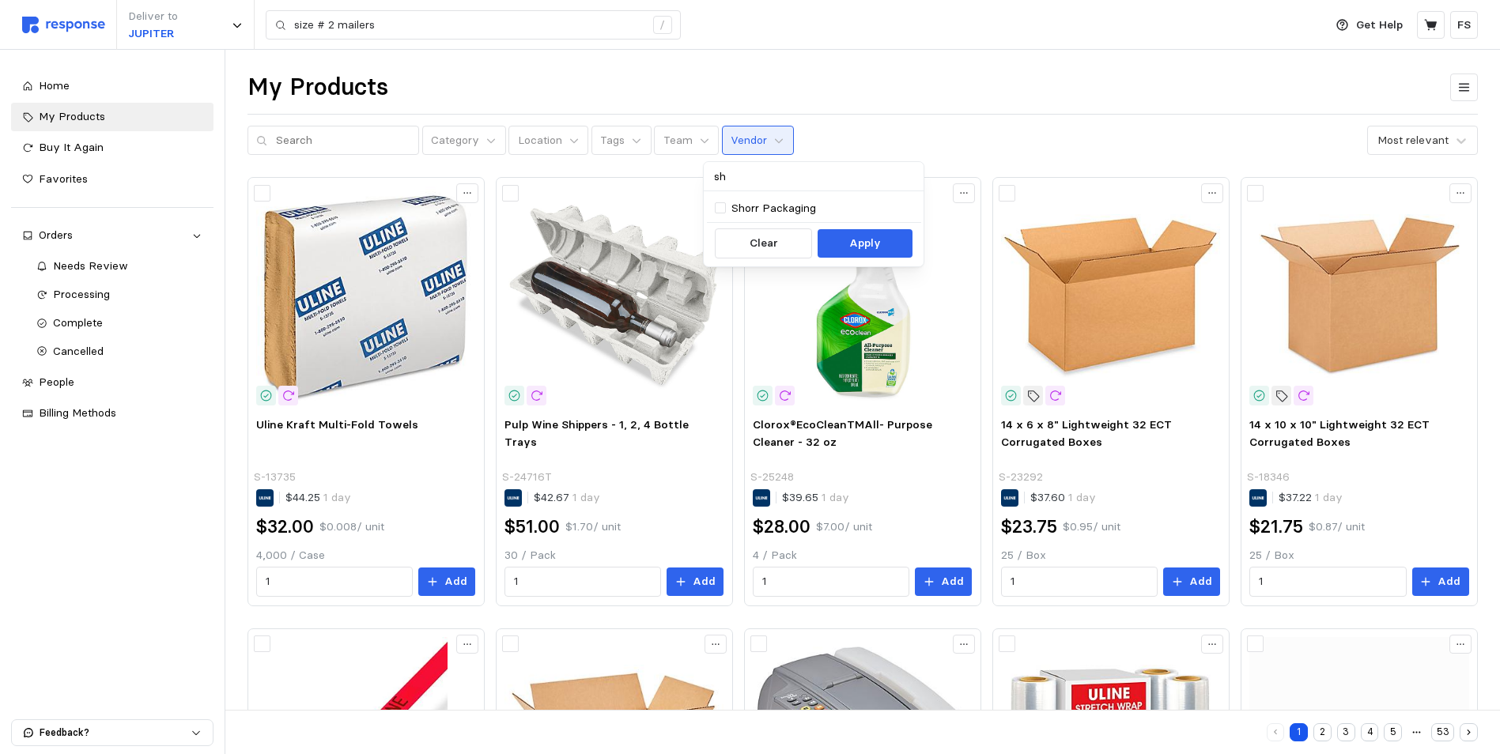
type input "sho"
click at [803, 209] on p "Shorr Packaging" at bounding box center [773, 208] width 85 height 17
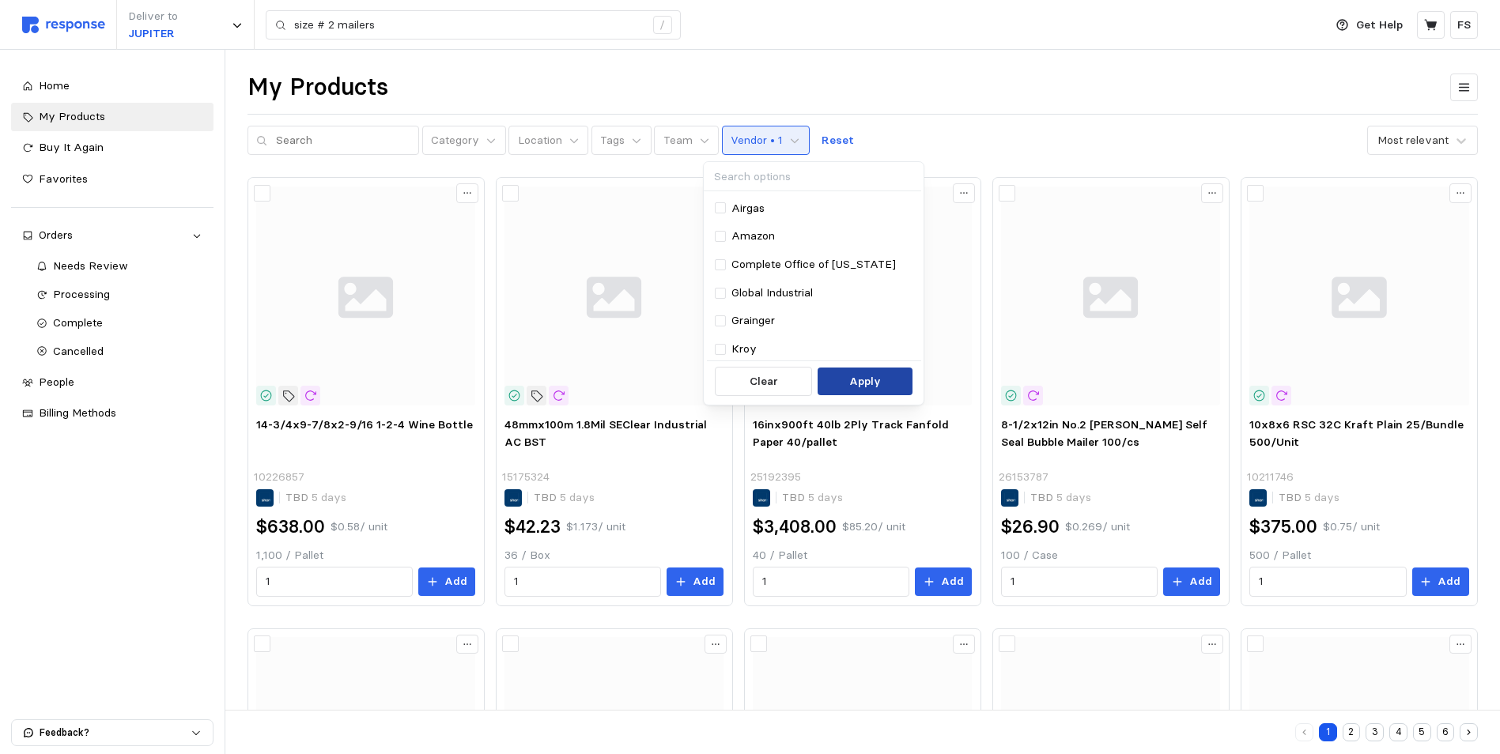
click at [867, 380] on p "Apply" at bounding box center [865, 381] width 32 height 17
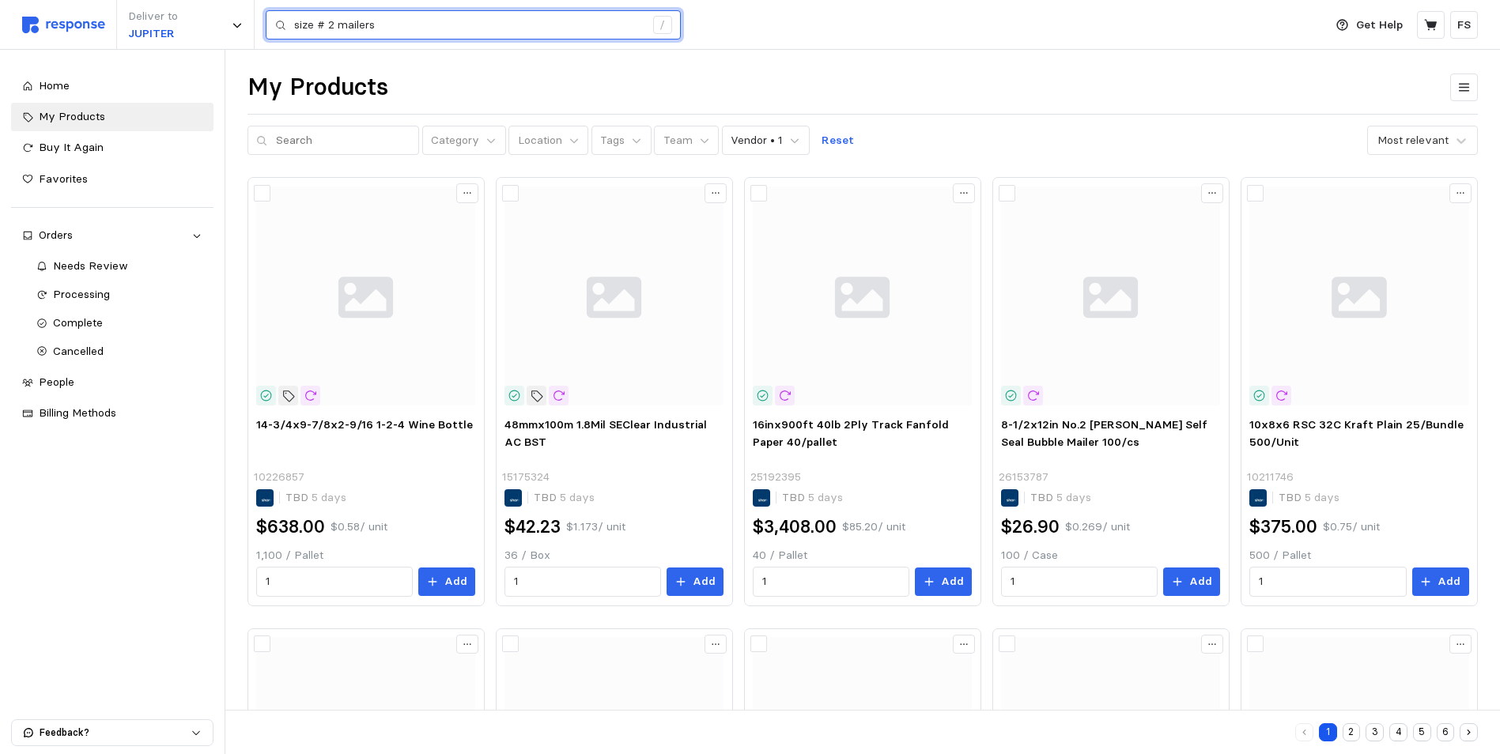
click at [420, 21] on input "size # 2 mailers" at bounding box center [469, 25] width 350 height 28
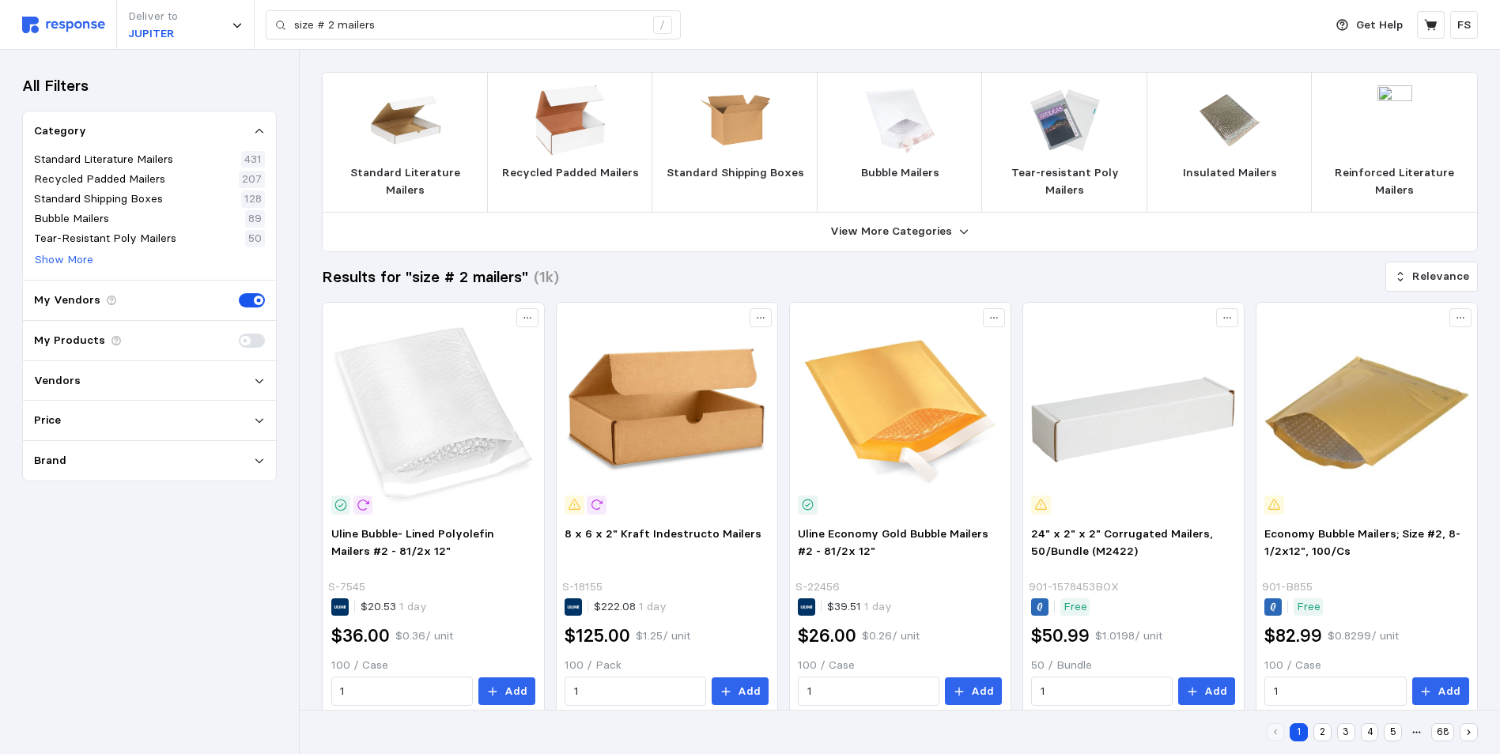
click at [43, 50] on div "All Filters Category Standard Literature Mailers 431 Recycled Padded Mailers 20…" at bounding box center [149, 277] width 299 height 454
click at [47, 37] on div "Deliver to JUPITER size # 2 mailers /" at bounding box center [668, 25] width 1293 height 50
click at [51, 28] on img at bounding box center [63, 25] width 83 height 17
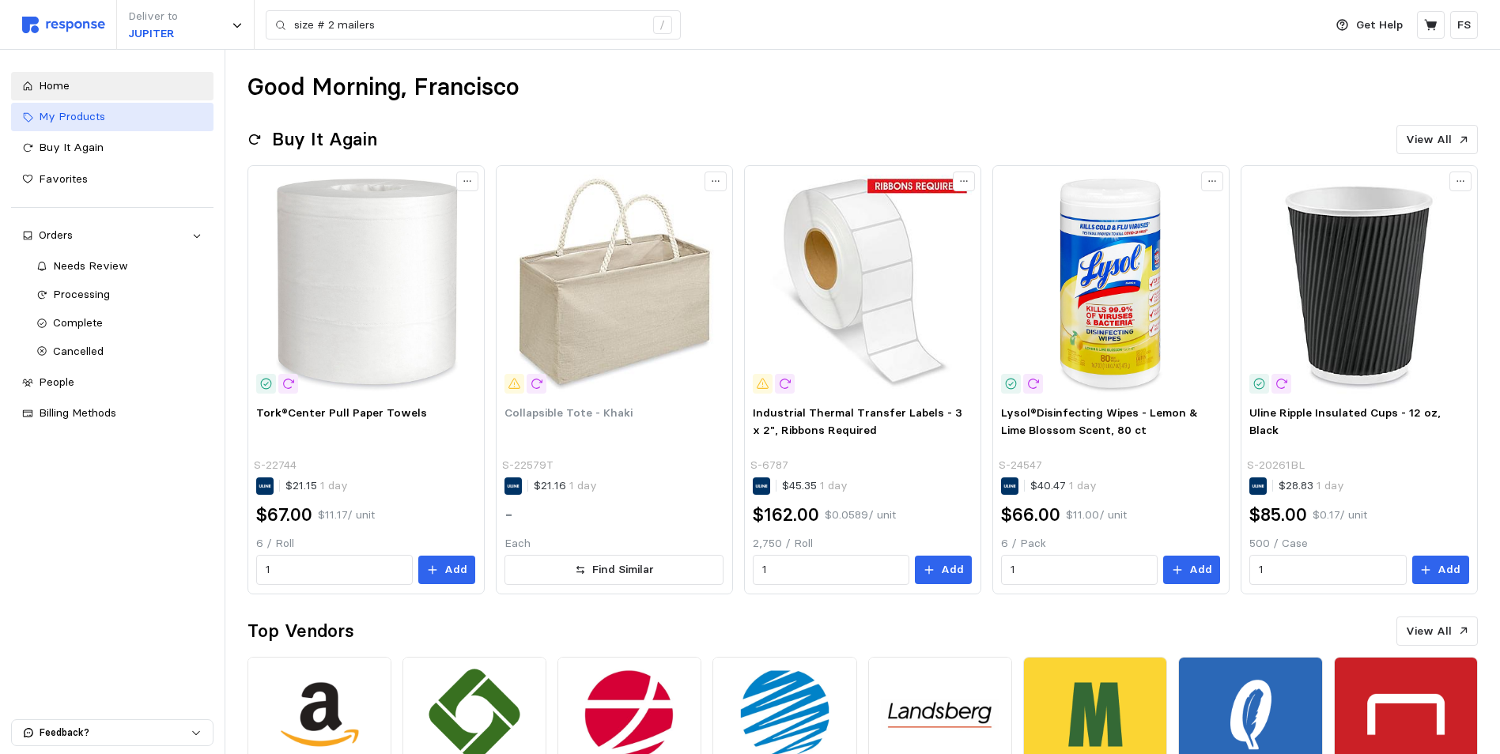
click at [70, 122] on span "My Products" at bounding box center [72, 116] width 66 height 14
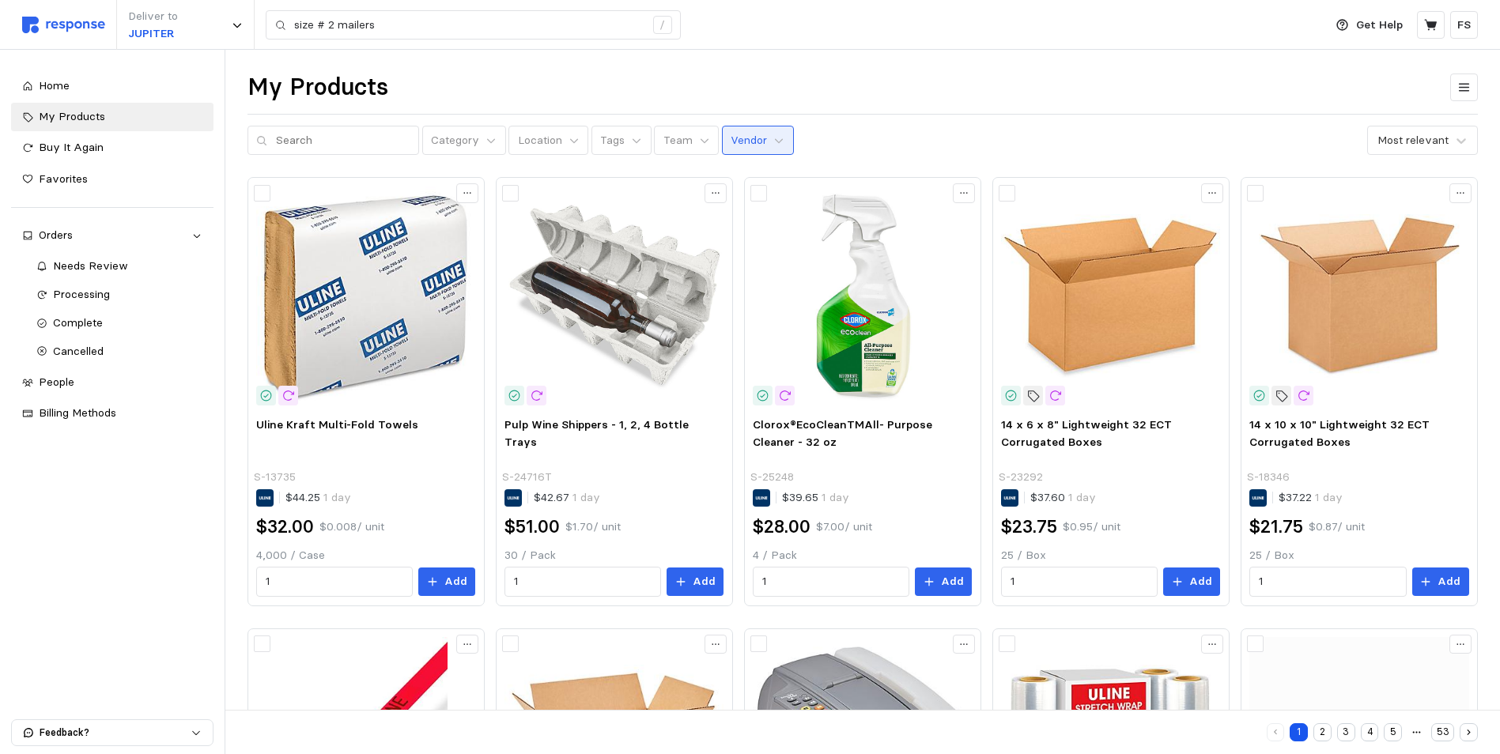
click at [736, 146] on p "Vendor" at bounding box center [748, 140] width 36 height 17
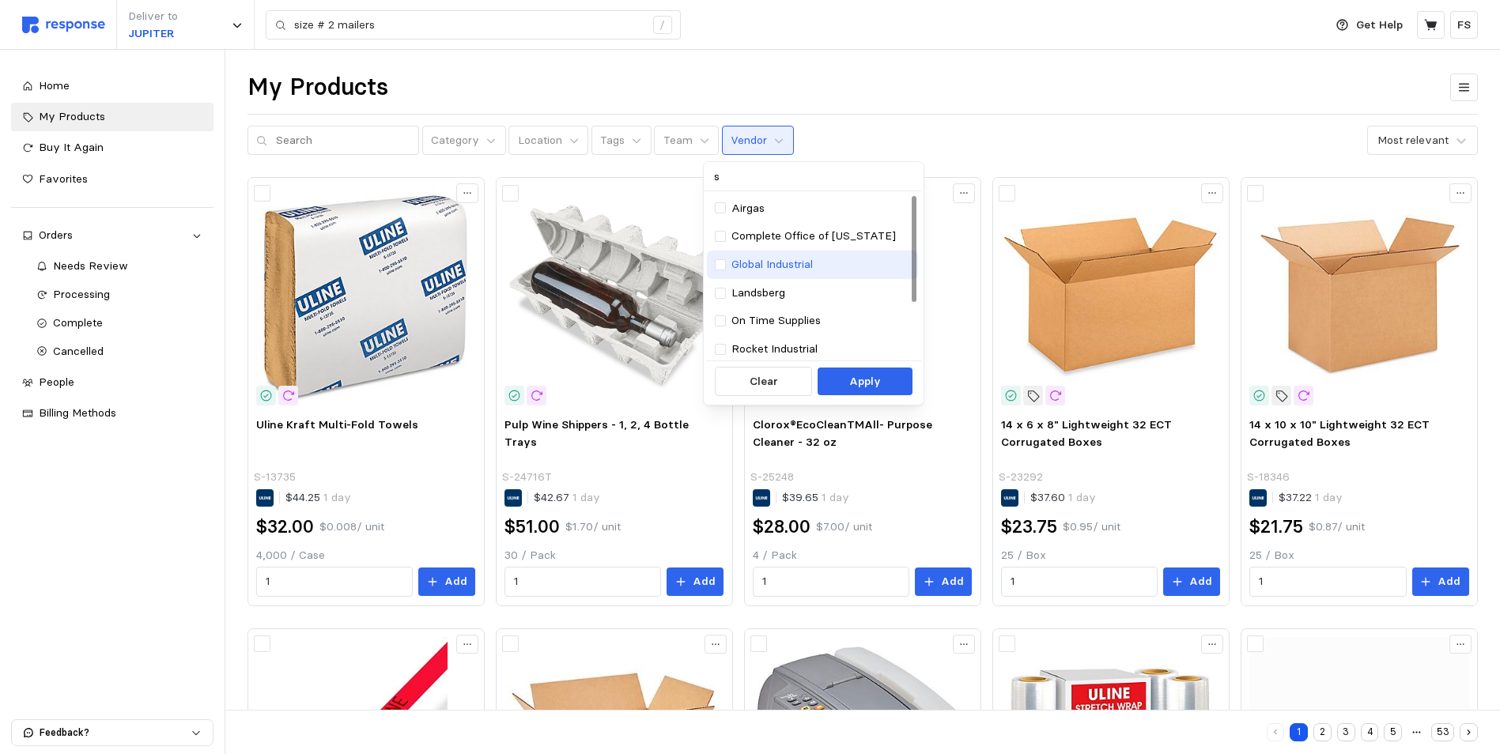
type input "sh"
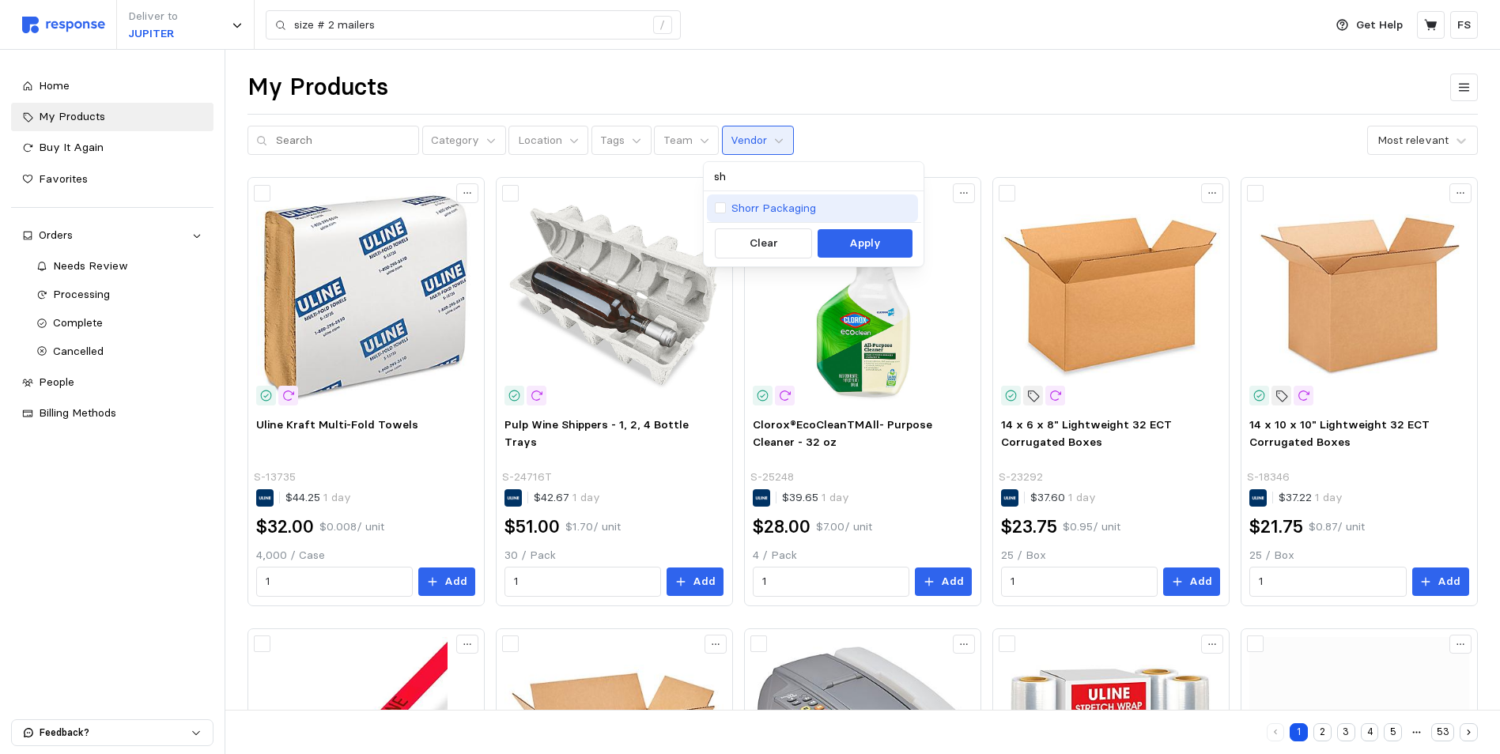
click at [750, 207] on p "Shorr Packaging" at bounding box center [773, 208] width 85 height 17
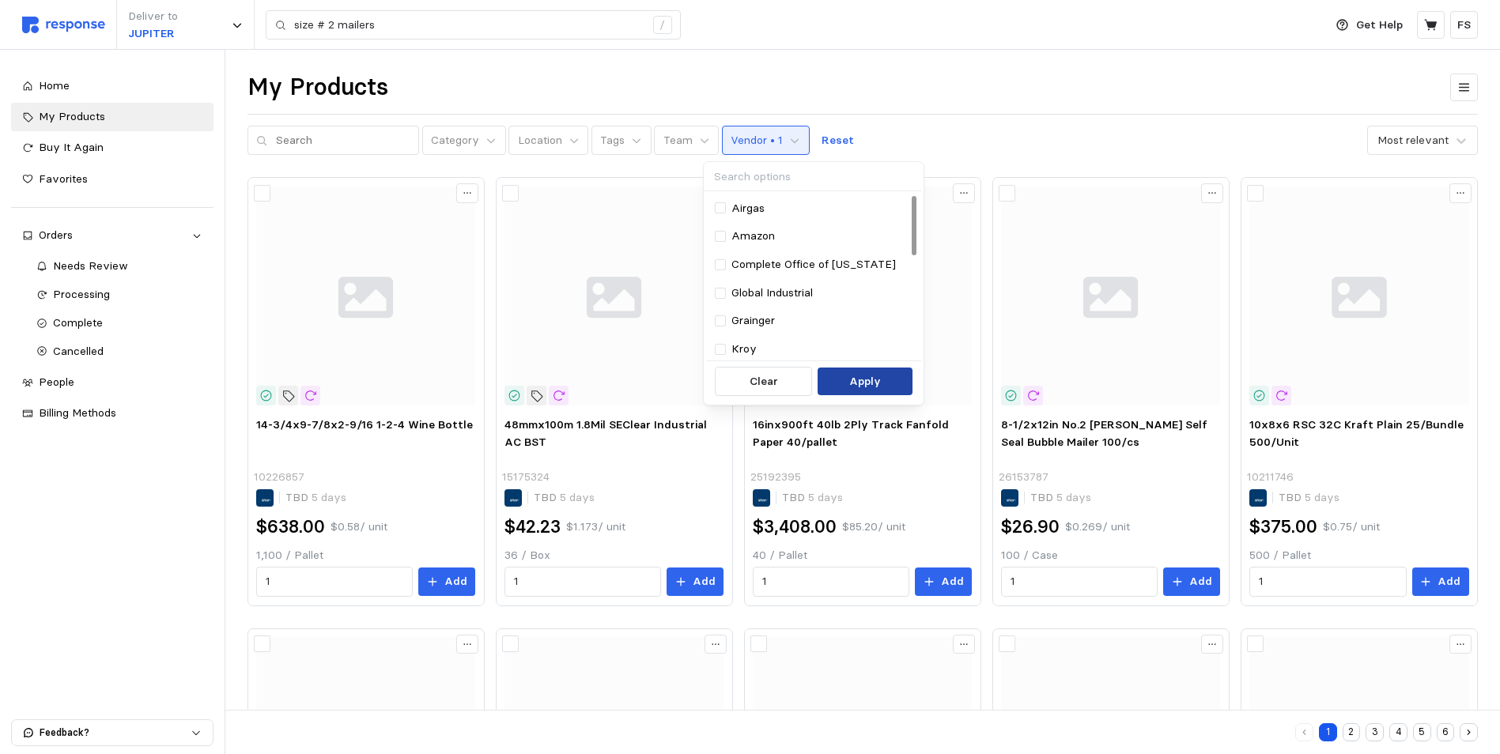
click at [859, 375] on p "Apply" at bounding box center [865, 381] width 32 height 17
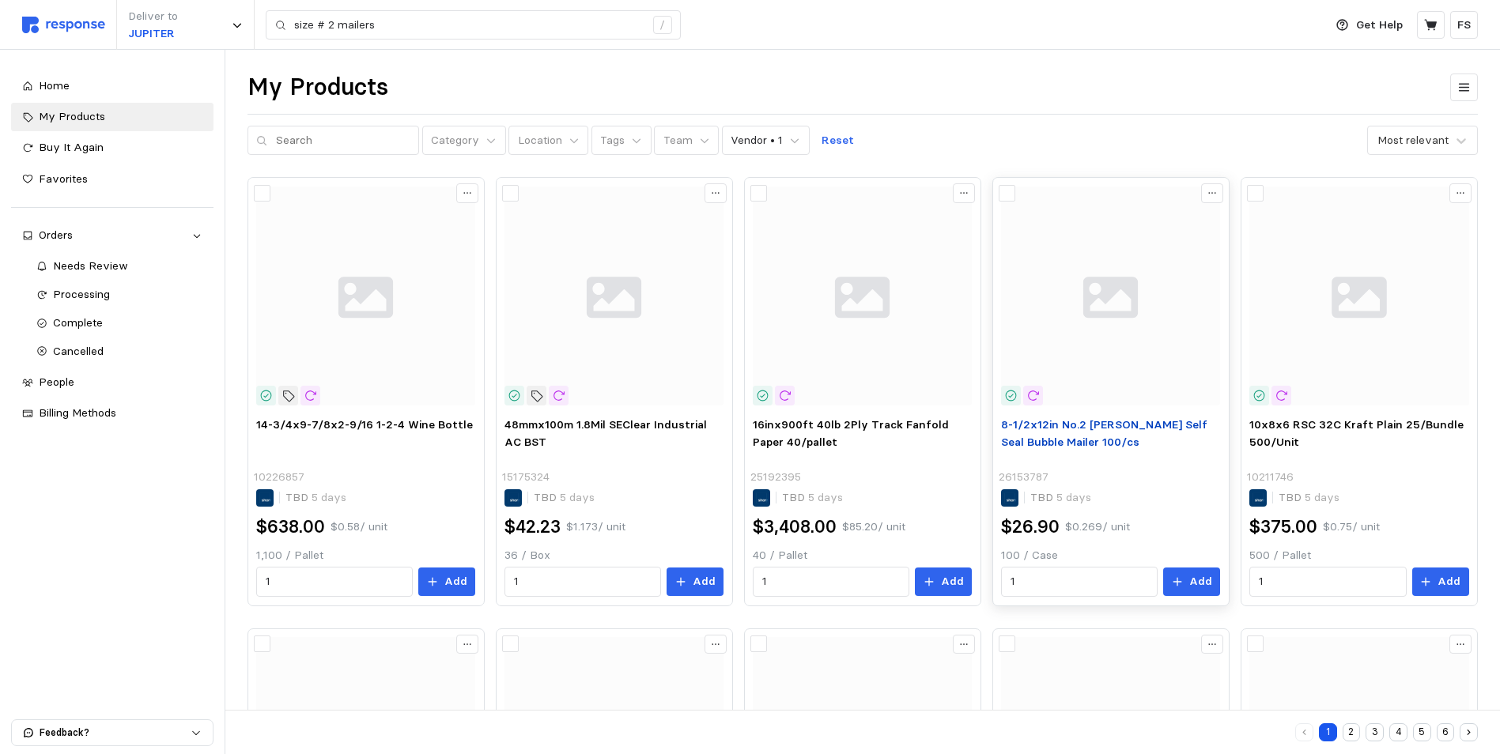
click at [1062, 431] on span "8-1/2x12in No.2 [PERSON_NAME] Self Seal Bubble Mailer 100/cs" at bounding box center [1104, 433] width 206 height 32
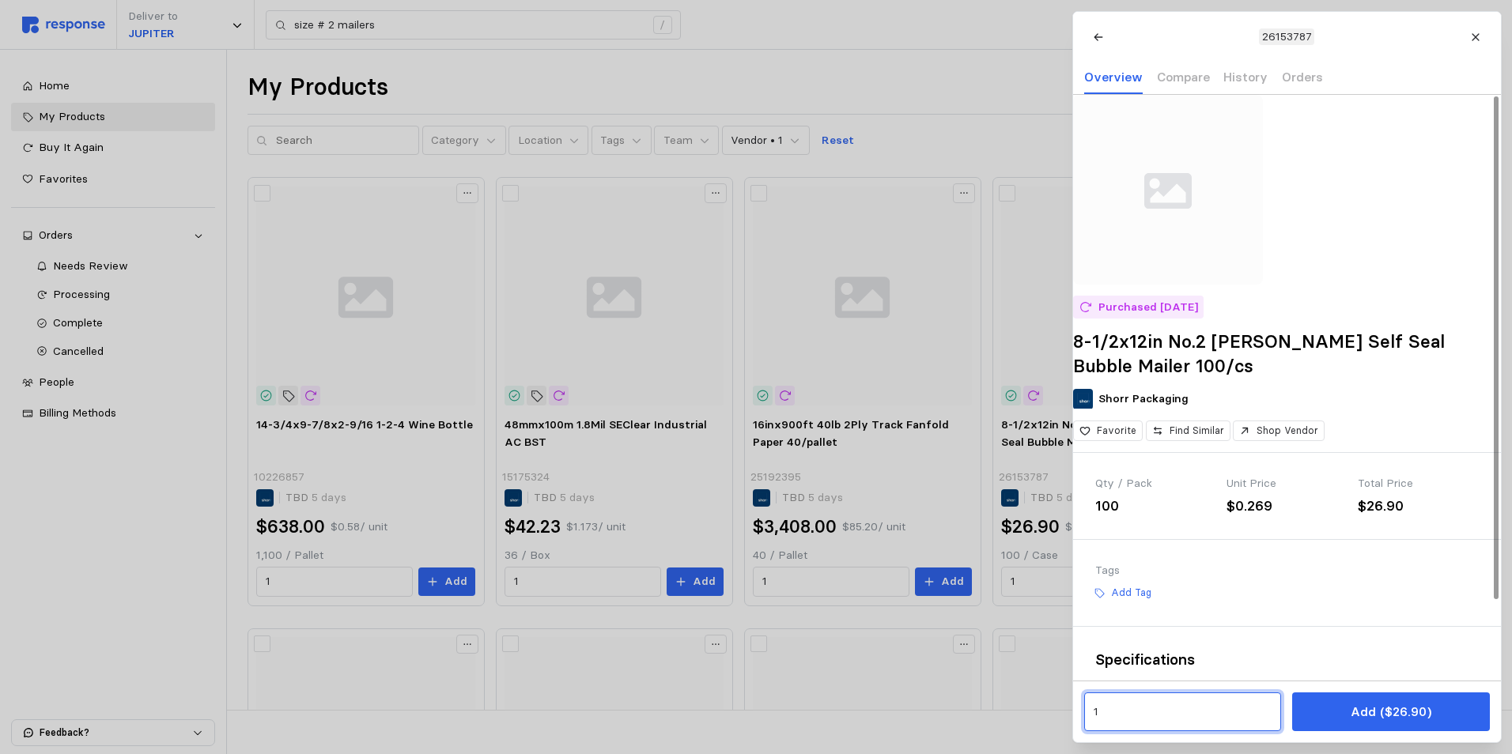
click at [1144, 704] on input "1" at bounding box center [1182, 712] width 179 height 28
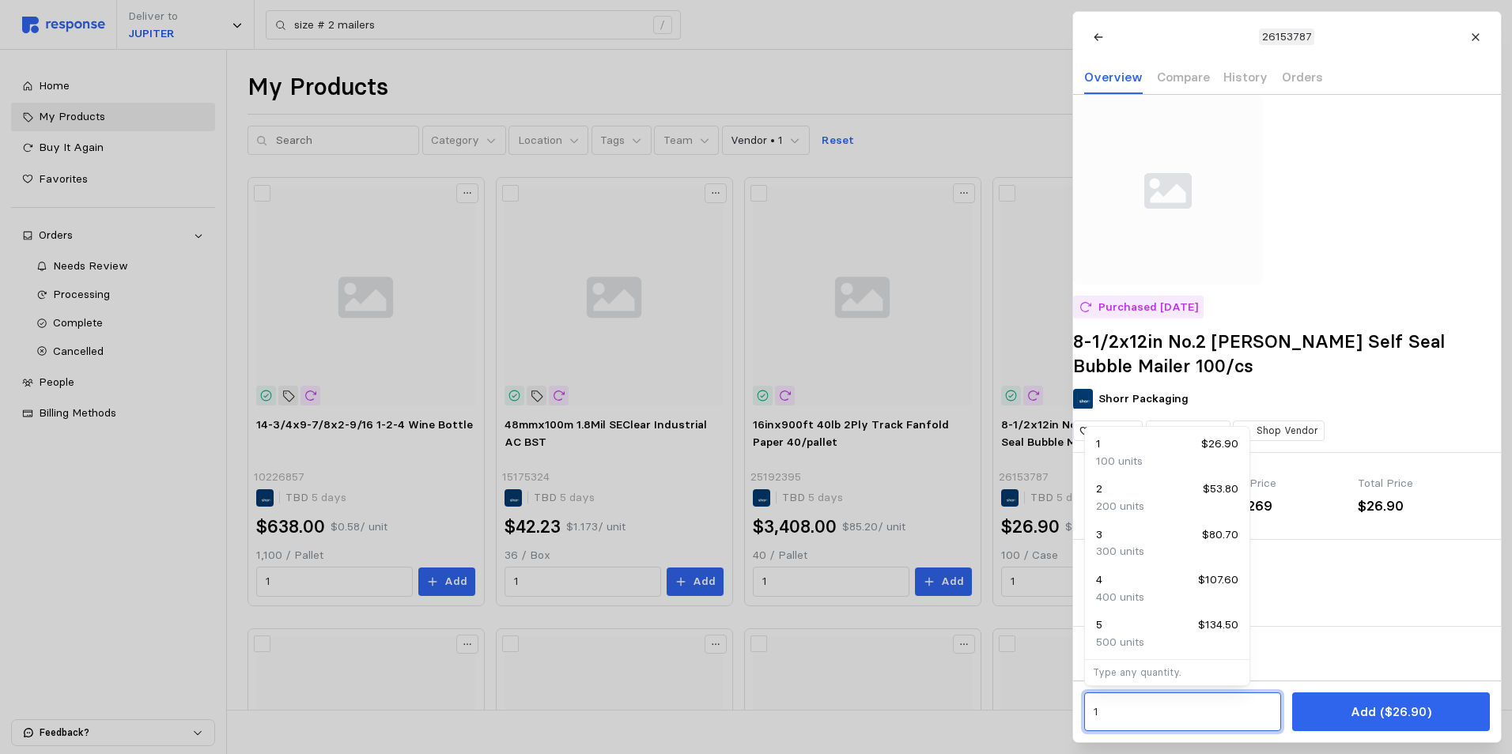
click at [1147, 577] on div "4 $107.60" at bounding box center [1167, 580] width 142 height 17
type input "4"
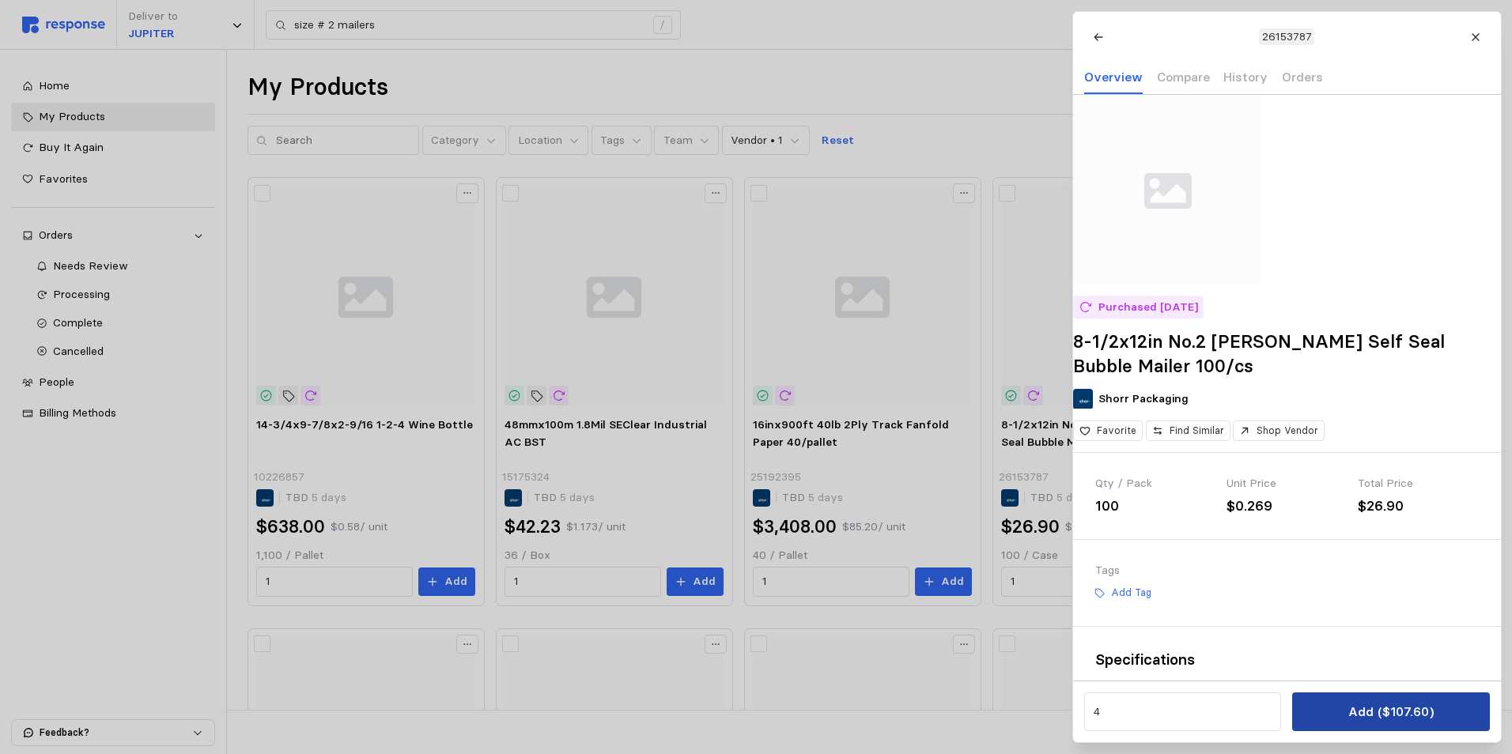
click at [1385, 718] on p "Add ($107.60)" at bounding box center [1389, 712] width 85 height 20
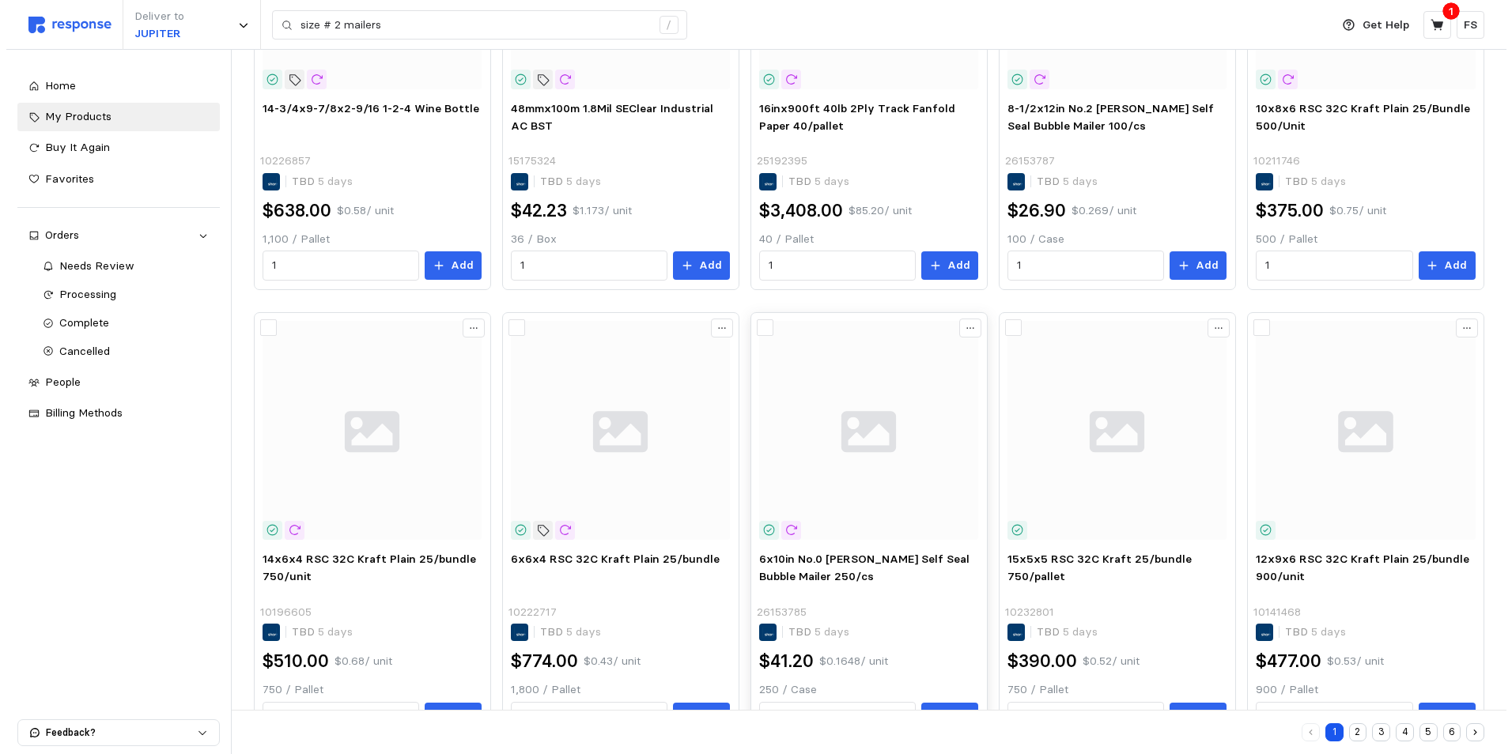
scroll to position [395, 0]
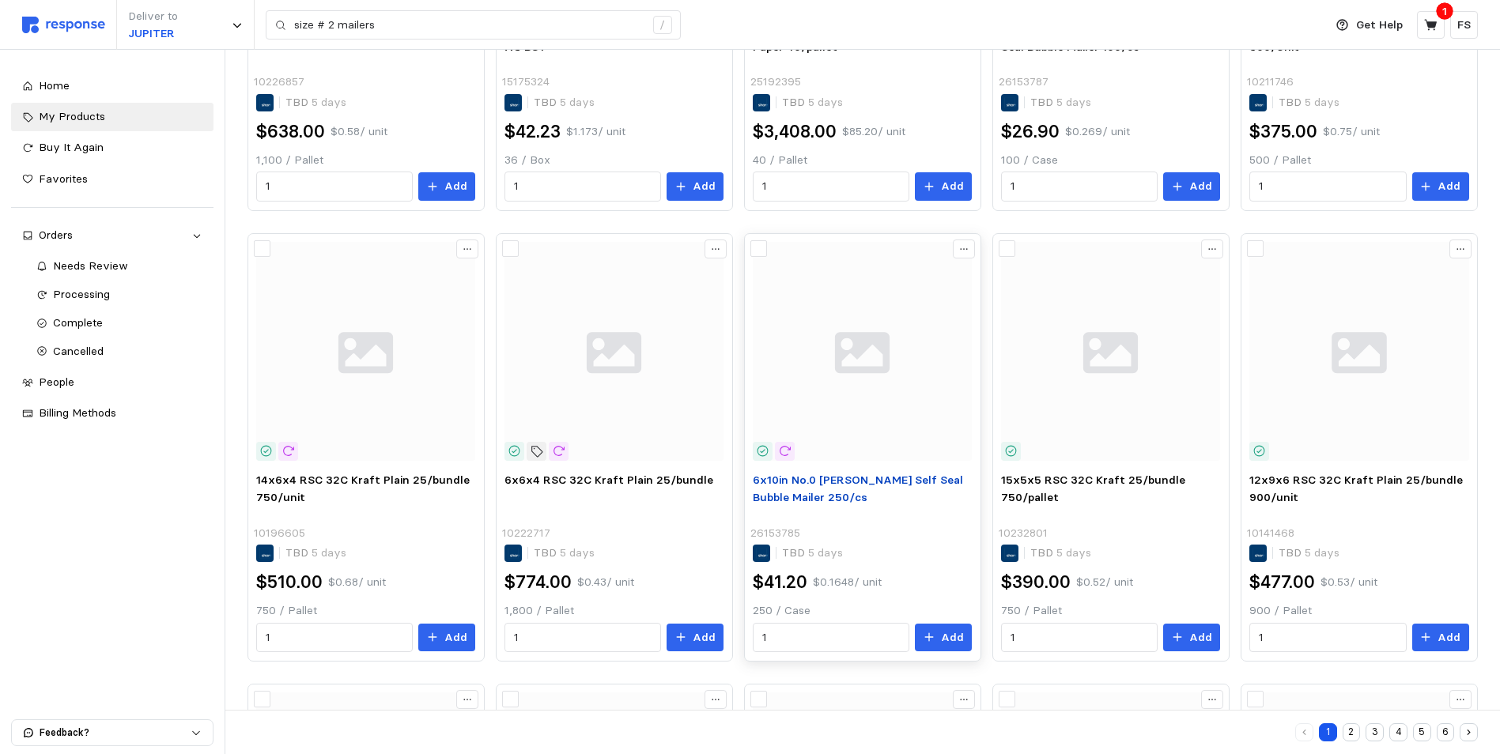
click at [813, 488] on p "6x10in No.0 [PERSON_NAME] Self Seal Bubble Mailer 250/cs" at bounding box center [862, 497] width 219 height 50
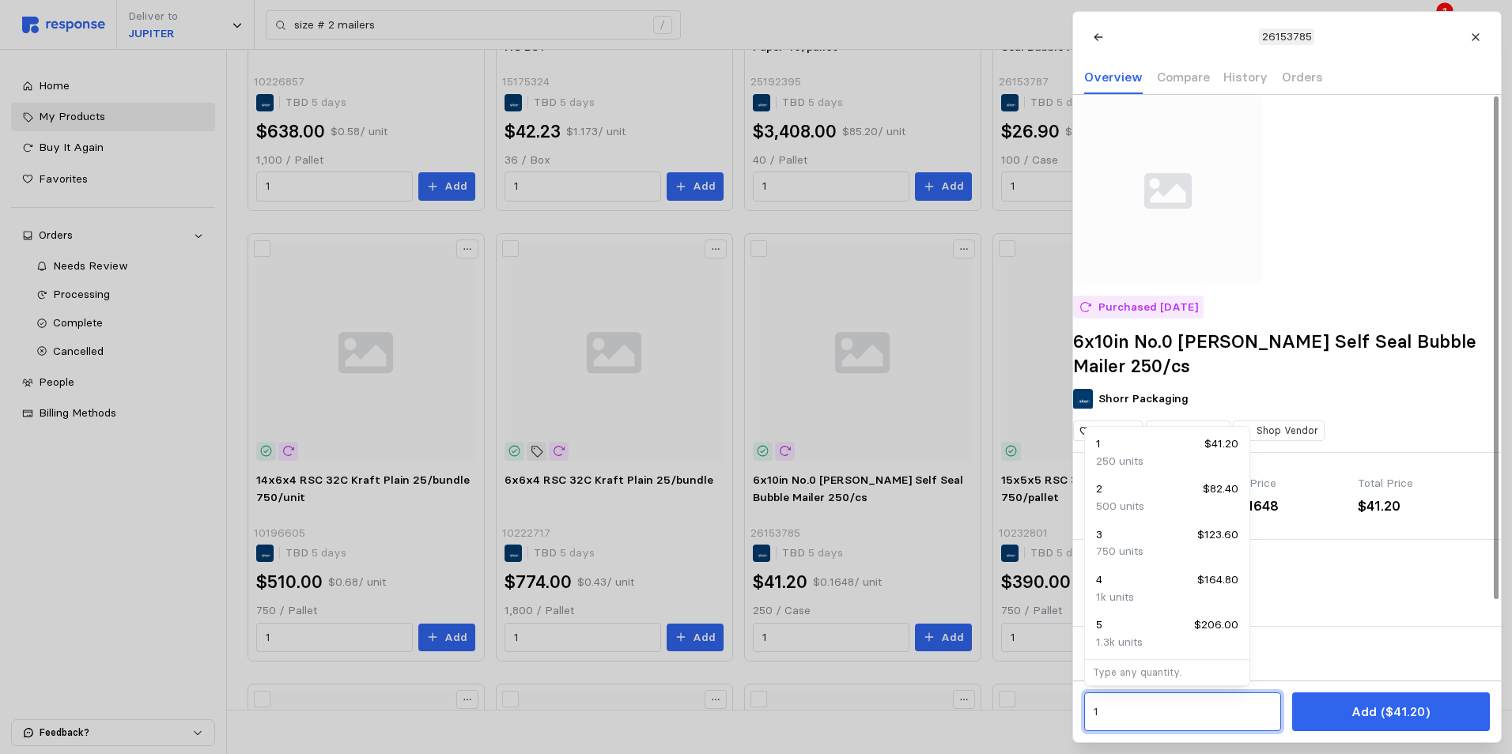
click at [1164, 716] on input "1" at bounding box center [1182, 712] width 179 height 28
drag, startPoint x: 1183, startPoint y: 572, endPoint x: 1201, endPoint y: 580, distance: 20.2
click at [1183, 572] on div "4 $164.80" at bounding box center [1167, 580] width 142 height 17
type input "4"
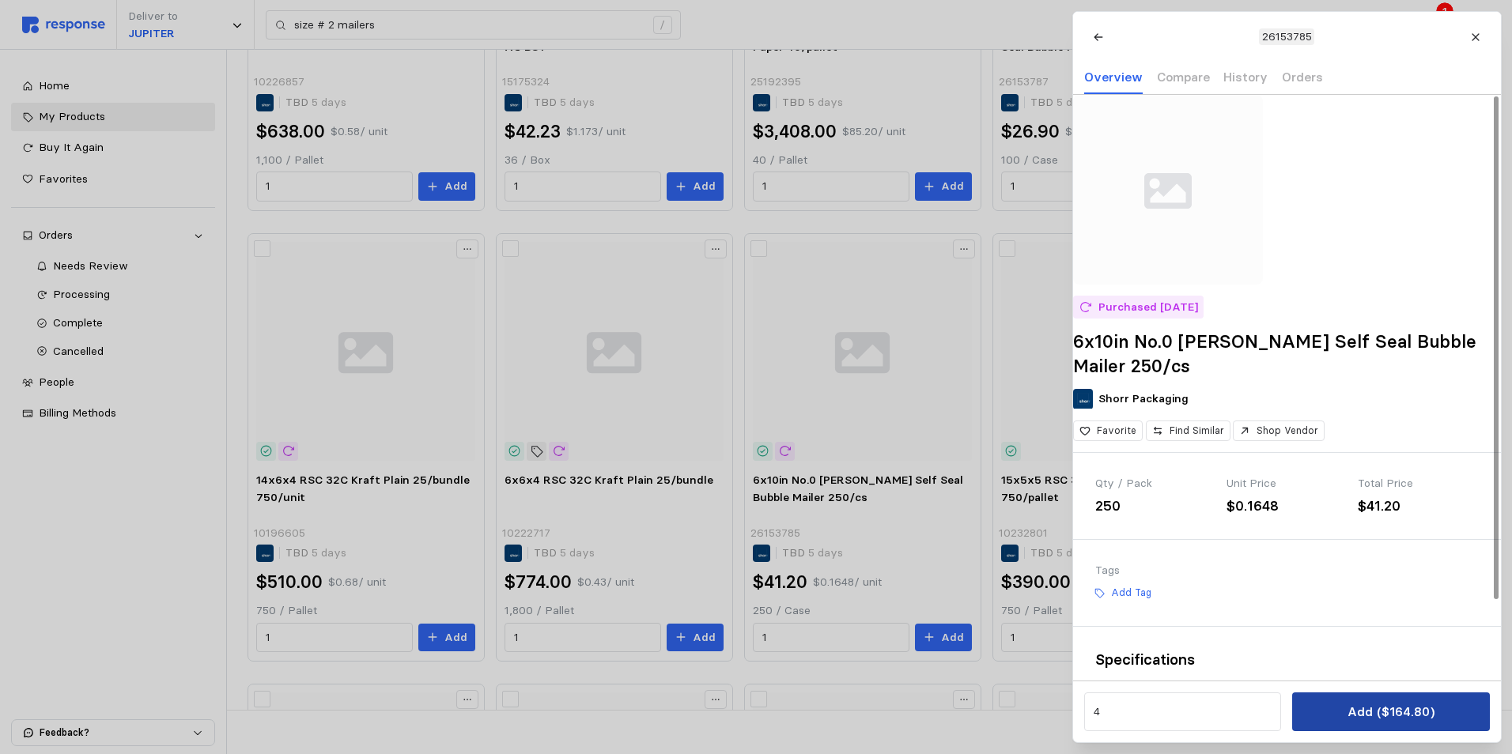
click at [1406, 712] on p "Add ($164.80)" at bounding box center [1389, 712] width 87 height 20
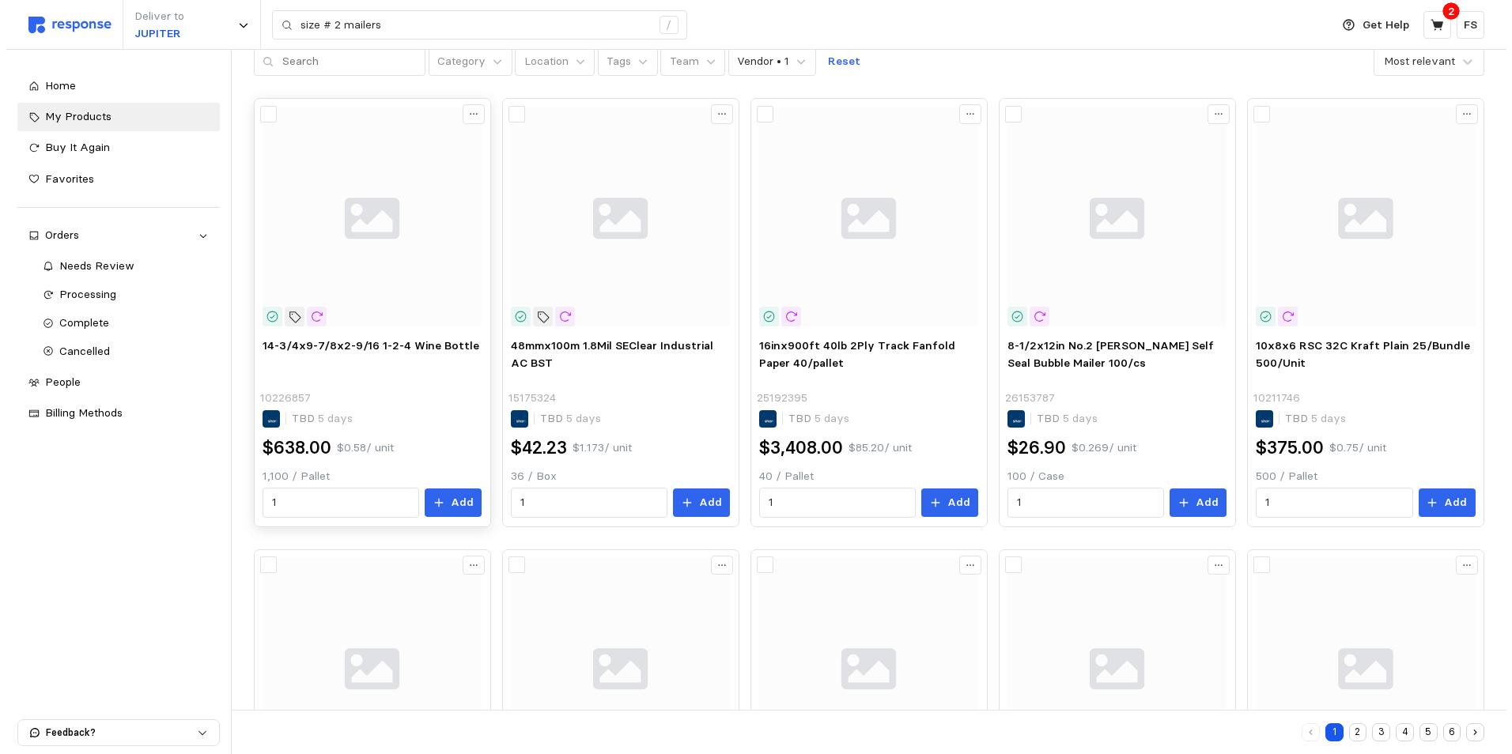
scroll to position [0, 0]
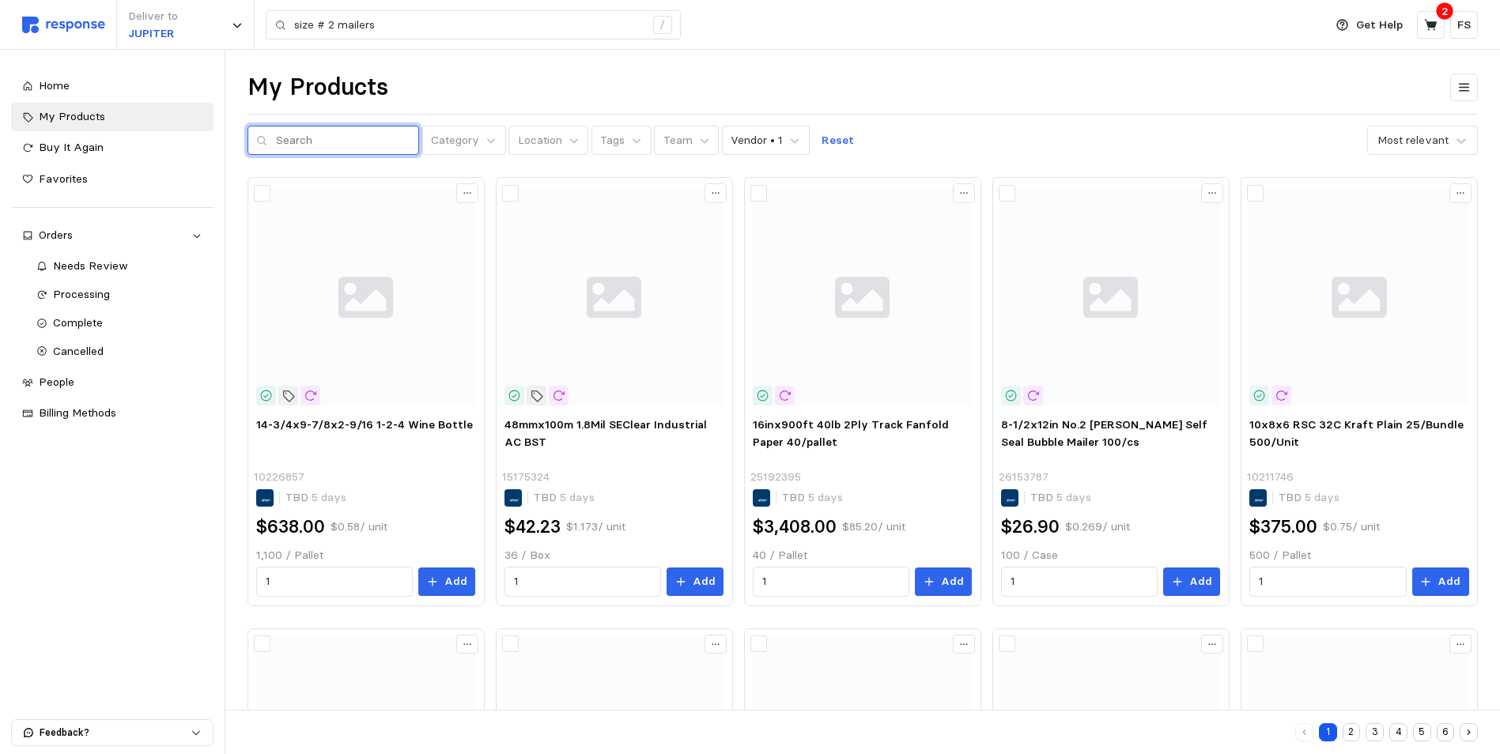
click at [315, 142] on input "text" at bounding box center [343, 140] width 134 height 28
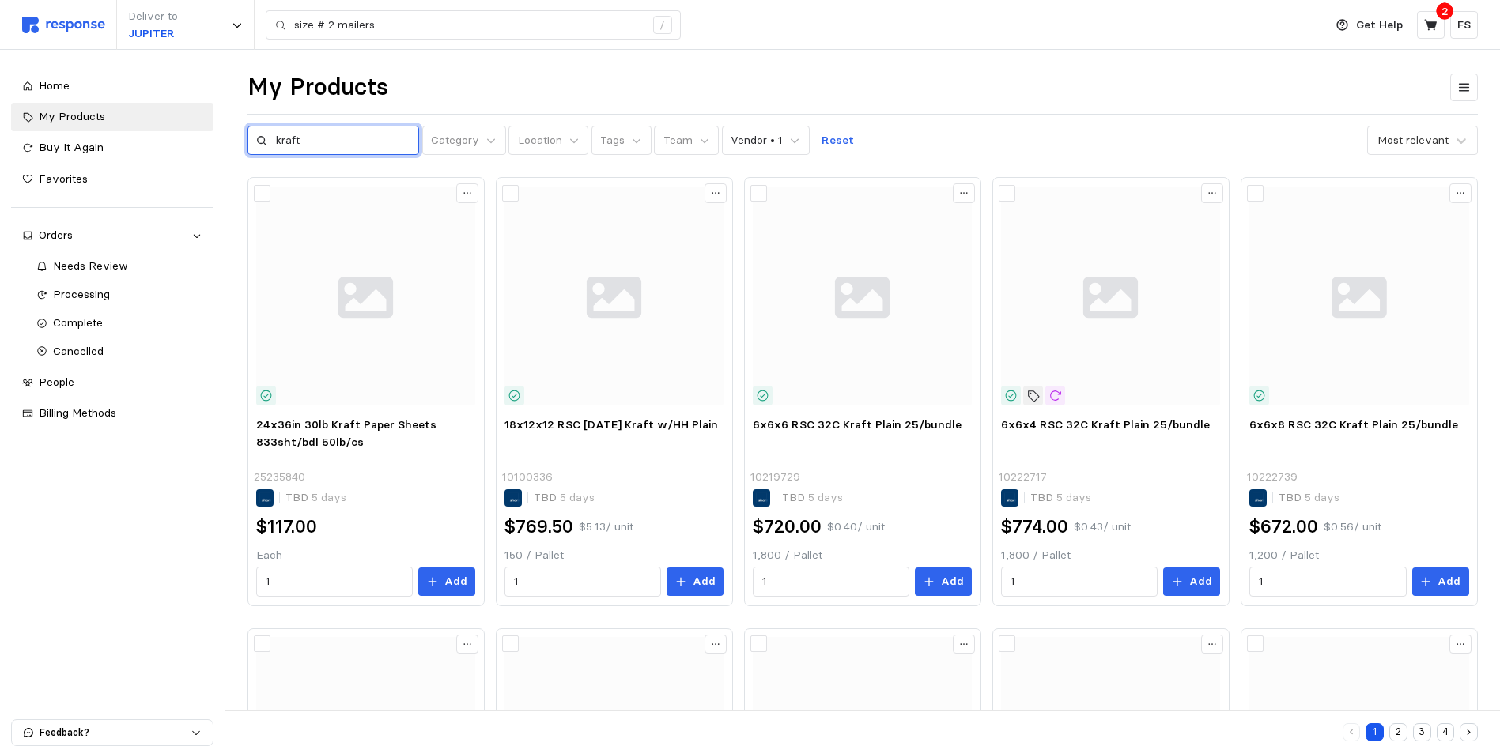
click at [304, 135] on input "kraft" at bounding box center [343, 140] width 134 height 28
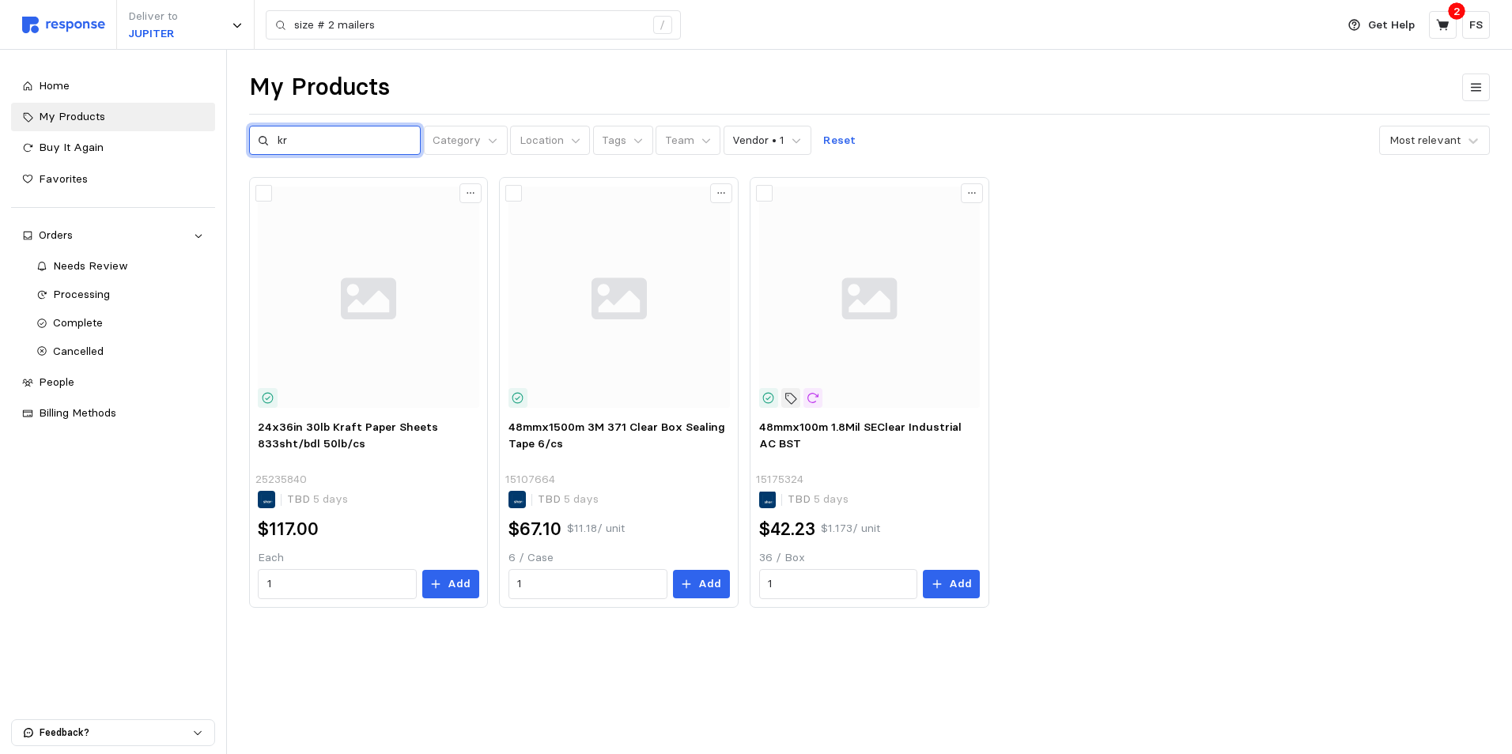
type input "k"
type input "10x8x6"
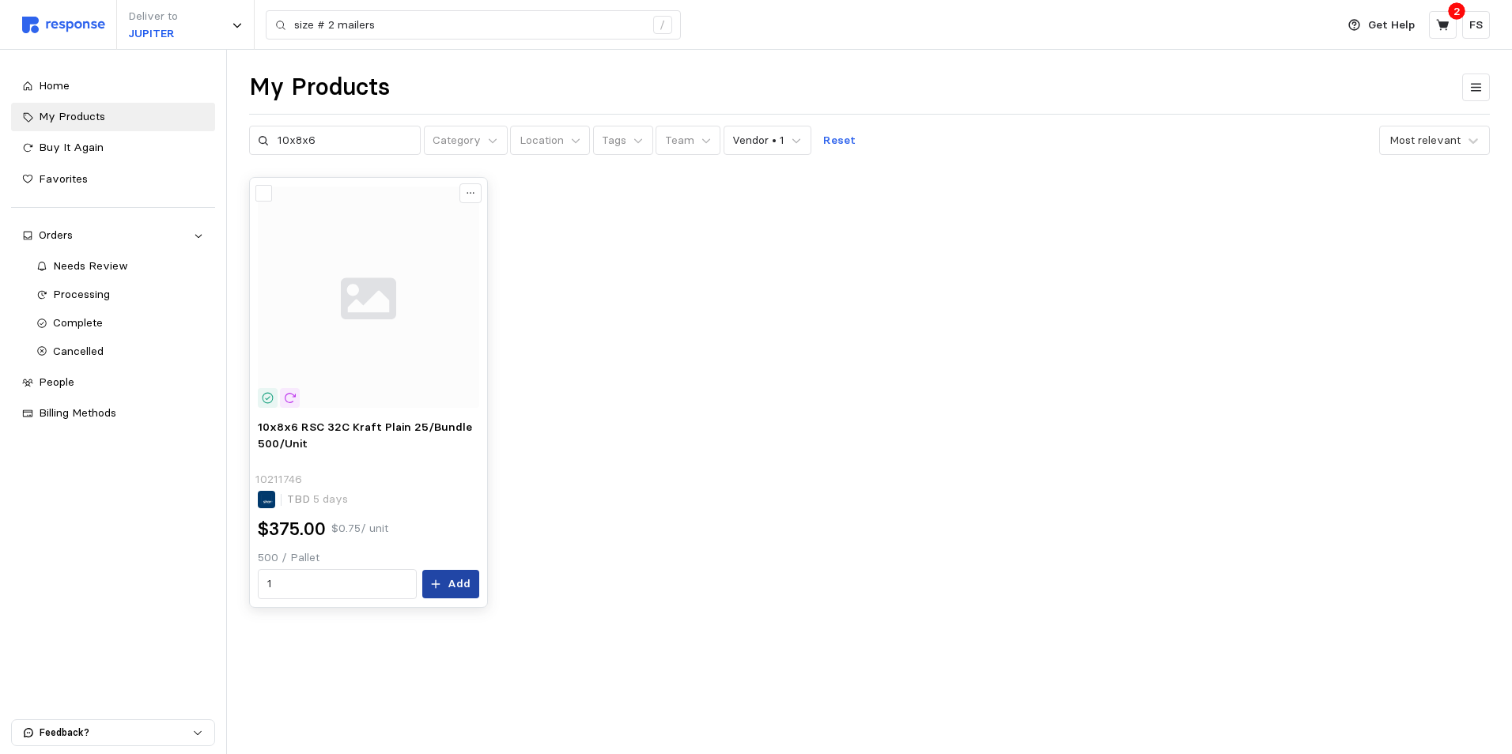
click at [446, 584] on button "Add" at bounding box center [450, 584] width 57 height 28
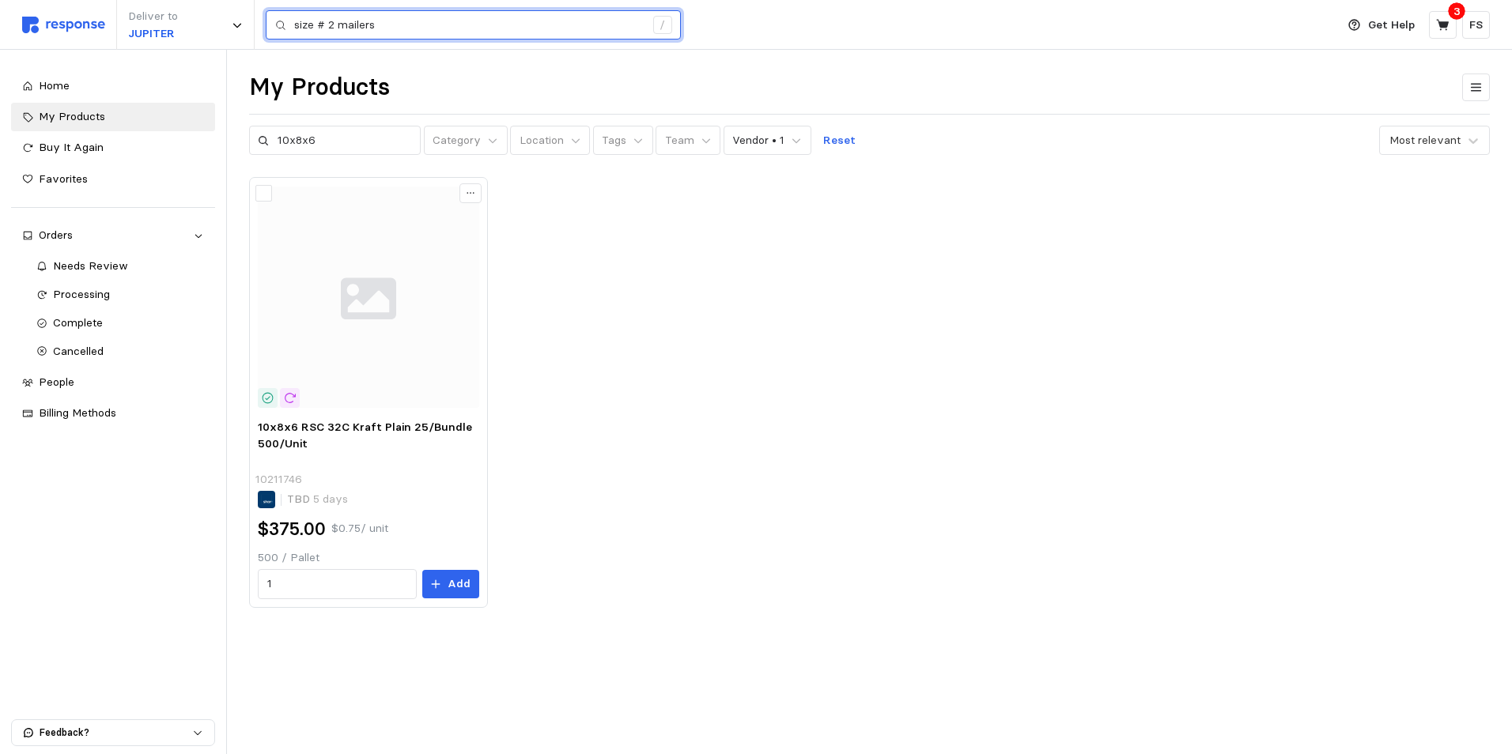
click at [410, 25] on input "size # 2 mailers" at bounding box center [469, 25] width 350 height 28
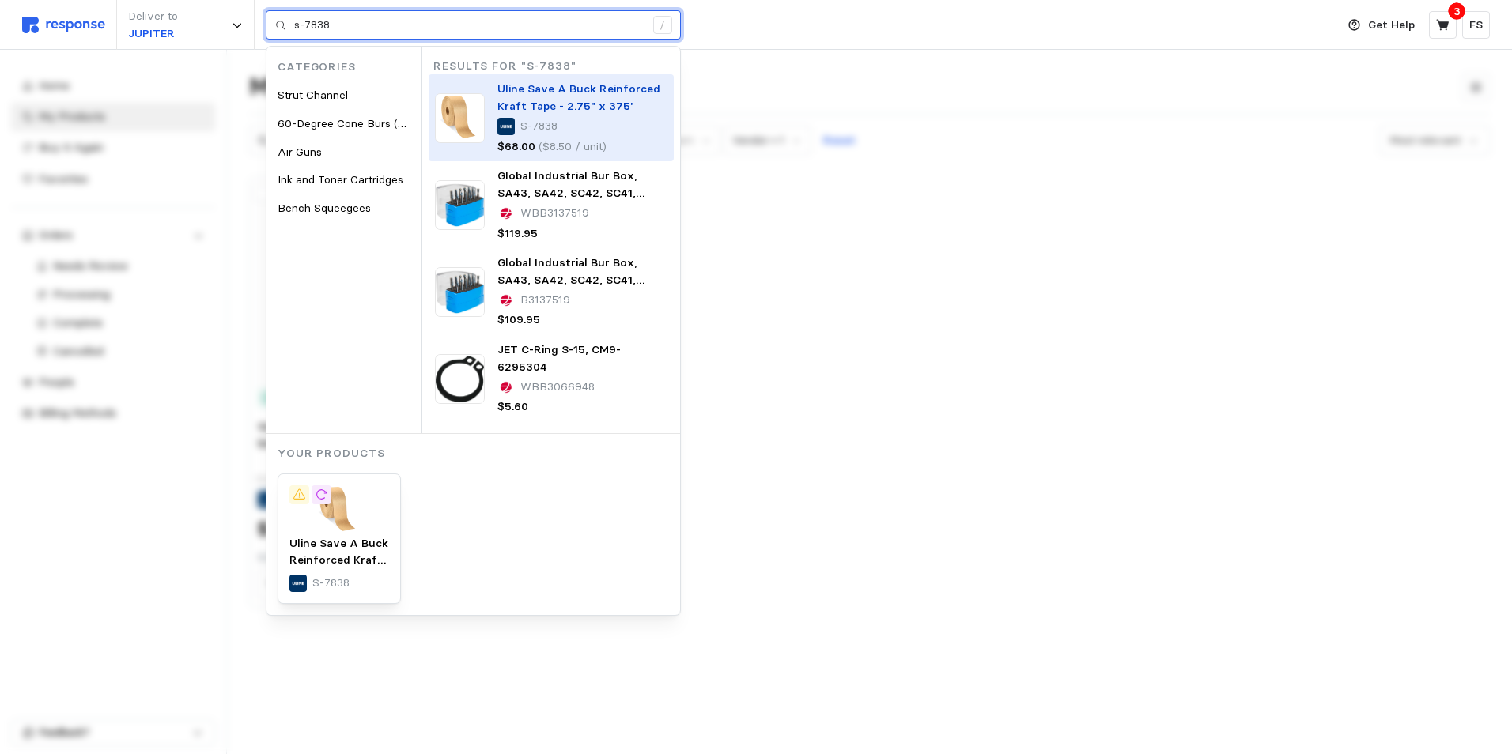
click at [581, 96] on p "Uline Save A Buck Reinforced Kraft Tape - 2.75" x 375'" at bounding box center [582, 98] width 170 height 34
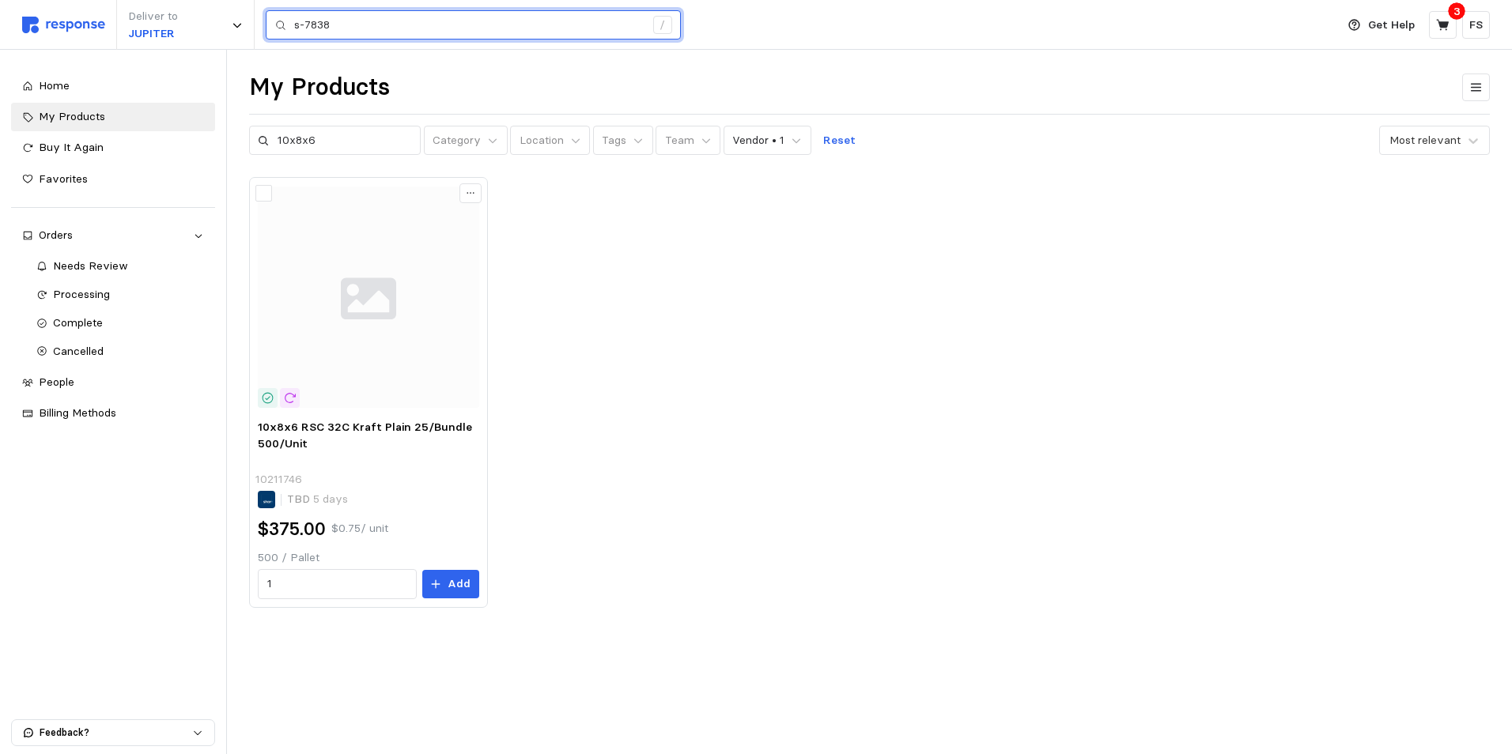
type input "s-7838"
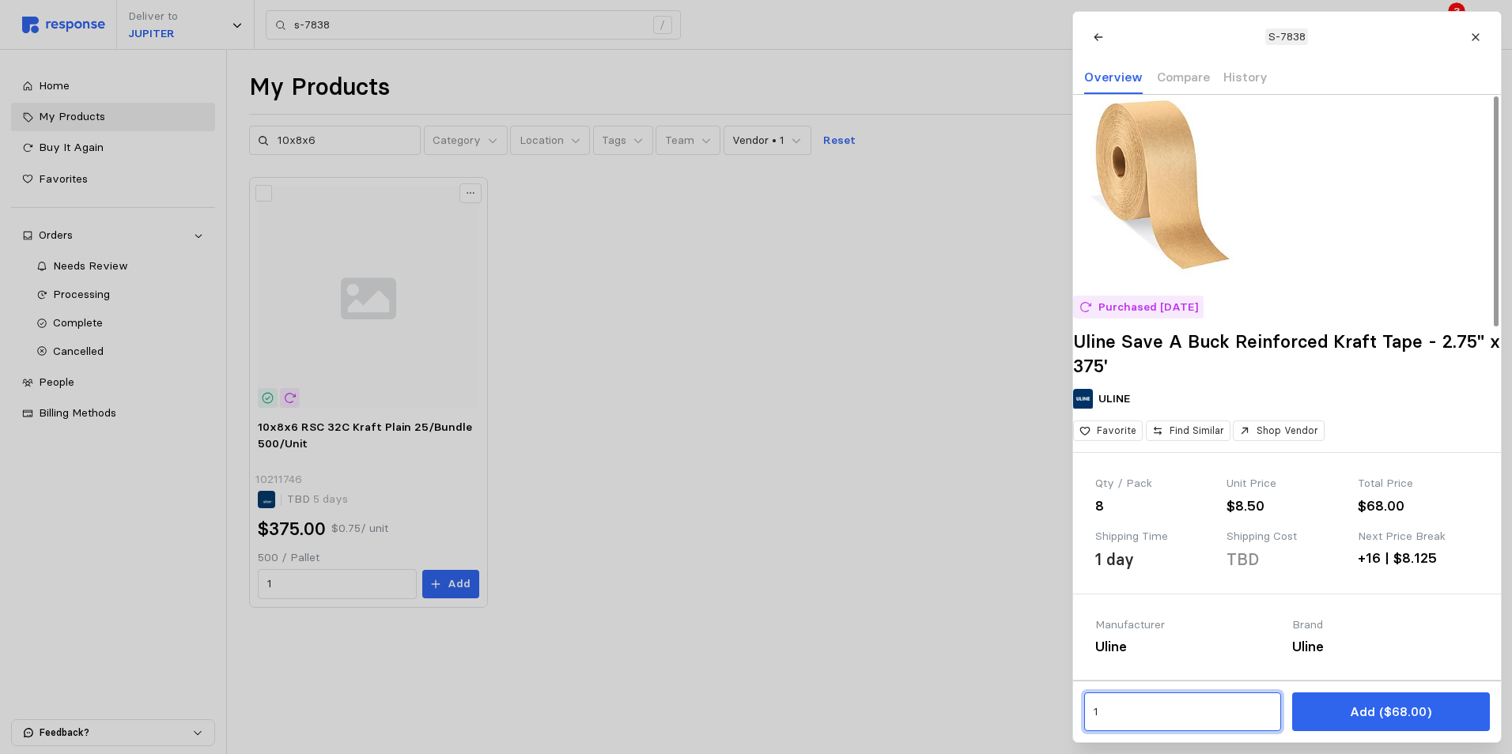
click at [1124, 704] on input "1" at bounding box center [1182, 712] width 179 height 28
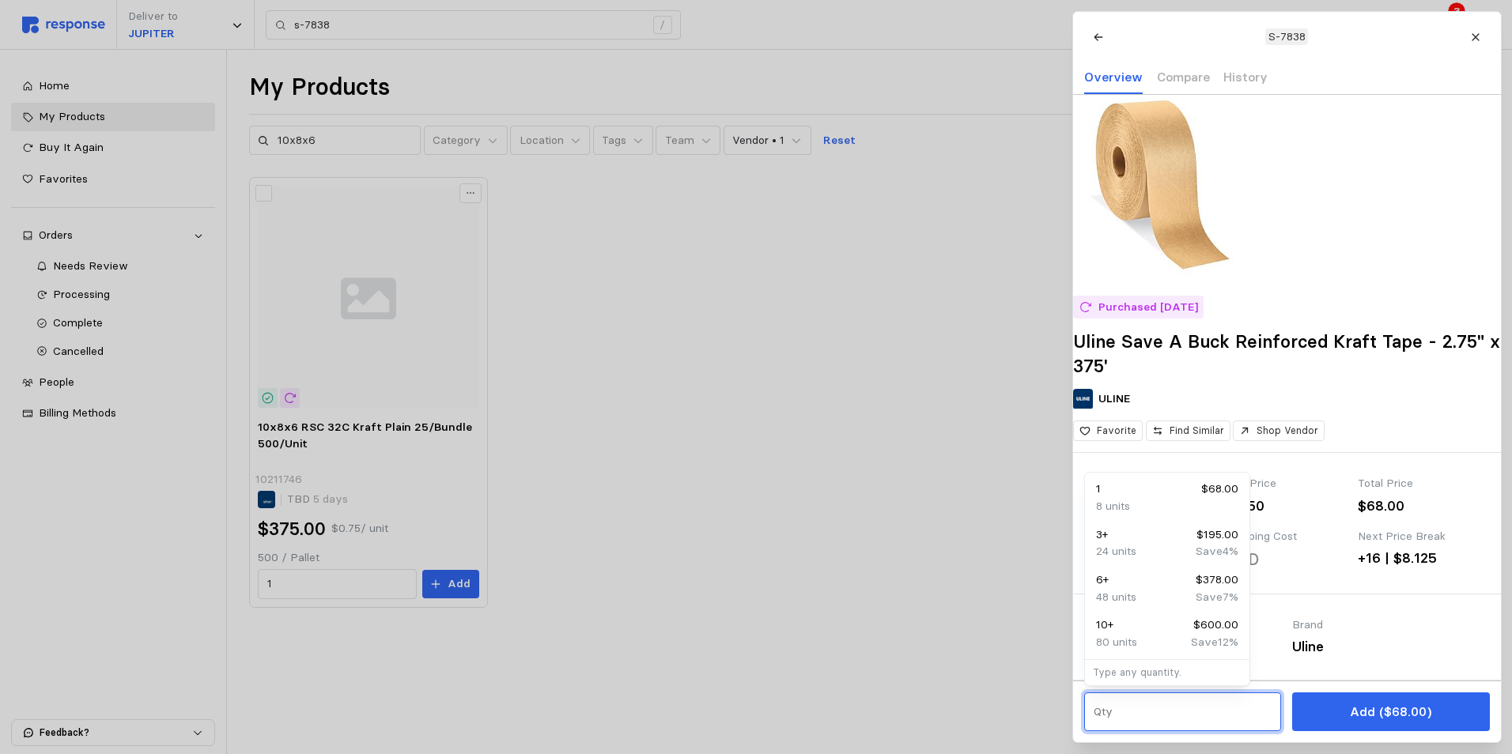
type input "4"
click at [1168, 543] on div "32 units" at bounding box center [1167, 551] width 142 height 17
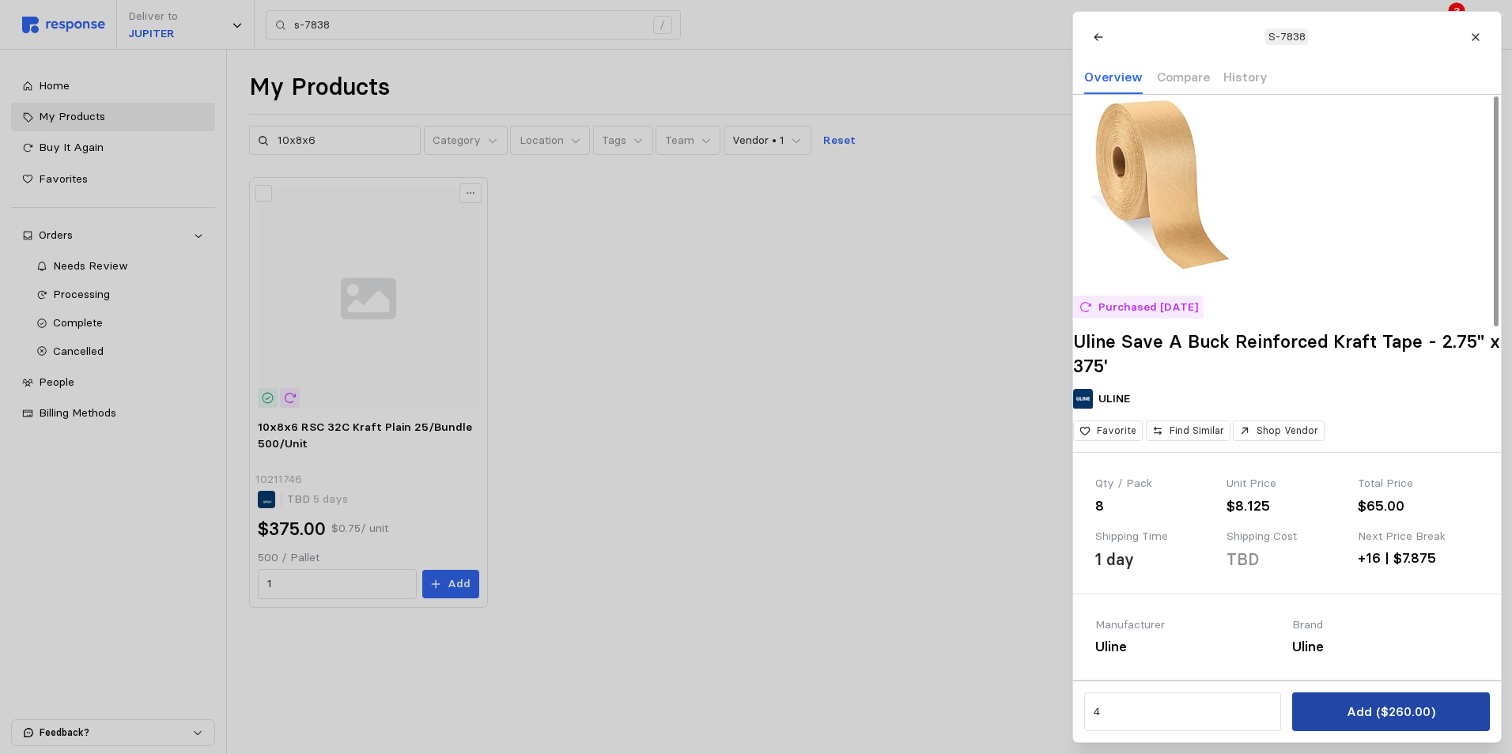
click at [1370, 719] on p "Add ($260.00)" at bounding box center [1389, 712] width 89 height 20
type input "size # 2 mailers"
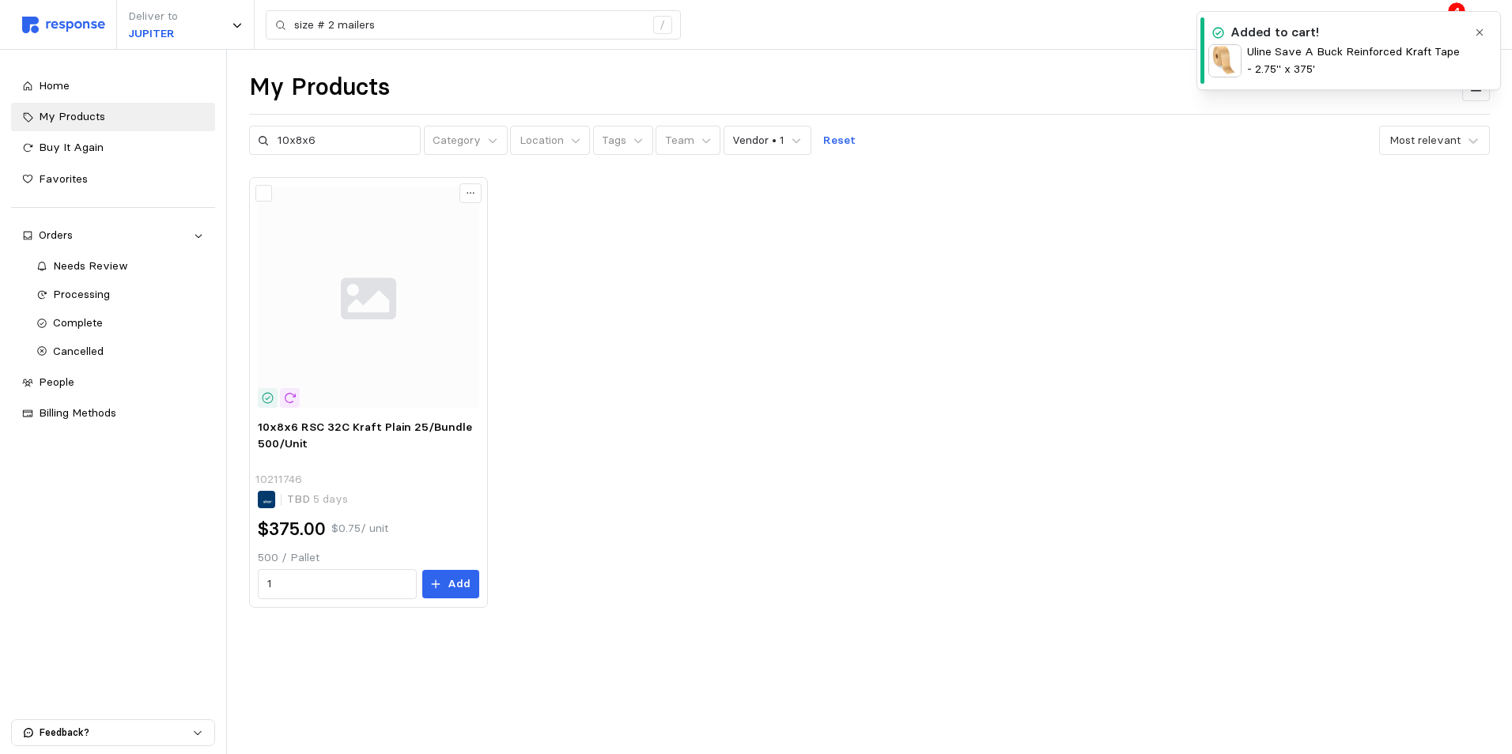
click at [1484, 33] on icon "button" at bounding box center [1479, 32] width 11 height 11
click at [1444, 21] on icon at bounding box center [1443, 25] width 14 height 14
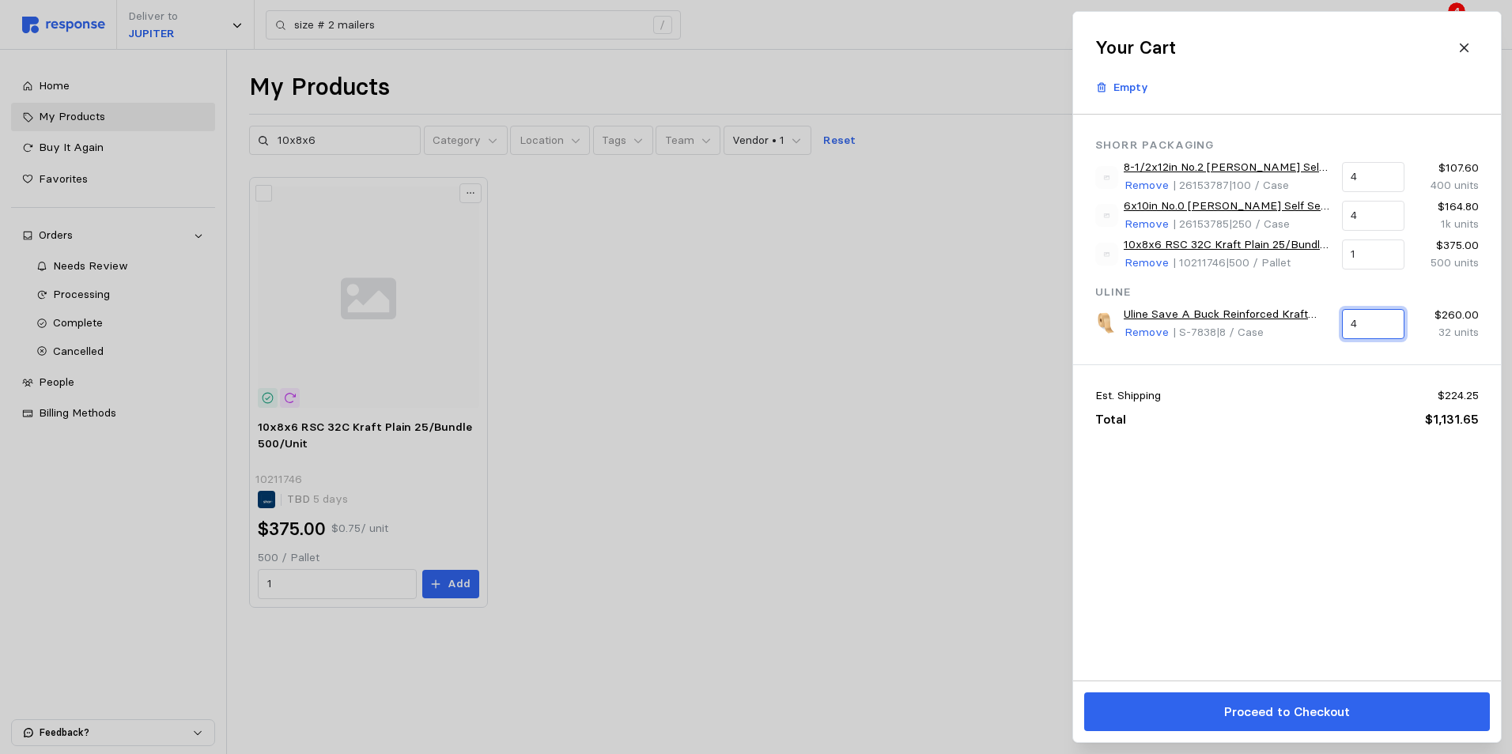
click at [1369, 324] on input "4" at bounding box center [1372, 324] width 44 height 28
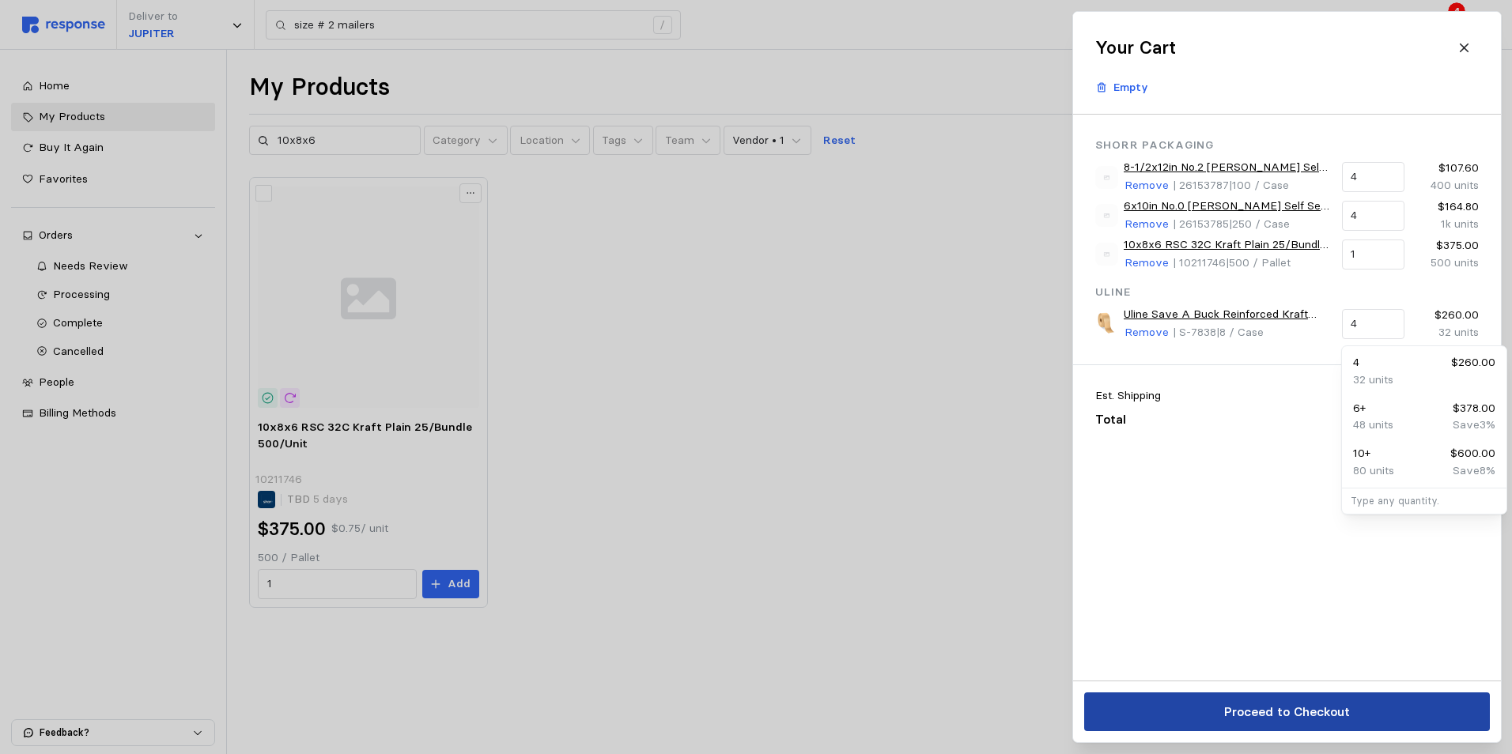
click at [1262, 725] on button "Proceed to Checkout" at bounding box center [1287, 712] width 406 height 39
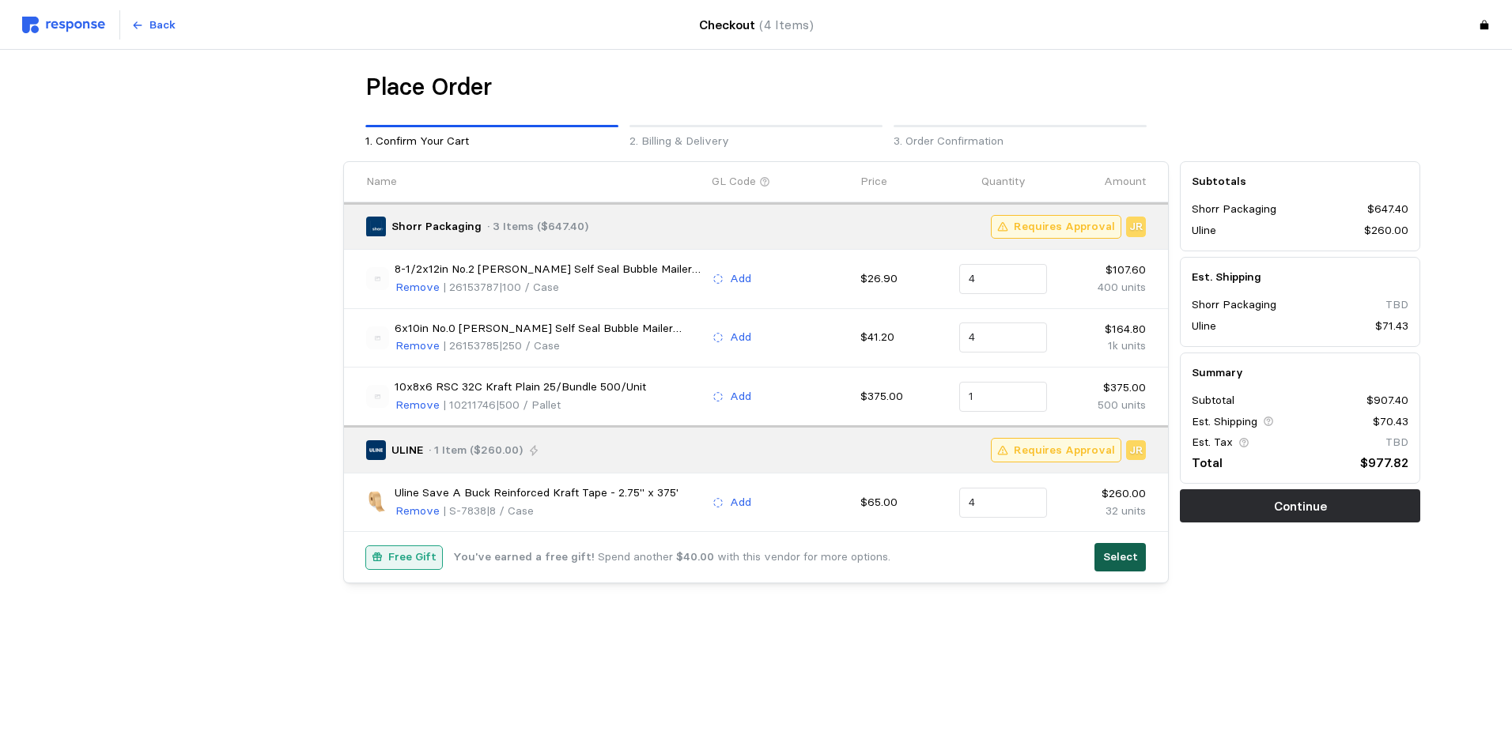
click at [1108, 560] on p "Select" at bounding box center [1120, 557] width 35 height 17
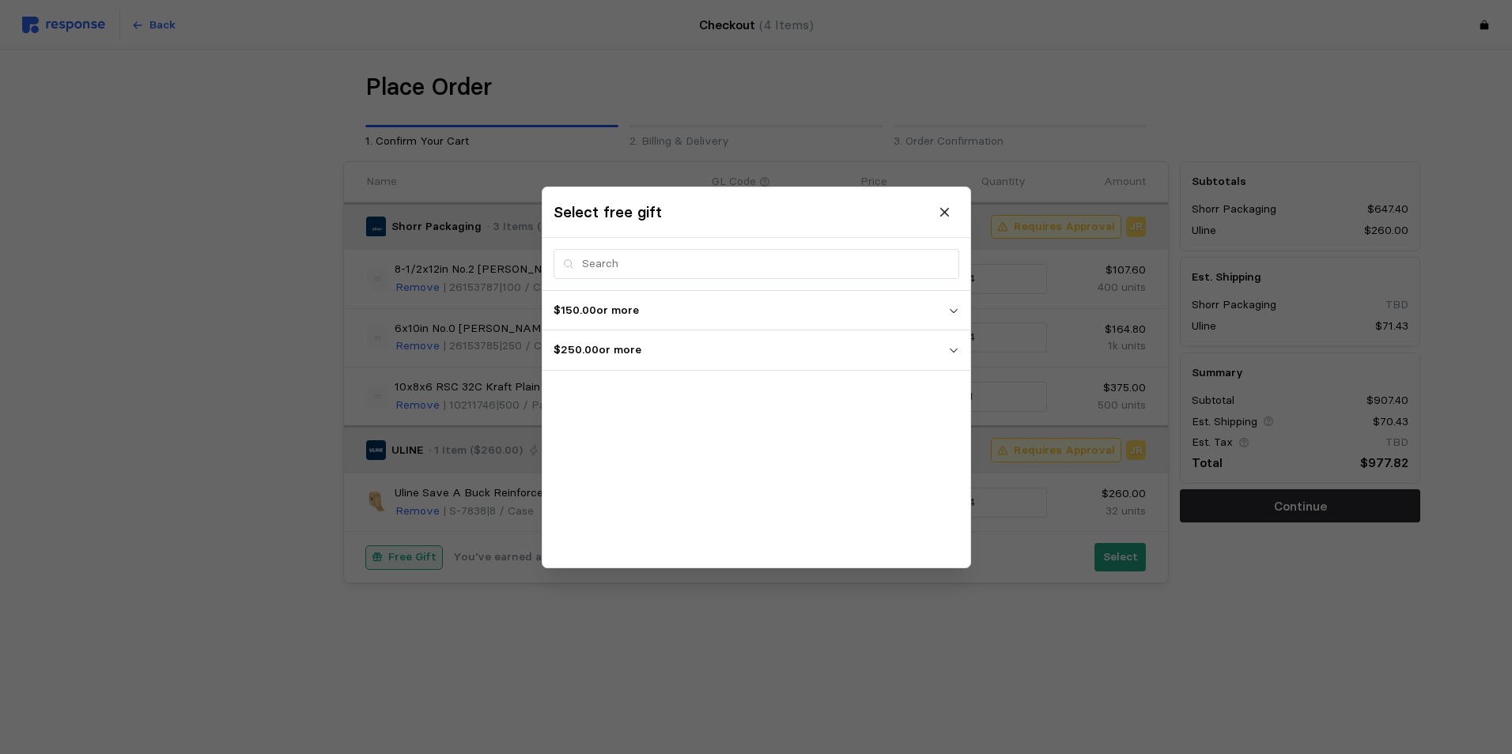
click at [1109, 557] on div at bounding box center [756, 377] width 1512 height 754
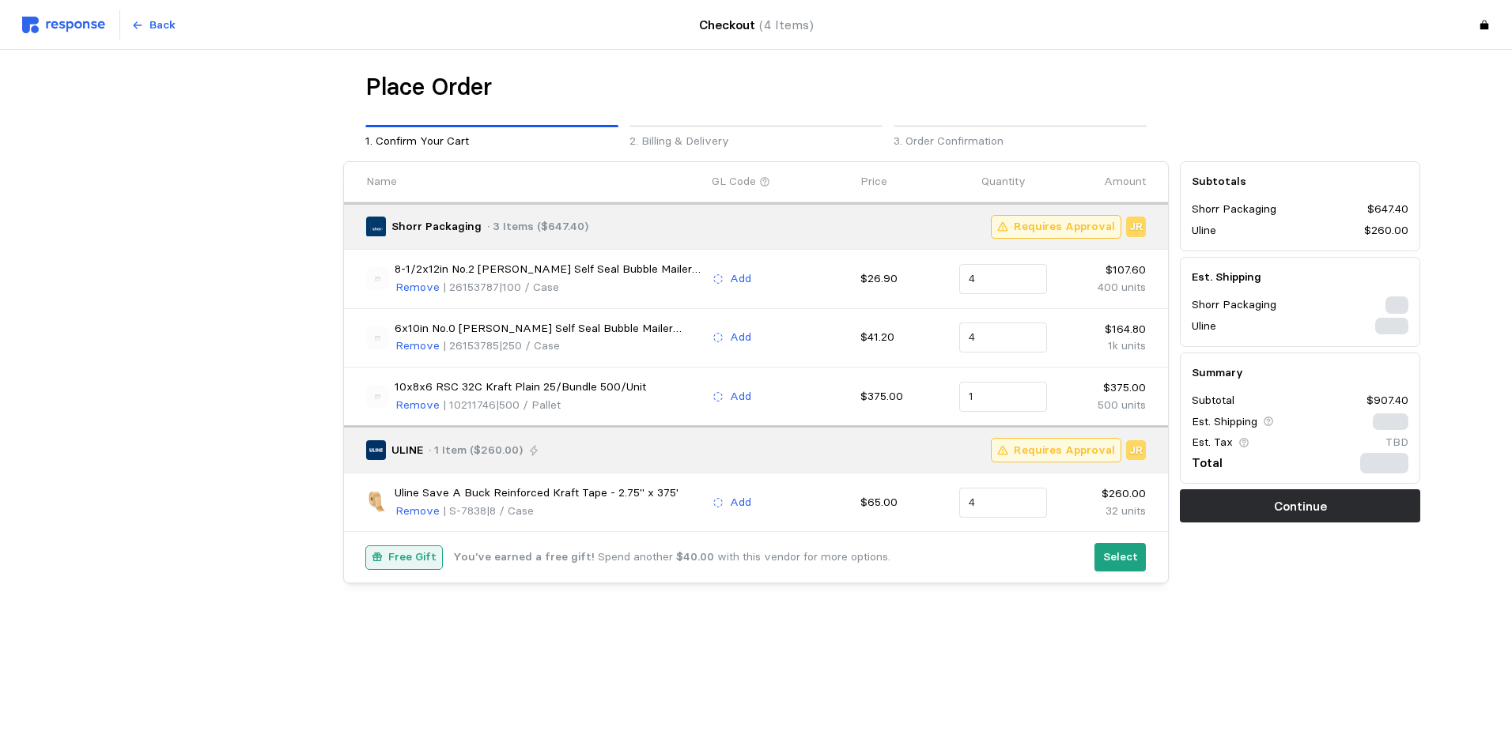
click at [1133, 558] on div at bounding box center [756, 377] width 1512 height 754
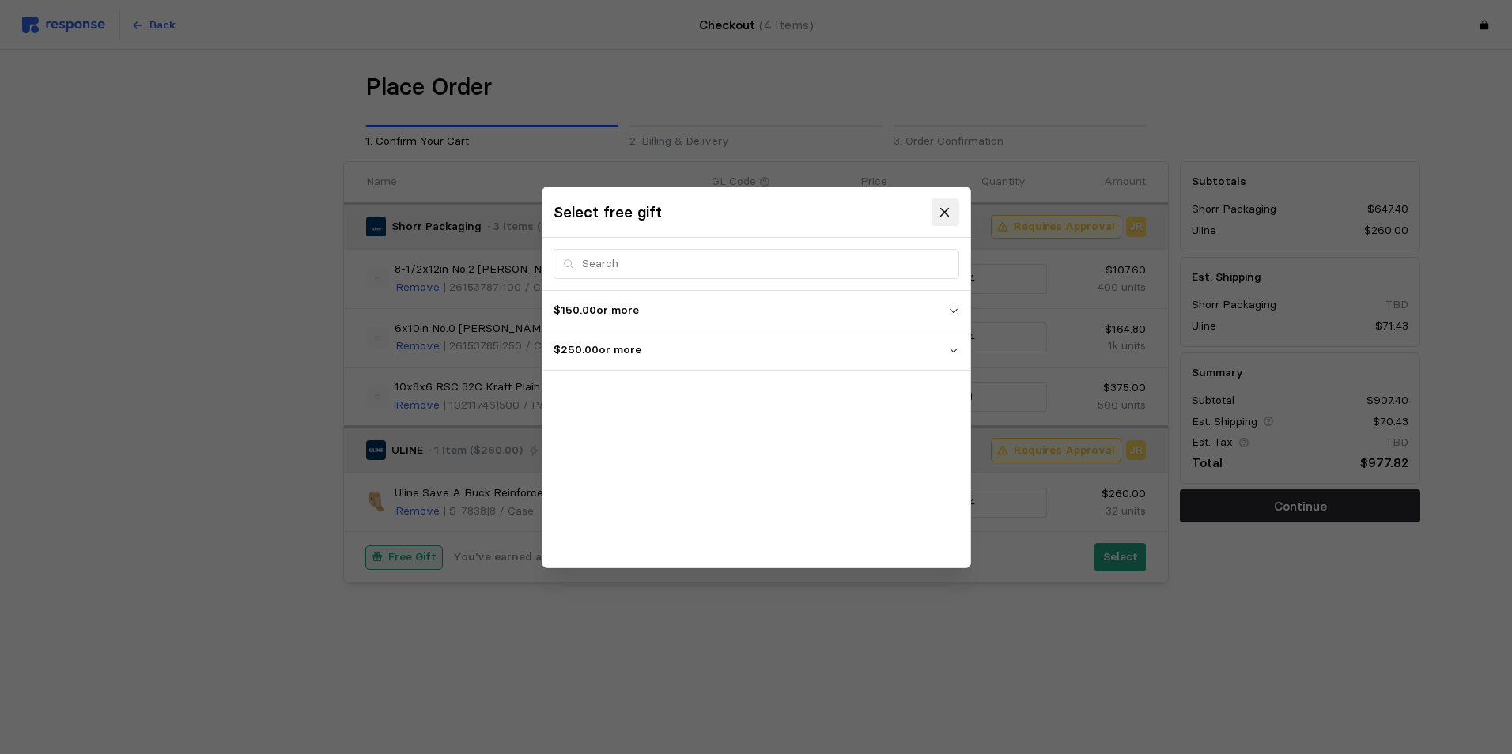
click at [936, 208] on button at bounding box center [944, 212] width 28 height 28
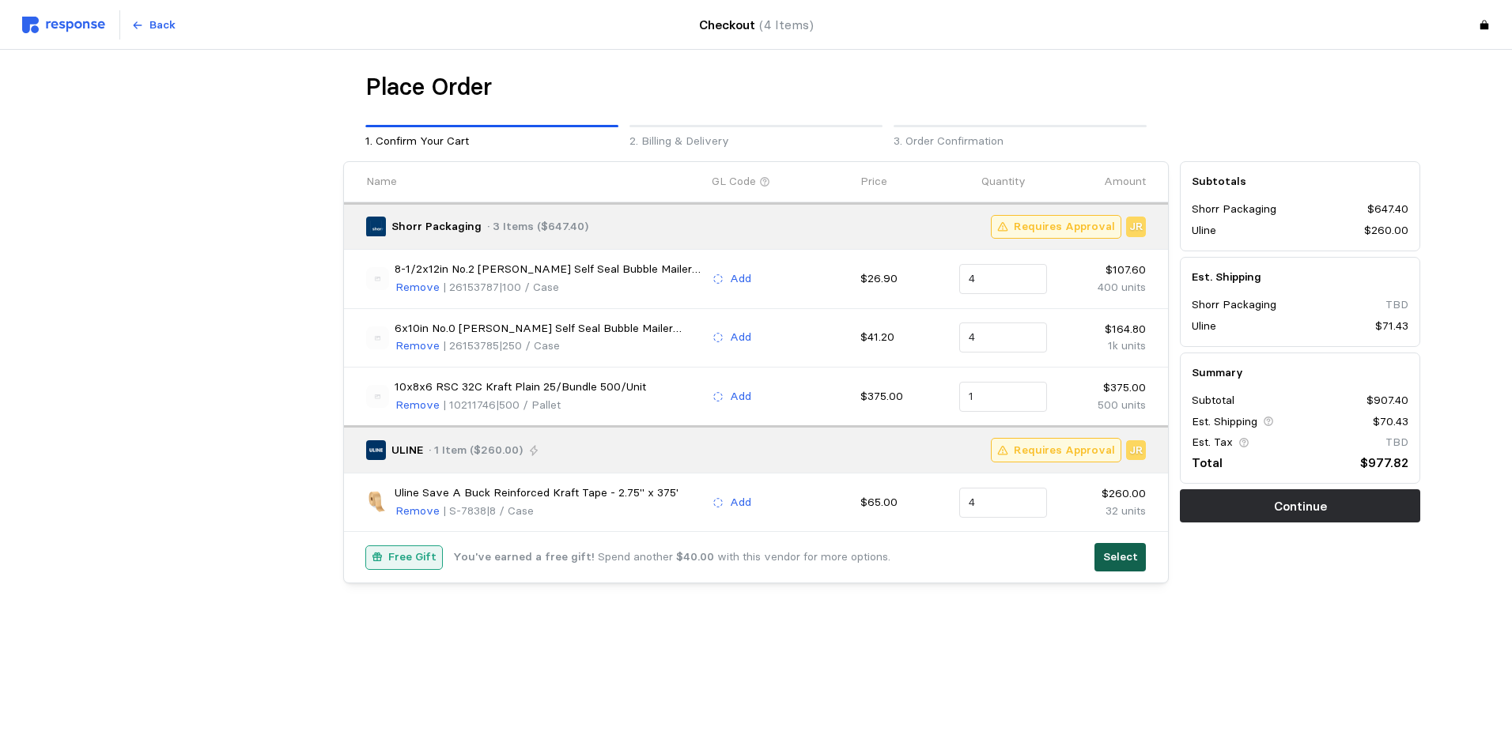
click at [1115, 553] on p "Select" at bounding box center [1120, 557] width 35 height 17
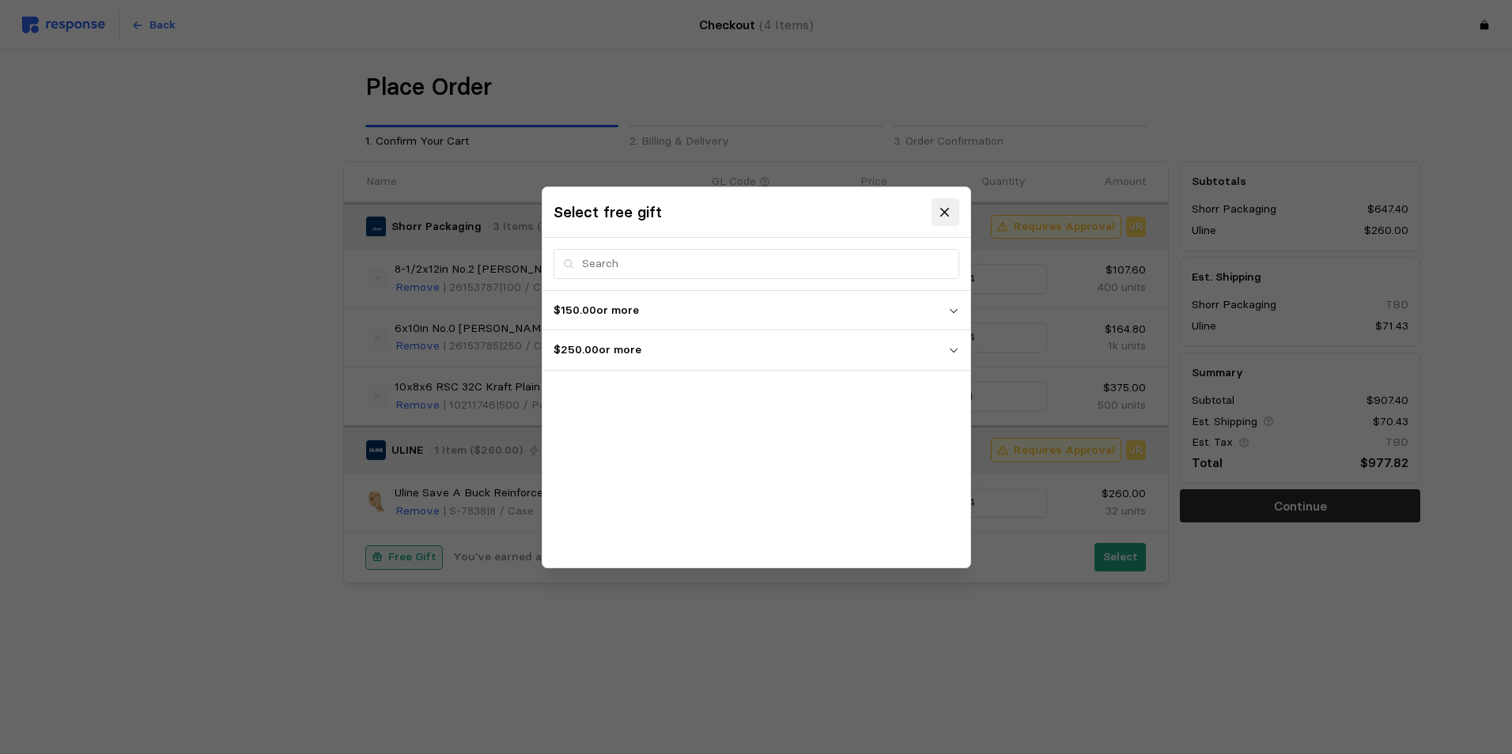
click at [938, 209] on icon at bounding box center [945, 212] width 14 height 14
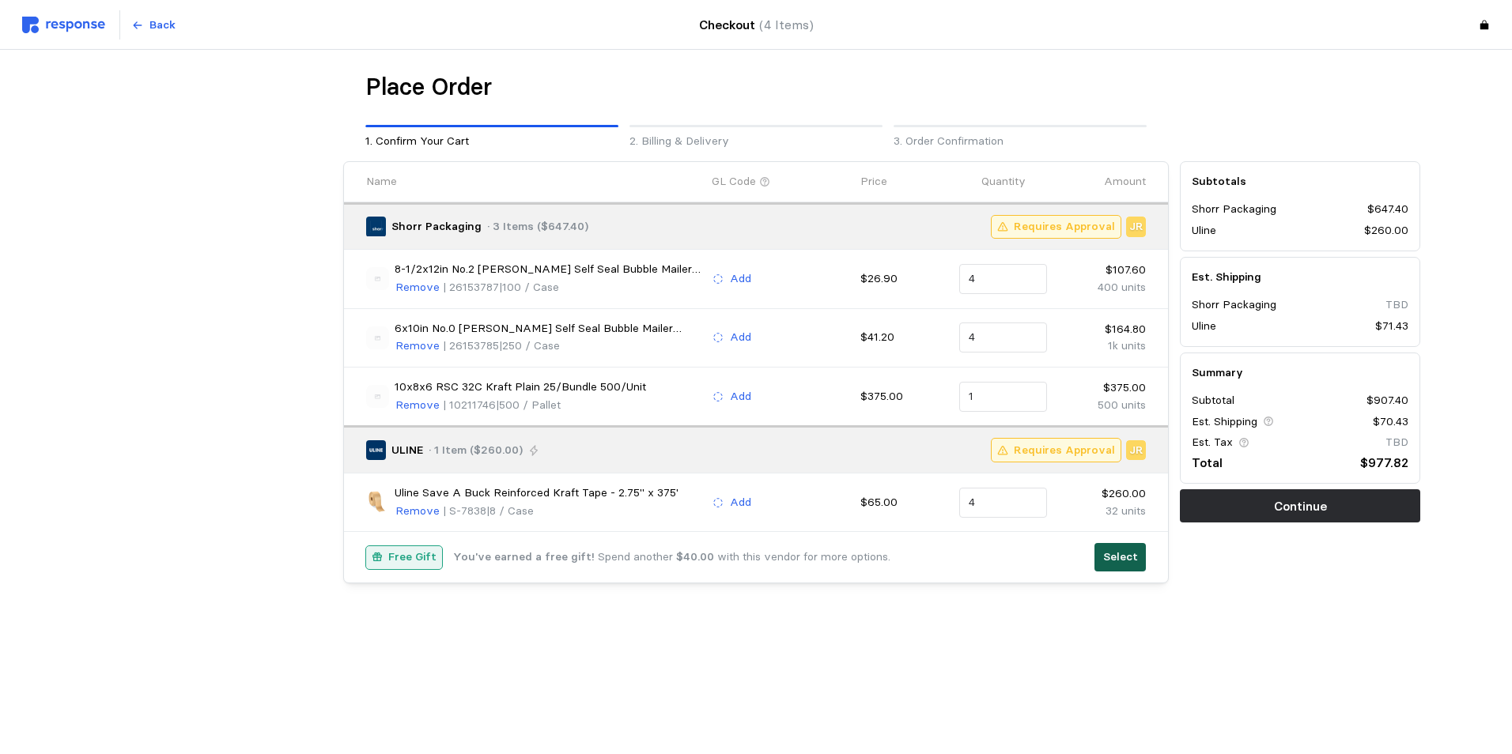
click at [1104, 553] on button "Select" at bounding box center [1119, 557] width 51 height 28
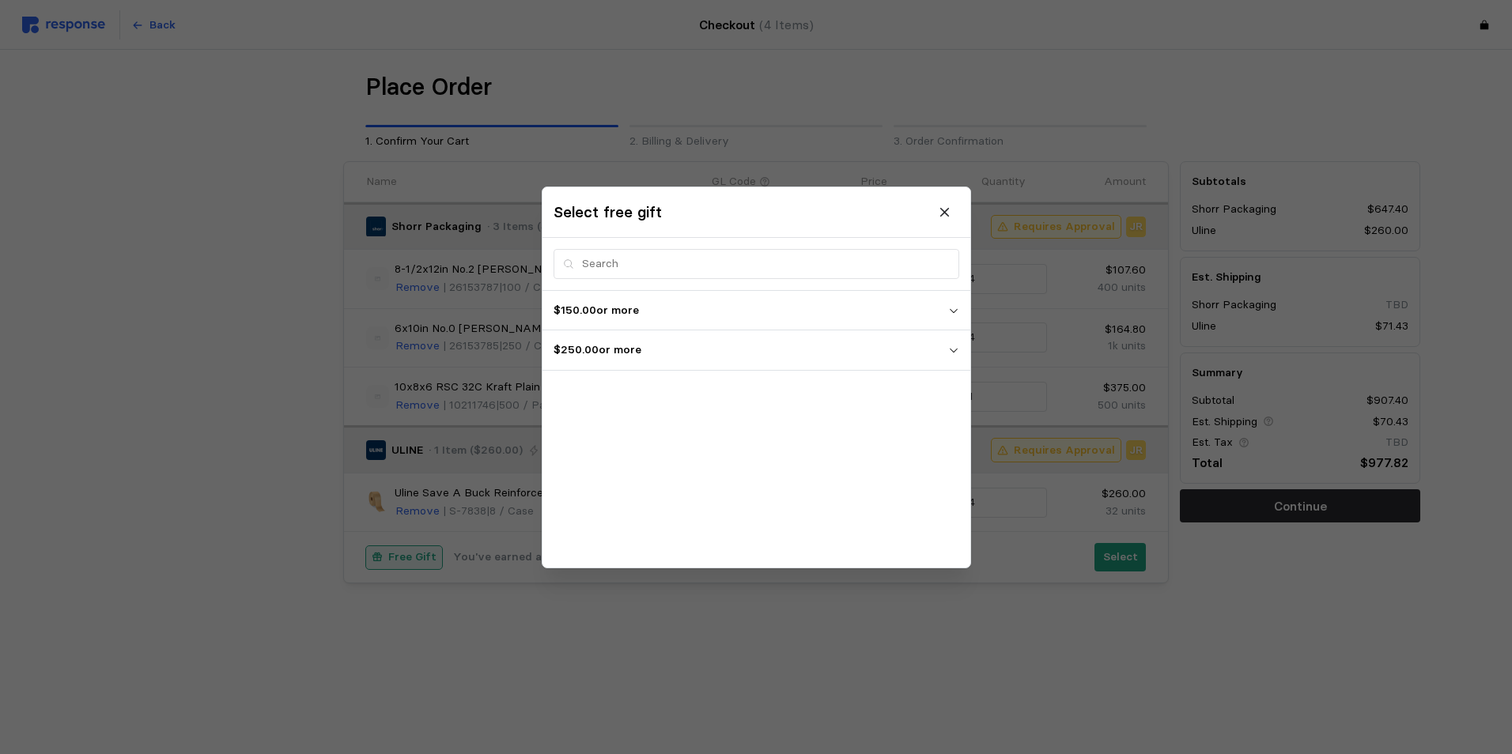
click at [574, 353] on p "$250.00 or more" at bounding box center [750, 350] width 394 height 17
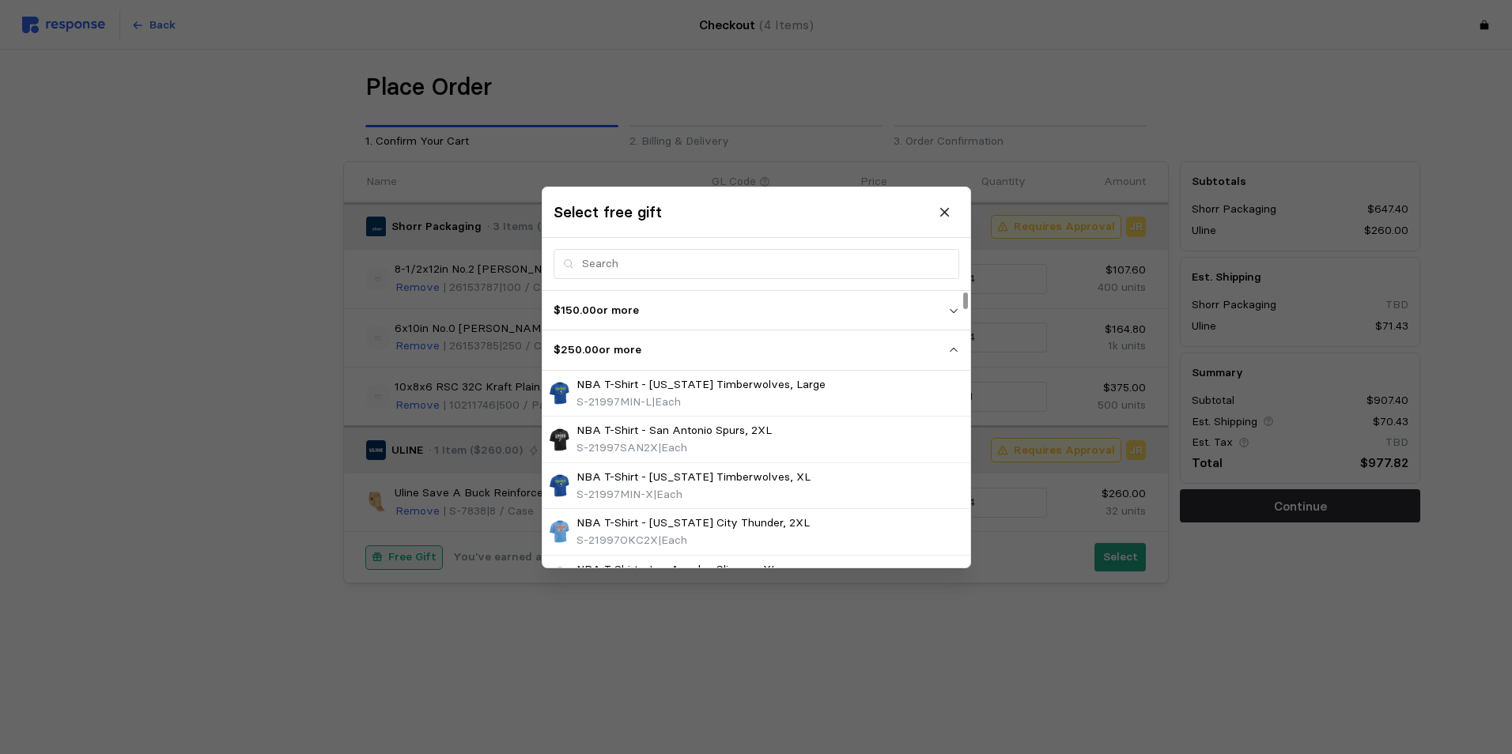
click at [623, 305] on p "$150.00 or more" at bounding box center [750, 309] width 394 height 17
click at [730, 394] on p "$250.00 or more" at bounding box center [750, 395] width 394 height 17
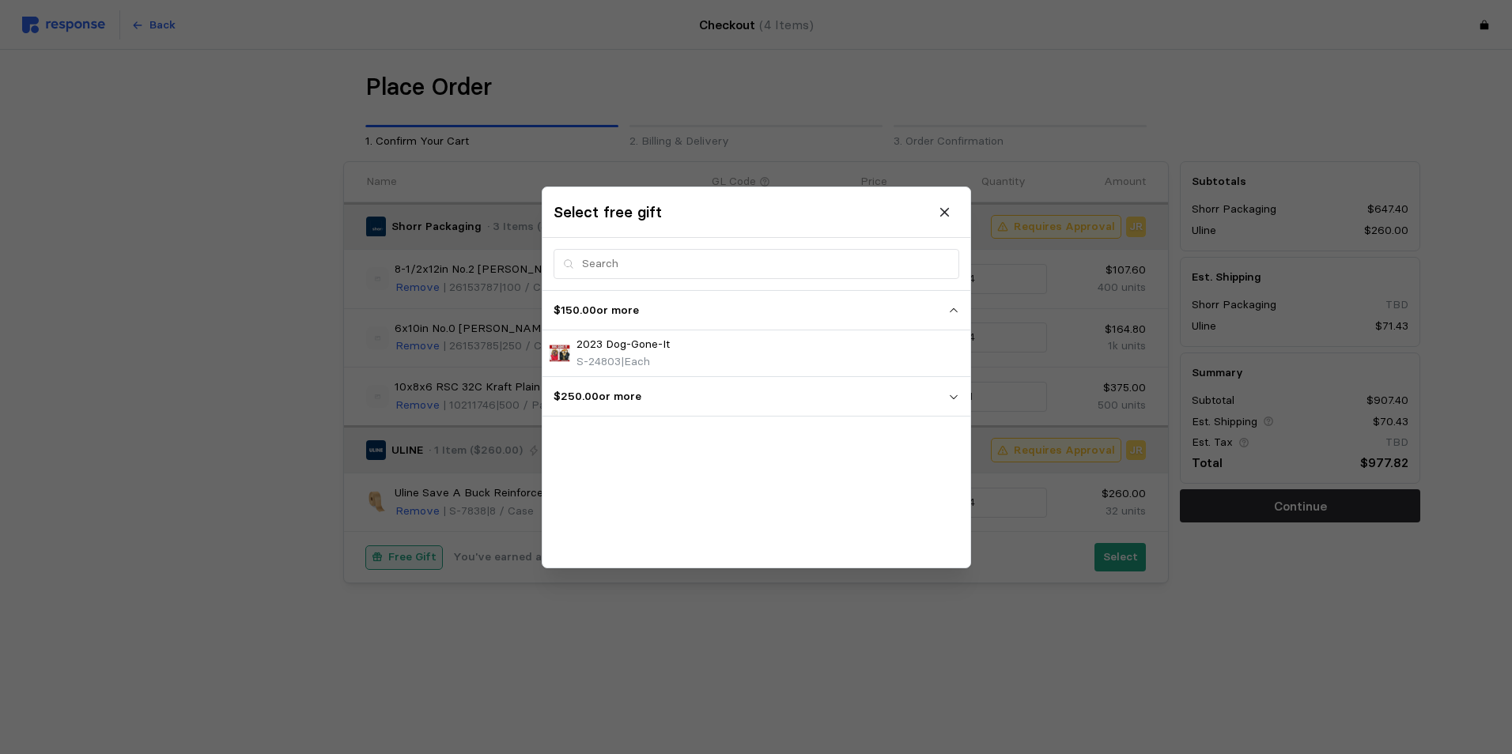
click at [730, 394] on p "$250.00 or more" at bounding box center [750, 395] width 394 height 17
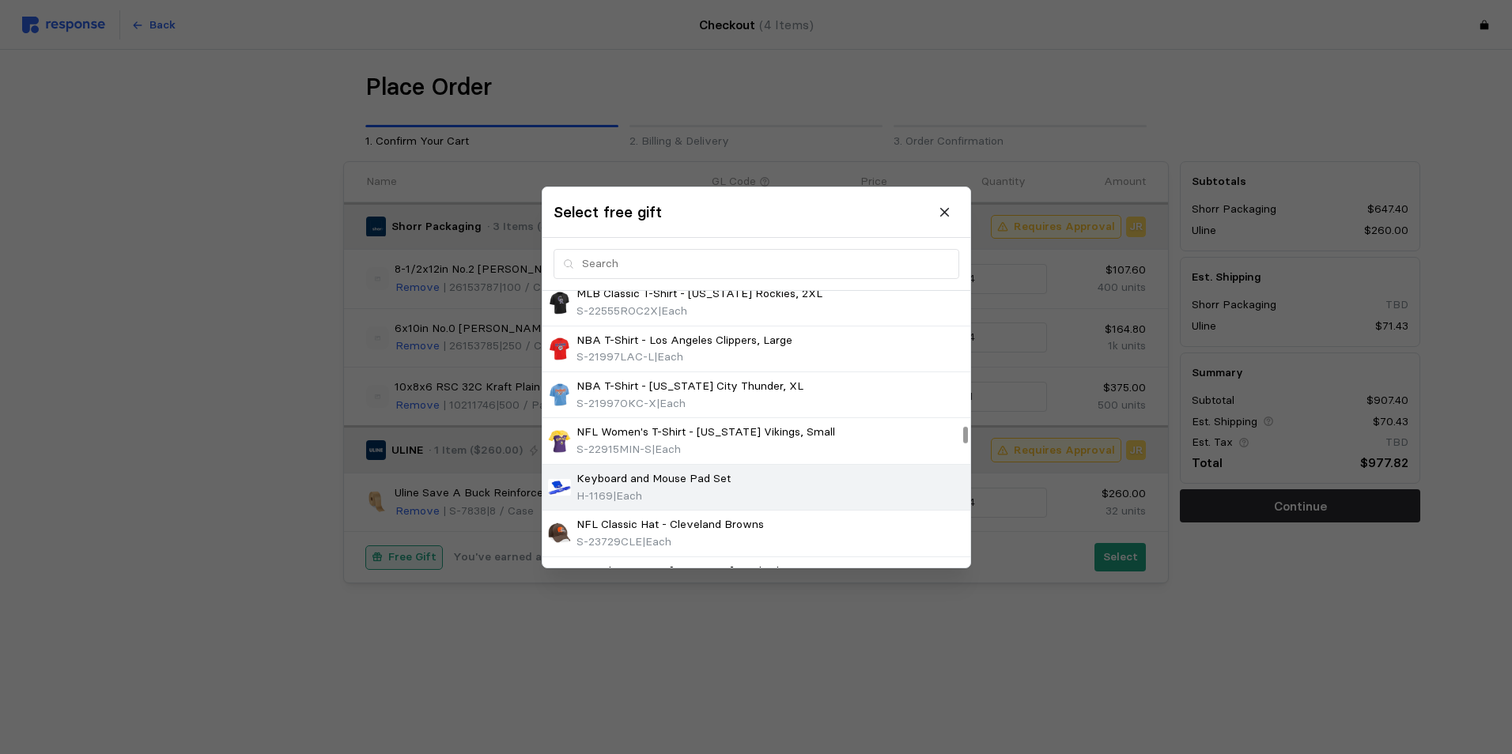
scroll to position [2451, 0]
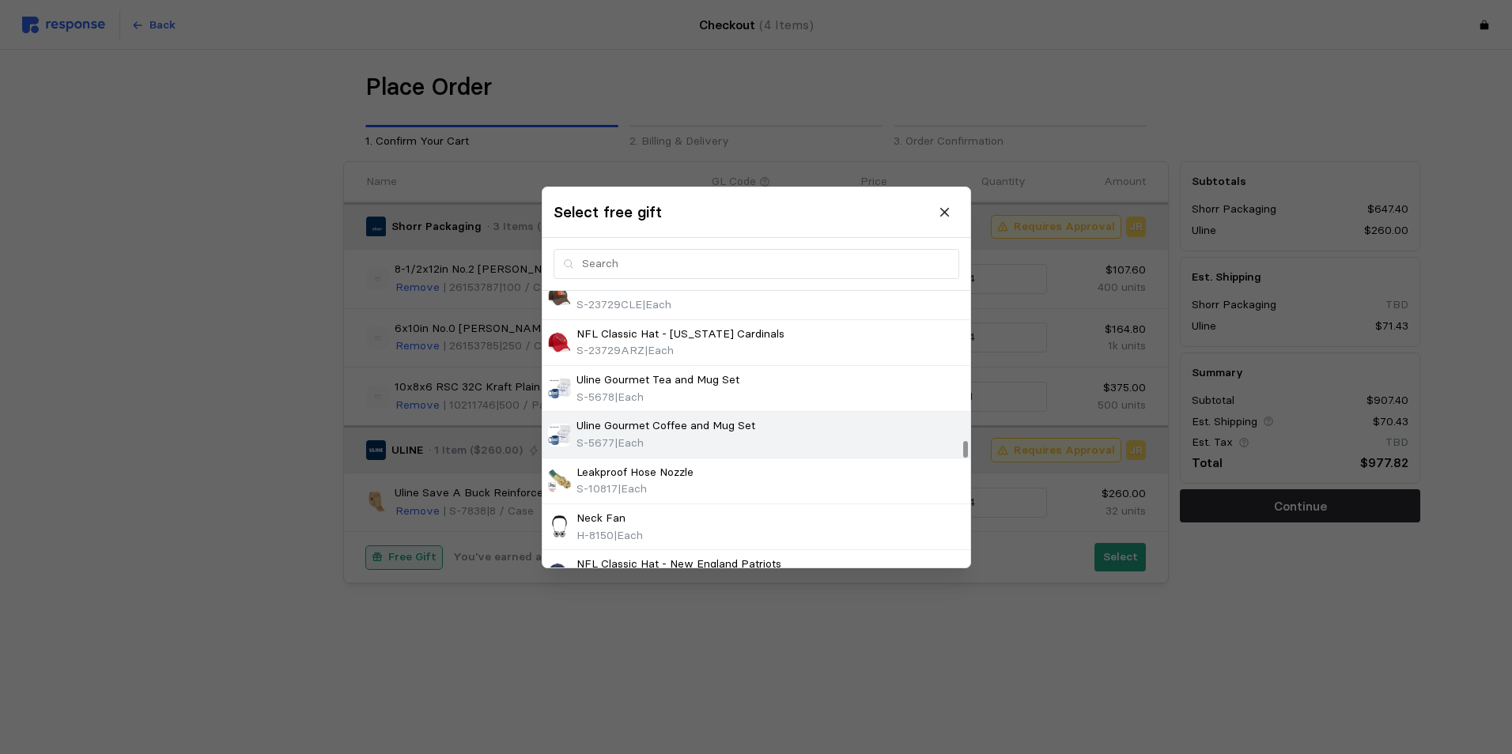
click at [709, 431] on p "Uline Gourmet Coffee and Mug Set" at bounding box center [665, 425] width 179 height 17
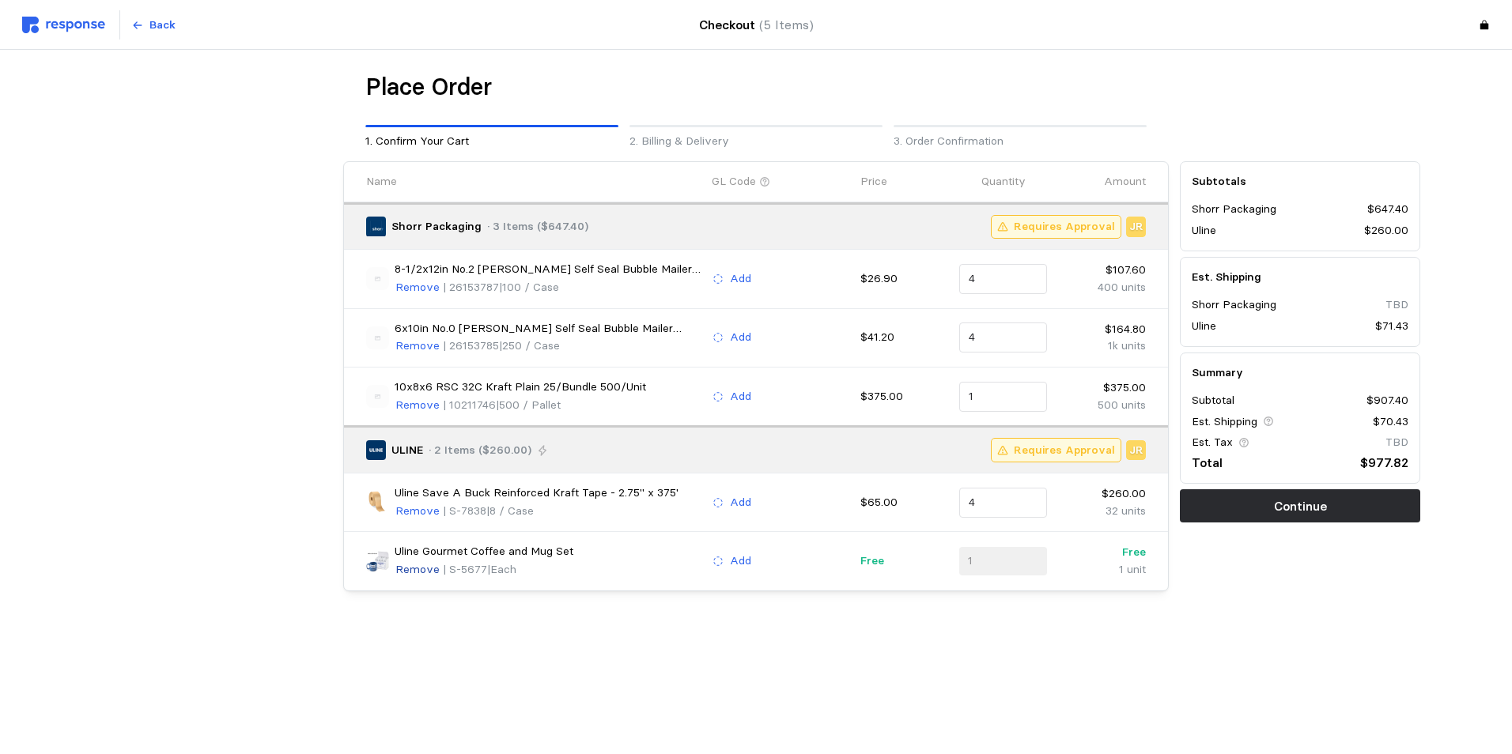
click at [420, 565] on p "Remove" at bounding box center [417, 569] width 44 height 17
click at [1124, 554] on p "Select" at bounding box center [1120, 557] width 35 height 17
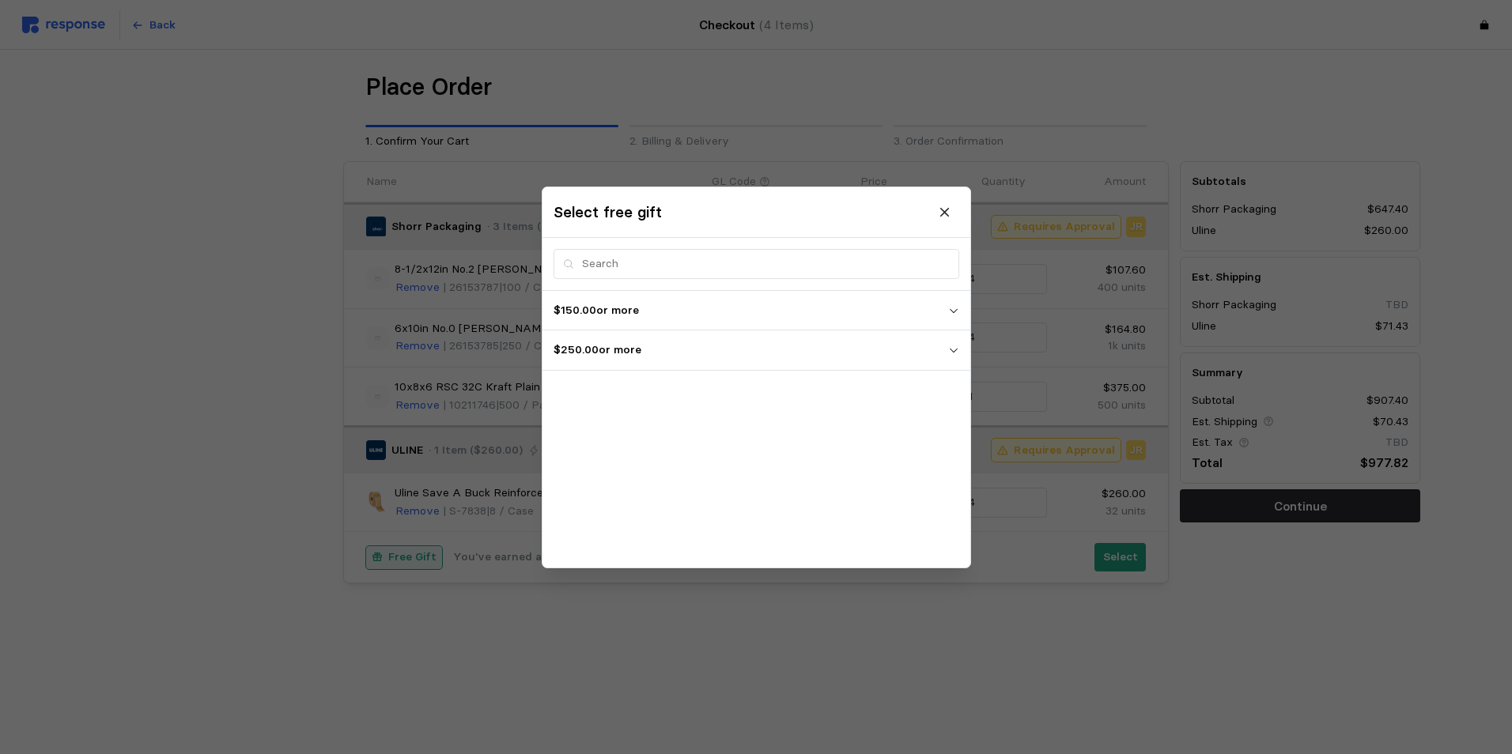
click at [562, 349] on p "$250.00 or more" at bounding box center [750, 350] width 394 height 17
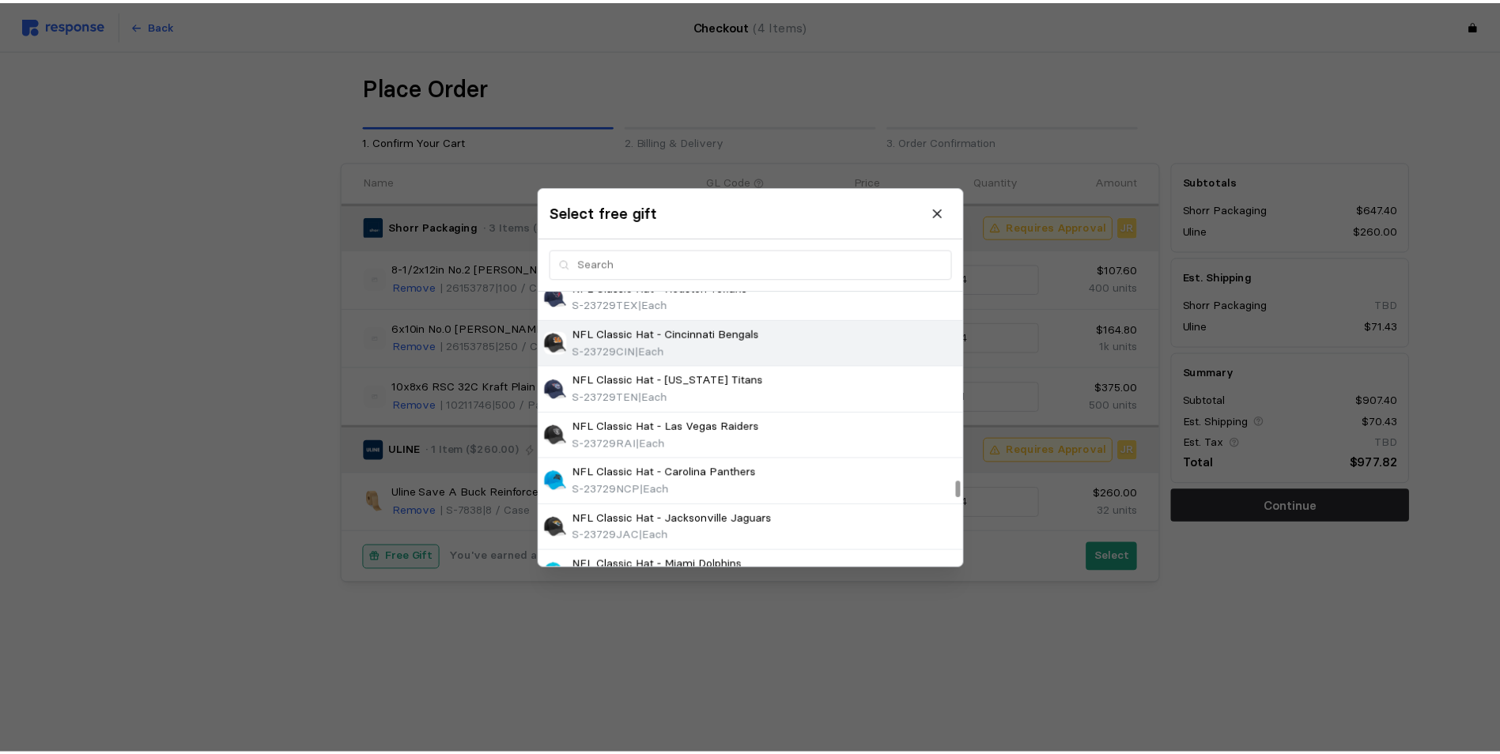
scroll to position [3083, 0]
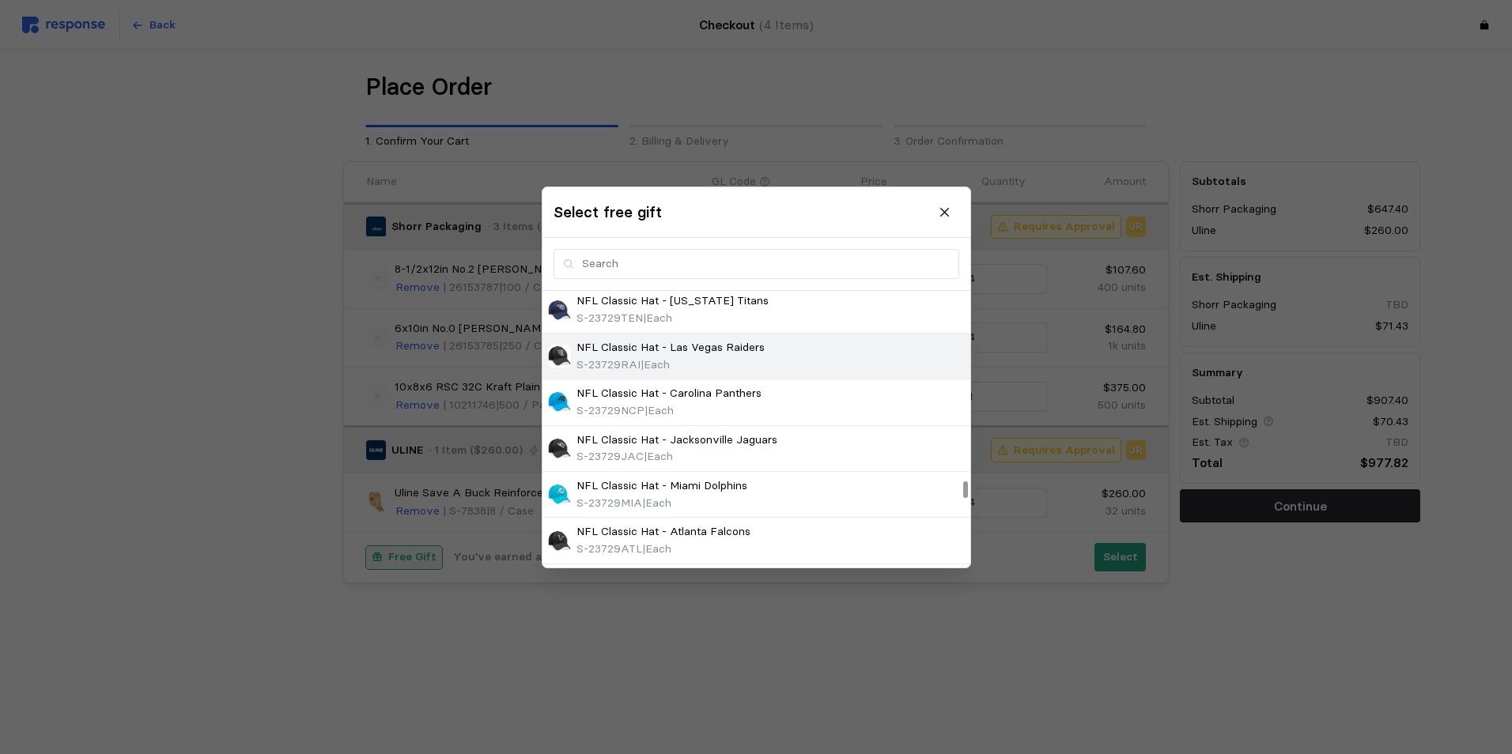
click at [685, 348] on p "NFL Classic Hat - Las Vegas Raiders" at bounding box center [670, 346] width 188 height 17
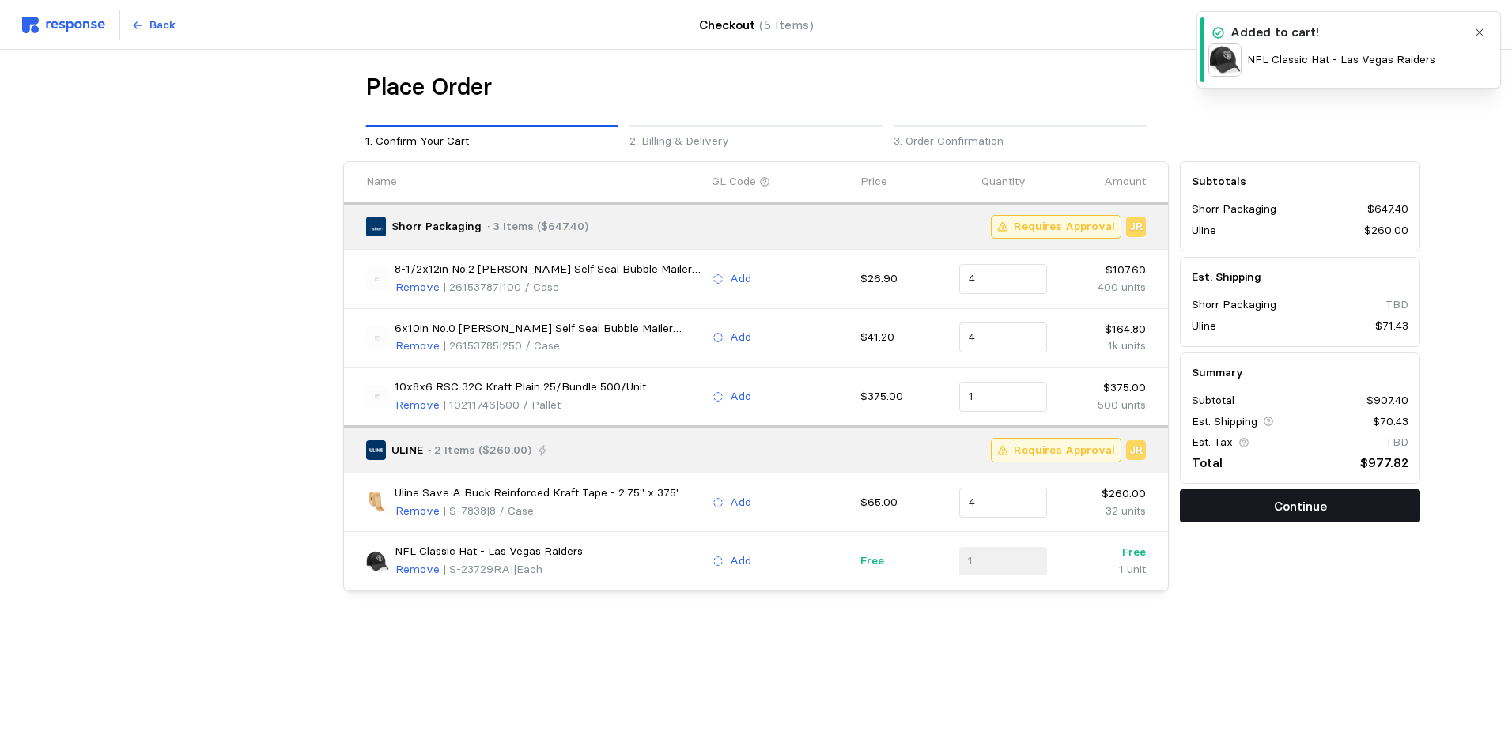
drag, startPoint x: 1278, startPoint y: 488, endPoint x: 1304, endPoint y: 509, distance: 33.7
click at [1278, 488] on div "Subtotals Shorr Packaging $647.40 Uline $260.00 Est. Shipping Shorr Packaging T…" at bounding box center [1299, 342] width 240 height 362
click at [1304, 509] on p "Continue" at bounding box center [1300, 506] width 53 height 20
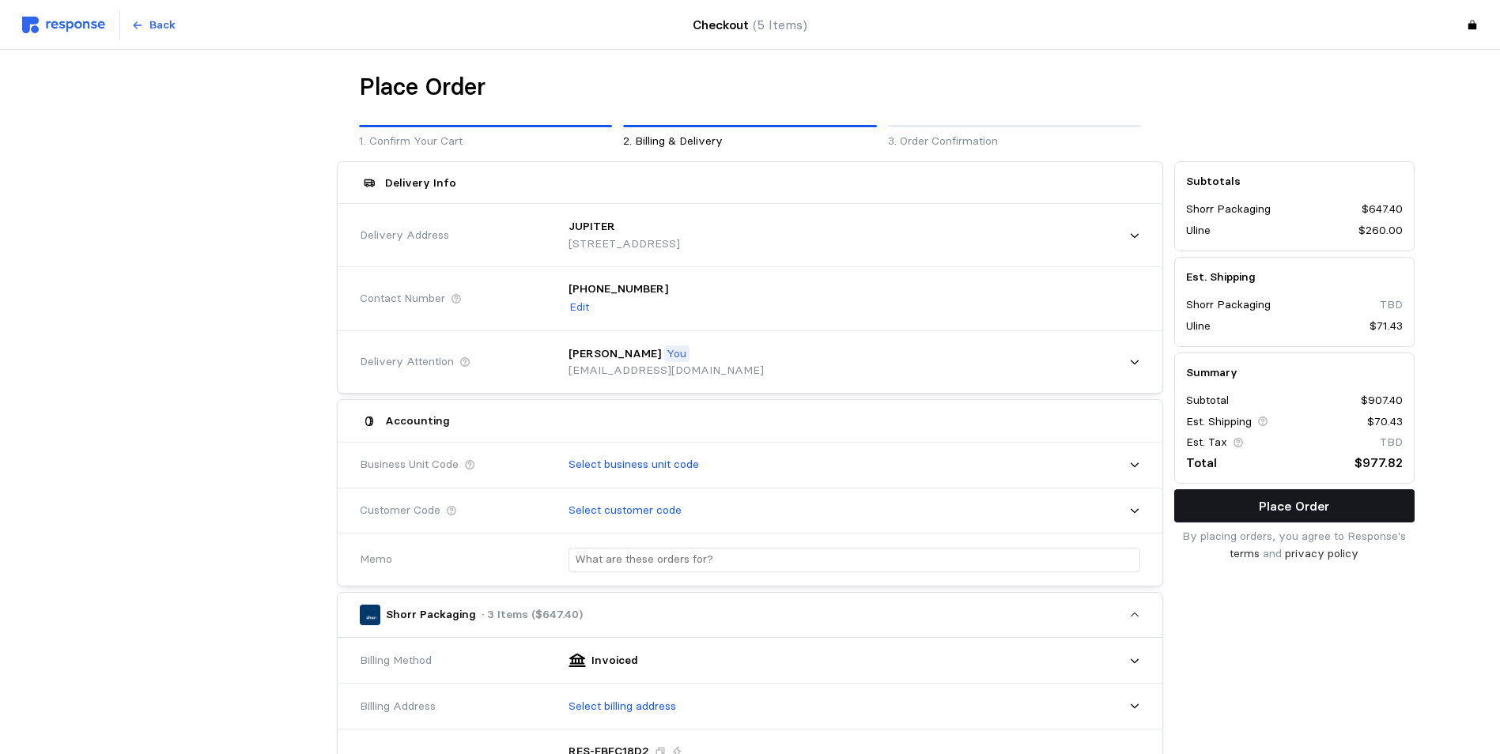
click at [1361, 508] on button "Place Order" at bounding box center [1294, 505] width 240 height 33
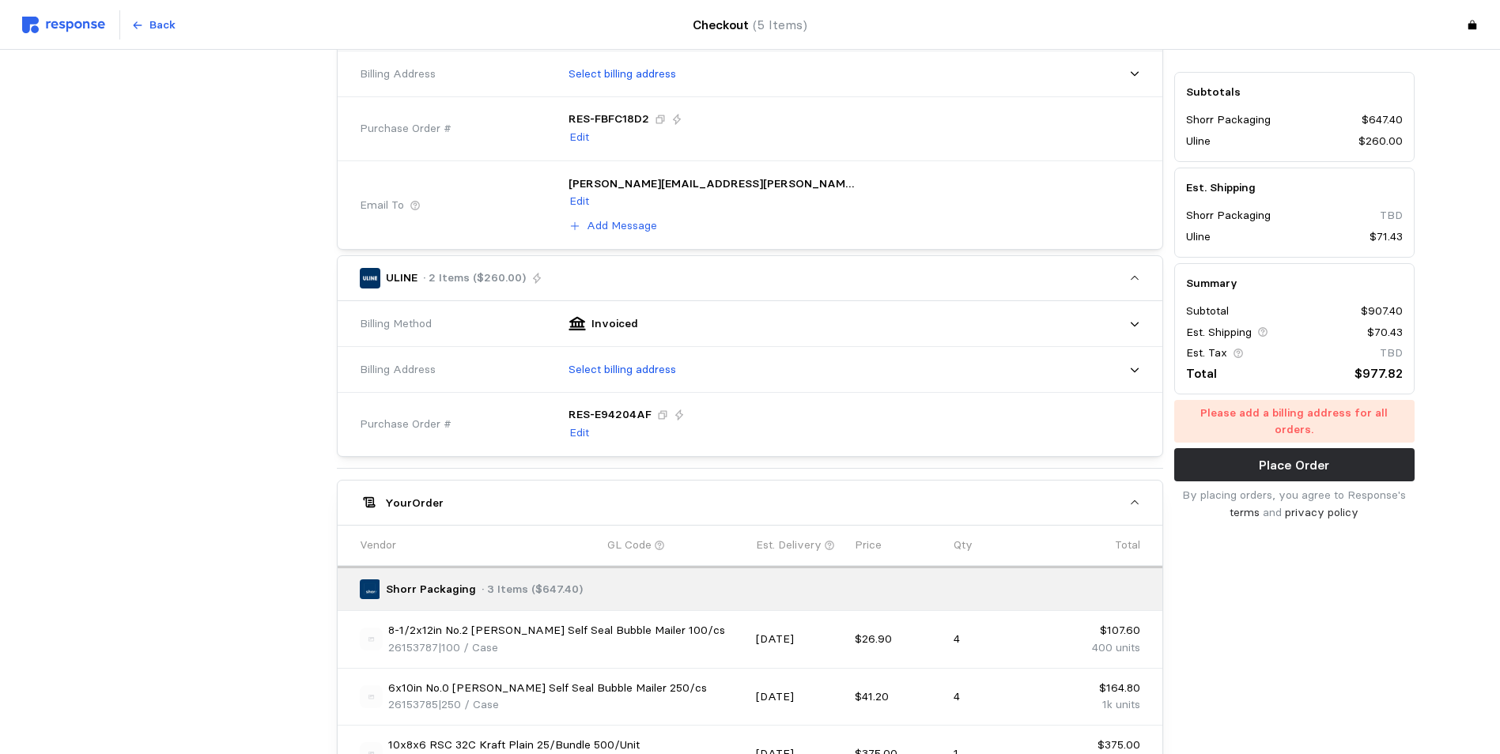
scroll to position [474, 0]
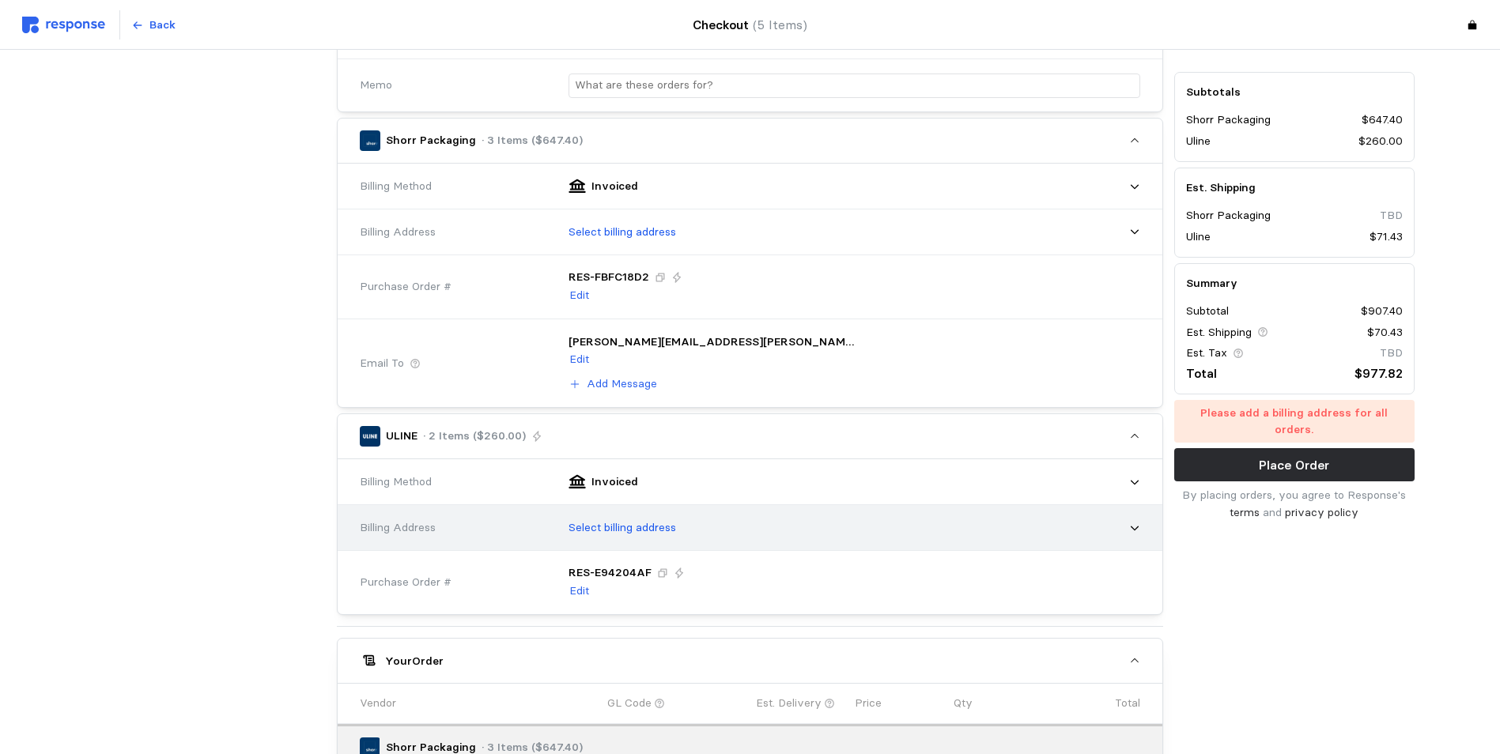
click at [660, 529] on p "Select billing address" at bounding box center [622, 527] width 108 height 17
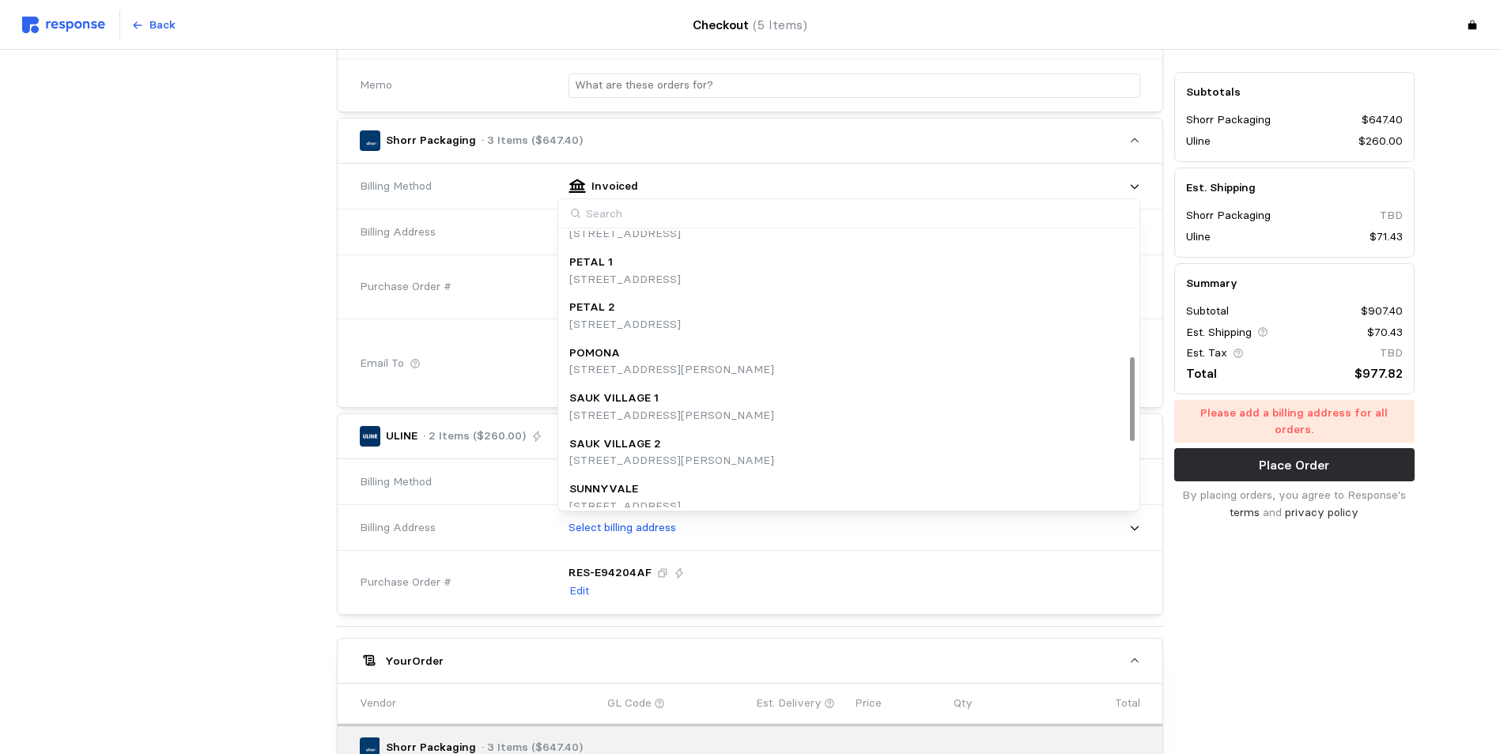
scroll to position [414, 0]
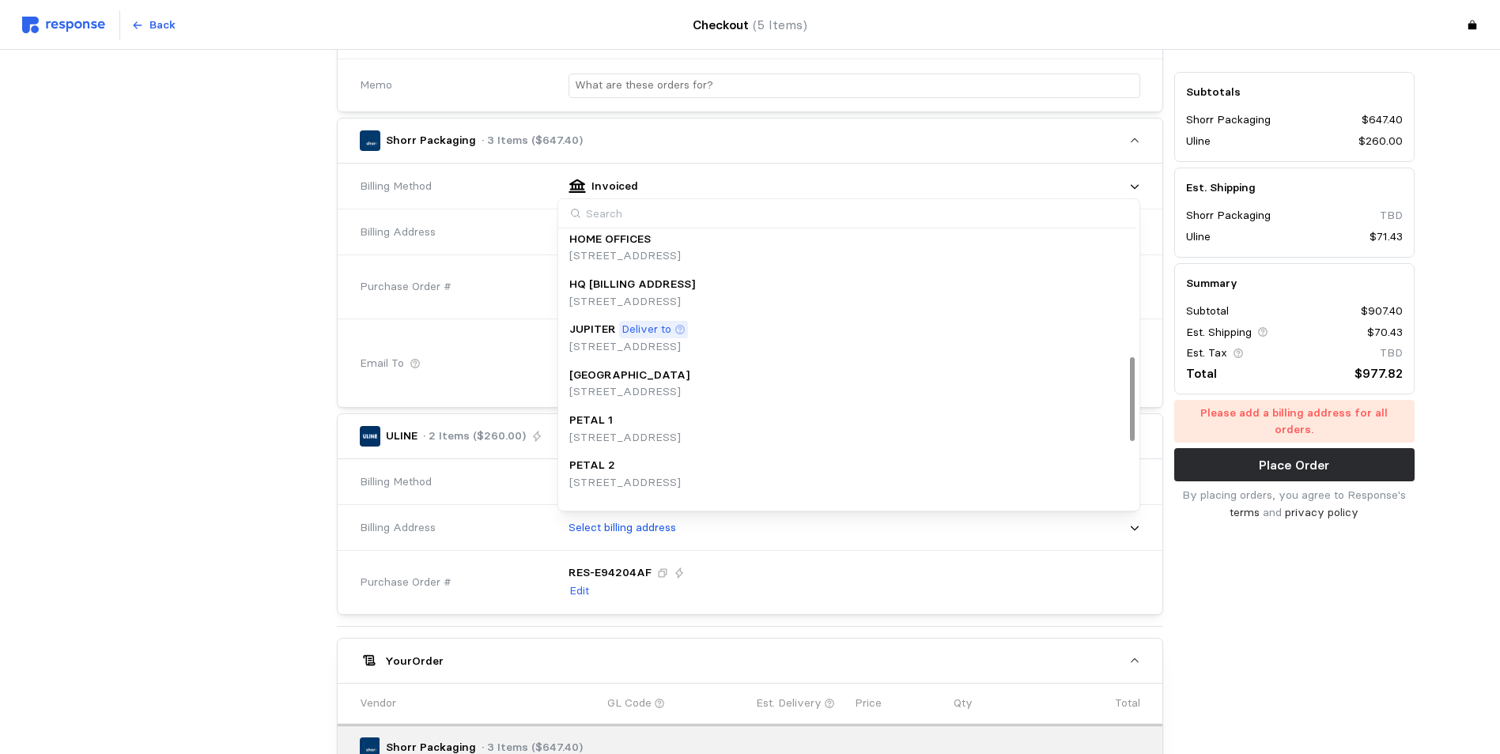
click at [610, 252] on p "[STREET_ADDRESS]" at bounding box center [624, 255] width 111 height 17
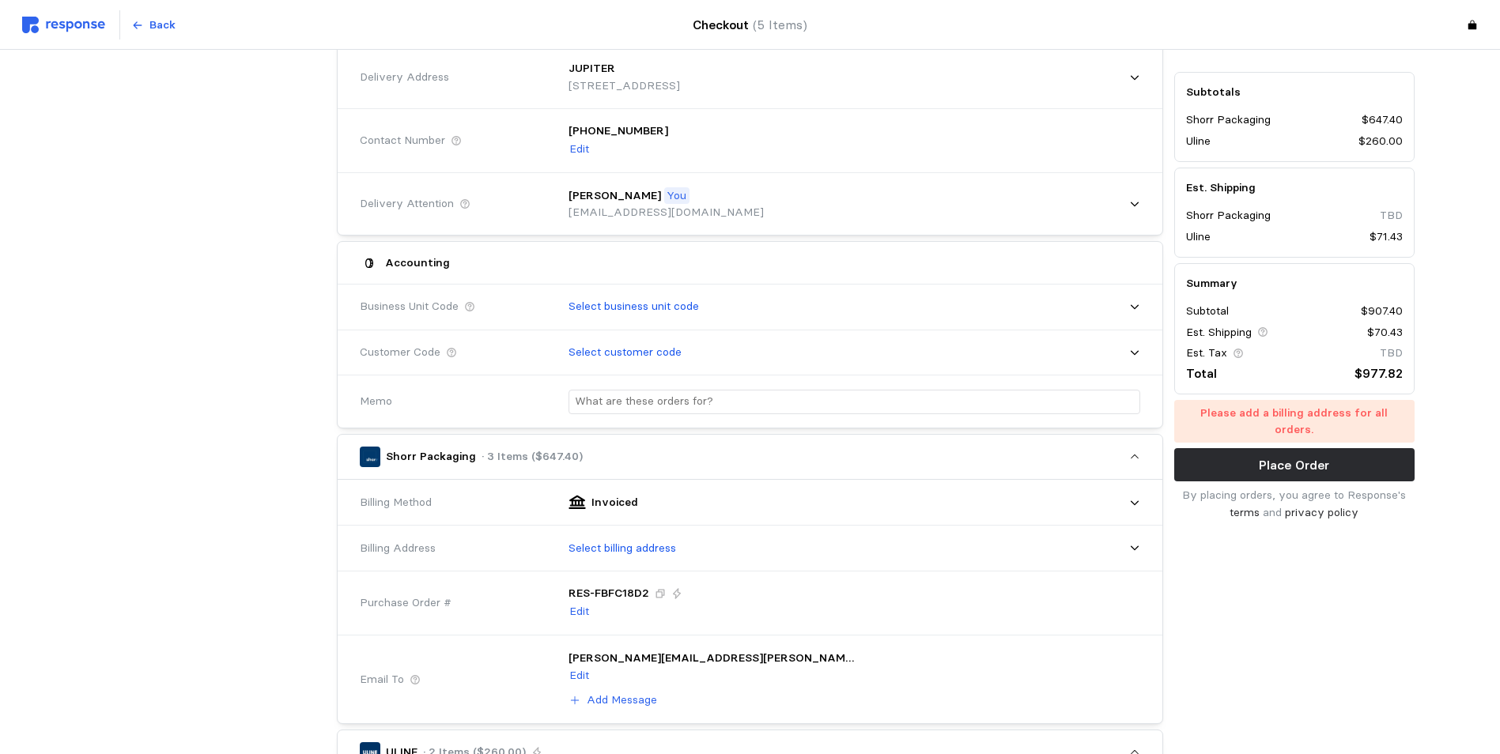
scroll to position [0, 0]
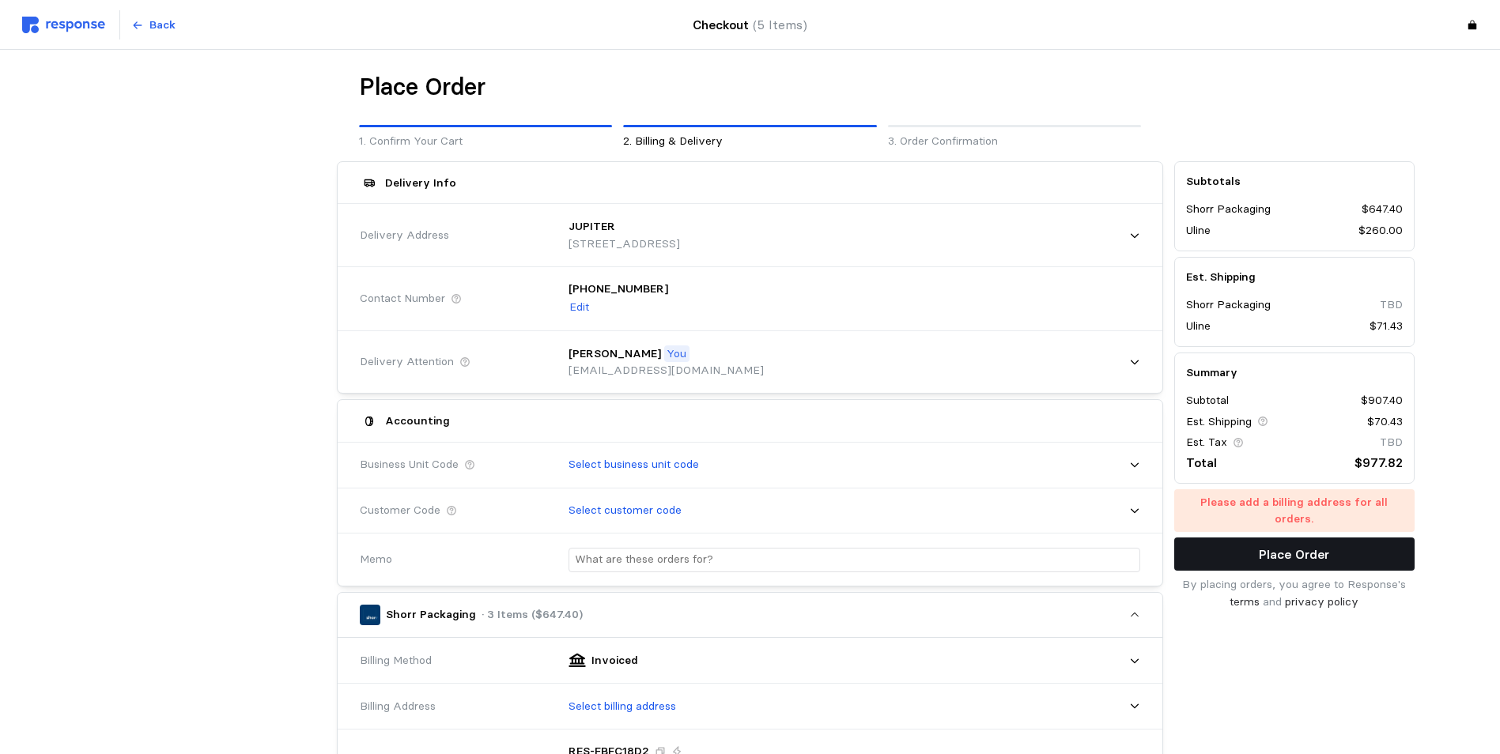
click at [1311, 545] on p "Place Order" at bounding box center [1294, 555] width 70 height 20
click at [1349, 539] on button "Place Order" at bounding box center [1294, 554] width 240 height 33
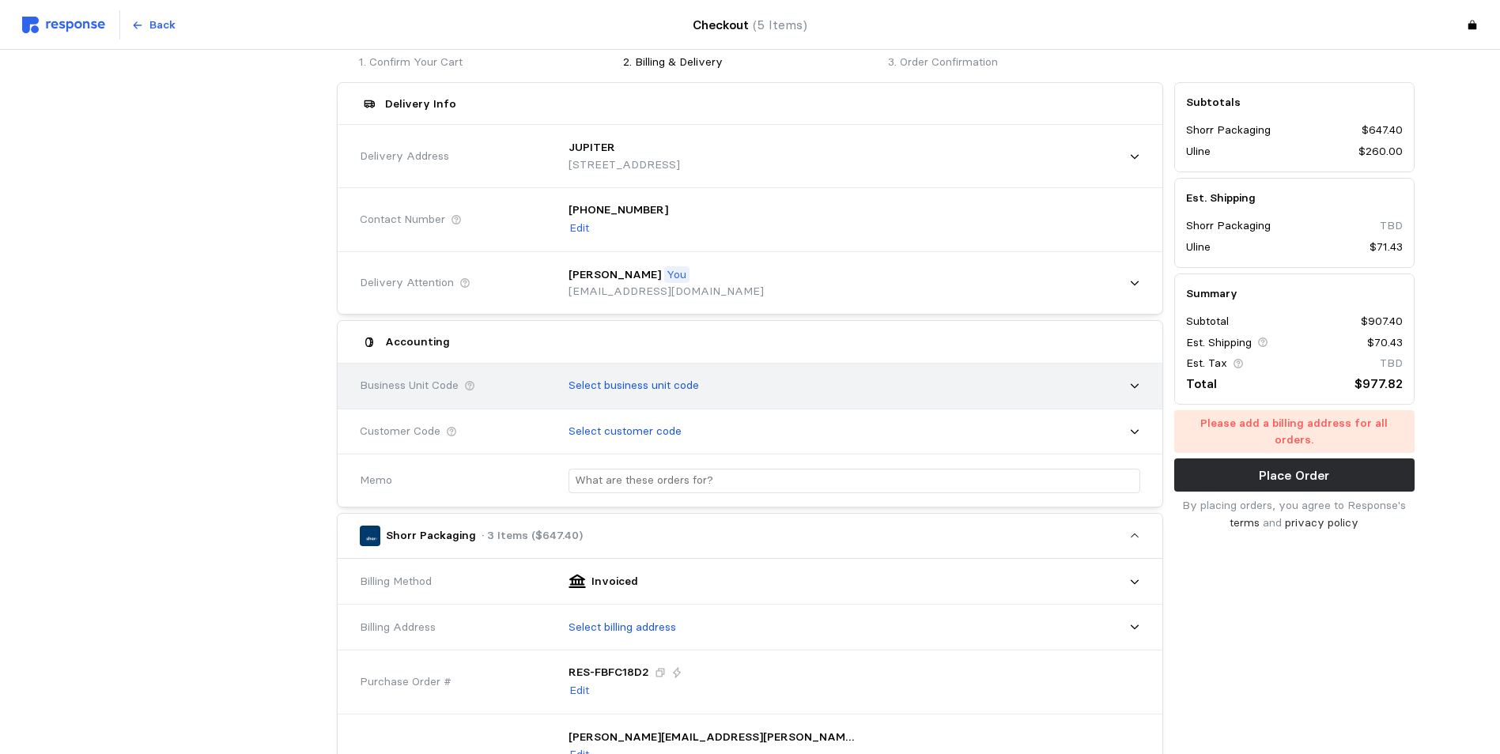
scroll to position [237, 0]
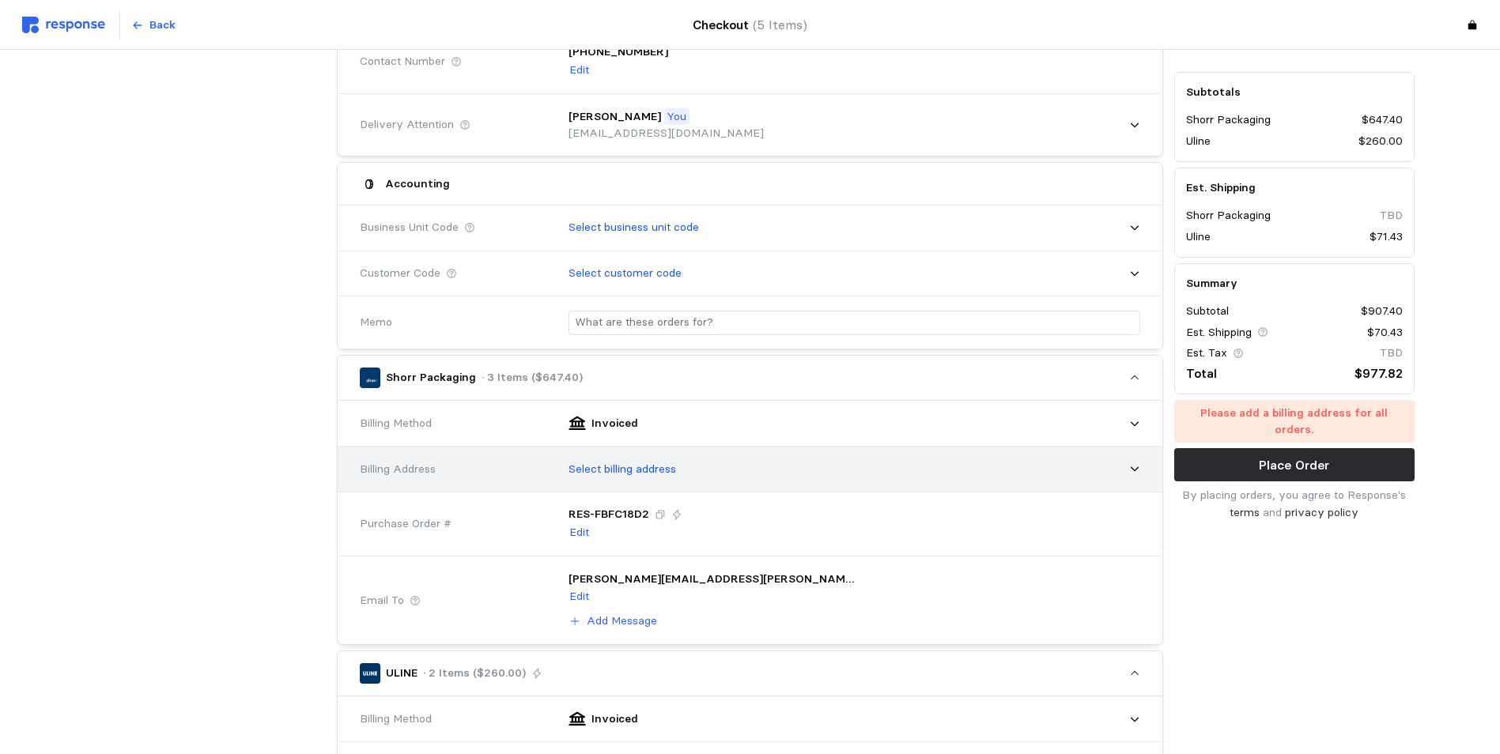
click at [751, 478] on div "Select billing address" at bounding box center [848, 470] width 583 height 40
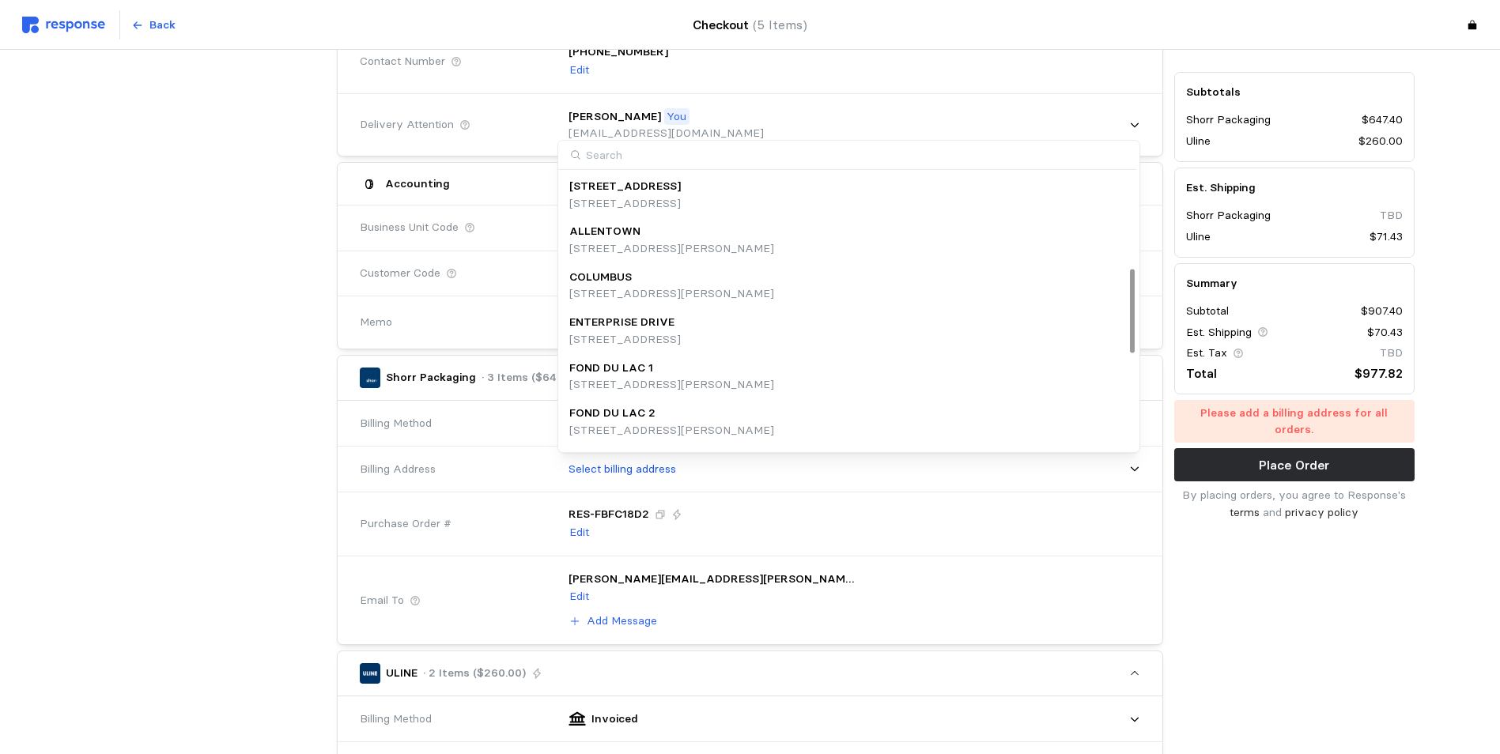
scroll to position [316, 0]
click at [674, 296] on p "[STREET_ADDRESS]" at bounding box center [624, 295] width 111 height 17
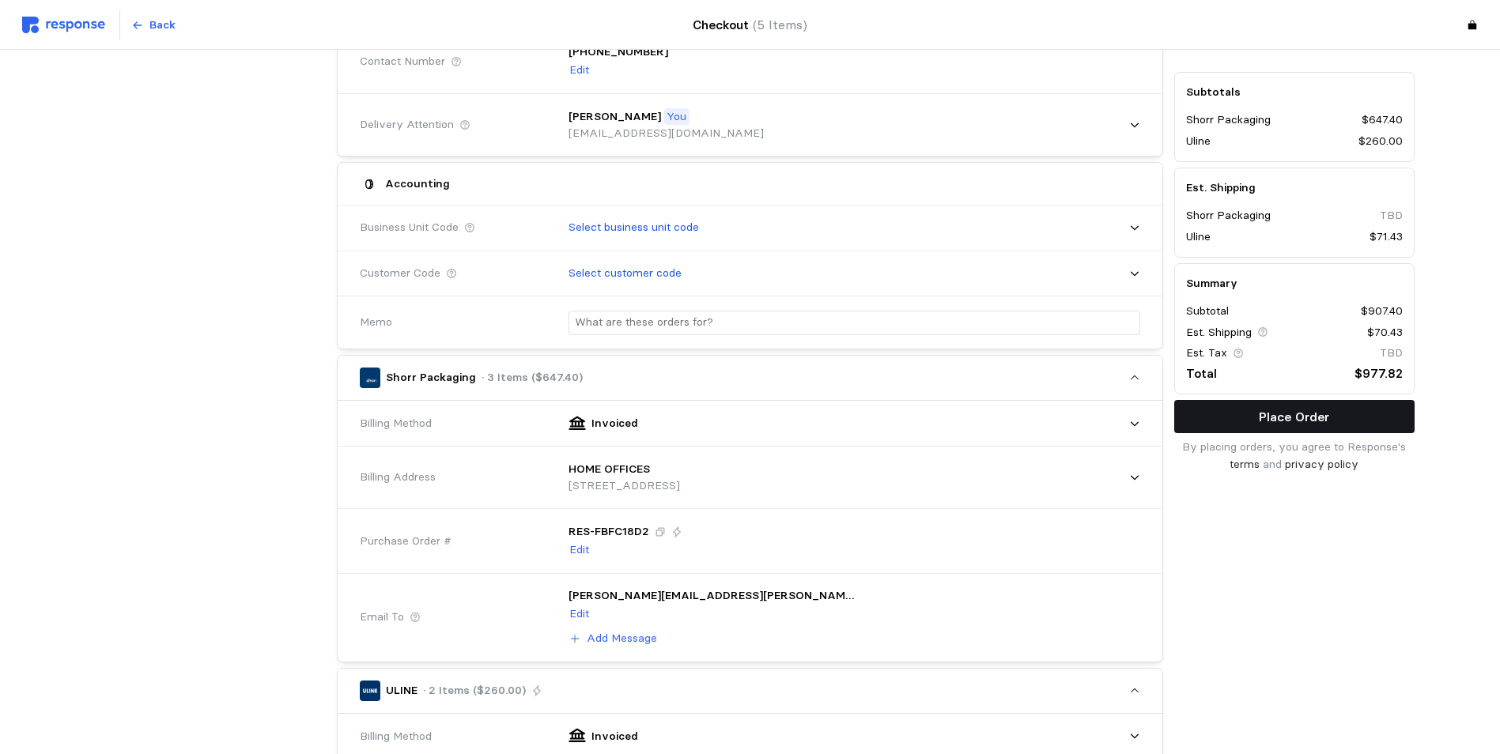
click at [1319, 402] on button "Place Order" at bounding box center [1294, 417] width 240 height 33
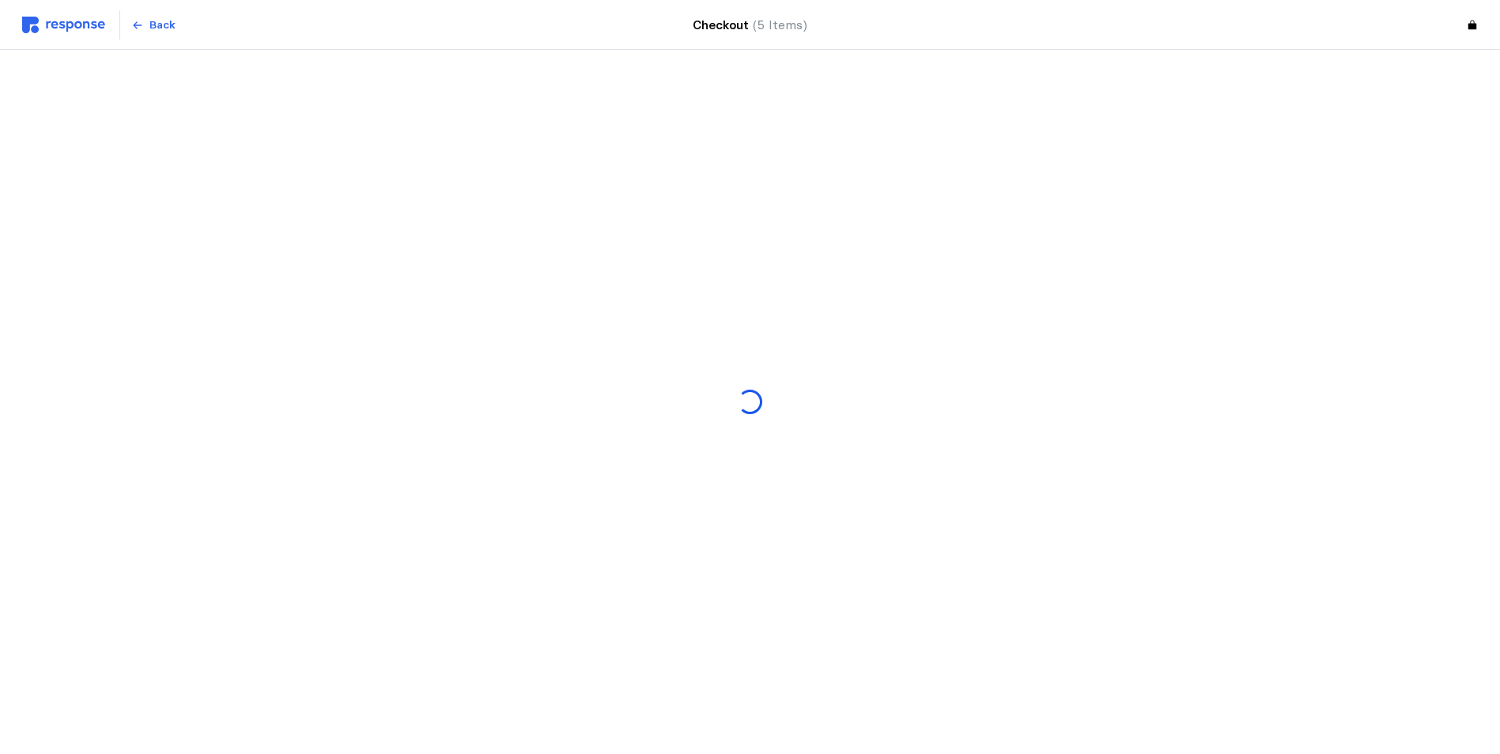
scroll to position [0, 0]
